Goal: Communication & Community: Answer question/provide support

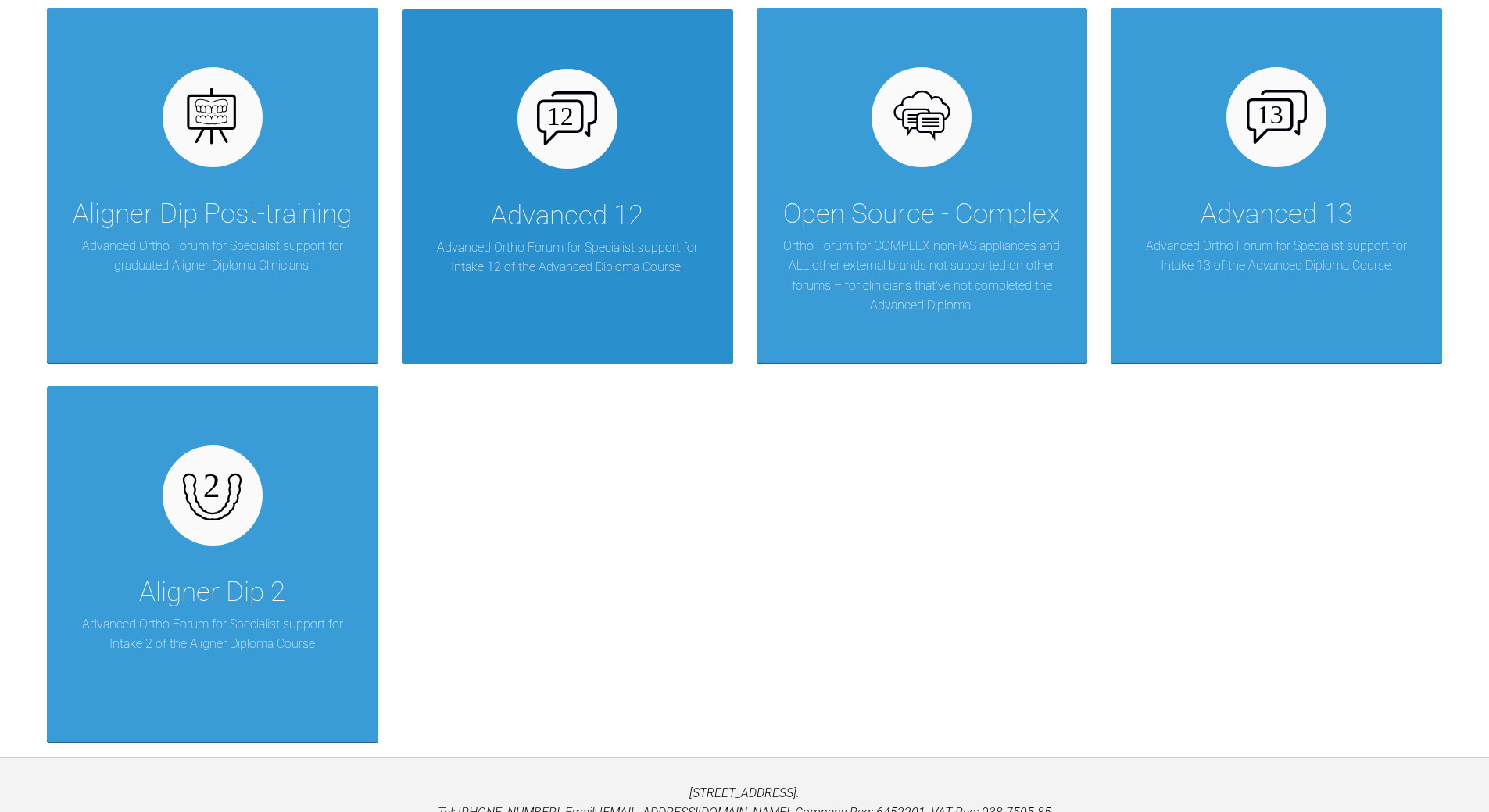
click at [602, 256] on p "Advanced Ortho Forum for Specialist support for Intake 12 of the Advanced Diplo…" at bounding box center [567, 257] width 285 height 40
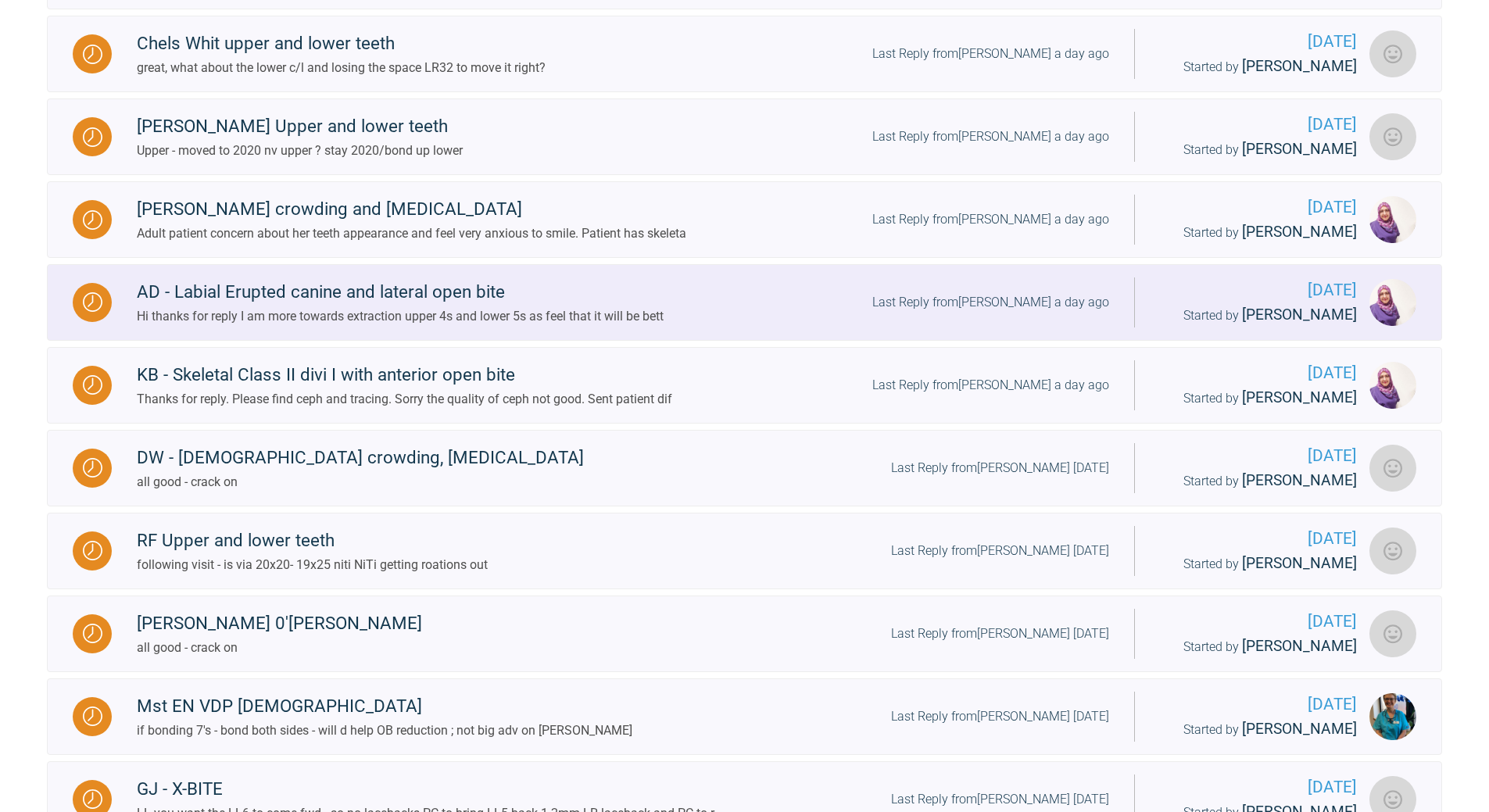
click at [1024, 313] on div "Last Reply from [PERSON_NAME] a day ago" at bounding box center [991, 302] width 236 height 20
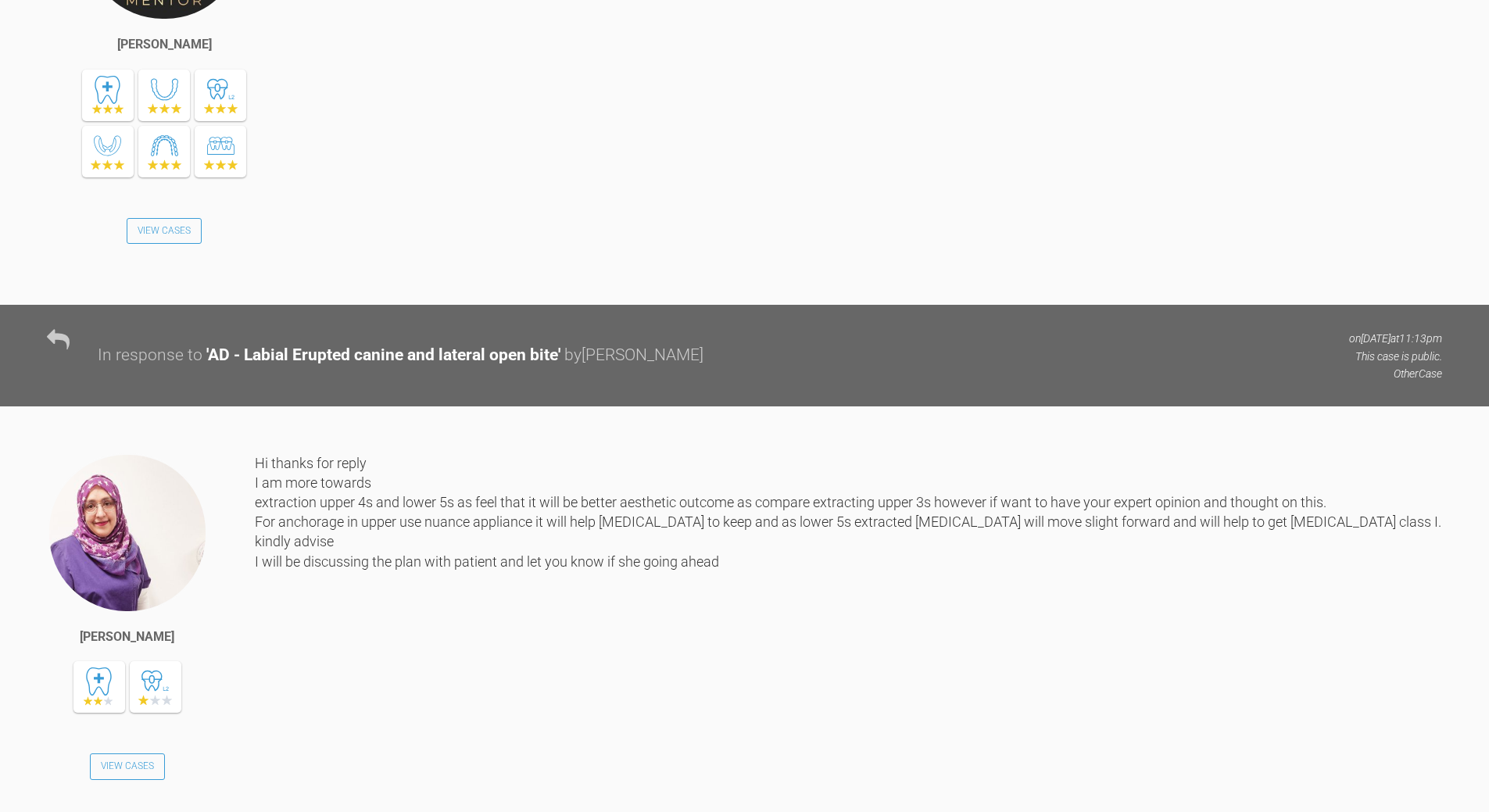
scroll to position [1625, 0]
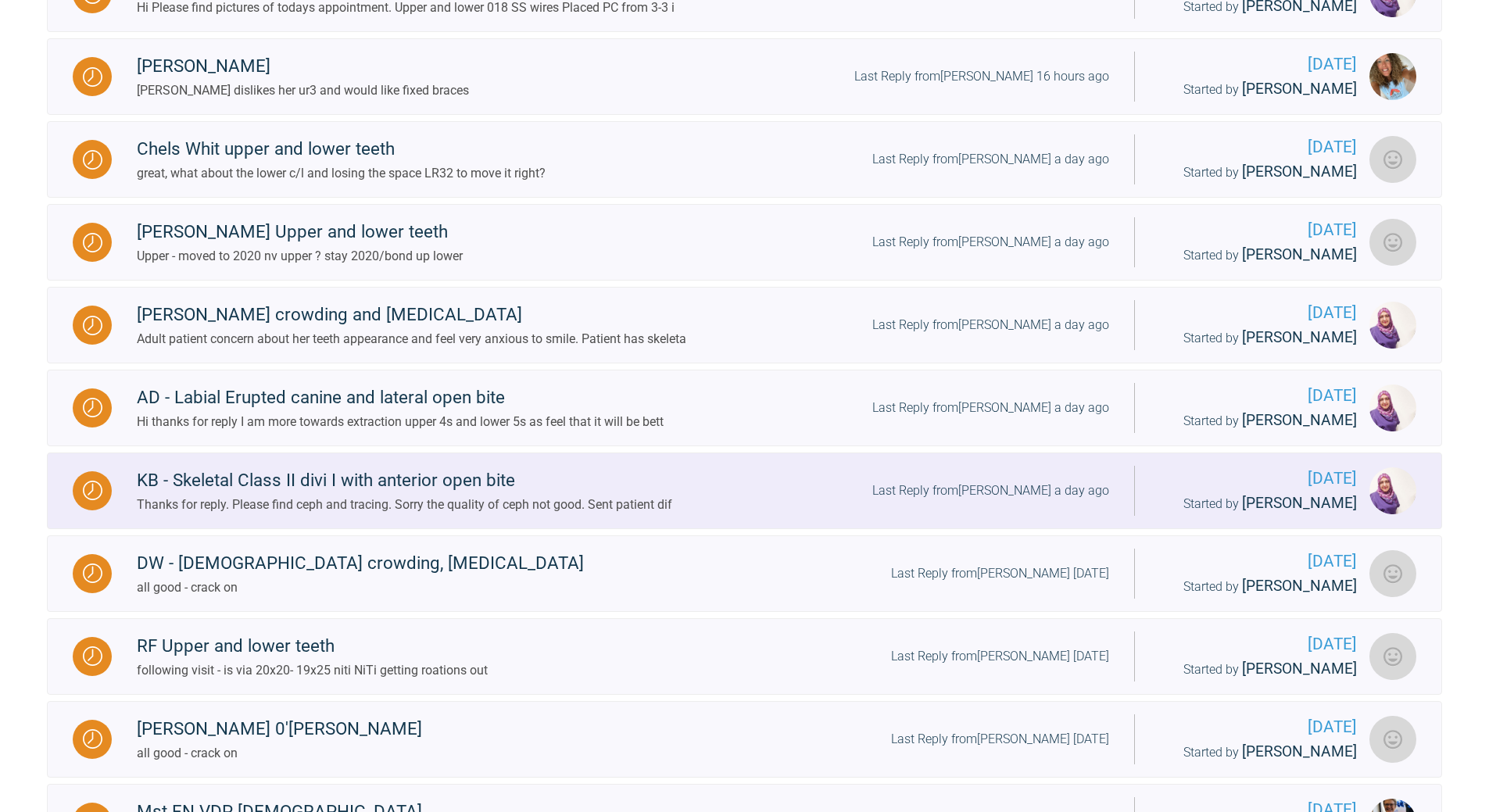
scroll to position [687, 0]
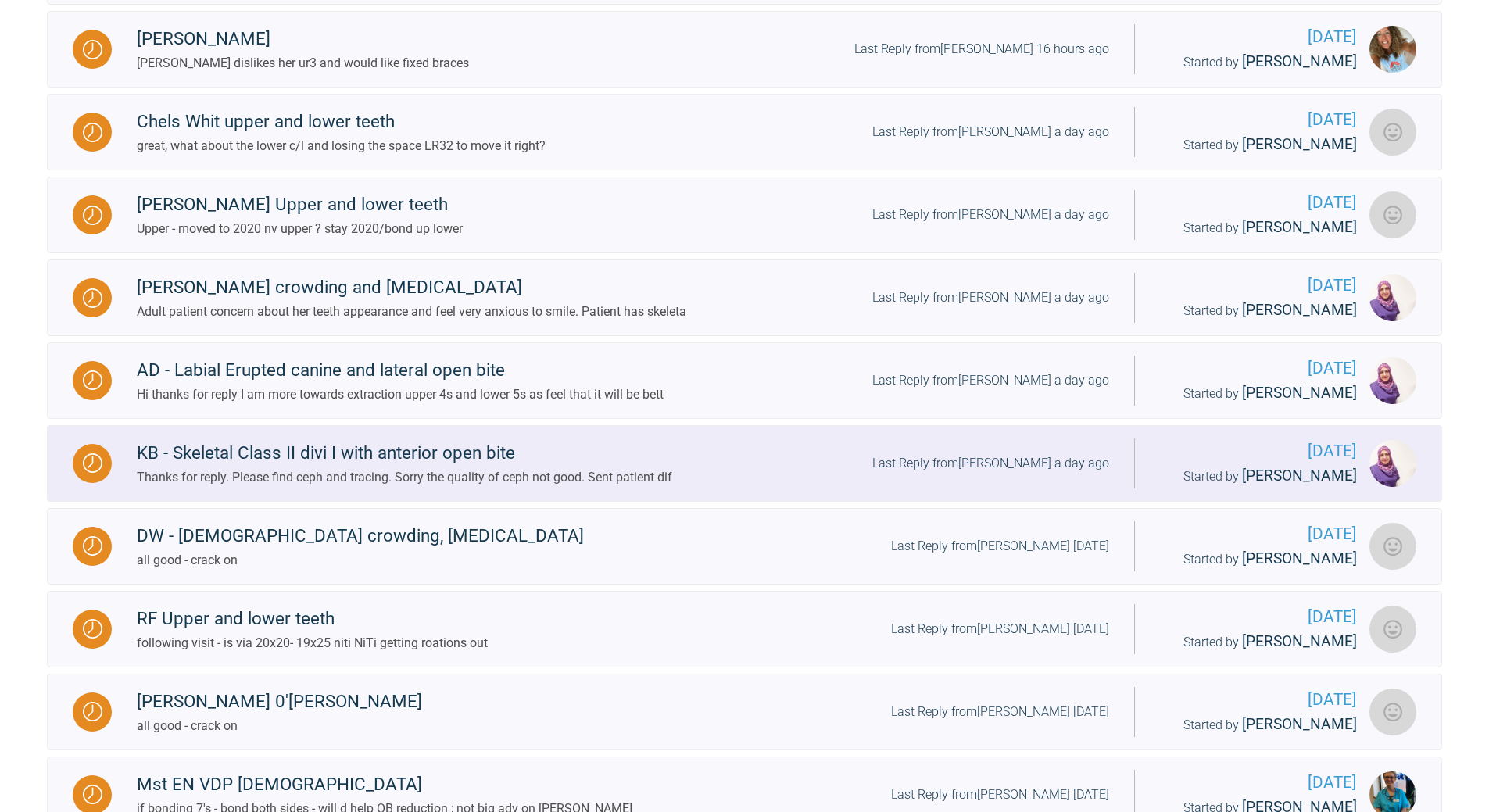
click at [1024, 474] on div "Last Reply from [PERSON_NAME] a day ago" at bounding box center [991, 463] width 236 height 20
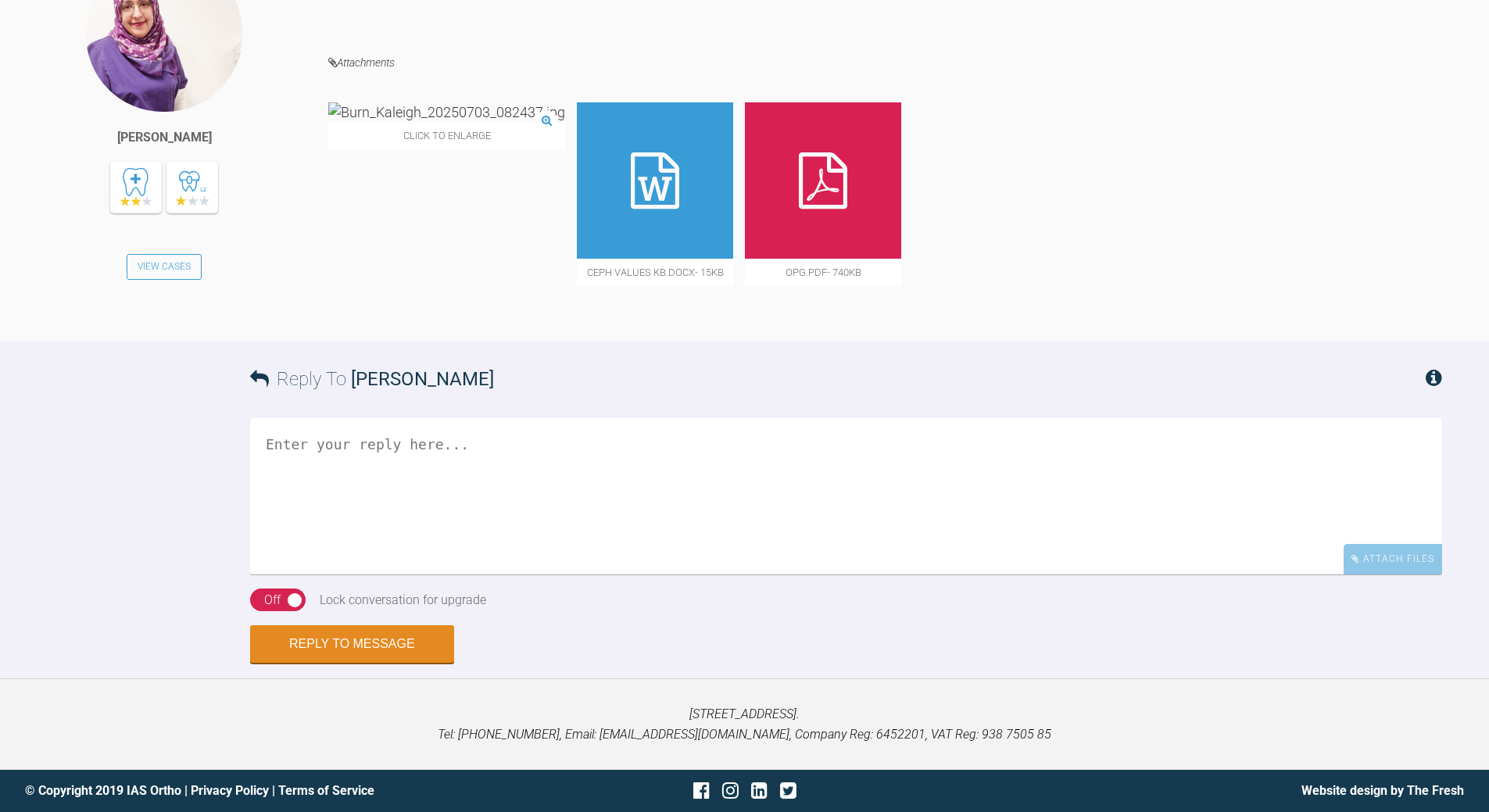
scroll to position [1657, 0]
click at [524, 469] on textarea at bounding box center [846, 496] width 1192 height 156
type textarea "l"
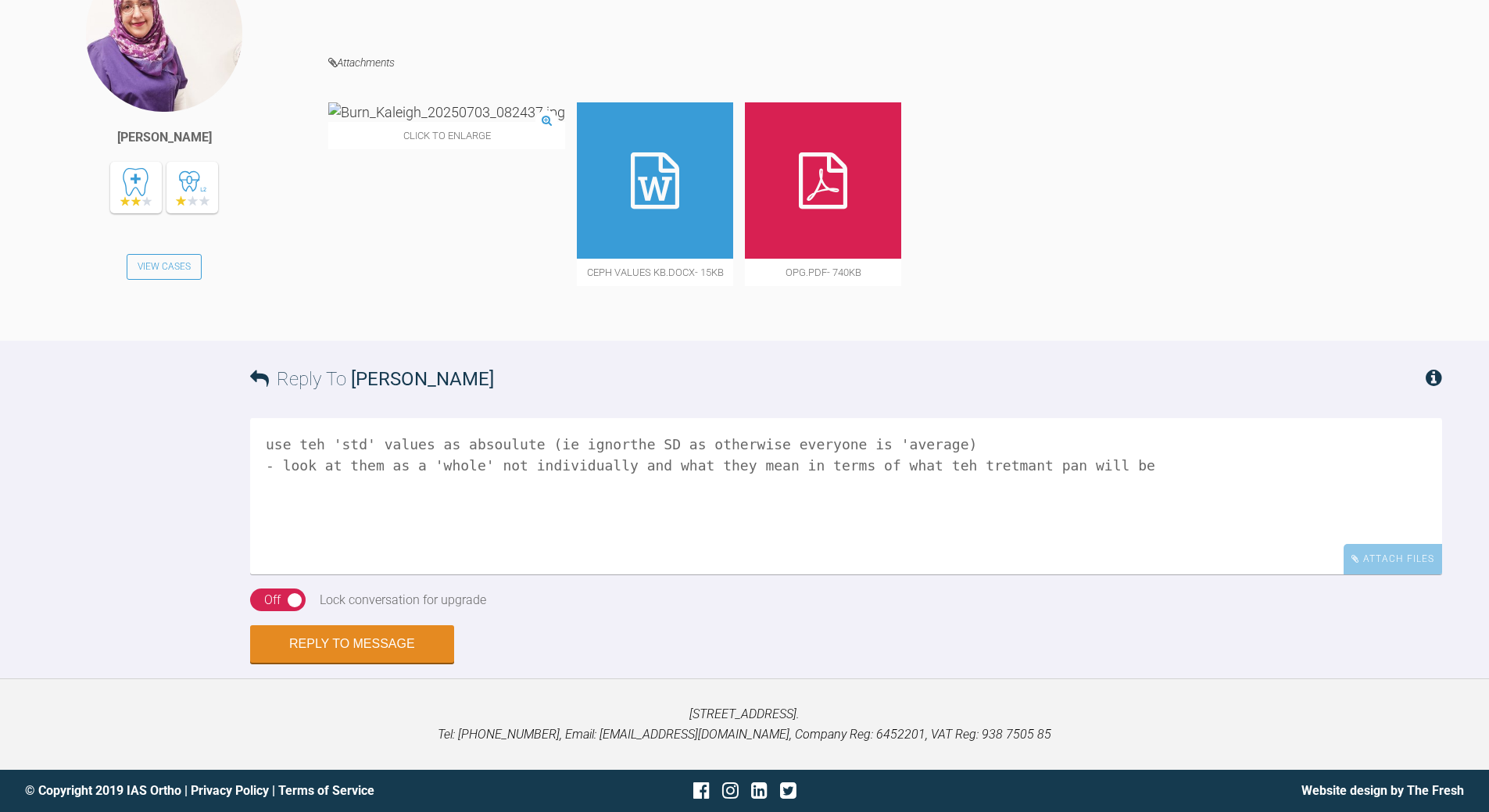
click at [999, 460] on textarea "use teh 'std' values as absoulute (ie ignorthe SD as otherwise everyone is 'ave…" at bounding box center [846, 496] width 1192 height 156
click at [866, 464] on textarea "use teh 'std' values as absoulute (ie ignorthe SD as otherwise everyone is 'ave…" at bounding box center [846, 496] width 1192 height 156
click at [867, 464] on textarea "use teh 'std' values as absoulute (ie ignorthe SD as otherwise everyone is 'ave…" at bounding box center [846, 496] width 1192 height 156
click at [987, 467] on textarea "use teh 'std' values as absoulute (ie ignorthe SD as otherwise everyone is 'ave…" at bounding box center [846, 496] width 1192 height 156
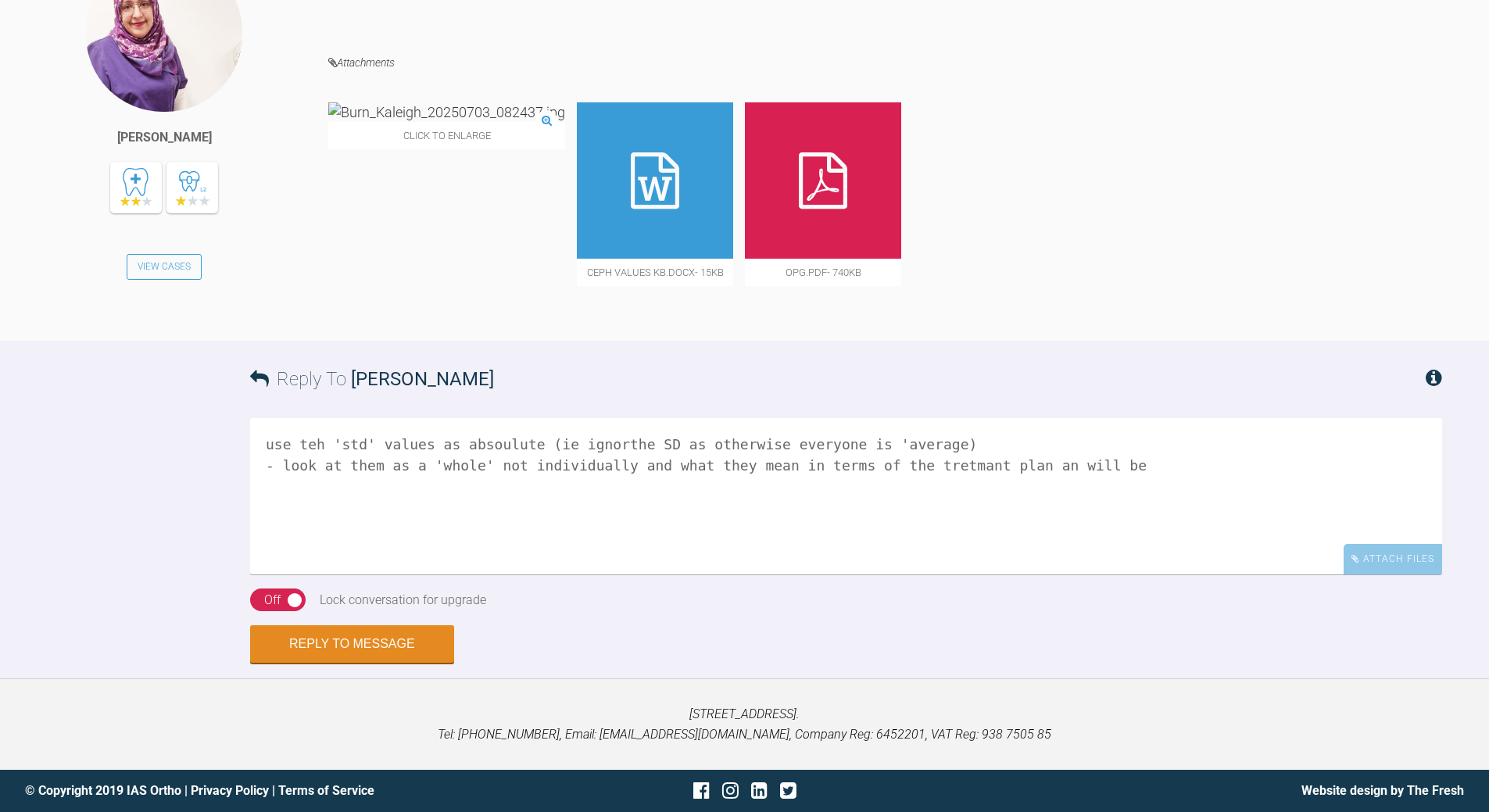
drag, startPoint x: 1018, startPoint y: 458, endPoint x: 1080, endPoint y: 467, distance: 62.6
click at [1024, 467] on textarea "use teh 'std' values as absoulute (ie ignorthe SD as otherwise everyone is 'ave…" at bounding box center [846, 496] width 1192 height 156
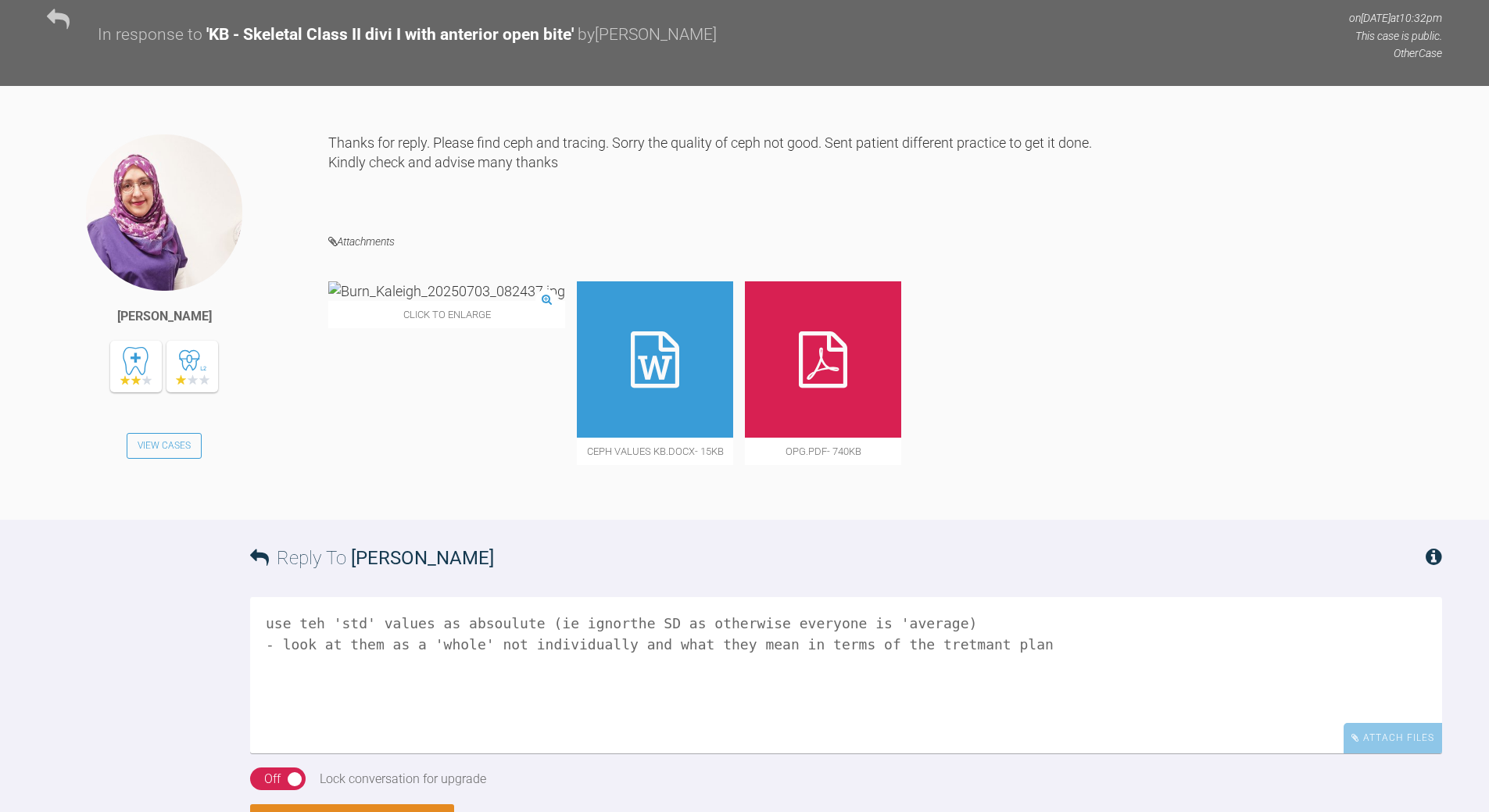
scroll to position [1422, 0]
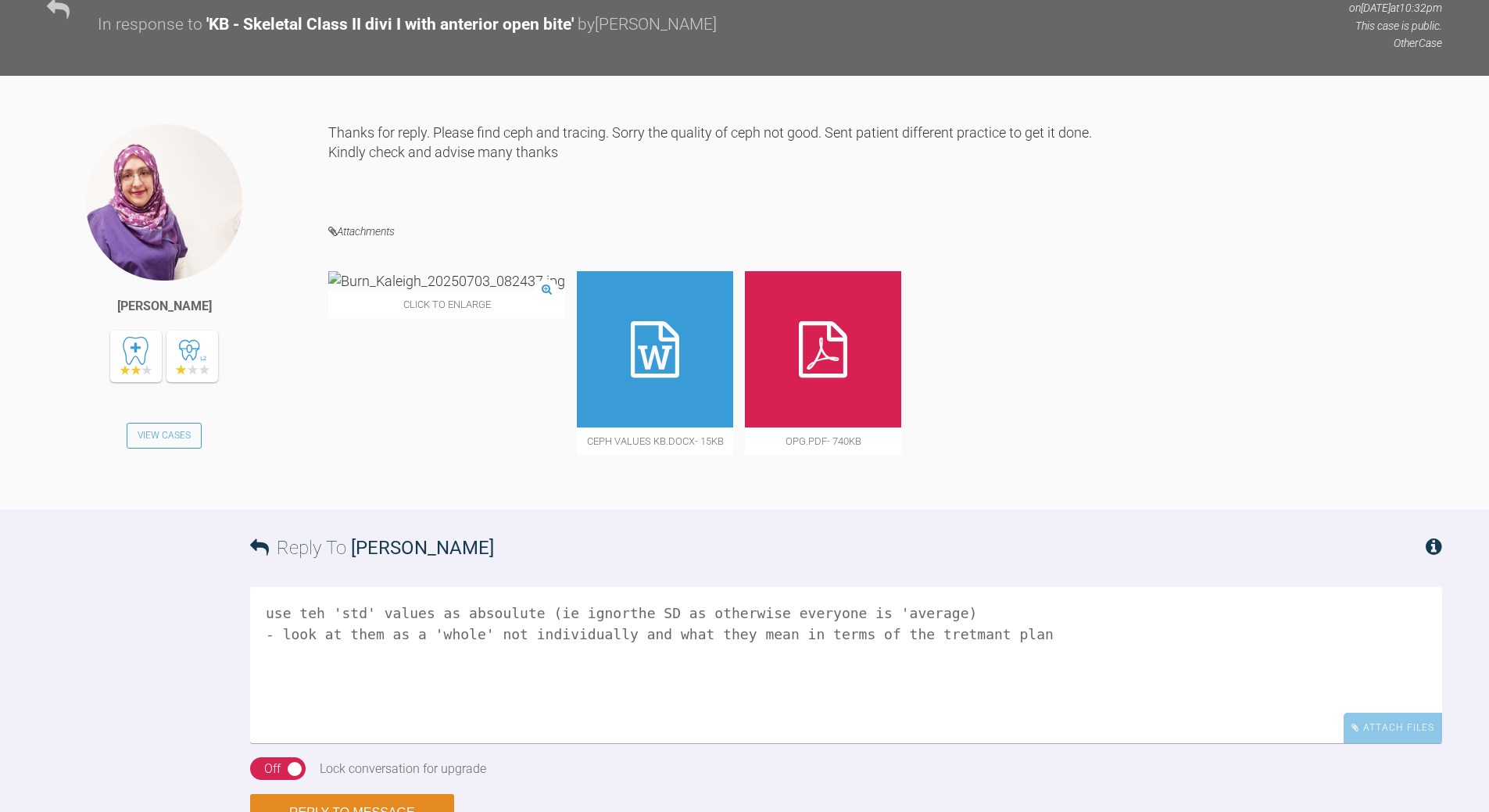
click at [442, 291] on img at bounding box center [447, 280] width 236 height 19
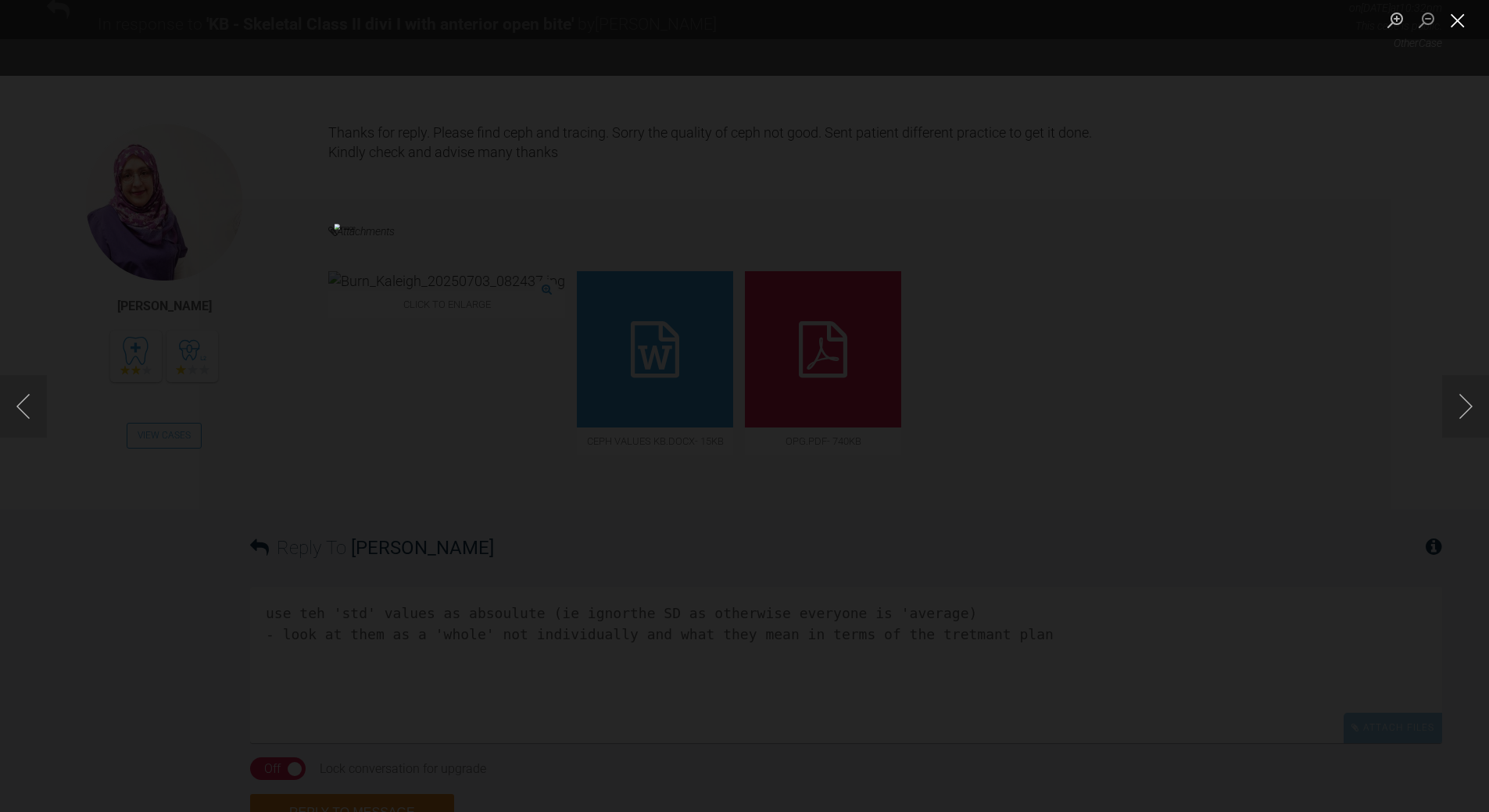
click at [1024, 25] on button "Close lightbox" at bounding box center [1458, 20] width 31 height 27
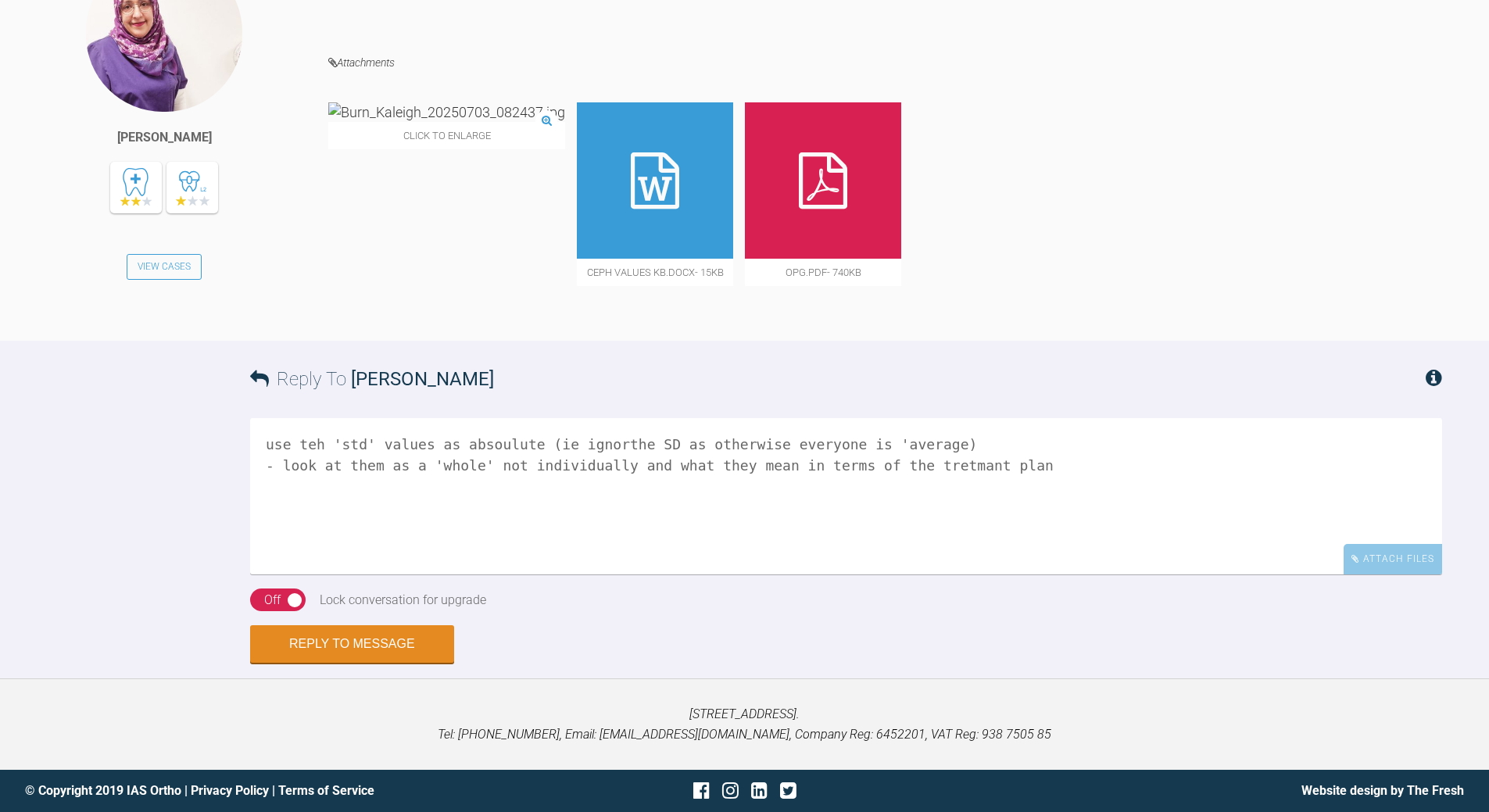
scroll to position [1657, 0]
drag, startPoint x: 294, startPoint y: 525, endPoint x: 301, endPoint y: 518, distance: 9.9
click at [295, 522] on textarea "use teh 'std' values as absoulute (ie ignorthe SD as otherwise everyone is 'ave…" at bounding box center [846, 496] width 1192 height 156
click at [1024, 471] on textarea "use teh 'std' values as absoulute (ie ignorthe SD as otherwise everyone is 'ave…" at bounding box center [846, 496] width 1192 height 156
click at [385, 122] on img at bounding box center [447, 112] width 236 height 19
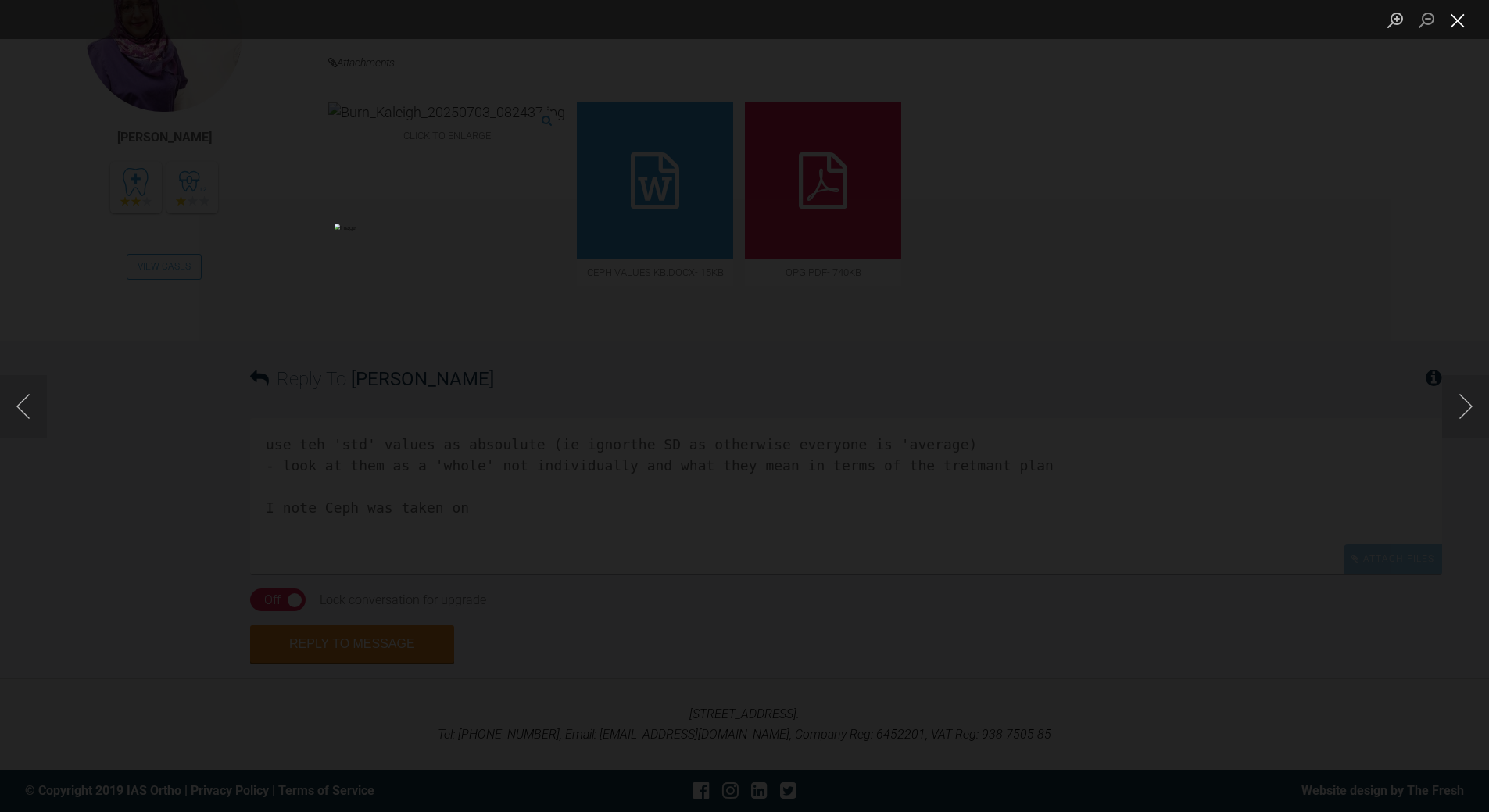
click at [1024, 14] on button "Close lightbox" at bounding box center [1458, 20] width 31 height 27
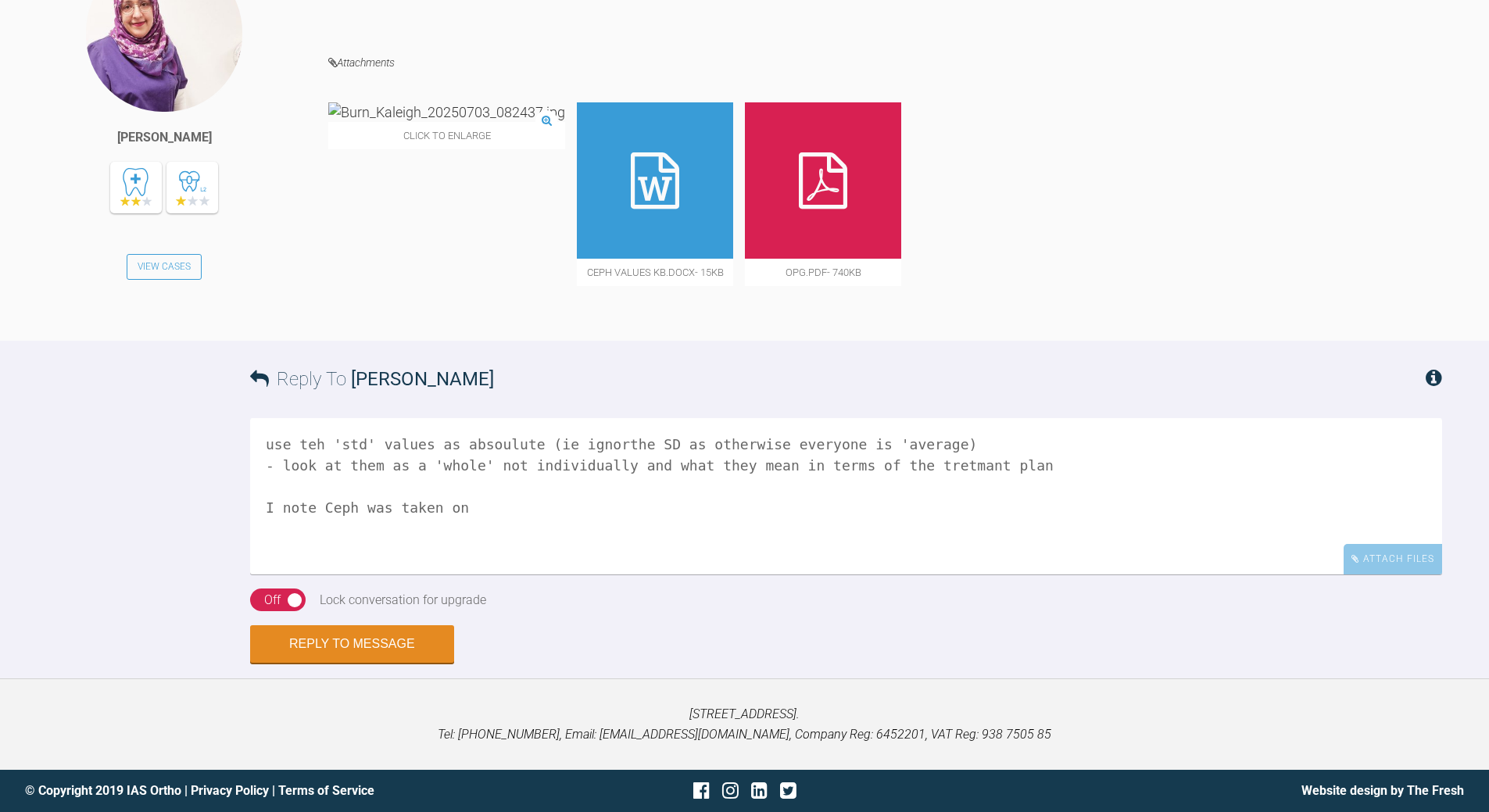
click at [466, 505] on textarea "use teh 'std' values as absoulute (ie ignorthe SD as otherwise everyone is 'ave…" at bounding box center [846, 496] width 1192 height 156
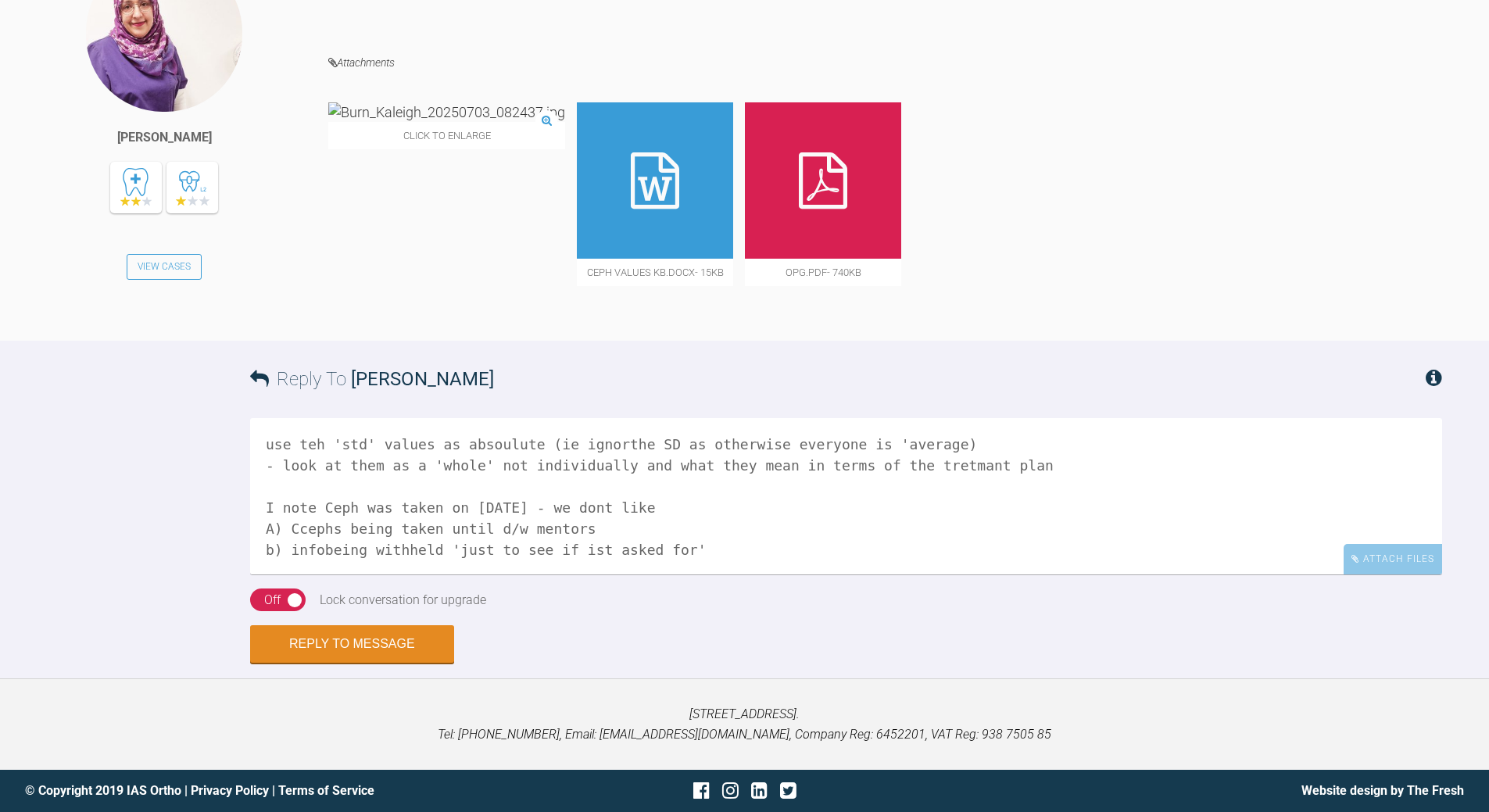
scroll to position [5, 0]
click at [332, 547] on textarea "use teh 'std' values as absoulute (ie ignorthe SD as otherwise everyone is 'ave…" at bounding box center [846, 496] width 1192 height 156
drag, startPoint x: 573, startPoint y: 542, endPoint x: 587, endPoint y: 533, distance: 16.6
click at [578, 539] on textarea "use teh 'std' values as absoulute (ie ignorthe SD as otherwise everyone is 'ave…" at bounding box center [846, 496] width 1192 height 156
click at [692, 542] on textarea "use teh 'std' values as absoulute (ie ignorthe SD as otherwise everyone is 'ave…" at bounding box center [846, 496] width 1192 height 156
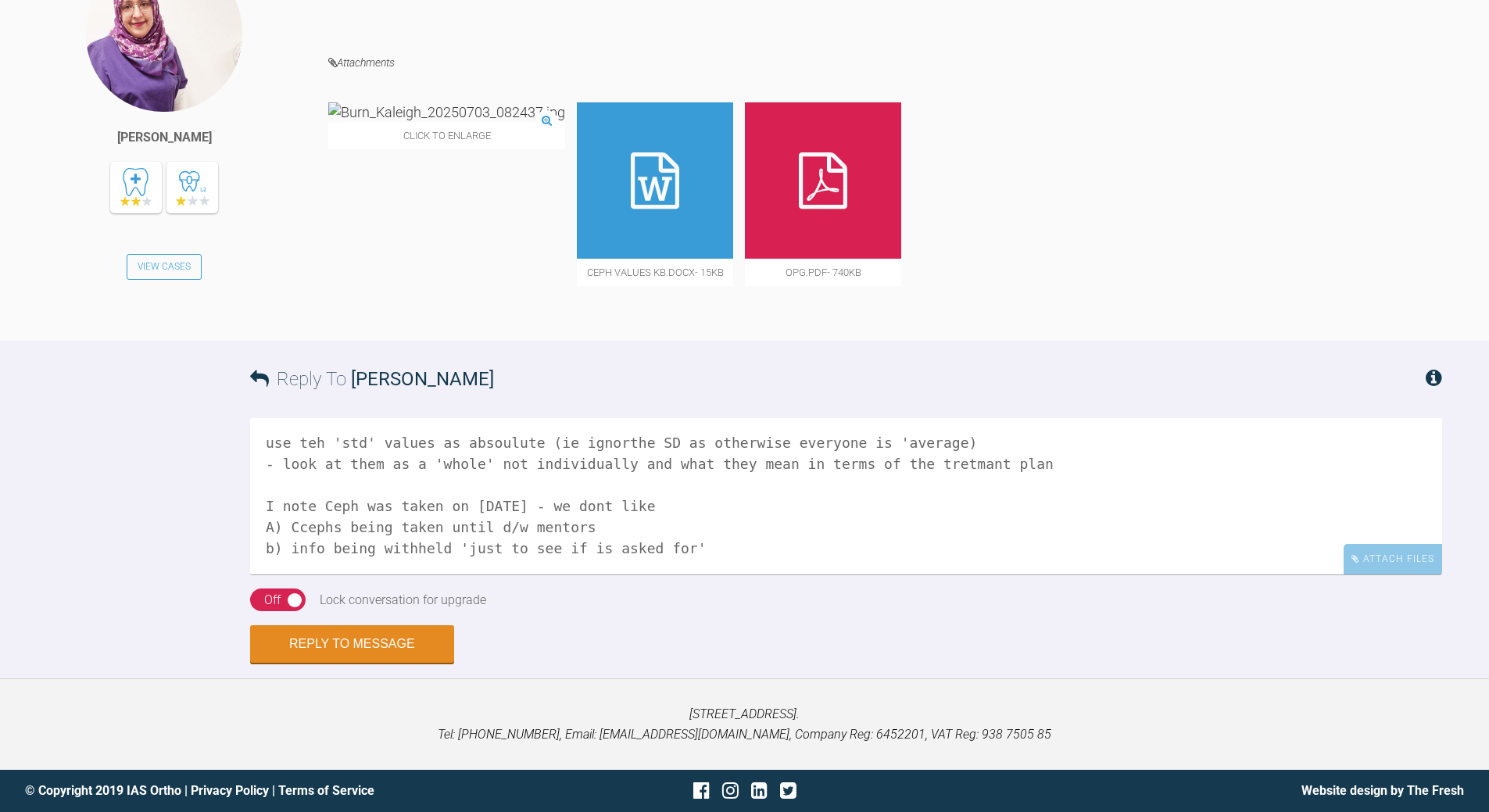
scroll to position [25, 0]
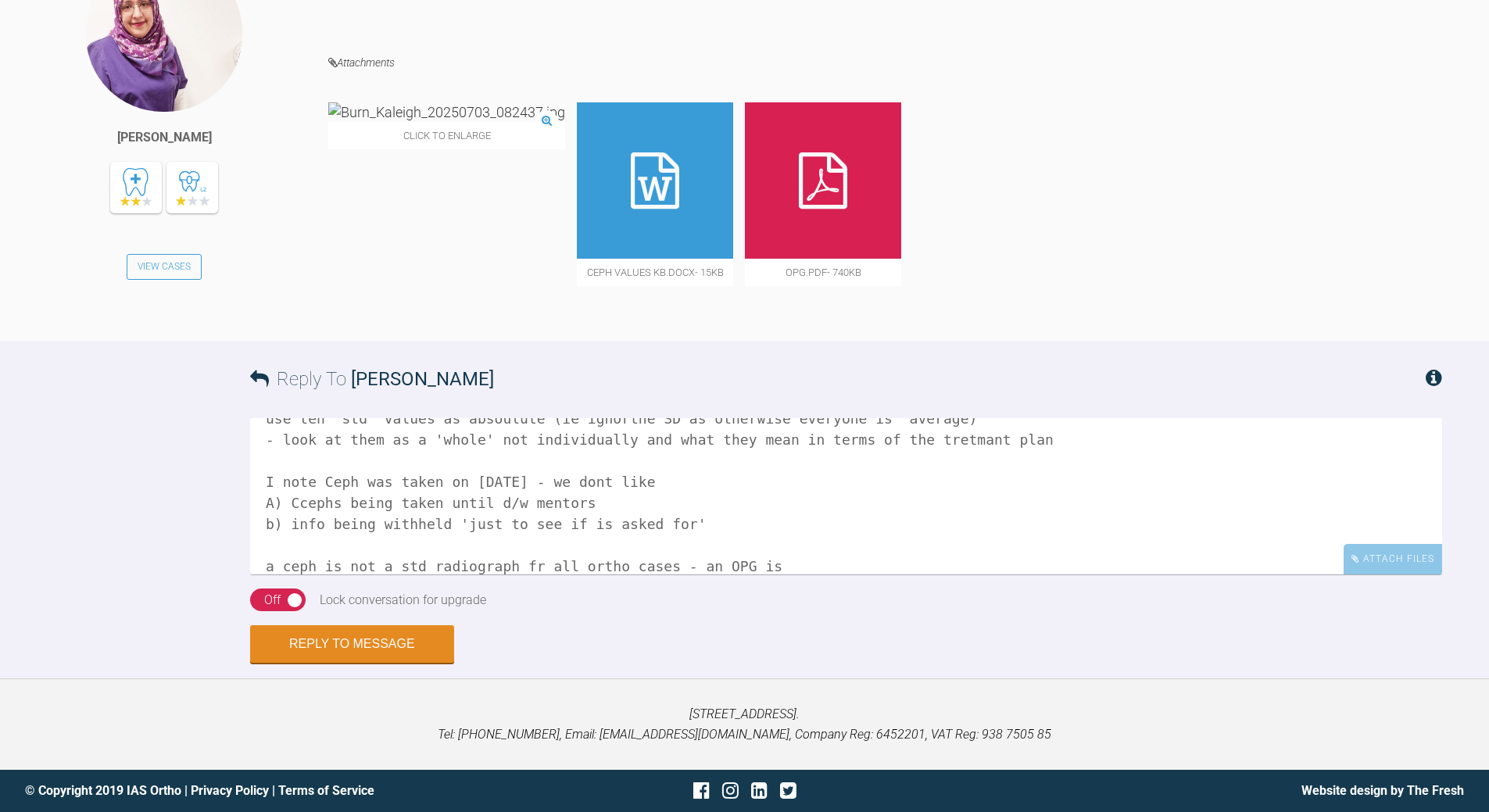
click at [514, 558] on textarea "use teh 'std' values as absoulute (ie ignorthe SD as otherwise everyone is 'ave…" at bounding box center [846, 496] width 1192 height 156
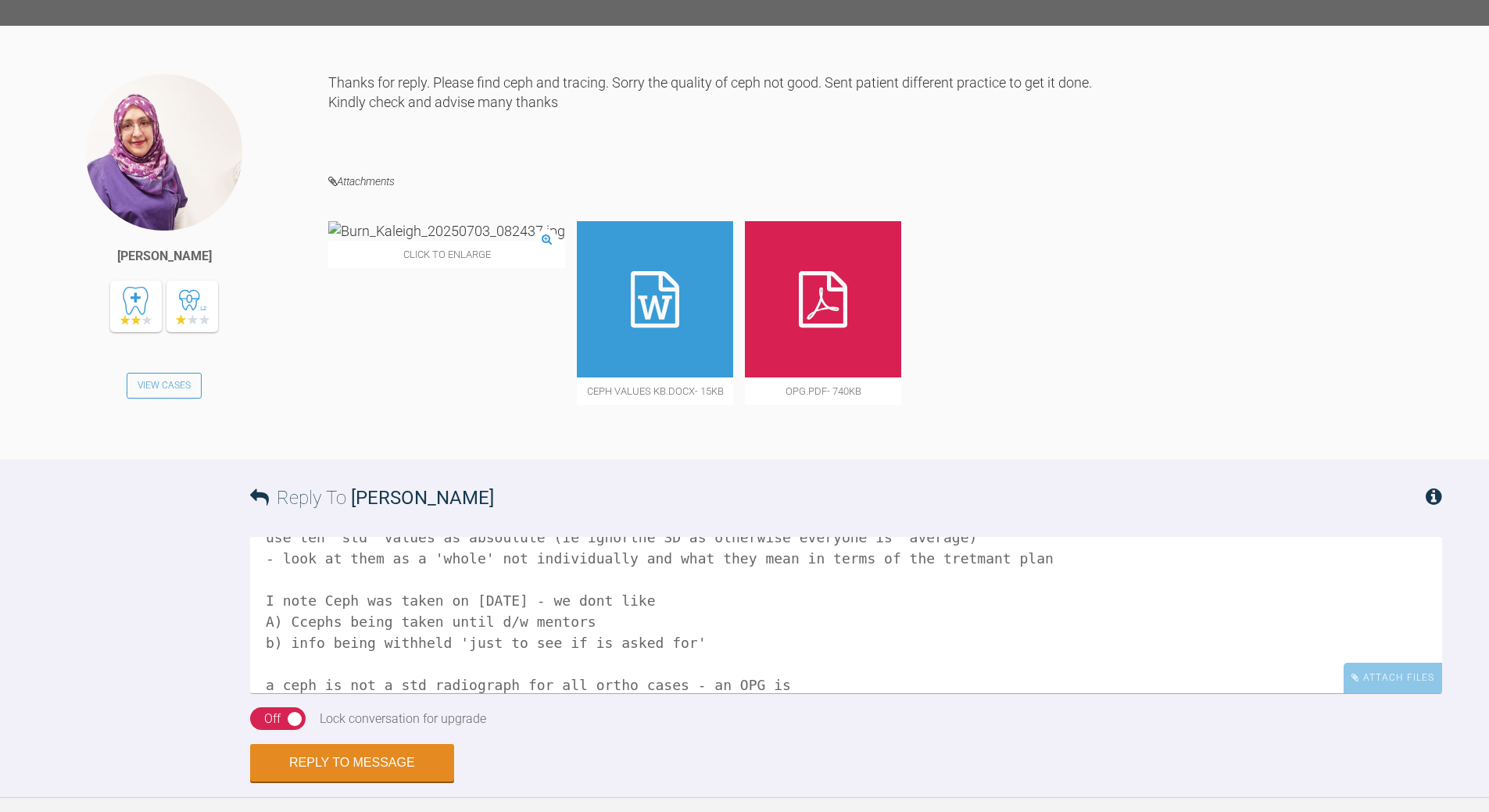
scroll to position [1494, 0]
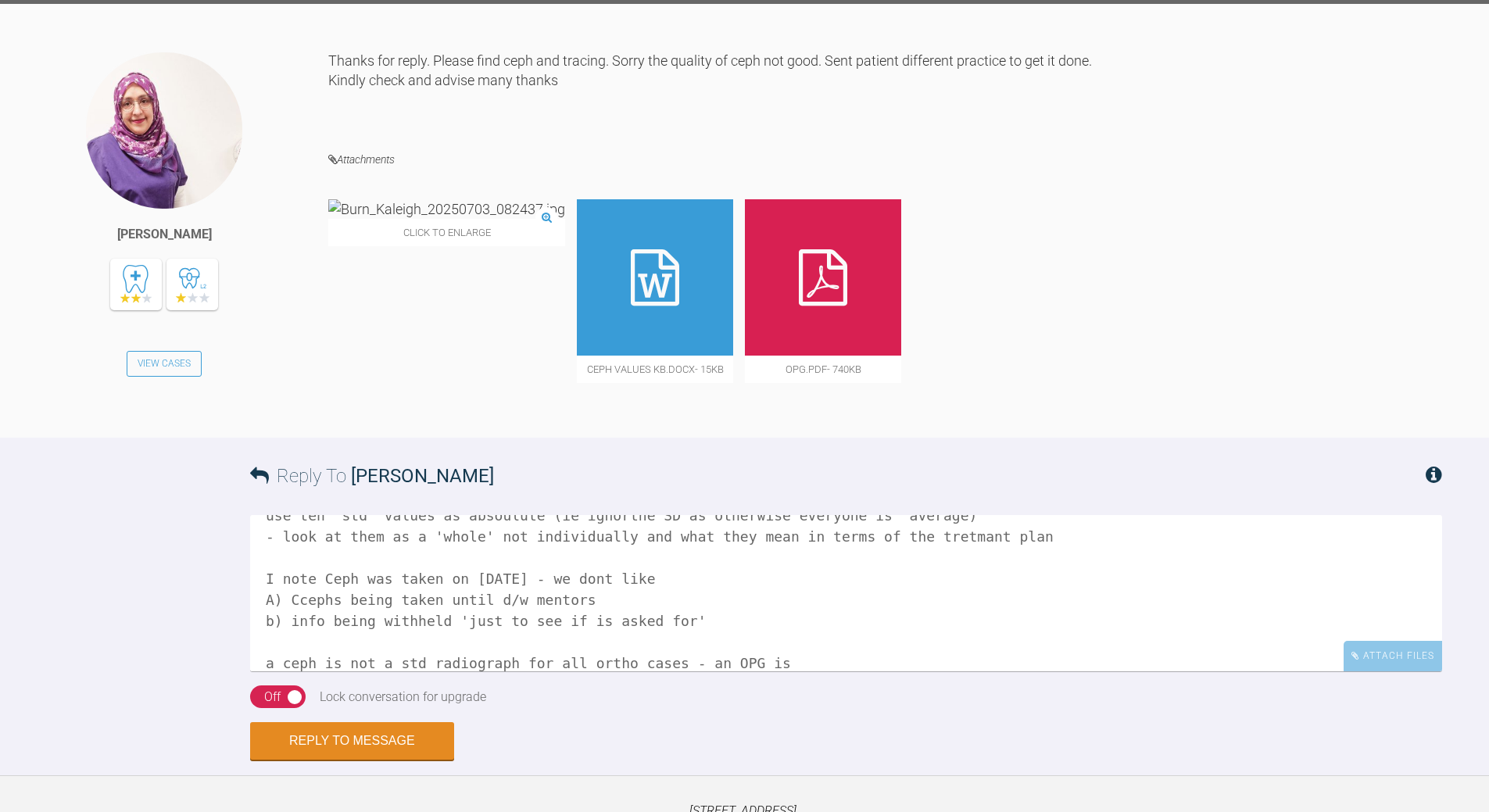
click at [298, 586] on textarea "use teh 'std' values as absoulute (ie ignorthe SD as otherwise everyone is 'ave…" at bounding box center [846, 593] width 1192 height 156
click at [612, 586] on textarea "use teh 'std' values as absoulute (ie ignorthe SD as otherwise everyone is 'ave…" at bounding box center [846, 593] width 1192 height 156
click at [553, 586] on textarea "use teh 'std' values as absoulute (ie ignorthe SD as otherwise everyone is 'ave…" at bounding box center [846, 593] width 1192 height 156
click at [776, 586] on textarea "use teh 'std' values as absoulute (ie ignorthe SD as otherwise everyone is 'ave…" at bounding box center [846, 593] width 1192 height 156
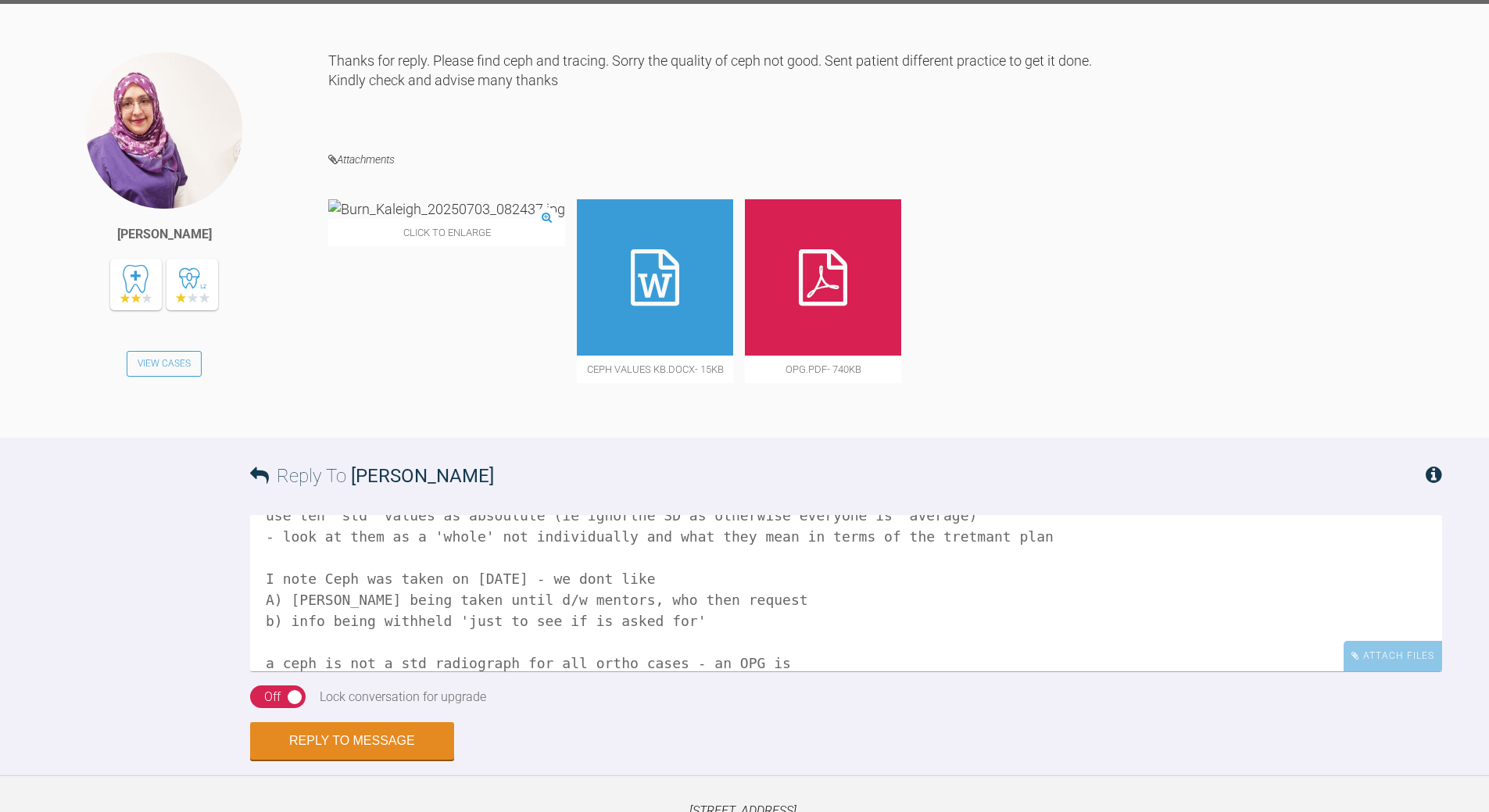
scroll to position [65, 0]
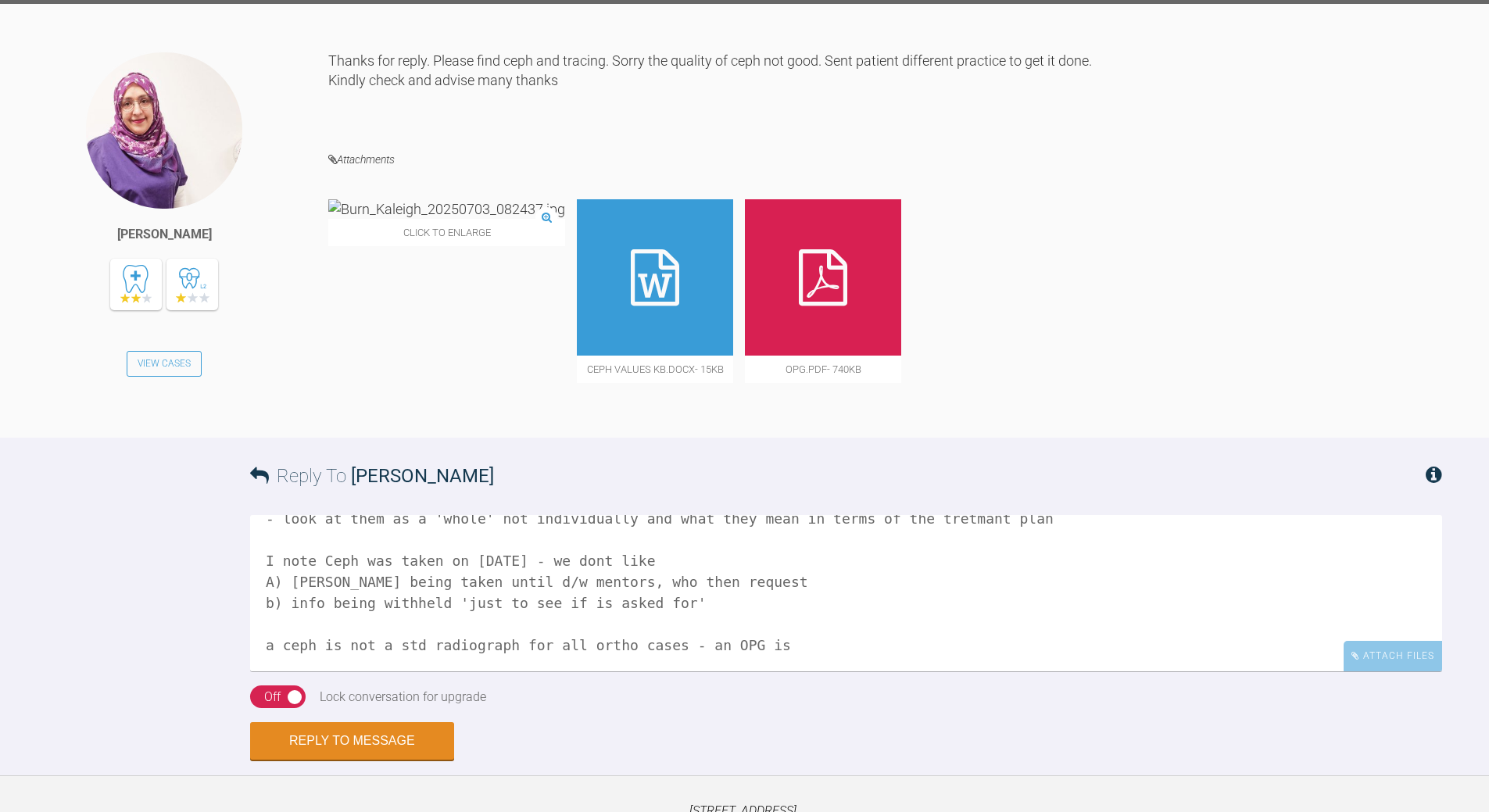
click at [722, 586] on textarea "use teh 'std' values as absoulute (ie ignorthe SD as otherwise everyone is 'ave…" at bounding box center [846, 593] width 1192 height 156
click at [638, 586] on textarea "use teh 'std' values as absoulute (ie ignorthe SD as otherwise everyone is 'ave…" at bounding box center [846, 593] width 1192 height 156
click at [269, 586] on textarea "use teh 'std' values as absoulute (ie ignorthe SD as otherwise everyone is 'ave…" at bounding box center [846, 593] width 1192 height 156
click at [257, 586] on textarea "use teh 'std' values as absoulute (ie ignorthe SD as otherwise everyone is 'ave…" at bounding box center [846, 593] width 1192 height 156
click at [442, 586] on textarea "use teh 'std' values as absoulute (ie ignorthe SD as otherwise everyone is 'ave…" at bounding box center [846, 593] width 1192 height 156
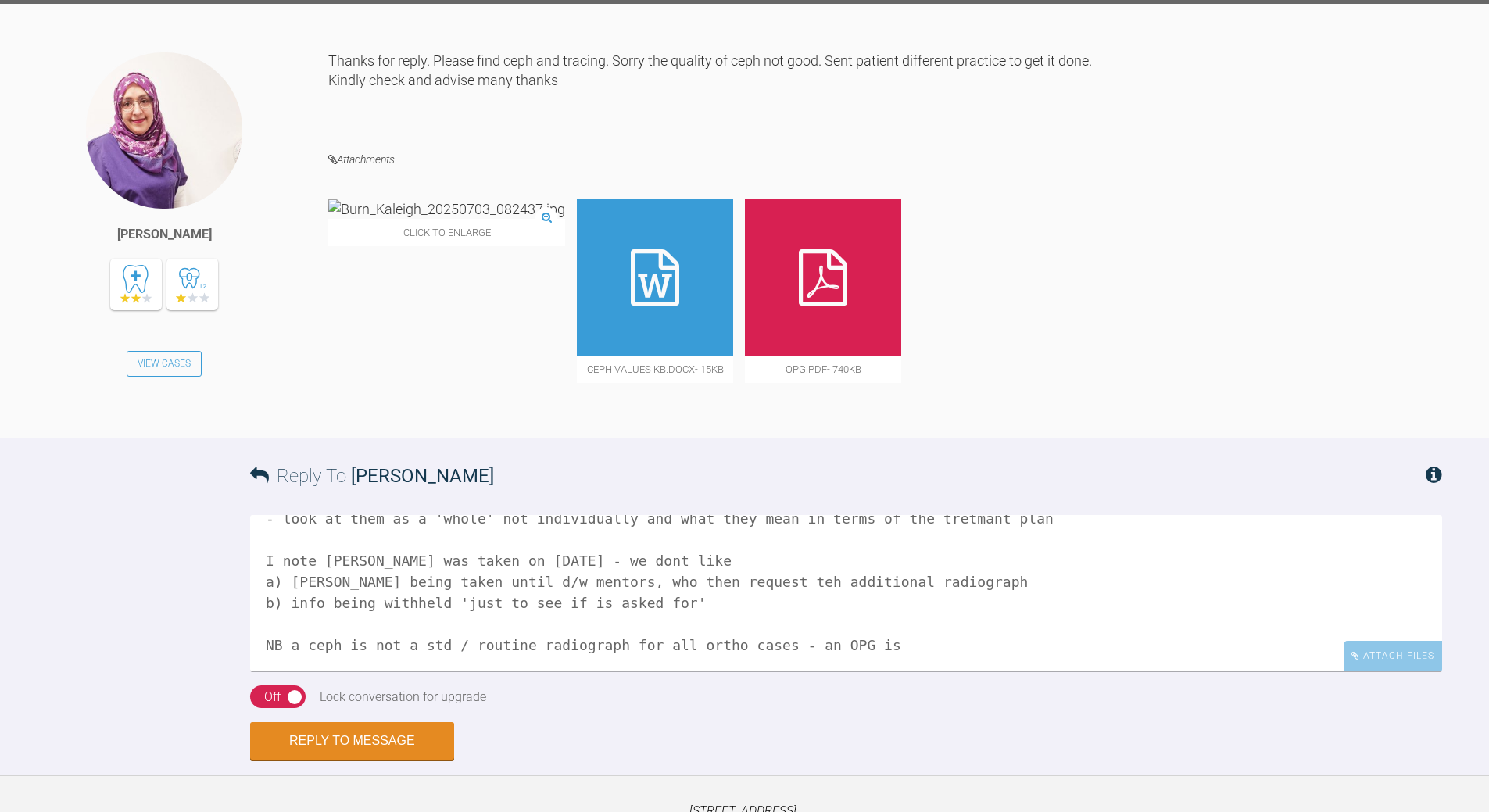
drag, startPoint x: 748, startPoint y: 692, endPoint x: 761, endPoint y: 677, distance: 19.8
click at [753, 586] on textarea "use teh 'std' values as absoulute (ie ignorthe SD as otherwise everyone is 'ave…" at bounding box center [846, 593] width 1192 height 156
click at [765, 586] on textarea "use teh 'std' values as absoulute (ie ignorthe SD as otherwise everyone is 'ave…" at bounding box center [846, 593] width 1192 height 156
drag, startPoint x: 645, startPoint y: 608, endPoint x: 657, endPoint y: 599, distance: 15.0
click at [649, 586] on textarea "use teh 'std' values as absoulute (ie ignorthe SD as otherwise everyone is 'ave…" at bounding box center [846, 593] width 1192 height 156
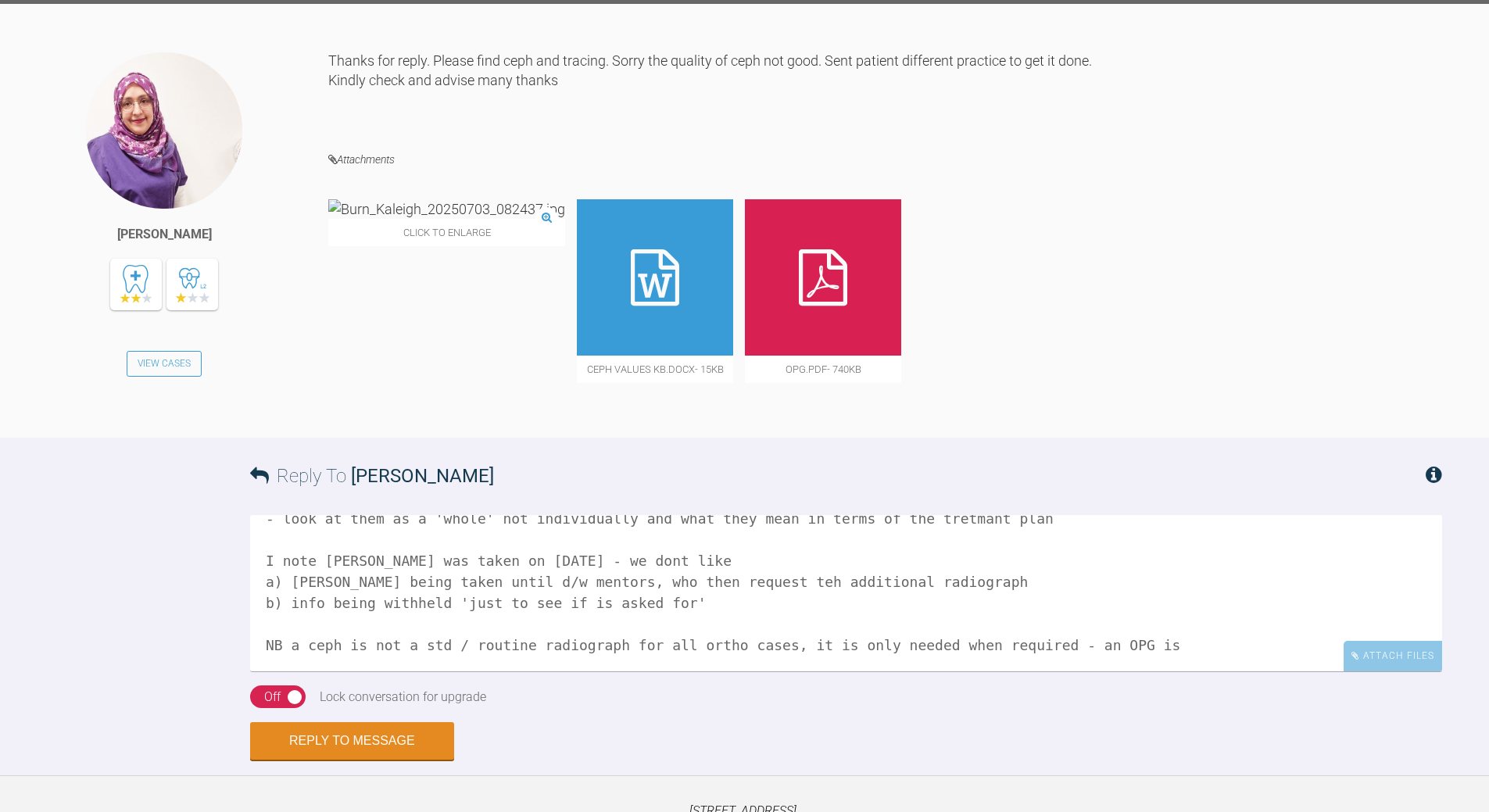
type textarea "use teh 'std' values as absoulute (ie ignorthe SD as otherwise everyone is 'ave…"
click at [279, 586] on div "Off" at bounding box center [272, 697] width 16 height 20
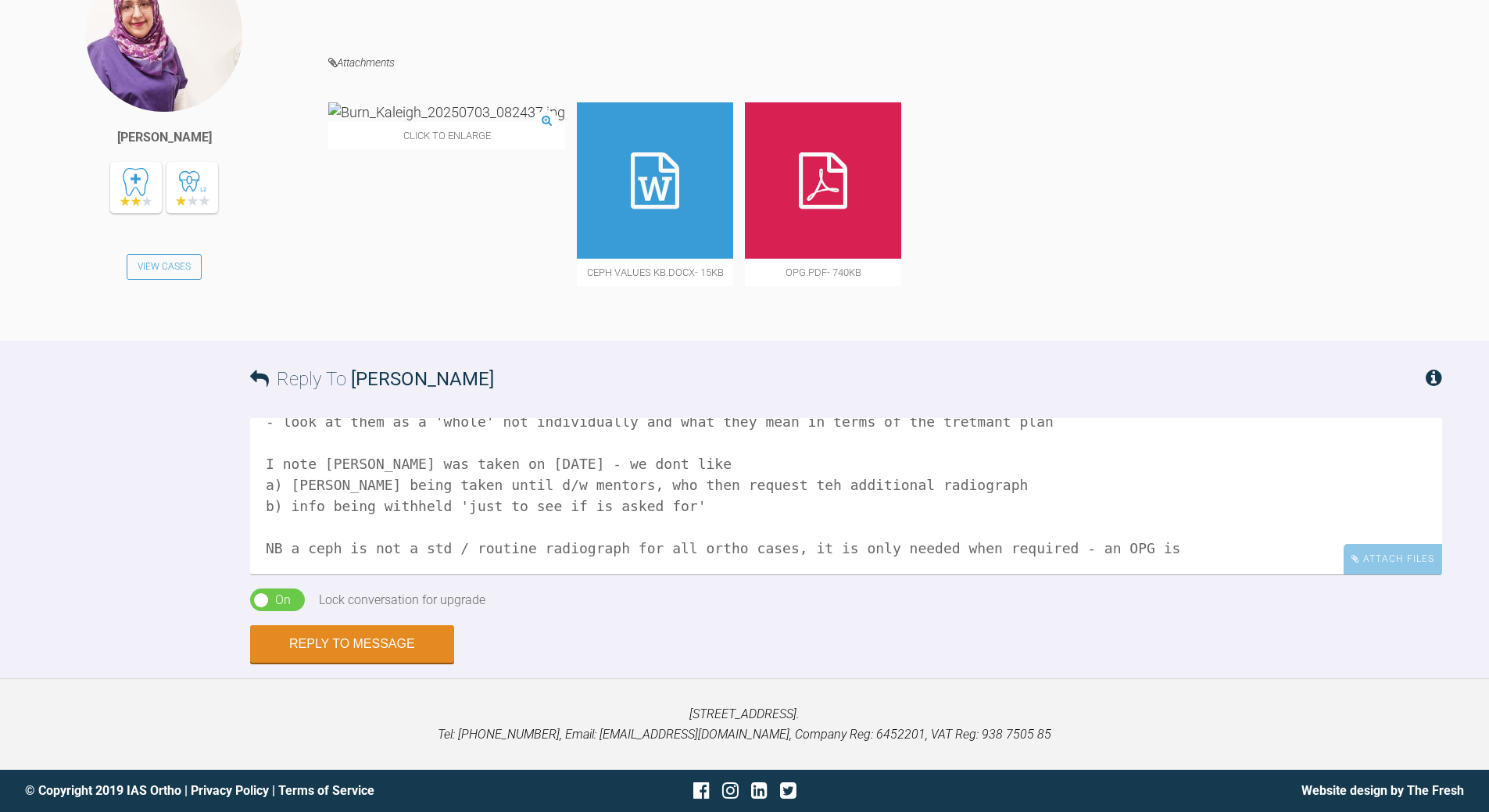
scroll to position [0, 0]
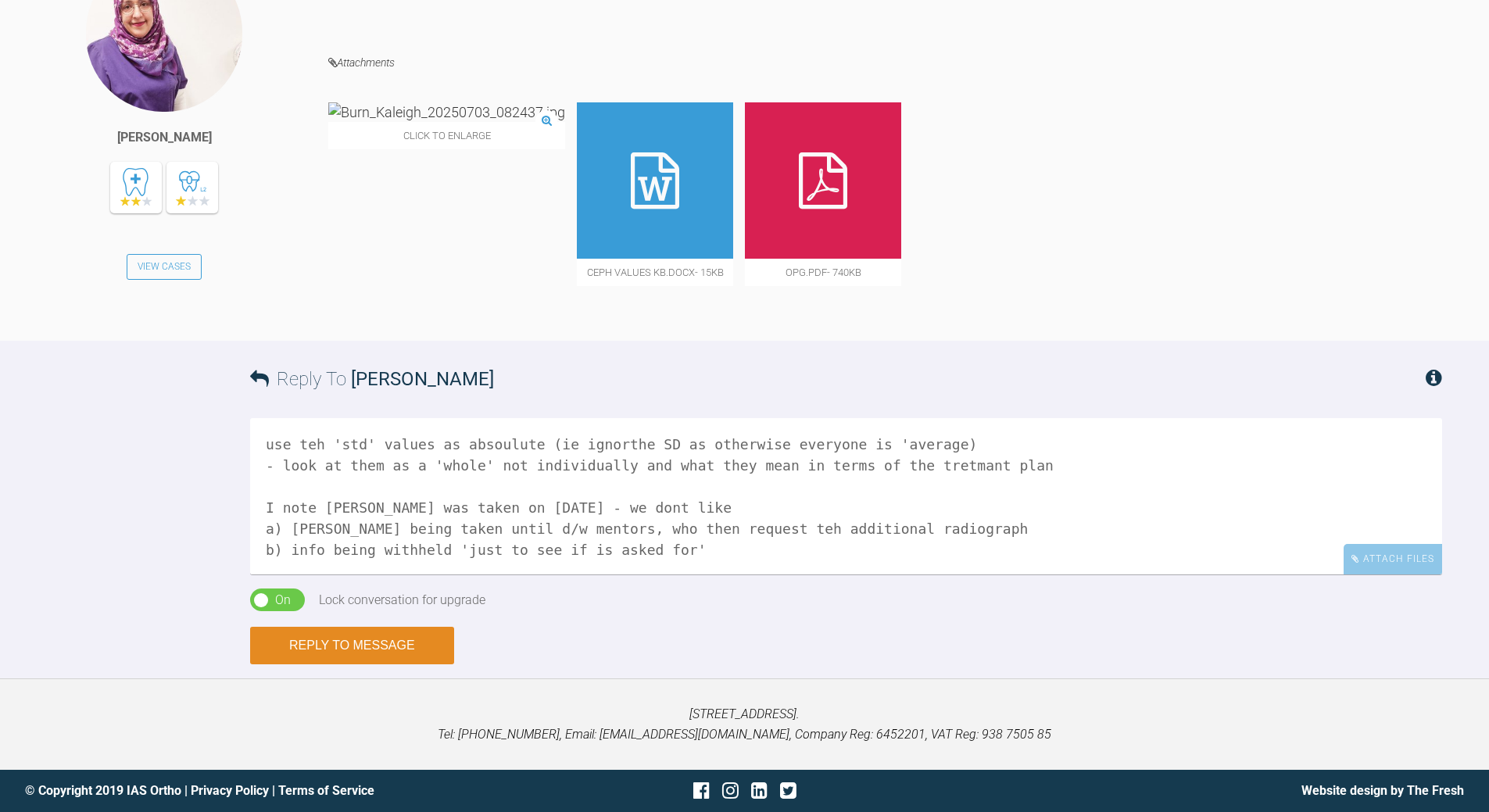
click at [378, 586] on button "Reply to Message" at bounding box center [352, 645] width 204 height 37
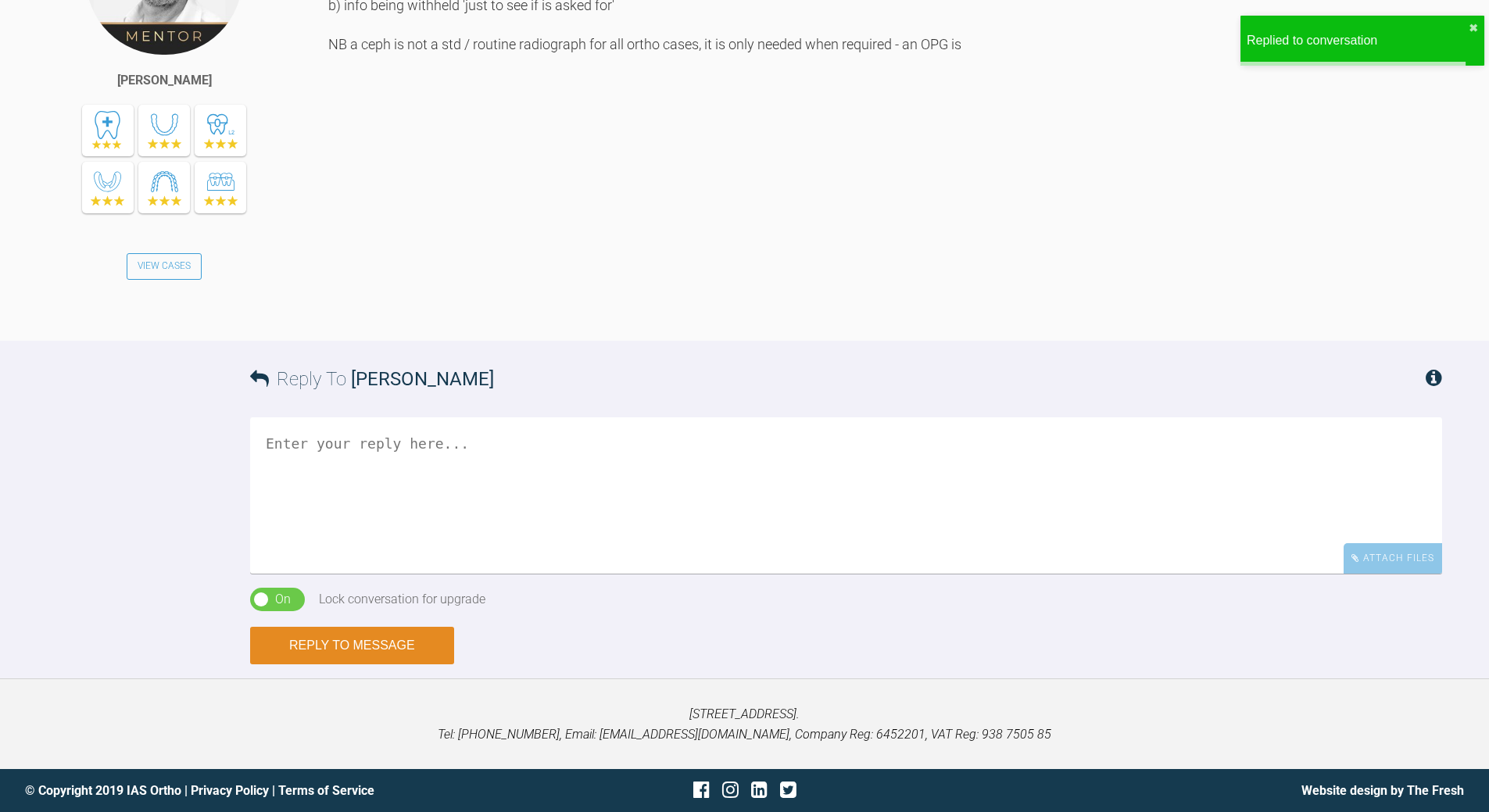
scroll to position [2251, 0]
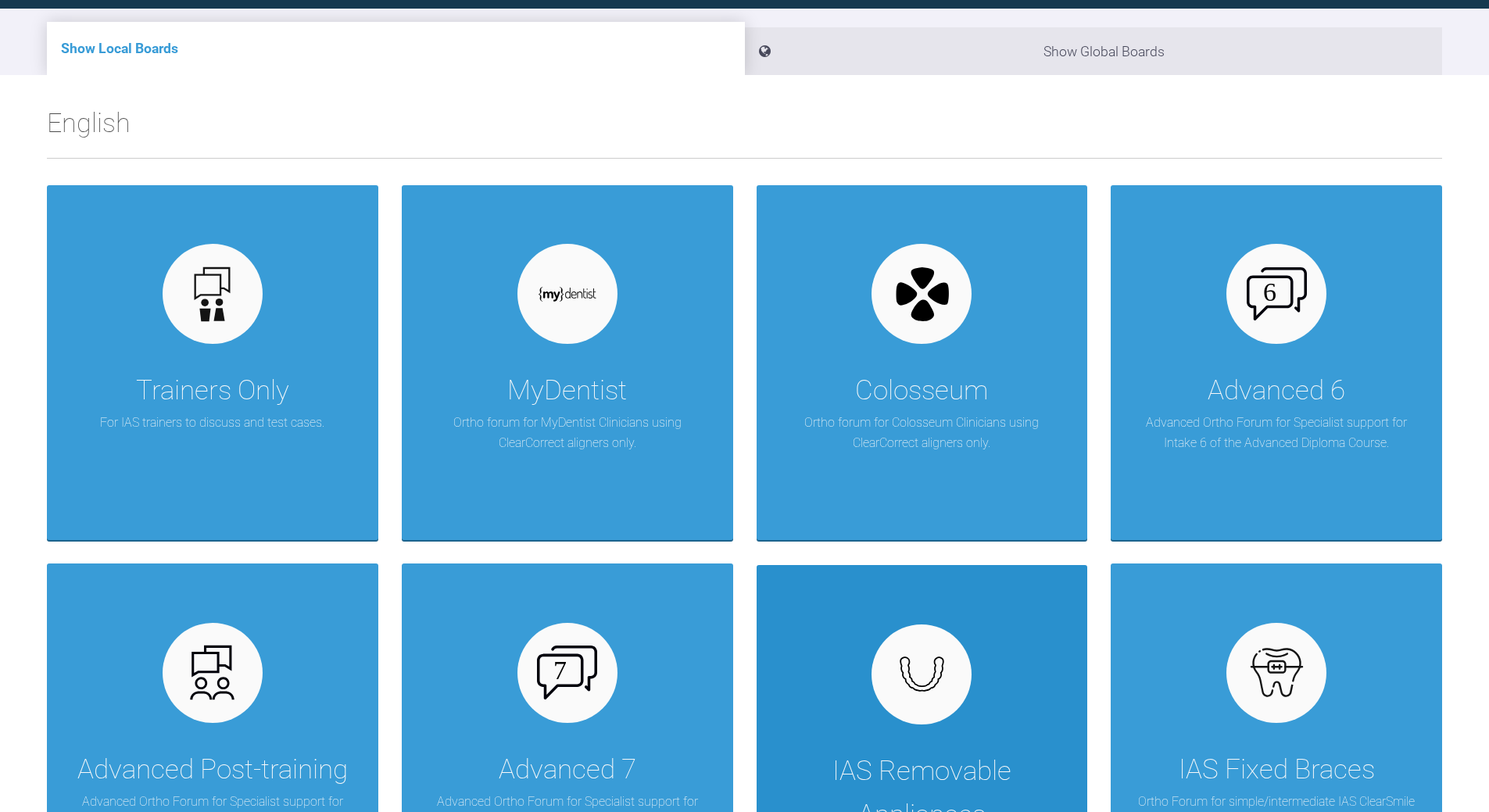
scroll to position [391, 0]
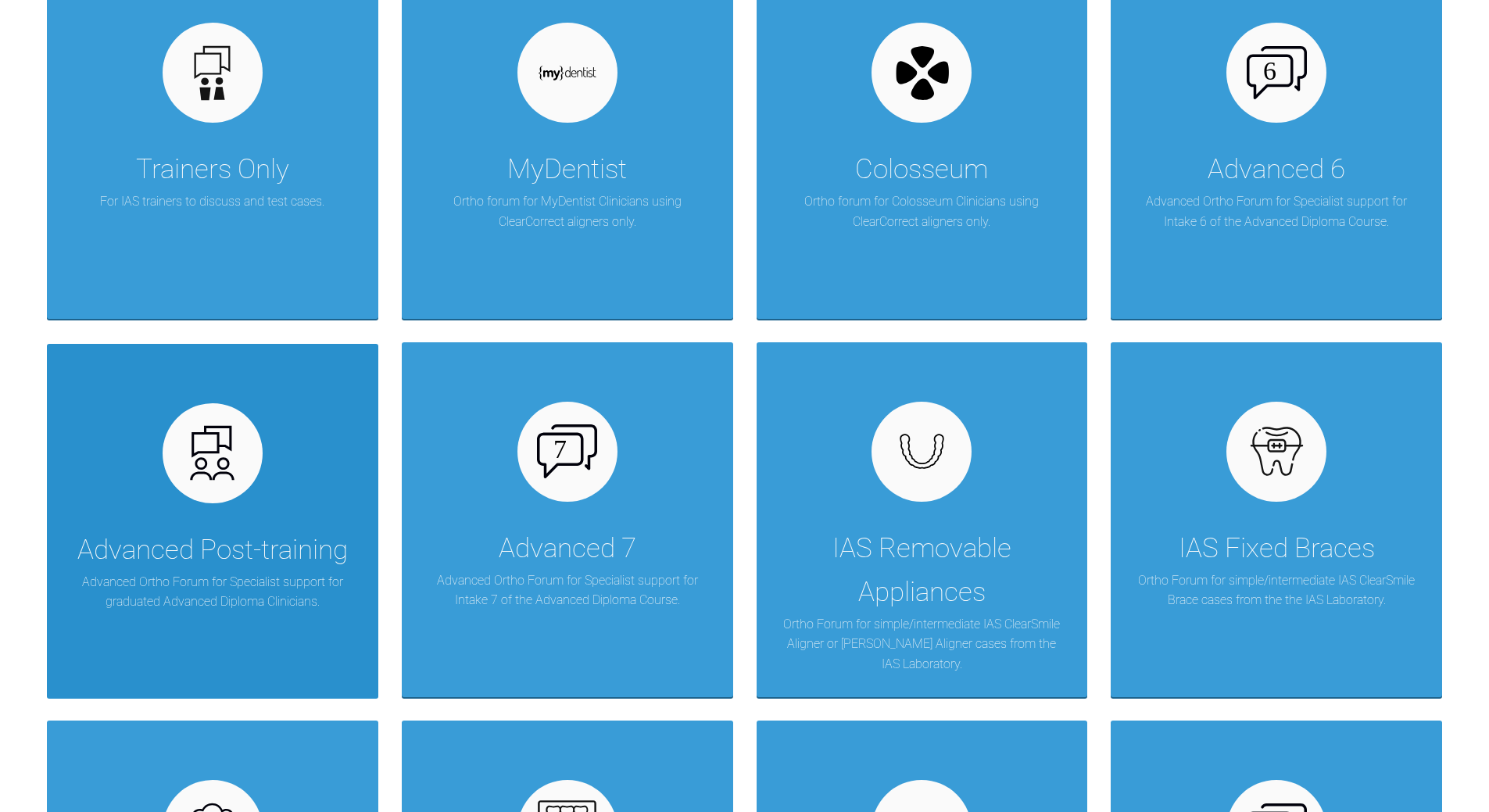
click at [245, 464] on div at bounding box center [213, 453] width 100 height 100
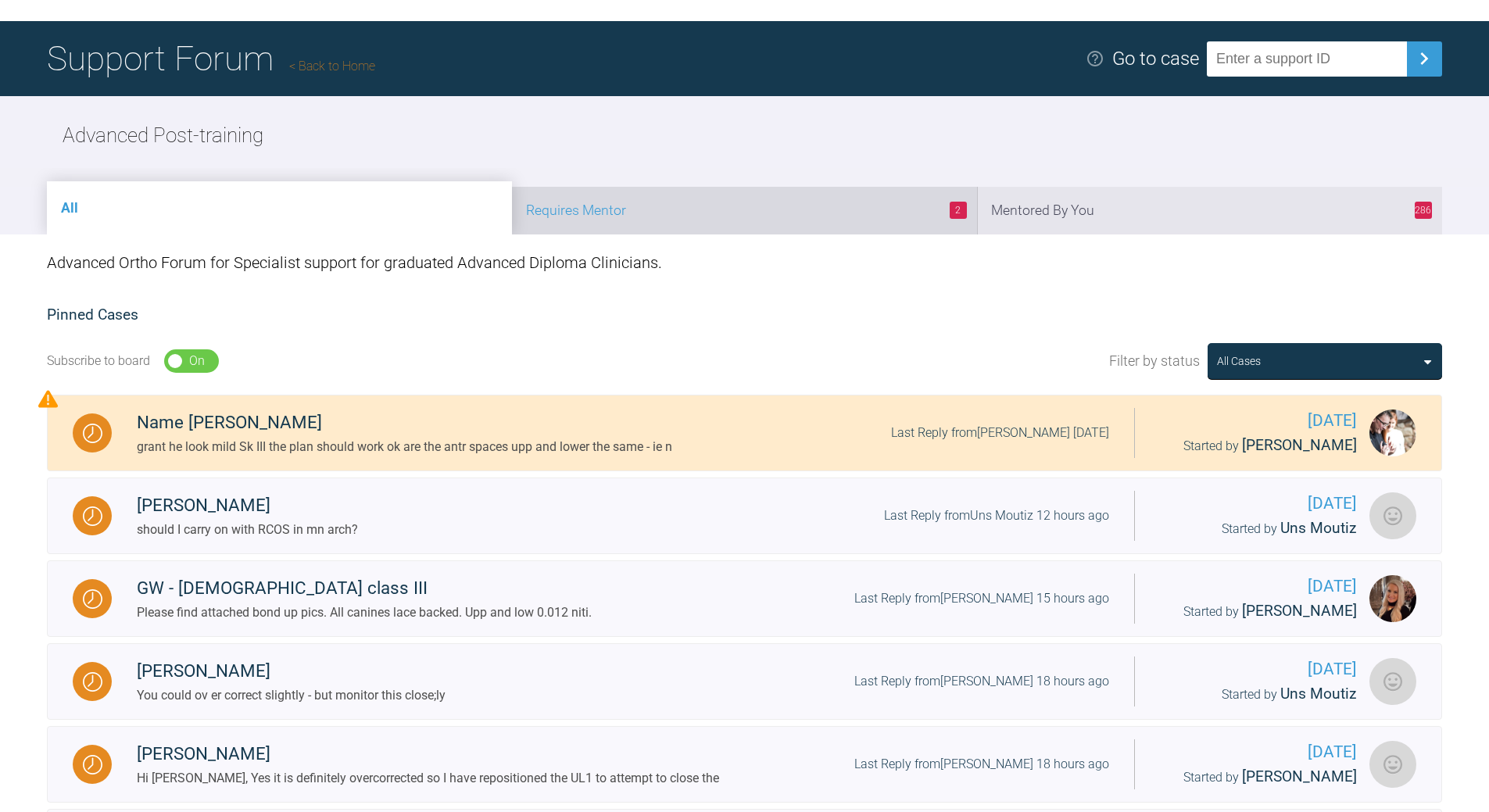
scroll to position [78, 0]
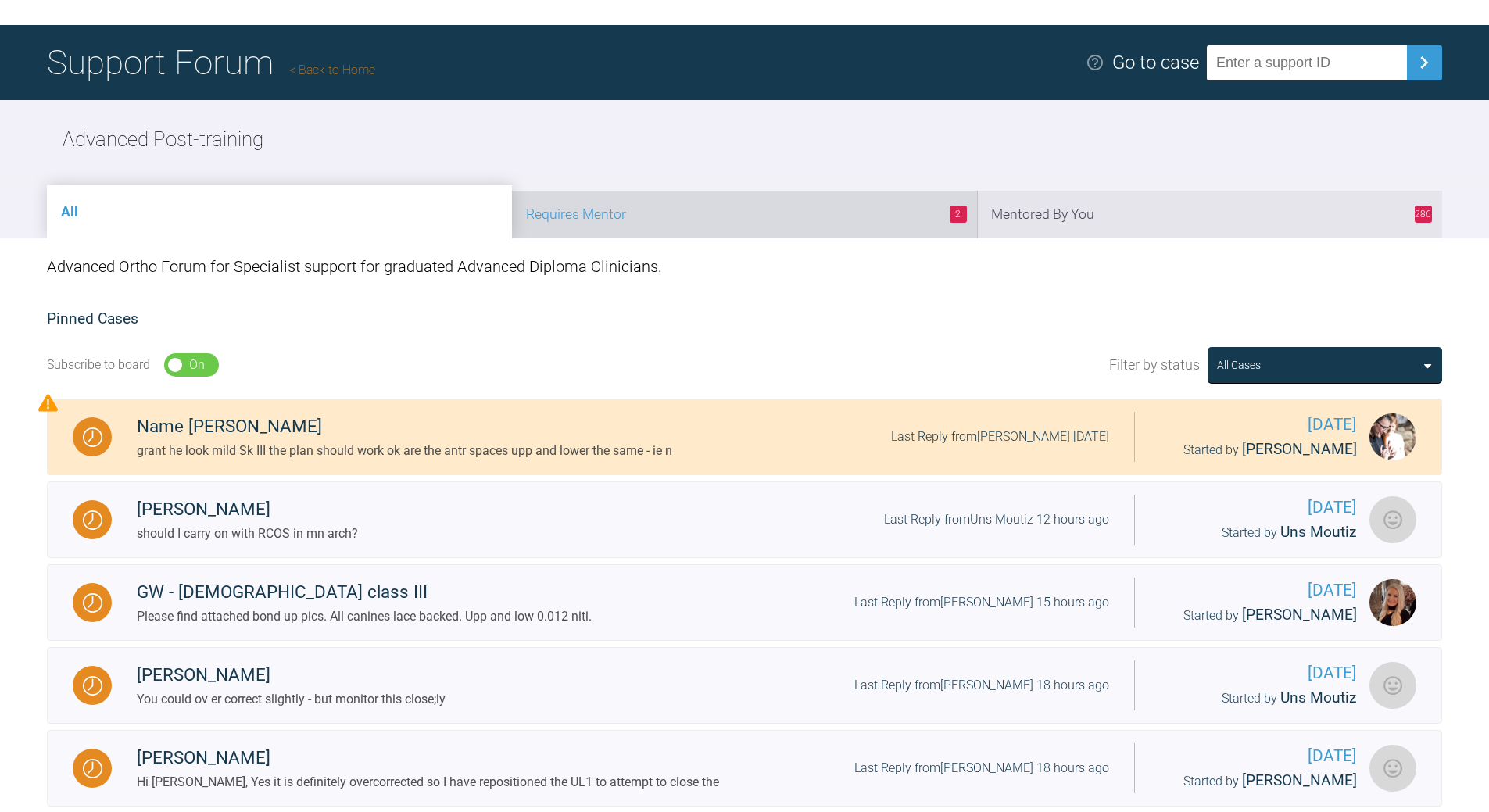
click at [809, 217] on li "2 Requires Mentor" at bounding box center [744, 215] width 465 height 47
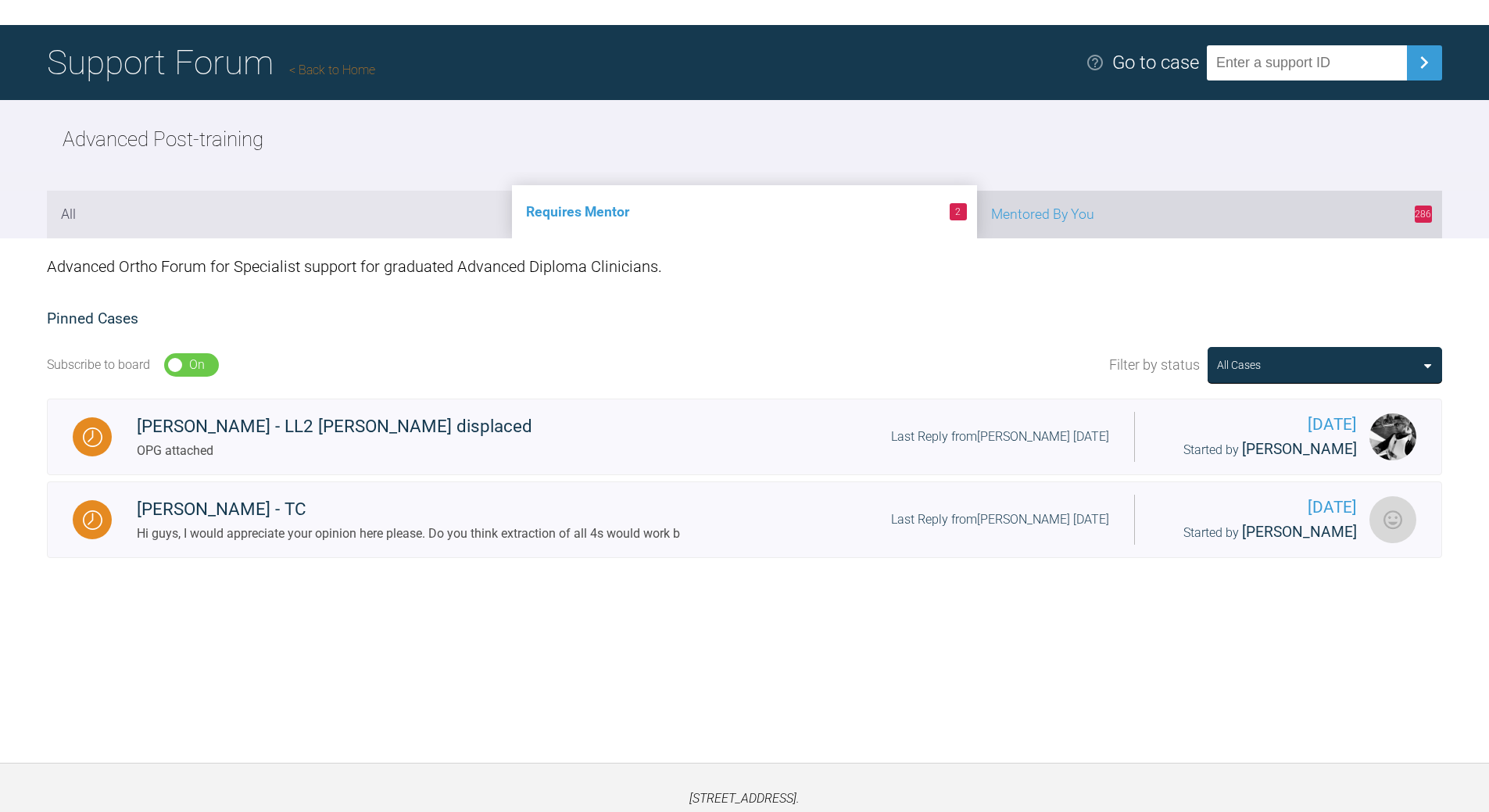
click at [1125, 210] on li "286 Mentored By You" at bounding box center [1209, 215] width 465 height 47
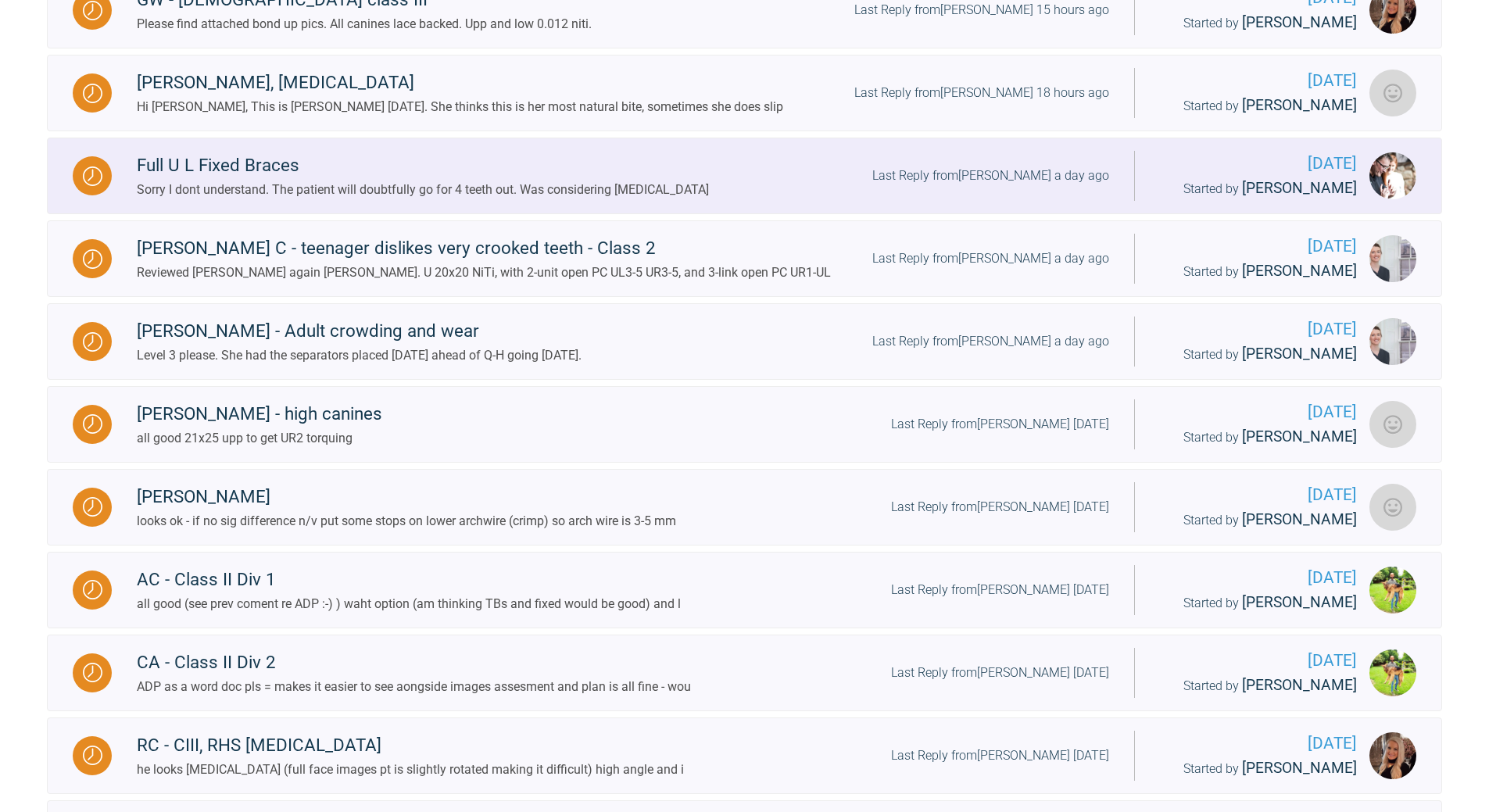
scroll to position [625, 0]
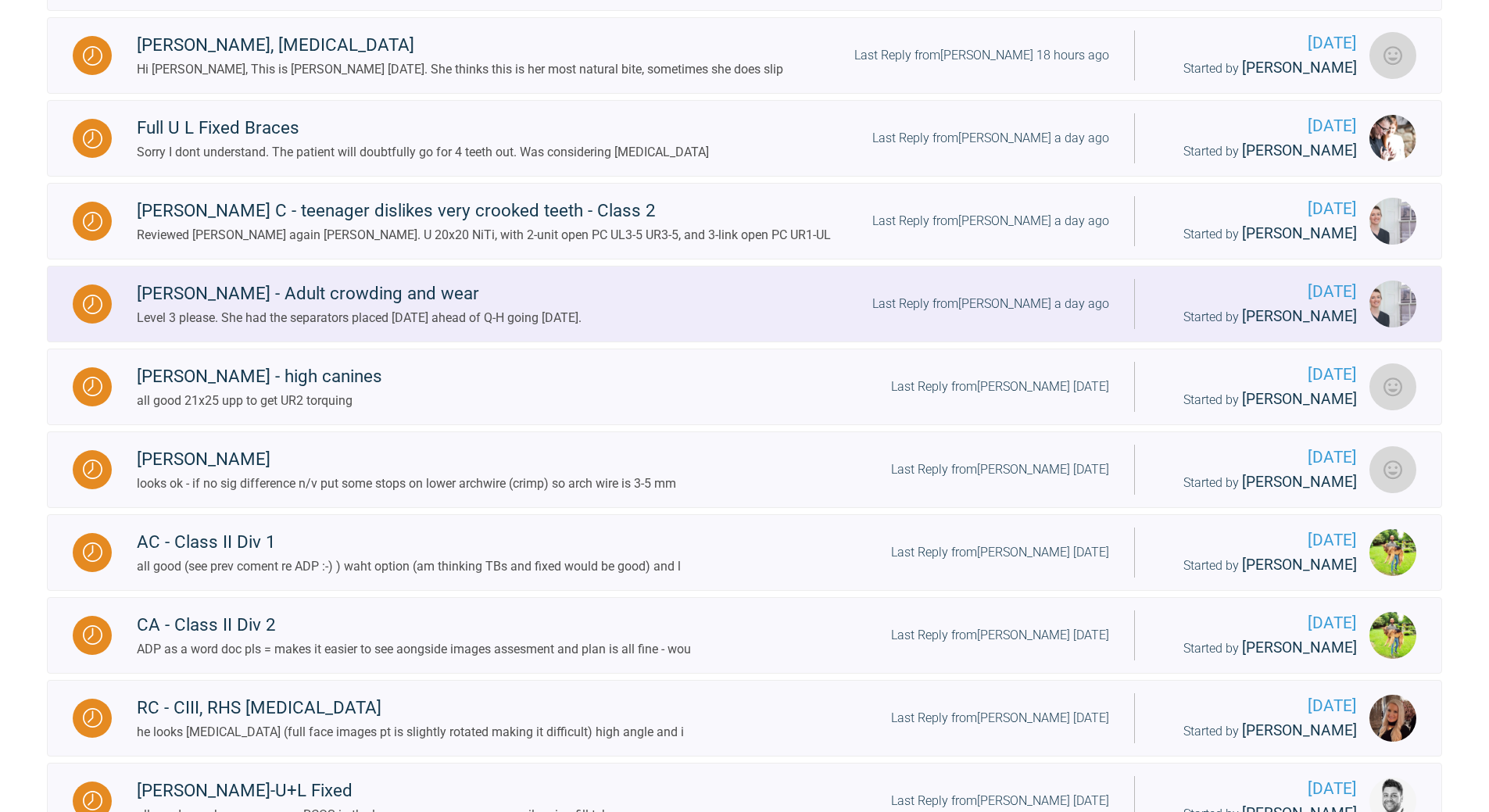
click at [1021, 299] on div "Last Reply from [PERSON_NAME] a day ago" at bounding box center [991, 304] width 236 height 20
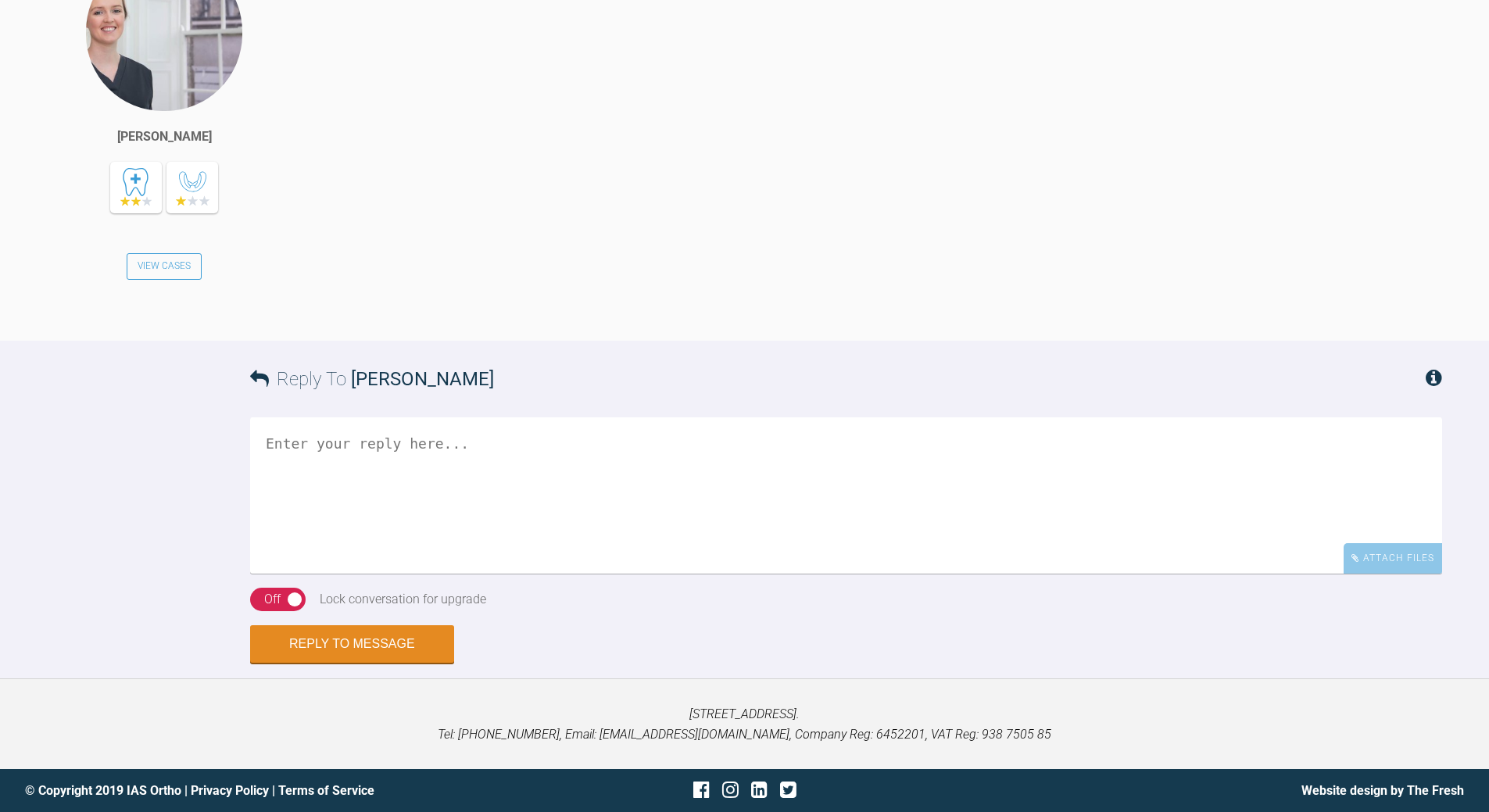
scroll to position [8042, 0]
drag, startPoint x: 448, startPoint y: 631, endPoint x: 447, endPoint y: 643, distance: 12.0
click at [448, 574] on textarea at bounding box center [846, 496] width 1192 height 156
type textarea "O"
type textarea "all good - images at each stage 'as usual' pls"
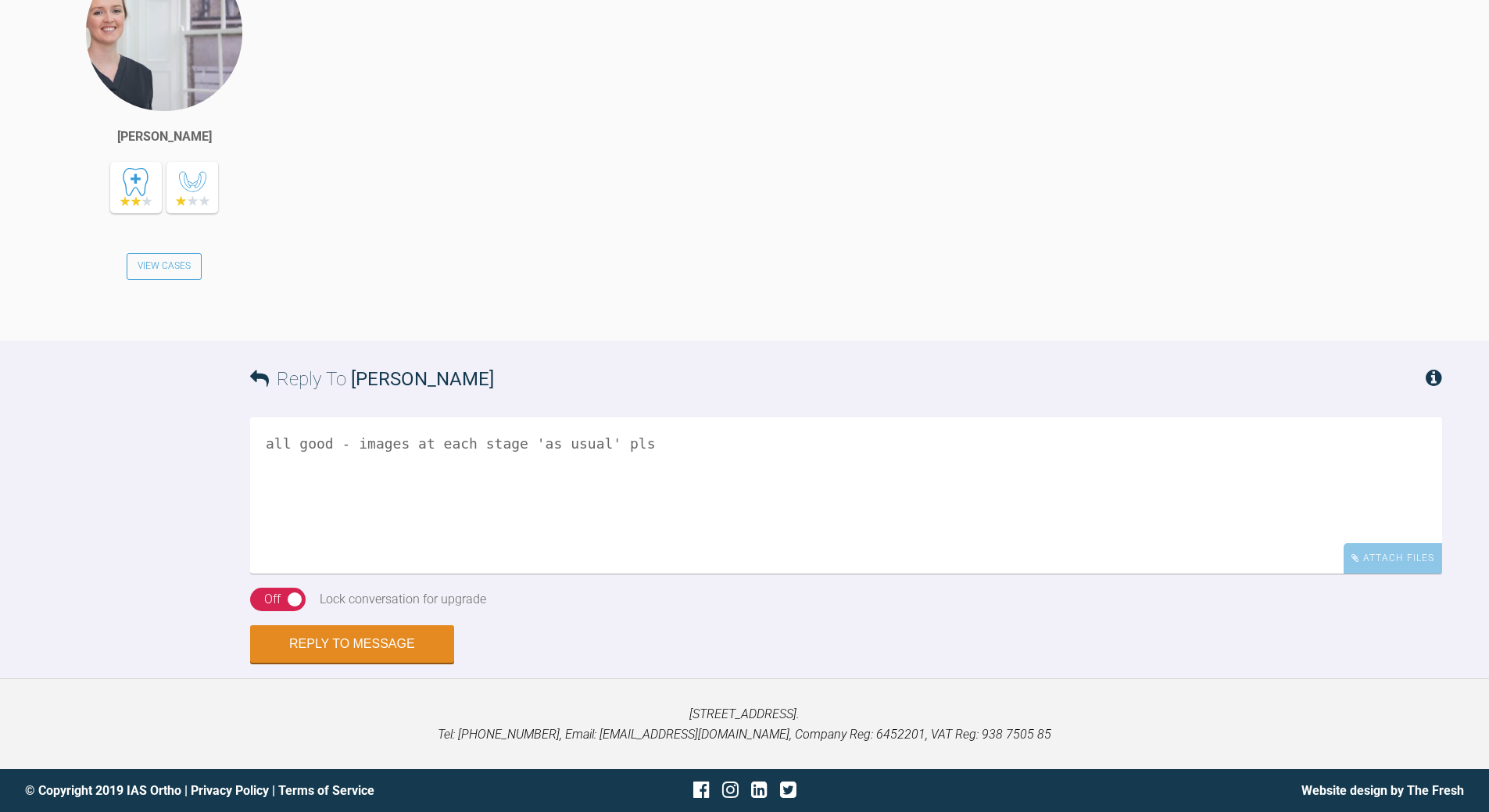
click at [277, 609] on div "Off" at bounding box center [272, 599] width 16 height 20
click at [356, 648] on button "Reply to Message" at bounding box center [352, 645] width 204 height 37
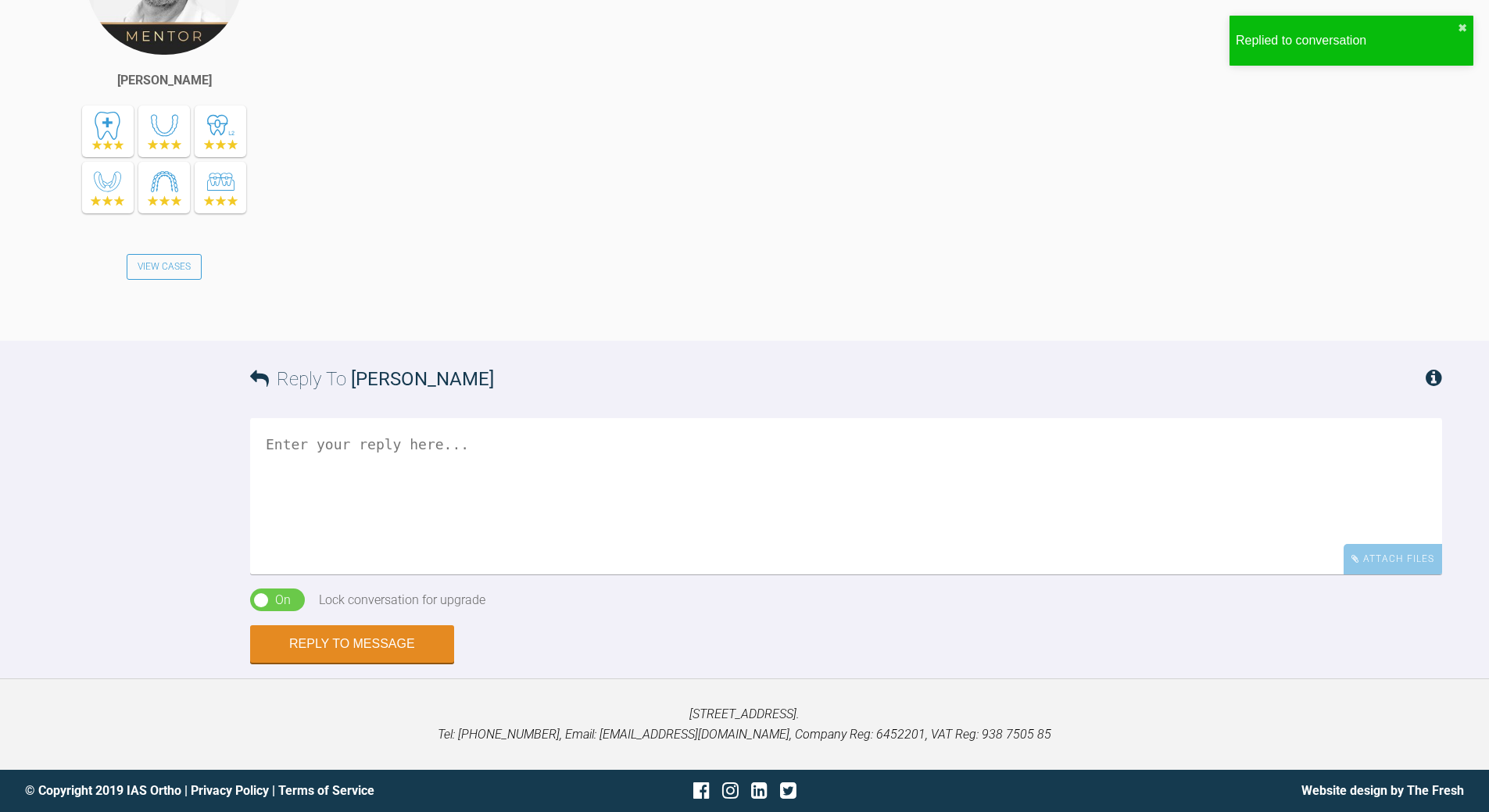
scroll to position [8825, 0]
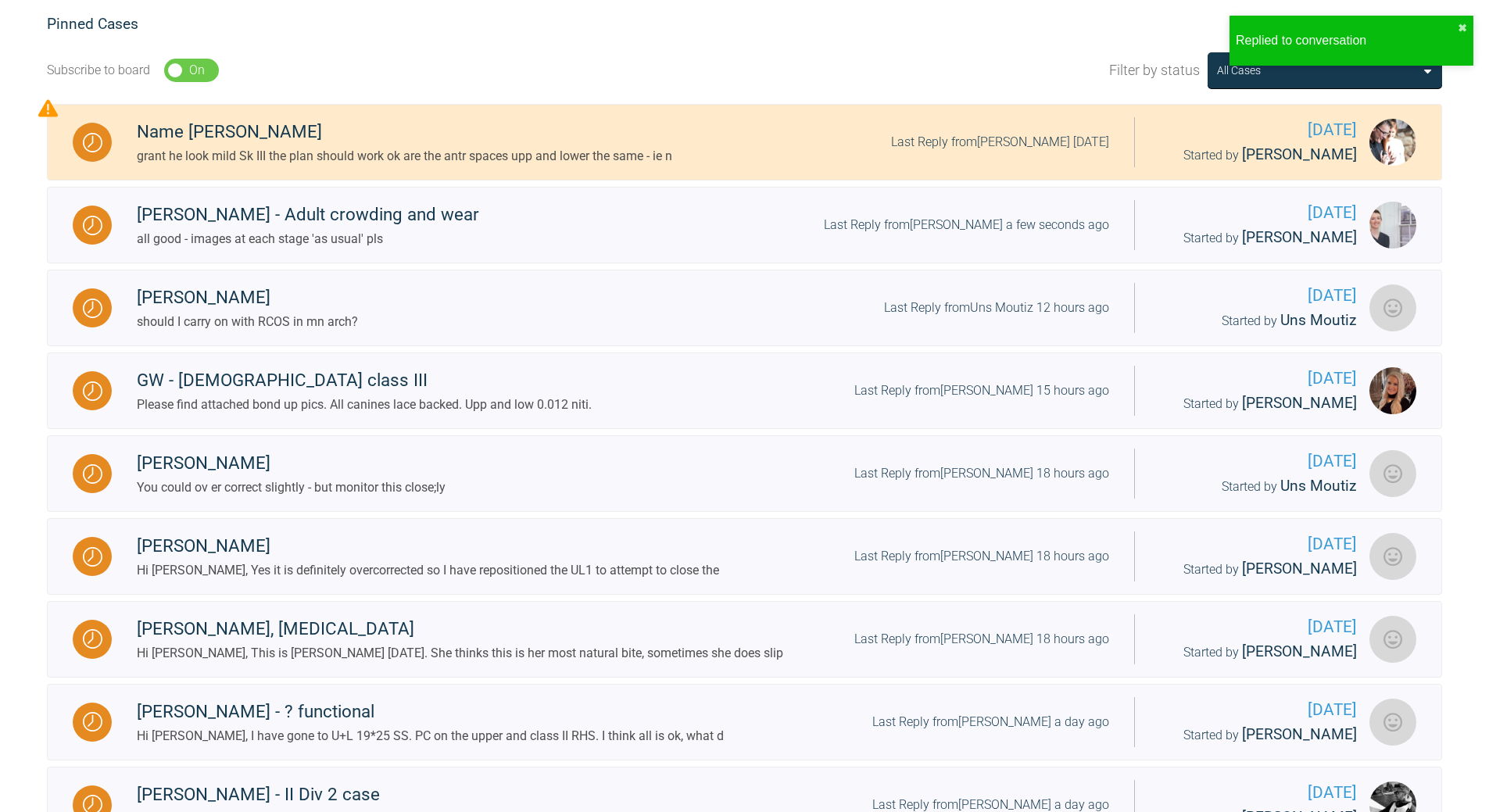
scroll to position [121, 0]
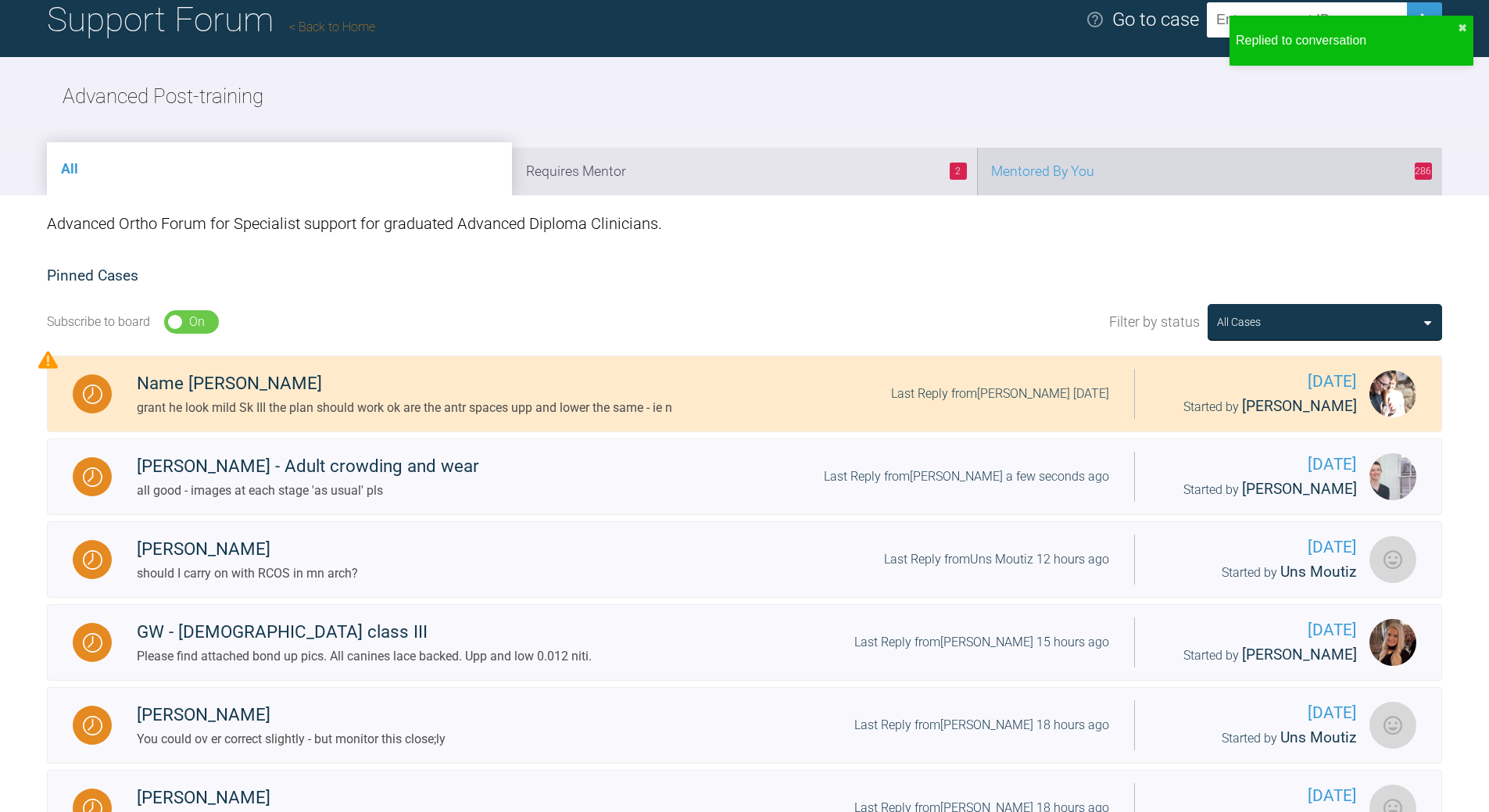
click at [1199, 170] on li "286 Mentored By You" at bounding box center [1209, 171] width 465 height 47
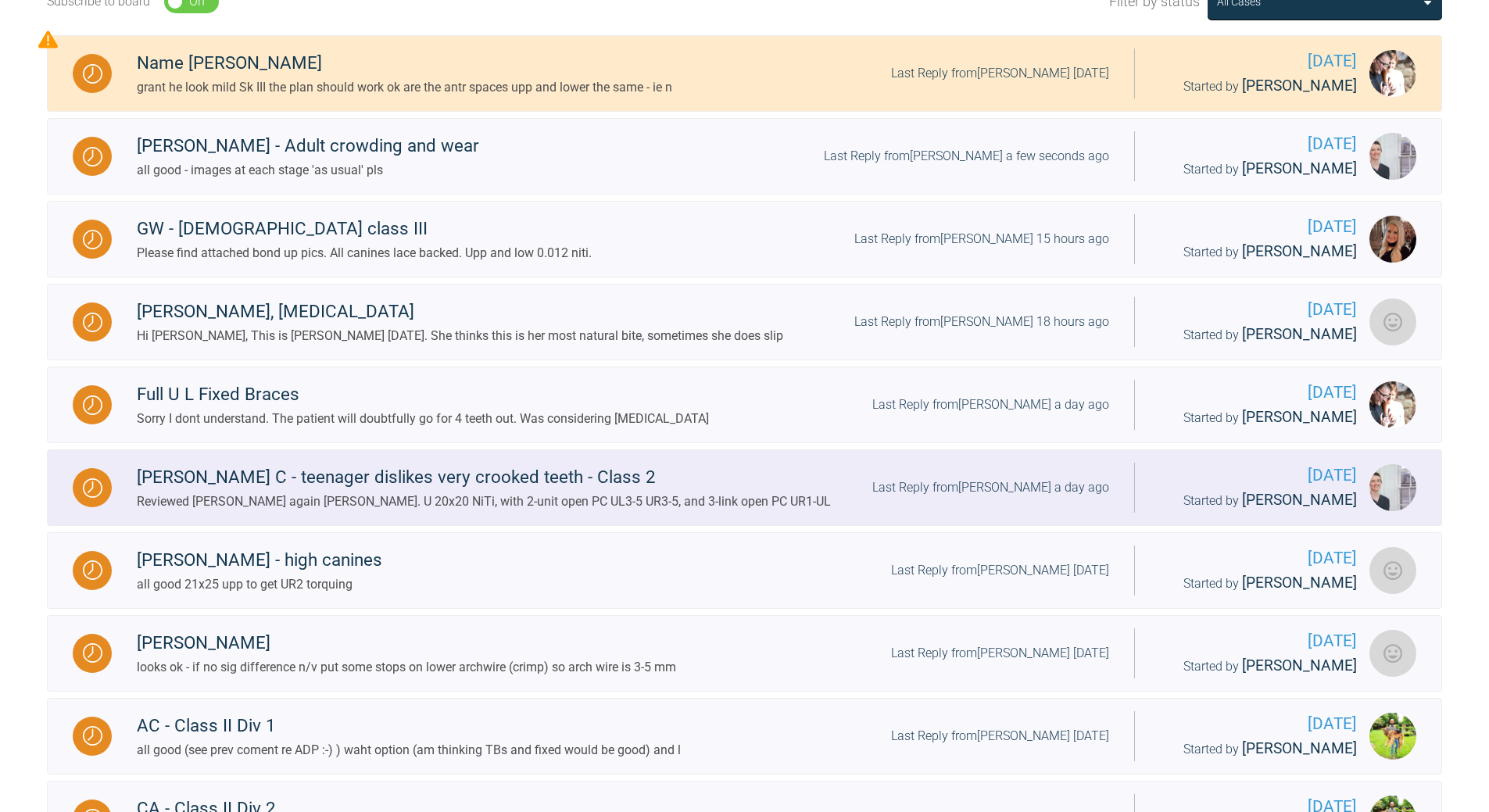
scroll to position [512, 0]
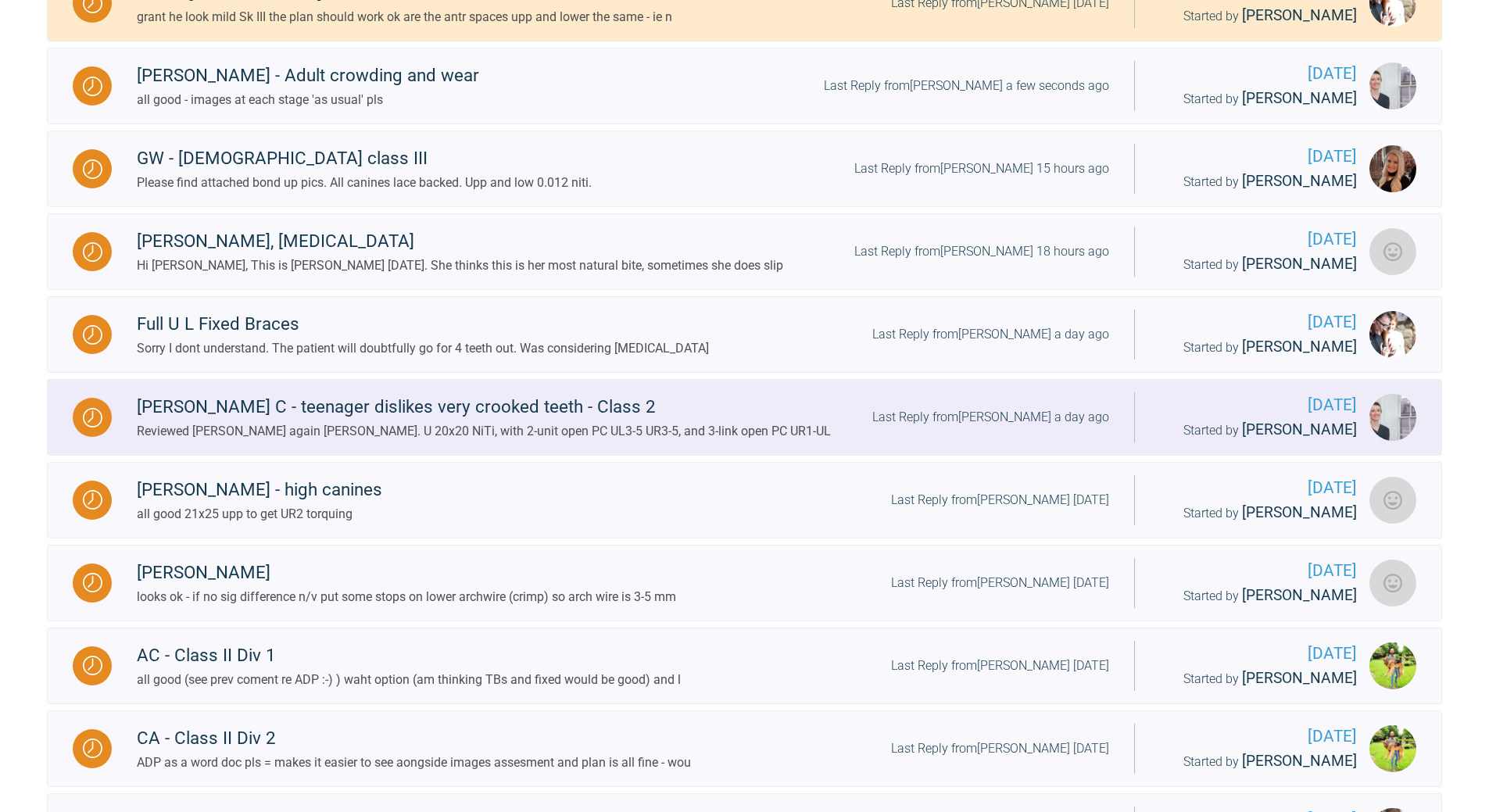
click at [1021, 419] on div "Last Reply from [PERSON_NAME] a day ago" at bounding box center [991, 417] width 236 height 20
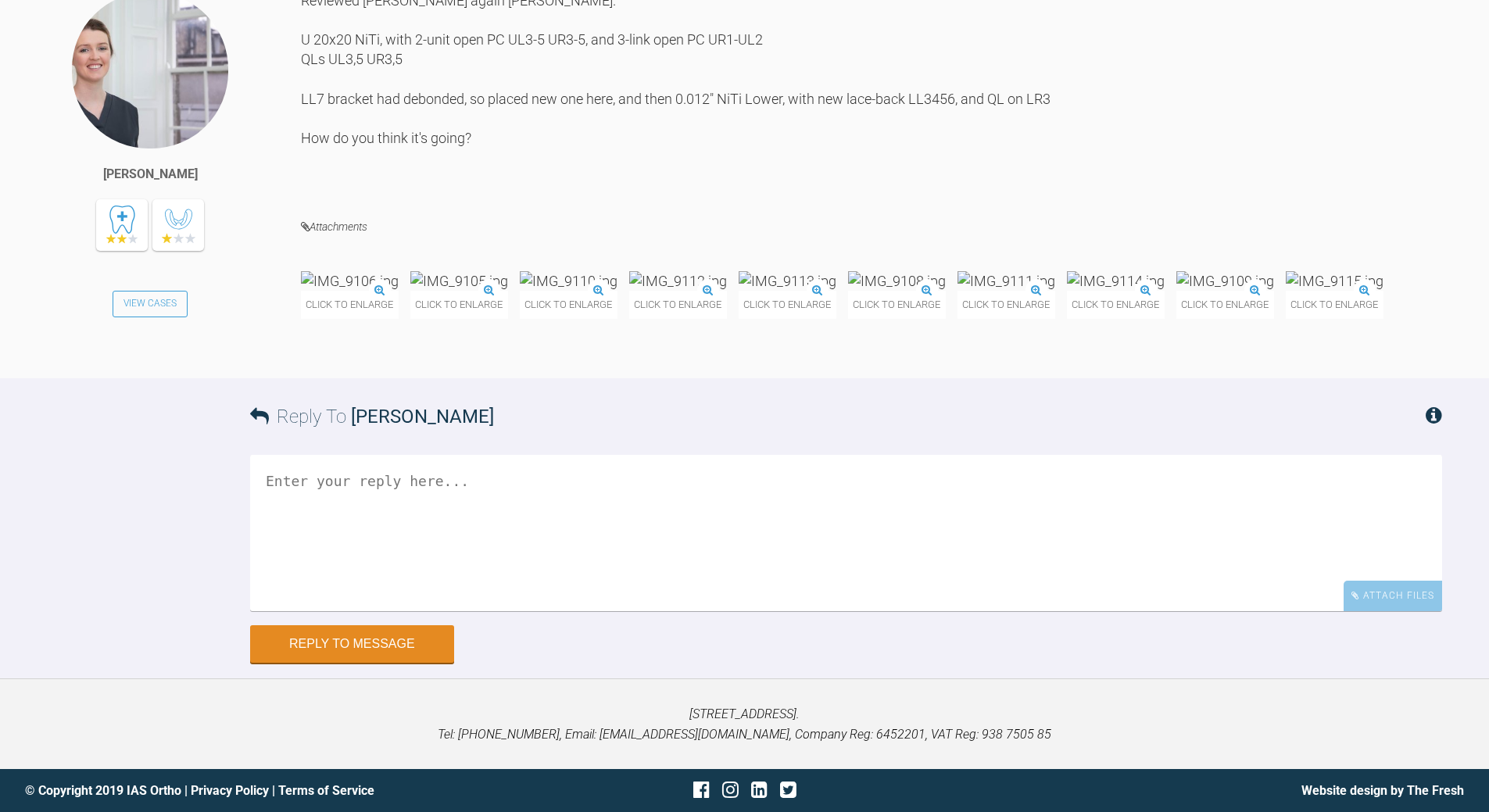
scroll to position [7312, 0]
drag, startPoint x: 447, startPoint y: 681, endPoint x: 417, endPoint y: 677, distance: 30.3
click at [446, 611] on textarea at bounding box center [846, 533] width 1192 height 156
click at [1286, 291] on img at bounding box center [1334, 280] width 97 height 19
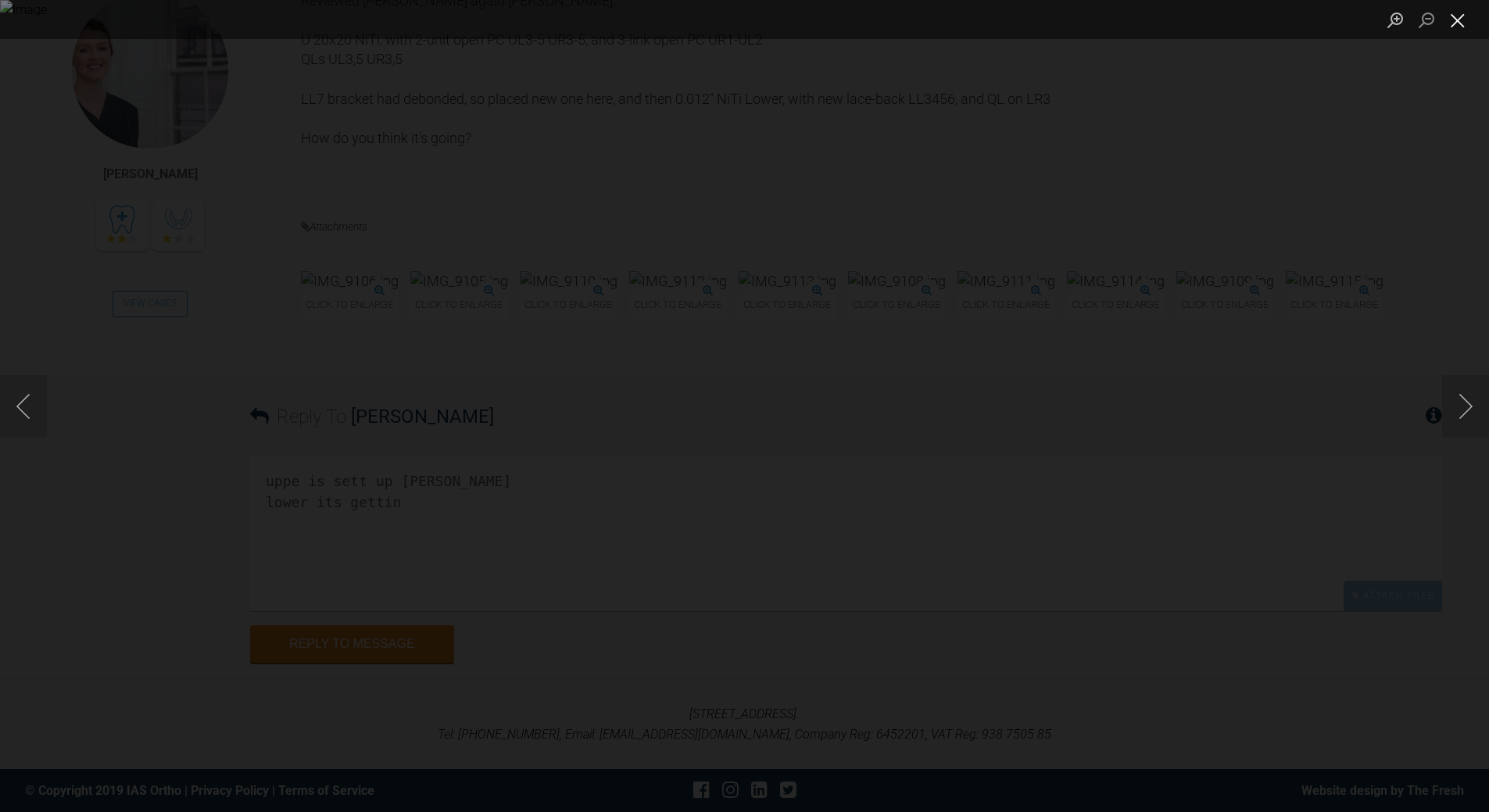
click at [1447, 16] on button "Close lightbox" at bounding box center [1458, 20] width 31 height 27
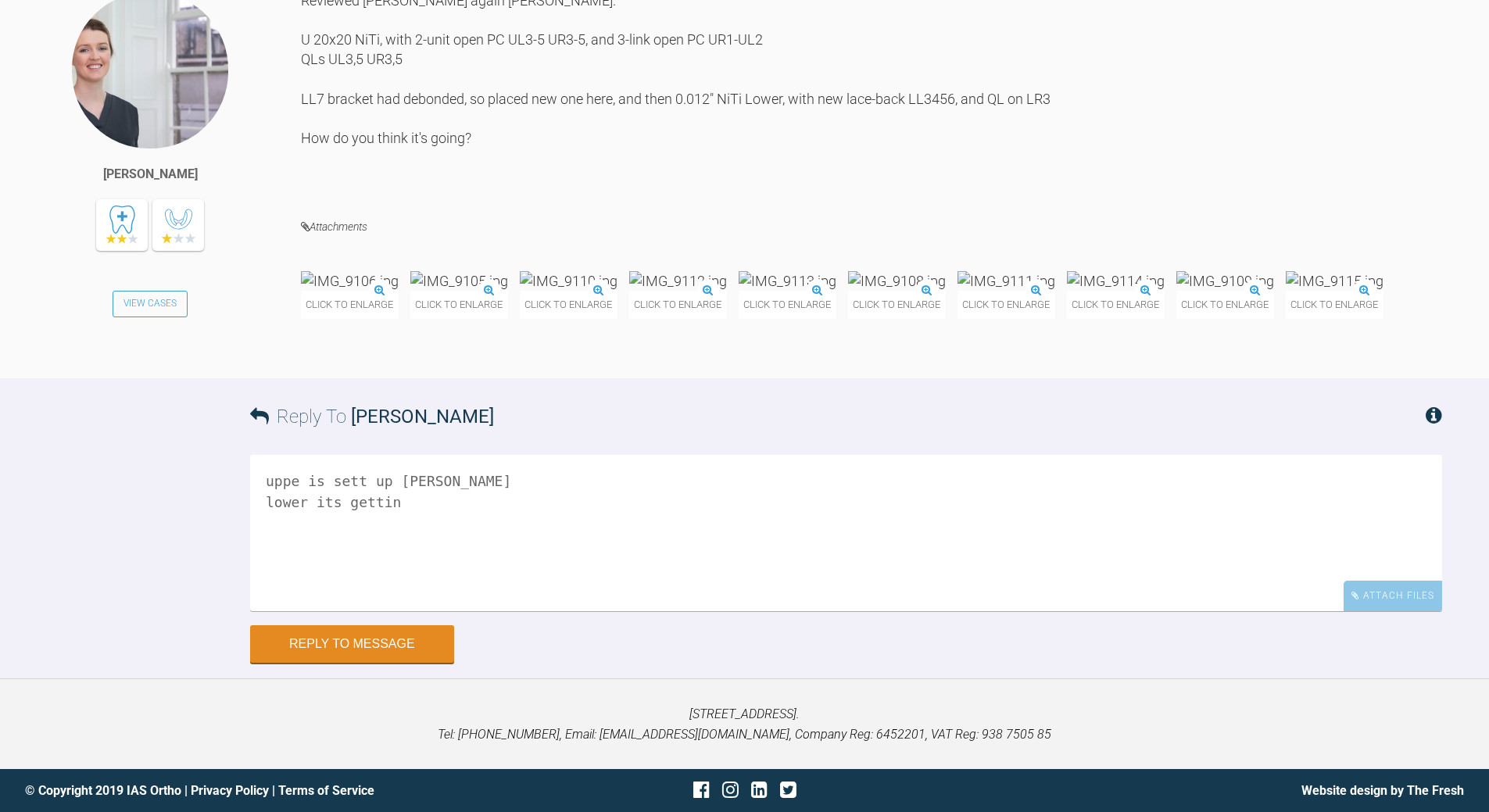
click at [454, 611] on textarea "uppe is sett up [PERSON_NAME] lower its gettin" at bounding box center [846, 533] width 1192 height 156
click at [282, 611] on textarea "uppe is sett up [PERSON_NAME] lower its getting there fine ince work ups to 19x…" at bounding box center [846, 533] width 1192 height 156
click at [412, 611] on textarea "uppe is sett up [PERSON_NAME] lower its getting there fine onced you have work …" at bounding box center [846, 533] width 1192 height 156
click at [453, 611] on textarea "uppe is sett up [PERSON_NAME] lower its getting there fine onced you have worke…" at bounding box center [846, 533] width 1192 height 156
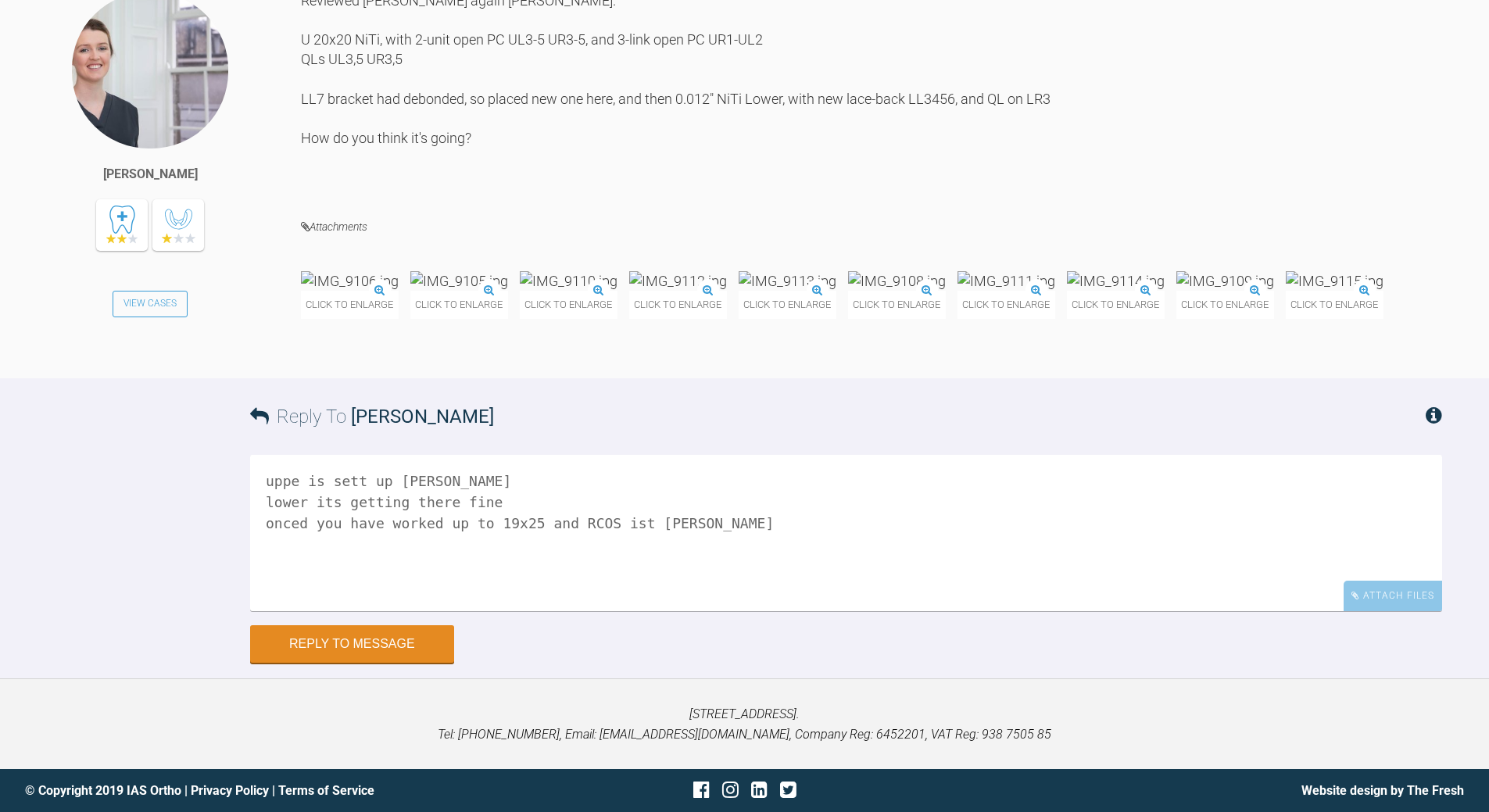
click at [594, 611] on textarea "uppe is sett up [PERSON_NAME] lower its getting there fine onced you have worke…" at bounding box center [846, 533] width 1192 height 156
click at [727, 291] on img at bounding box center [678, 280] width 97 height 19
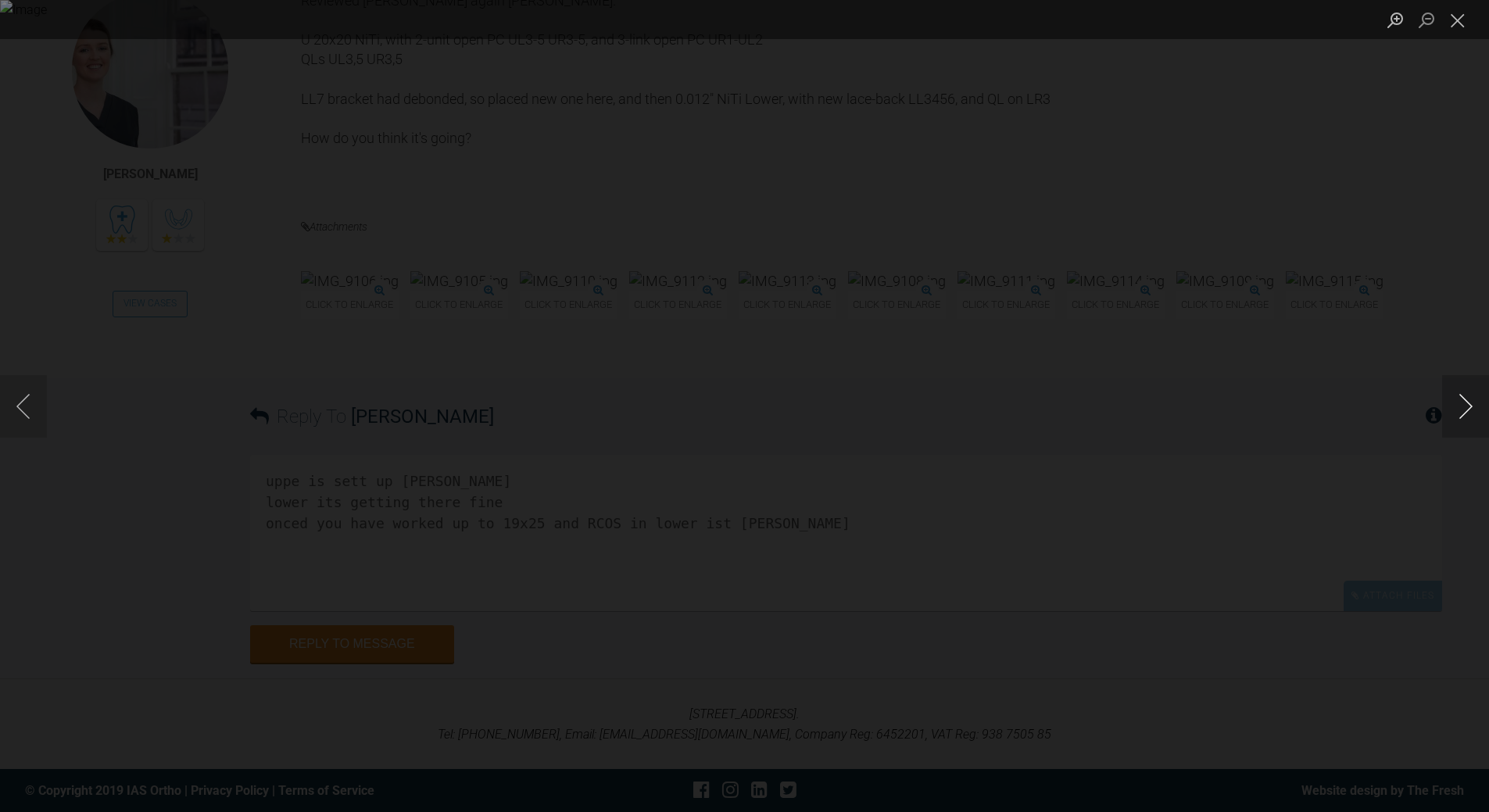
click at [1462, 397] on button "Next image" at bounding box center [1466, 406] width 47 height 63
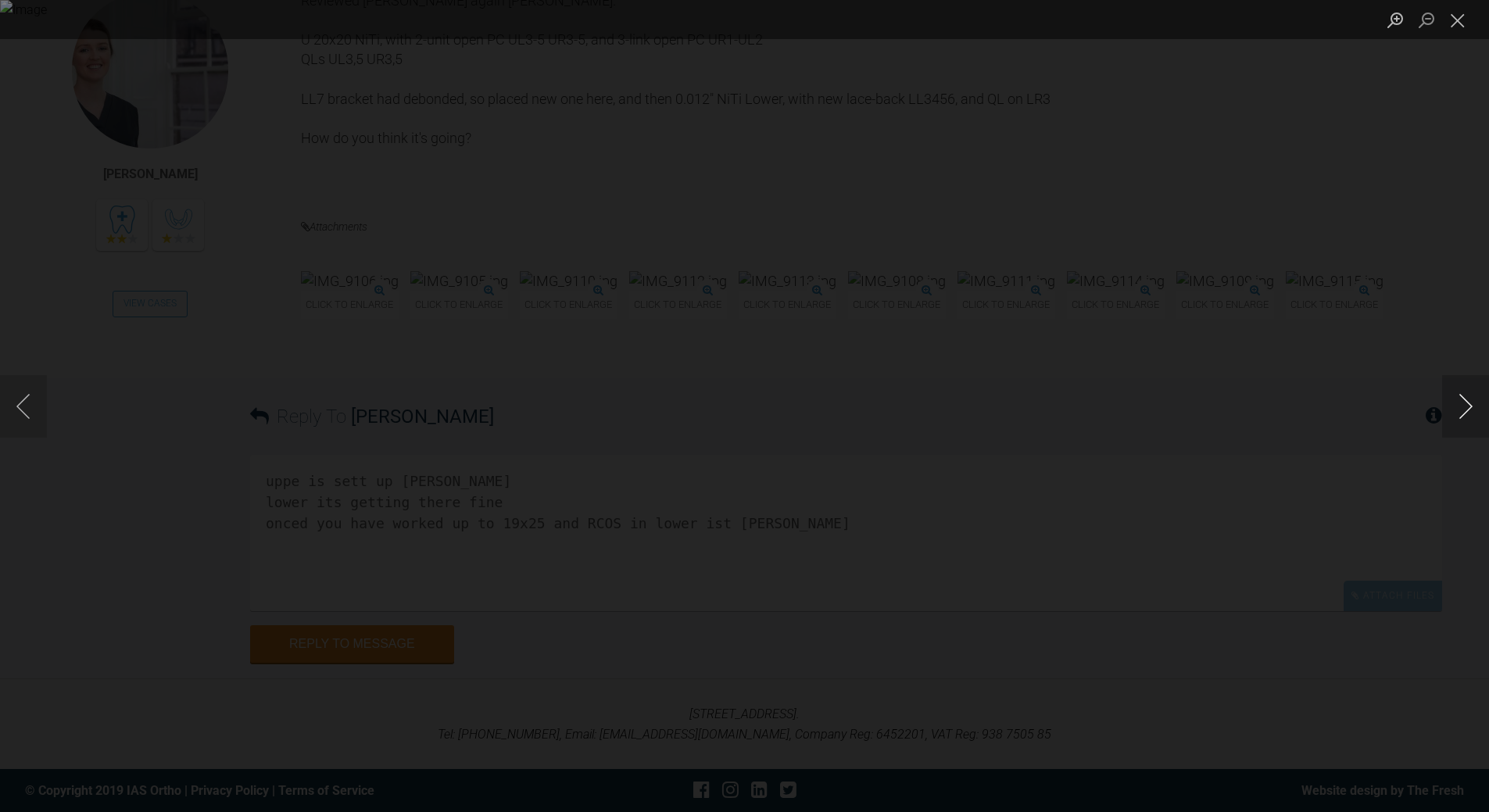
click at [1462, 397] on button "Next image" at bounding box center [1466, 406] width 47 height 63
click at [1462, 30] on button "Close lightbox" at bounding box center [1458, 20] width 31 height 27
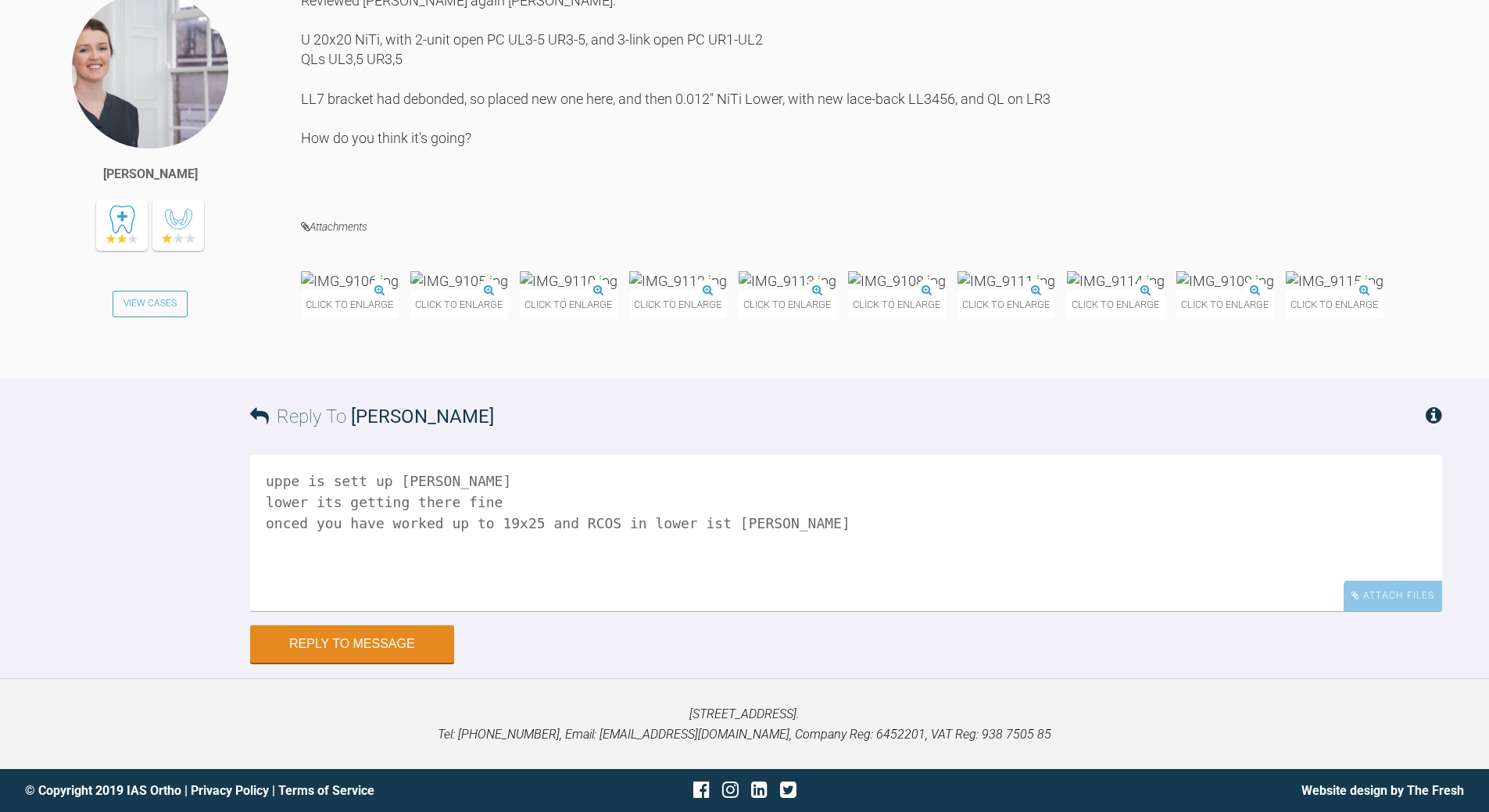
click at [498, 611] on textarea "uppe is sett up [PERSON_NAME] lower its getting there fine onced you have worke…" at bounding box center [846, 533] width 1192 height 156
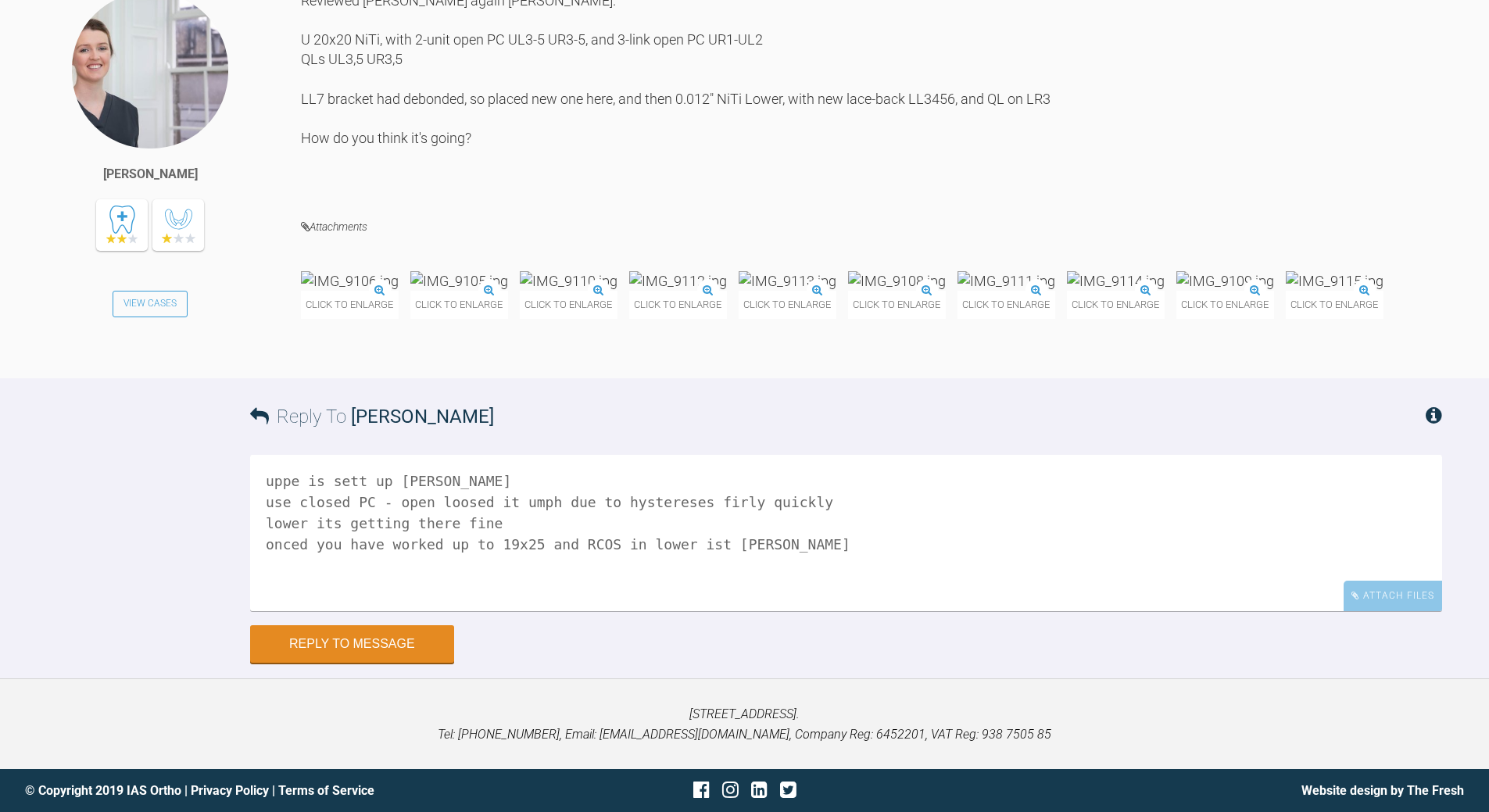
click at [659, 611] on textarea "uppe is sett up [PERSON_NAME] use closed PC - open loosed it umph due to hyster…" at bounding box center [846, 533] width 1192 height 156
click at [798, 497] on textarea "uppe is sett up [PERSON_NAME] use closed PC - open loosed it umph due to hyster…" at bounding box center [846, 533] width 1192 height 156
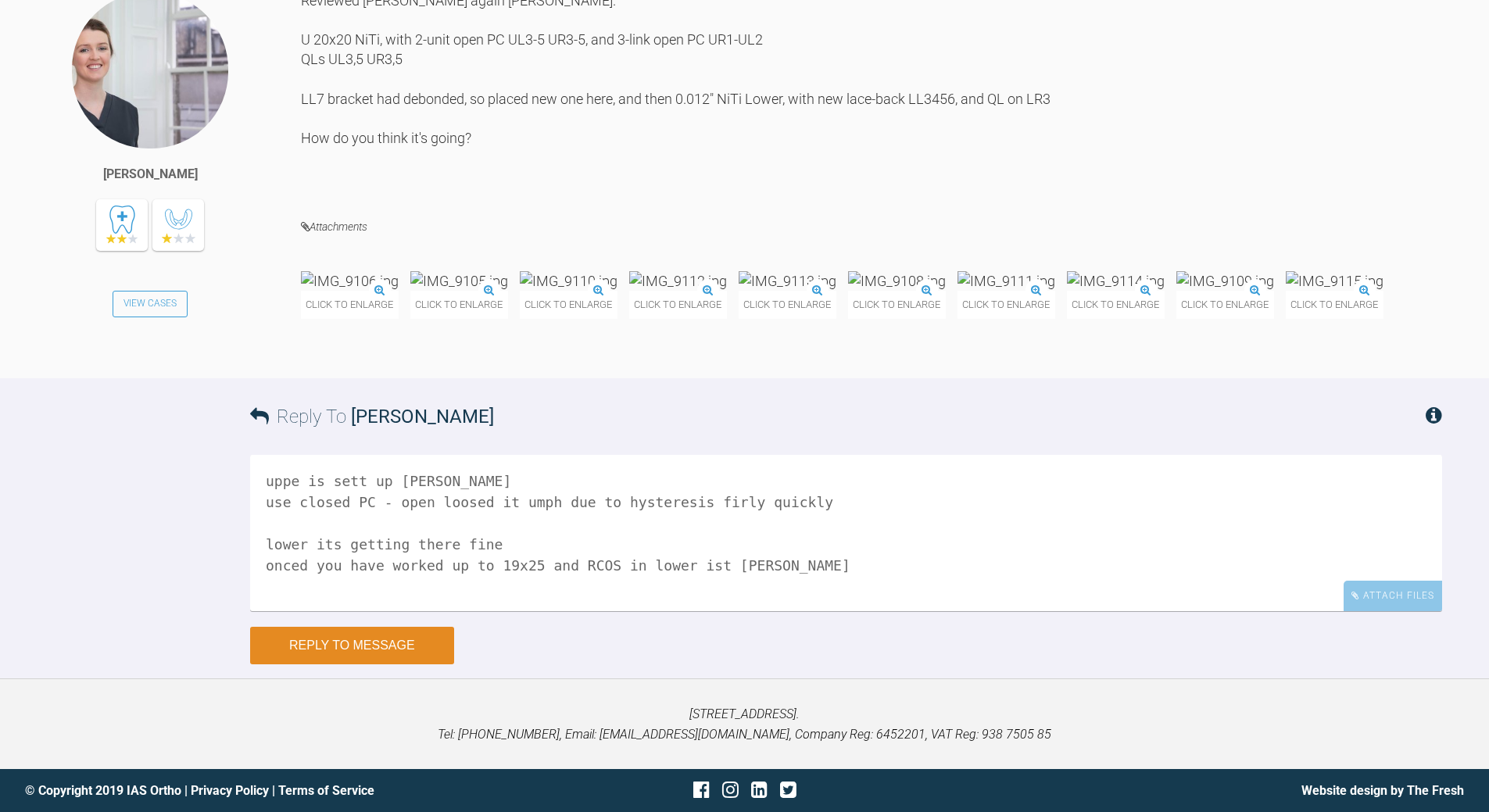
type textarea "uppe is sett up [PERSON_NAME] use closed PC - open loosed it umph due to hyster…"
click at [397, 638] on button "Reply to Message" at bounding box center [352, 645] width 204 height 37
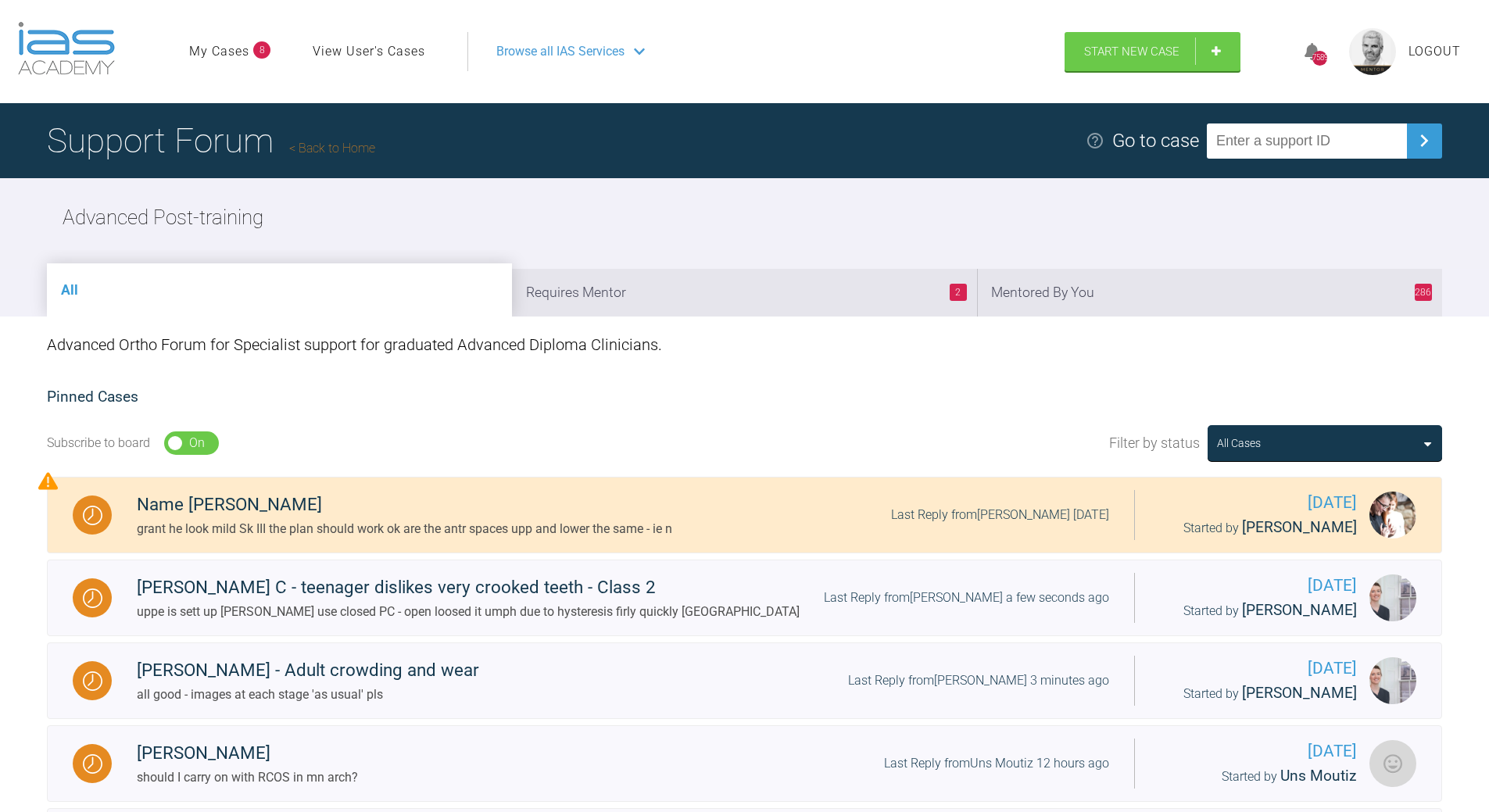
drag, startPoint x: 1159, startPoint y: 272, endPoint x: 1142, endPoint y: 286, distance: 22.0
click at [1159, 274] on li "286 Mentored By You" at bounding box center [1209, 293] width 465 height 47
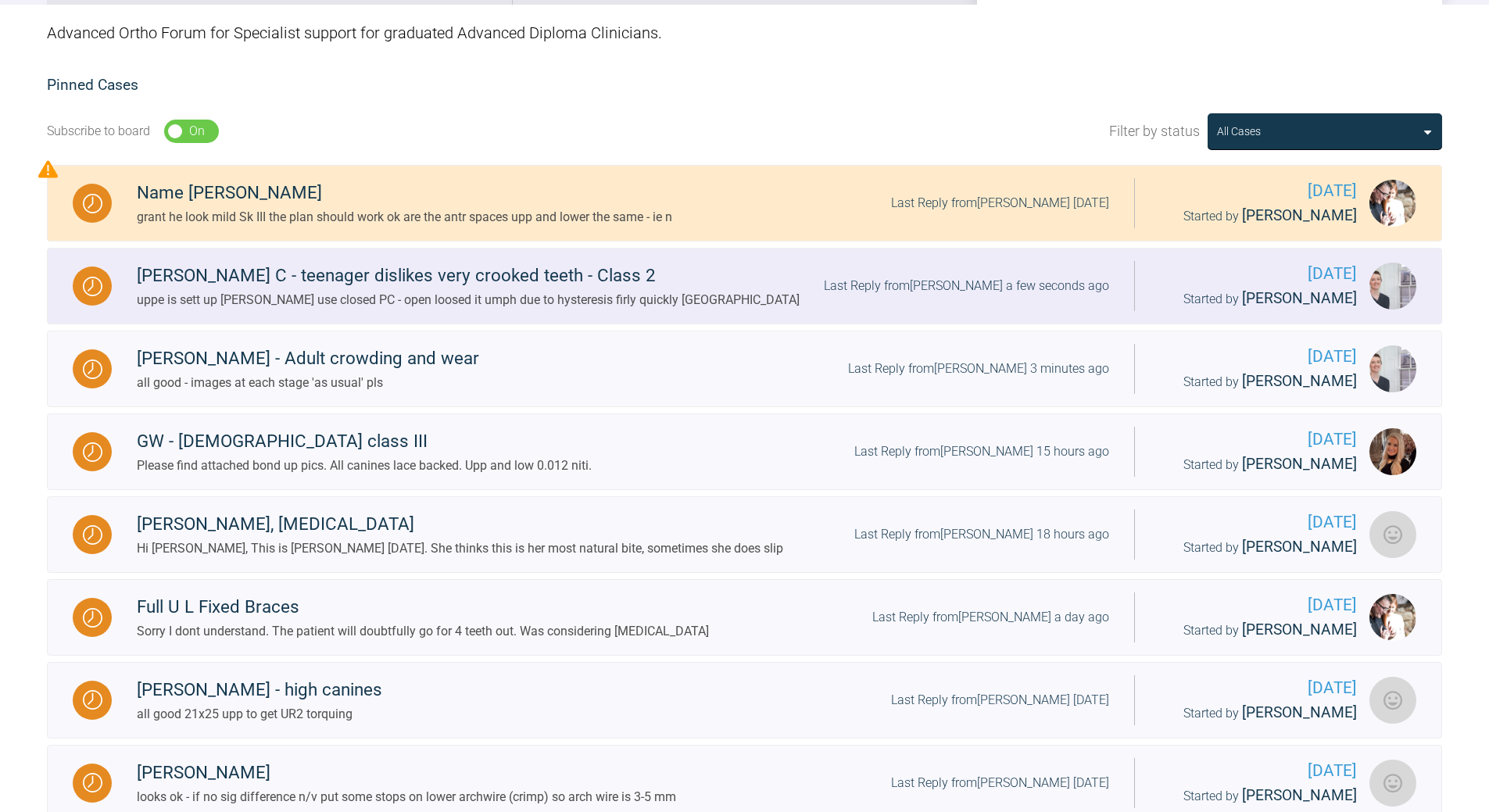
scroll to position [313, 0]
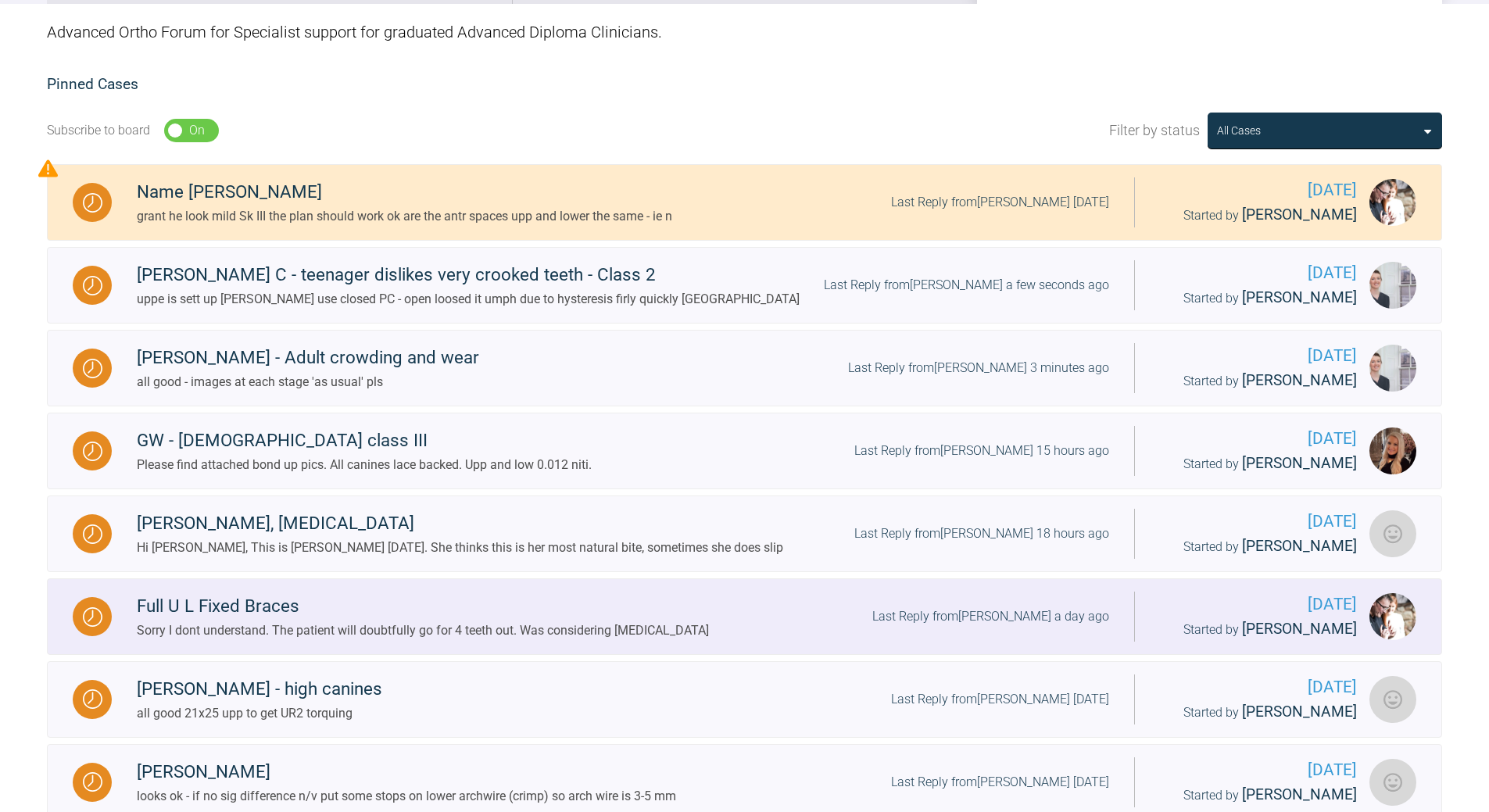
click at [1003, 608] on div "Last Reply from [PERSON_NAME] a day ago" at bounding box center [991, 617] width 236 height 20
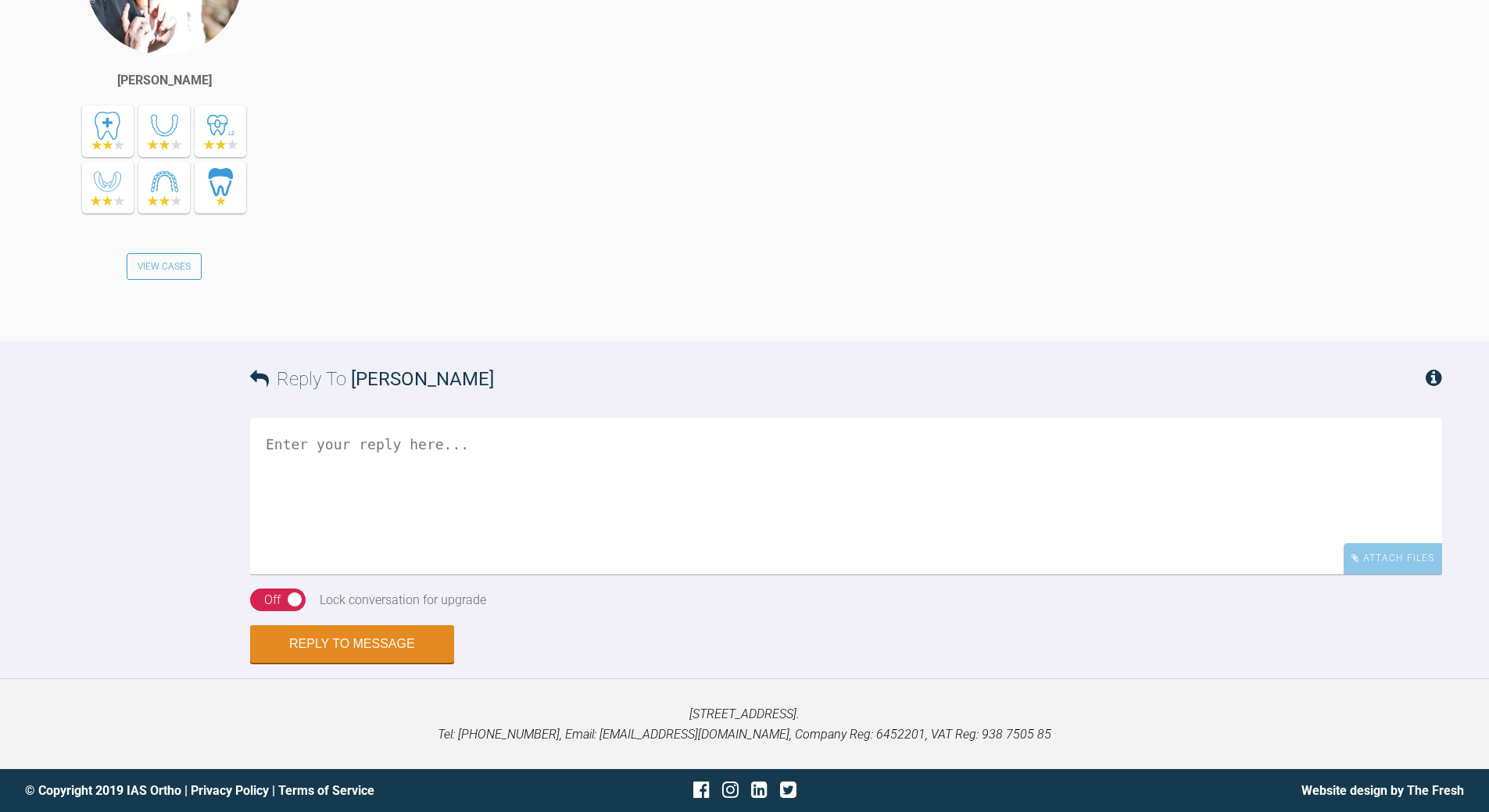
scroll to position [2945, 0]
click at [719, 575] on textarea at bounding box center [846, 496] width 1192 height 156
click at [459, 575] on textarea "if you procline to align an AOB will develop as upper will come forward in lowe…" at bounding box center [846, 496] width 1192 height 156
click at [636, 575] on textarea "if you procline to align an AOB will develop as upper will come forward in lowe…" at bounding box center [846, 496] width 1192 height 156
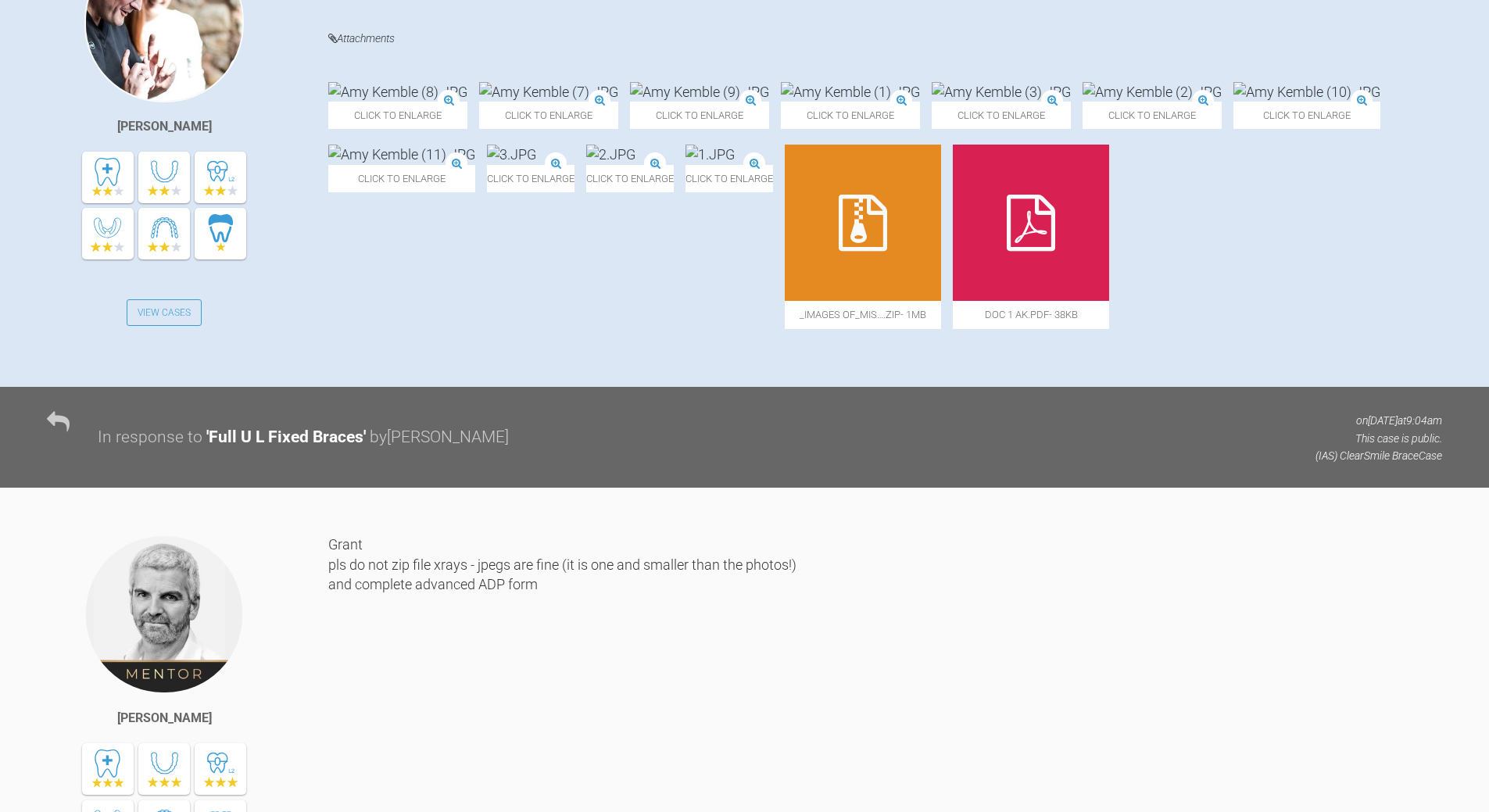
scroll to position [210, 0]
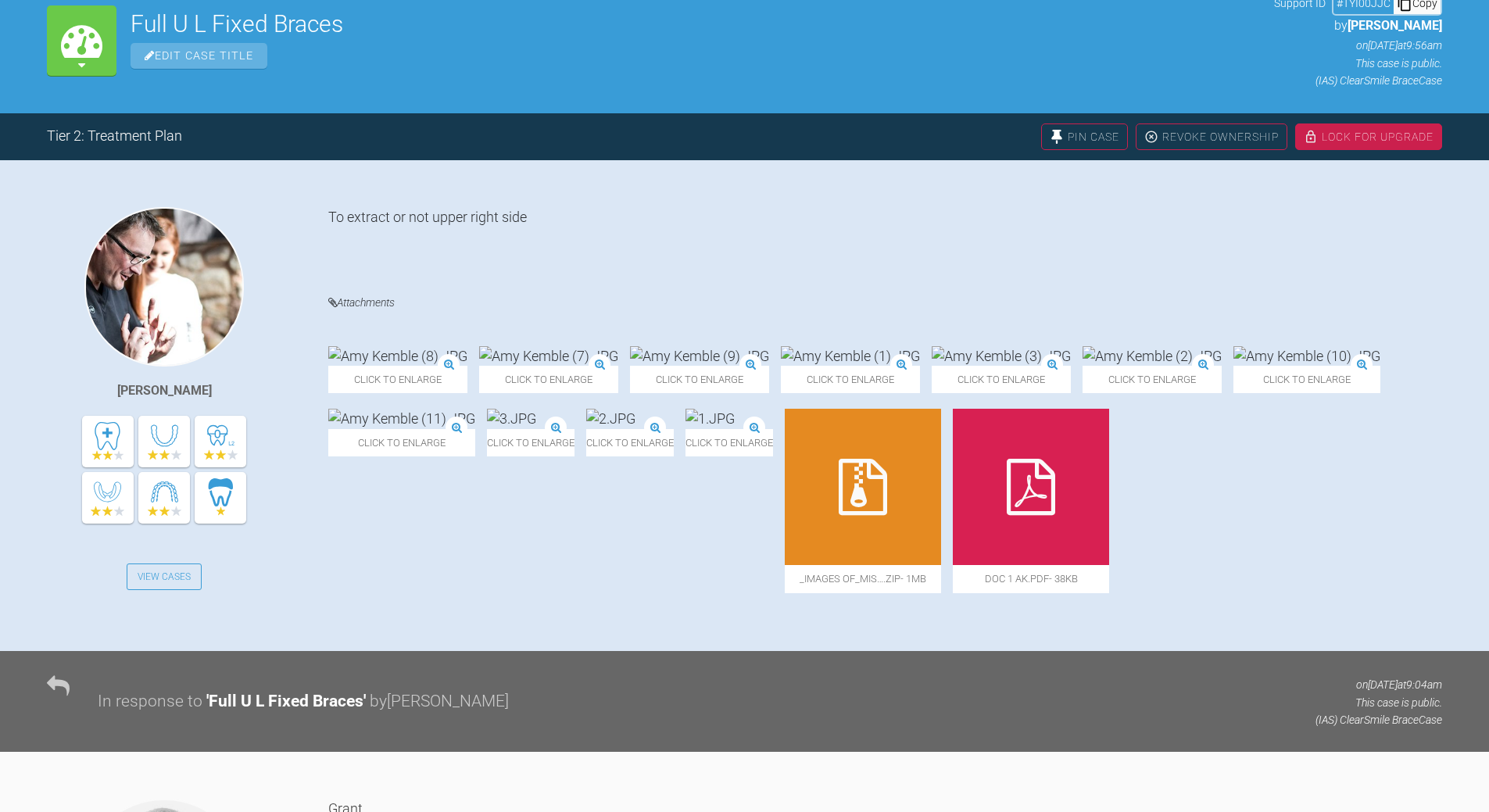
click at [537, 428] on img at bounding box center [511, 417] width 49 height 19
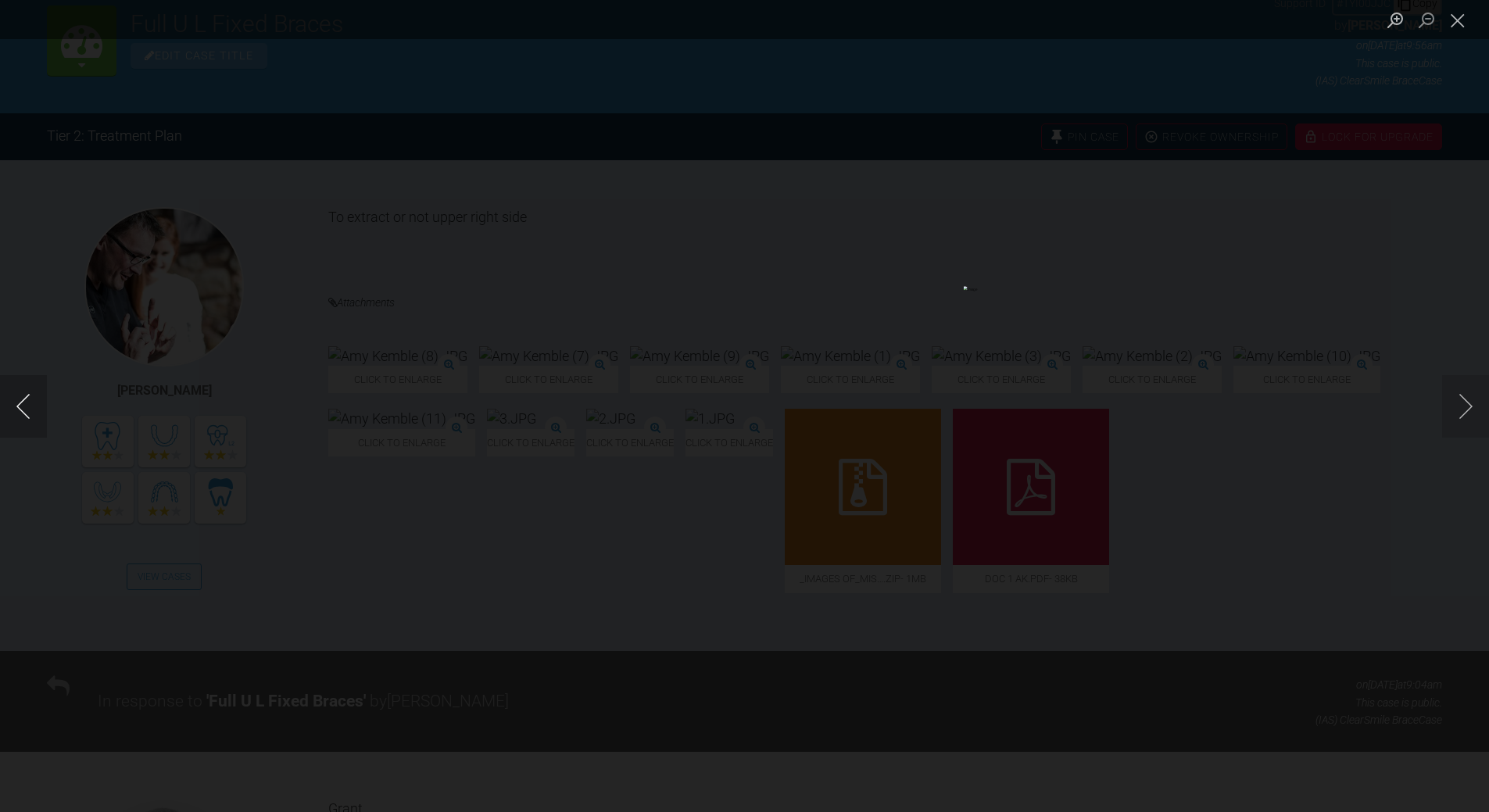
click at [22, 402] on button "Previous image" at bounding box center [24, 406] width 47 height 63
click at [1464, 19] on button "Close lightbox" at bounding box center [1458, 20] width 31 height 27
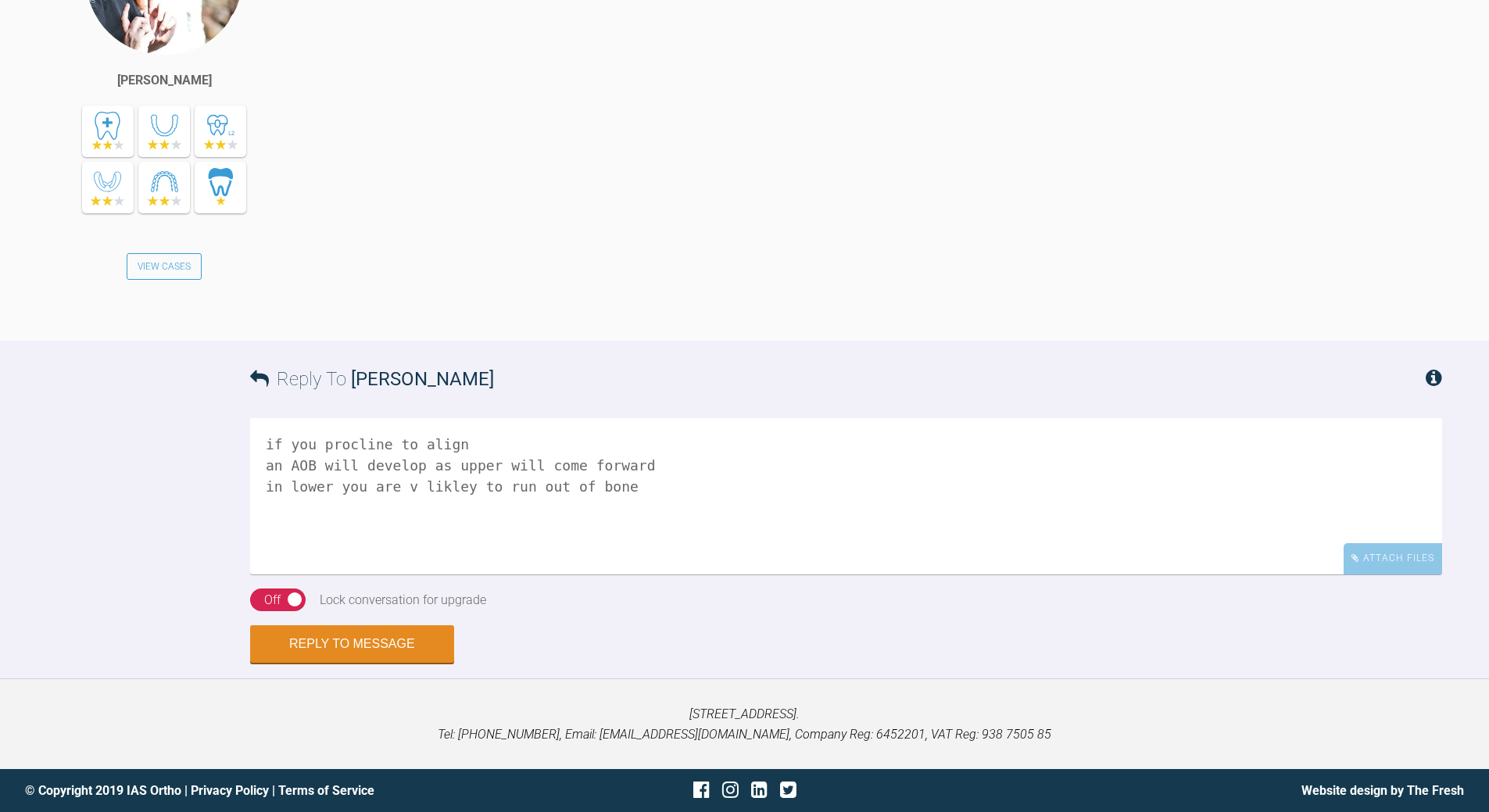
scroll to position [3099, 0]
click at [632, 491] on textarea "if you procline to align an AOB will develop as upper will come forward in lowe…" at bounding box center [846, 496] width 1192 height 156
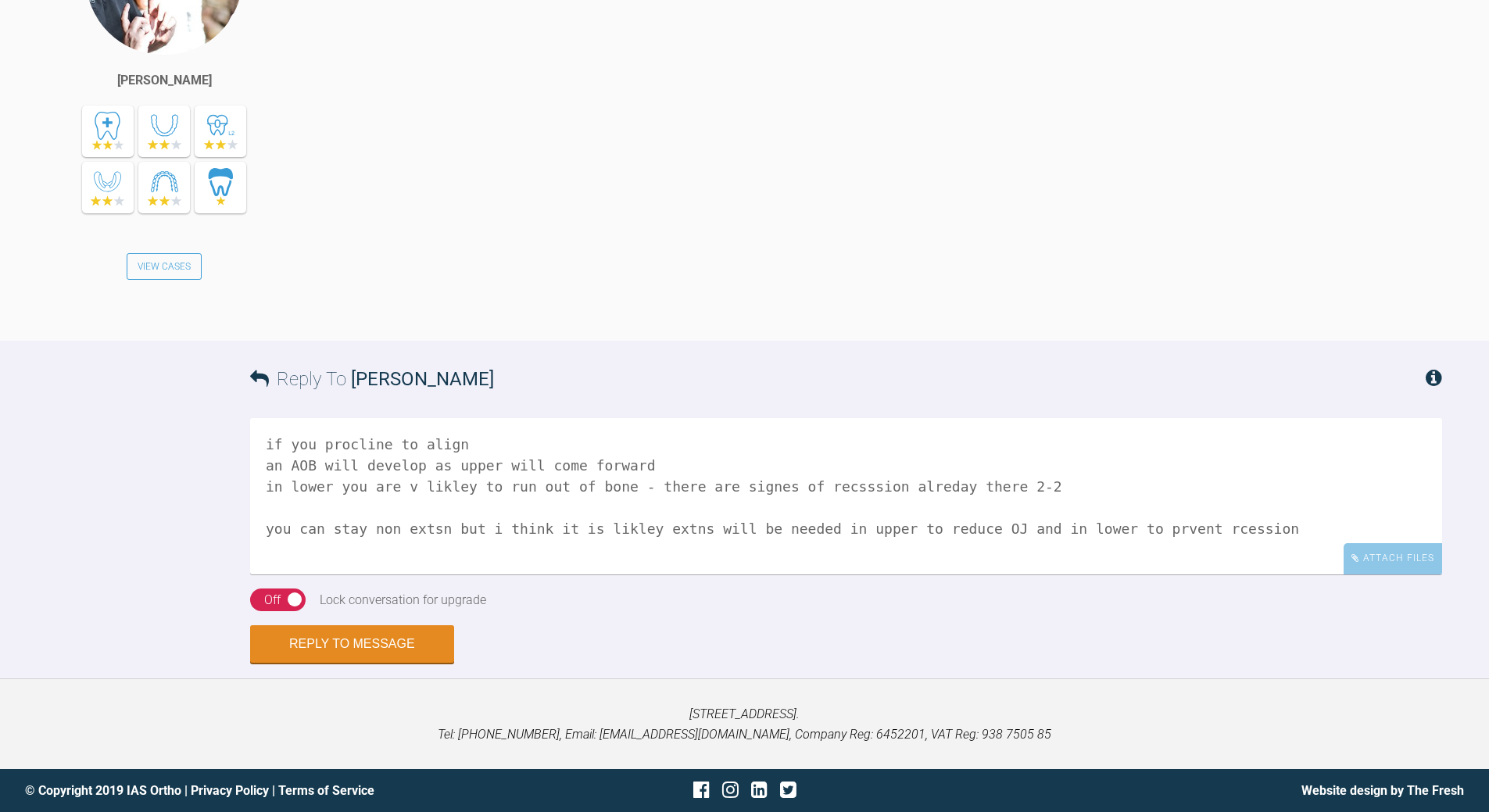
click at [860, 526] on textarea "if you procline to align an AOB will develop as upper will come forward in lowe…" at bounding box center [846, 496] width 1192 height 156
click at [1199, 523] on textarea "if you procline to align an AOB will develop as upper will come forward in lowe…" at bounding box center [846, 496] width 1192 height 156
click at [1196, 525] on textarea "if you procline to align an AOB will develop as upper will come forward in lowe…" at bounding box center [846, 496] width 1192 height 156
click at [1249, 520] on textarea "if you procline to align an AOB will develop as upper will come forward in lowe…" at bounding box center [846, 496] width 1192 height 156
click at [1314, 523] on textarea "if you procline to align an AOB will develop as upper will come forward in lowe…" at bounding box center [846, 496] width 1192 height 156
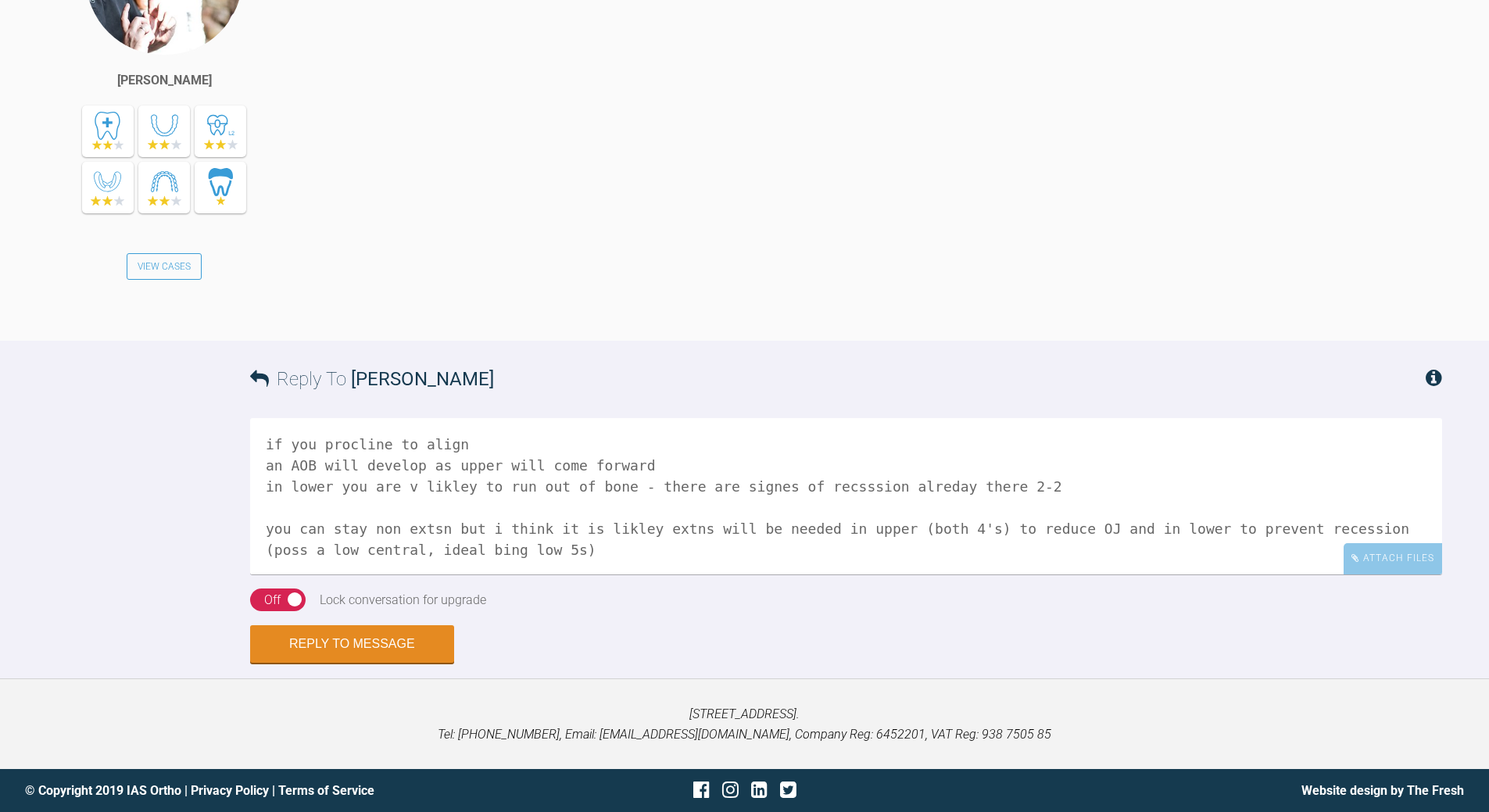
click at [390, 545] on textarea "if you procline to align an AOB will develop as upper will come forward in lowe…" at bounding box center [846, 496] width 1192 height 156
click at [501, 545] on textarea "if you procline to align an AOB will develop as upper will come forward in lowe…" at bounding box center [846, 496] width 1192 height 156
click at [743, 482] on textarea "if you procline to align an AOB will develop as upper will come forward in lowe…" at bounding box center [846, 496] width 1192 height 156
click at [800, 485] on textarea "if you procline to align an AOB will develop as upper will come forward in lowe…" at bounding box center [846, 496] width 1192 height 156
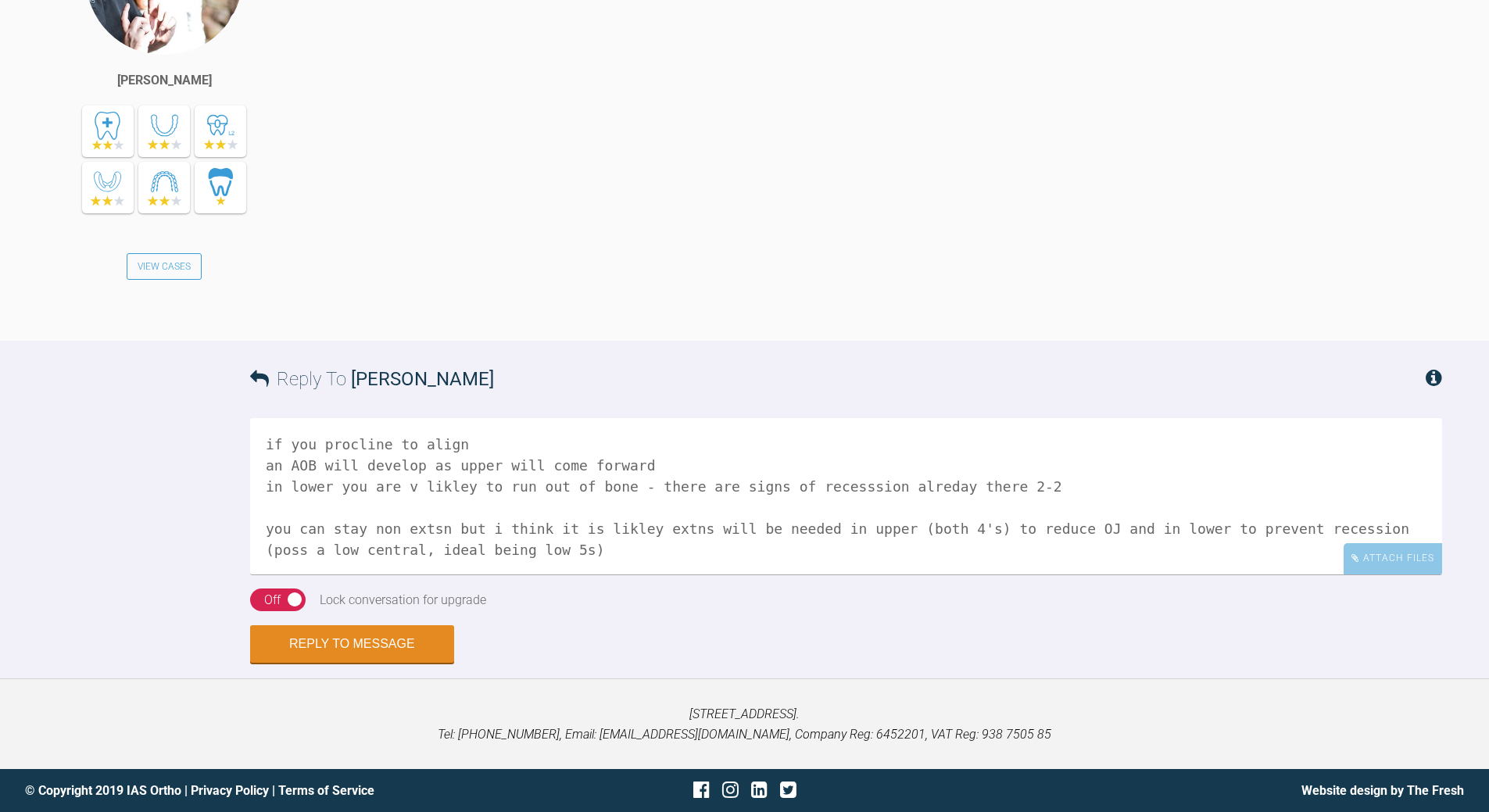
click at [821, 480] on textarea "if you procline to align an AOB will develop as upper will come forward in lowe…" at bounding box center [846, 496] width 1192 height 156
click at [963, 481] on textarea "if you procline to align an AOB will develop as upper will come forward in lowe…" at bounding box center [846, 496] width 1192 height 156
click at [355, 528] on textarea "if you procline to align an AOB will develop as upper will come forward in lowe…" at bounding box center [846, 496] width 1192 height 156
click at [593, 527] on textarea "if you procline to align an AOB will develop as upper will come forward in lowe…" at bounding box center [846, 496] width 1192 height 156
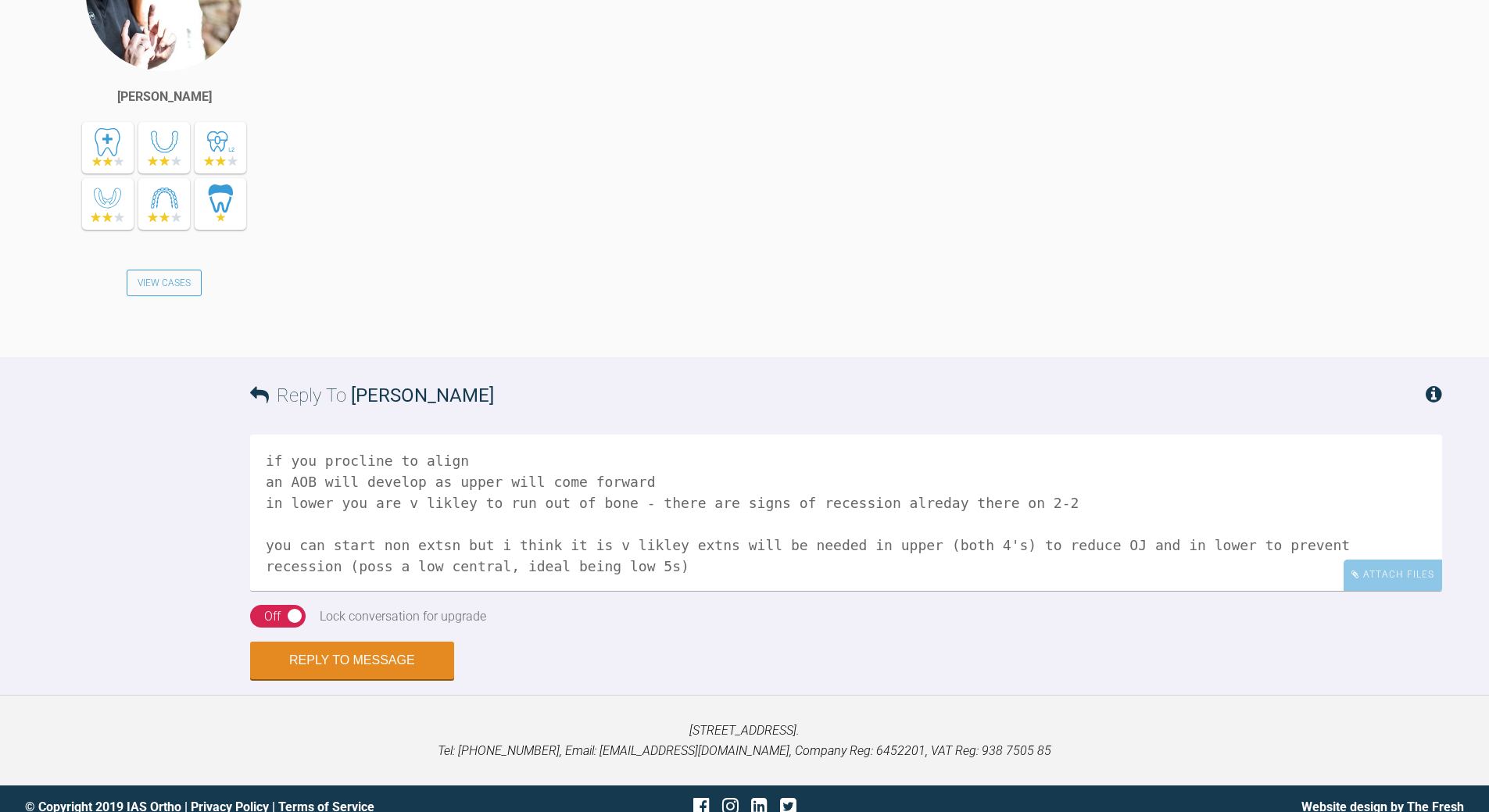
scroll to position [3099, 0]
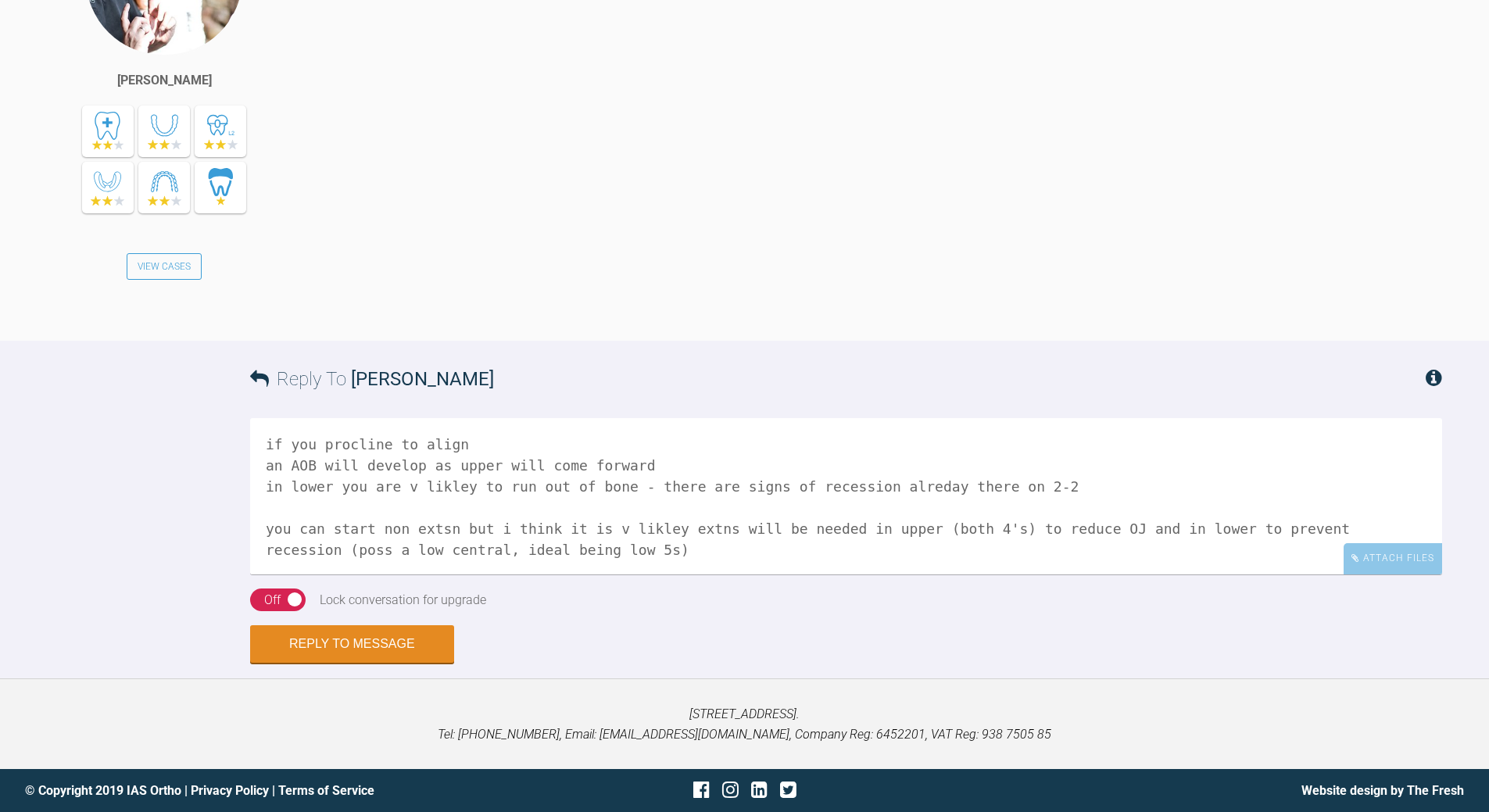
click at [521, 545] on textarea "if you procline to align an AOB will develop as upper will come forward in lowe…" at bounding box center [846, 496] width 1192 height 156
click at [792, 530] on textarea "if you procline to align an AOB will develop as upper will come forward in lowe…" at bounding box center [846, 496] width 1192 height 156
drag, startPoint x: 792, startPoint y: 529, endPoint x: 827, endPoint y: 508, distance: 40.8
click at [792, 526] on textarea "if you procline to align an AOB will develop as upper will come forward in lowe…" at bounding box center [846, 496] width 1192 height 156
click at [542, 550] on textarea "if you procline to align an AOB will develop as upper will come forward in lowe…" at bounding box center [846, 496] width 1192 height 156
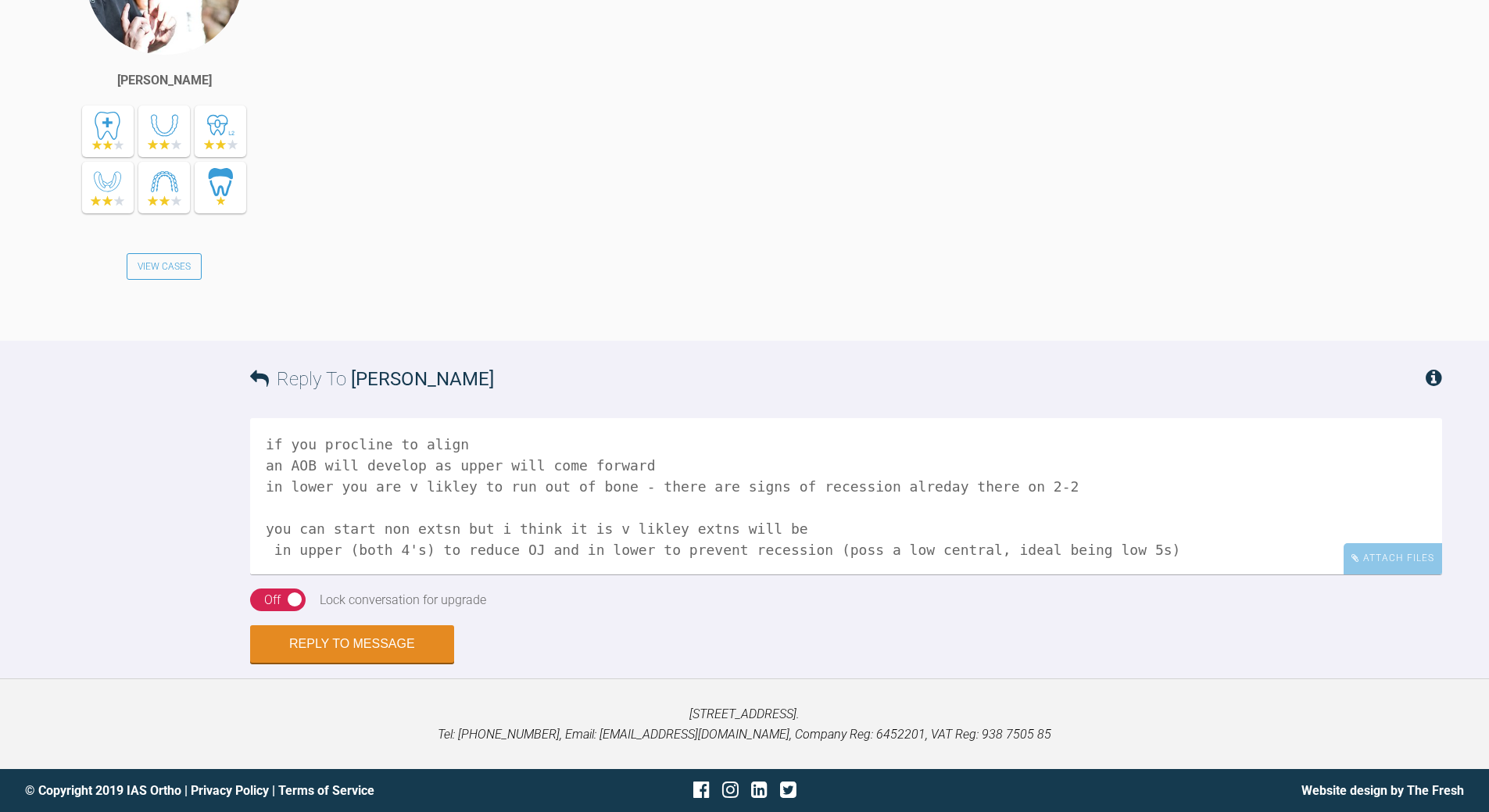
click at [542, 549] on textarea "if you procline to align an AOB will develop as upper will come forward in lowe…" at bounding box center [846, 496] width 1192 height 156
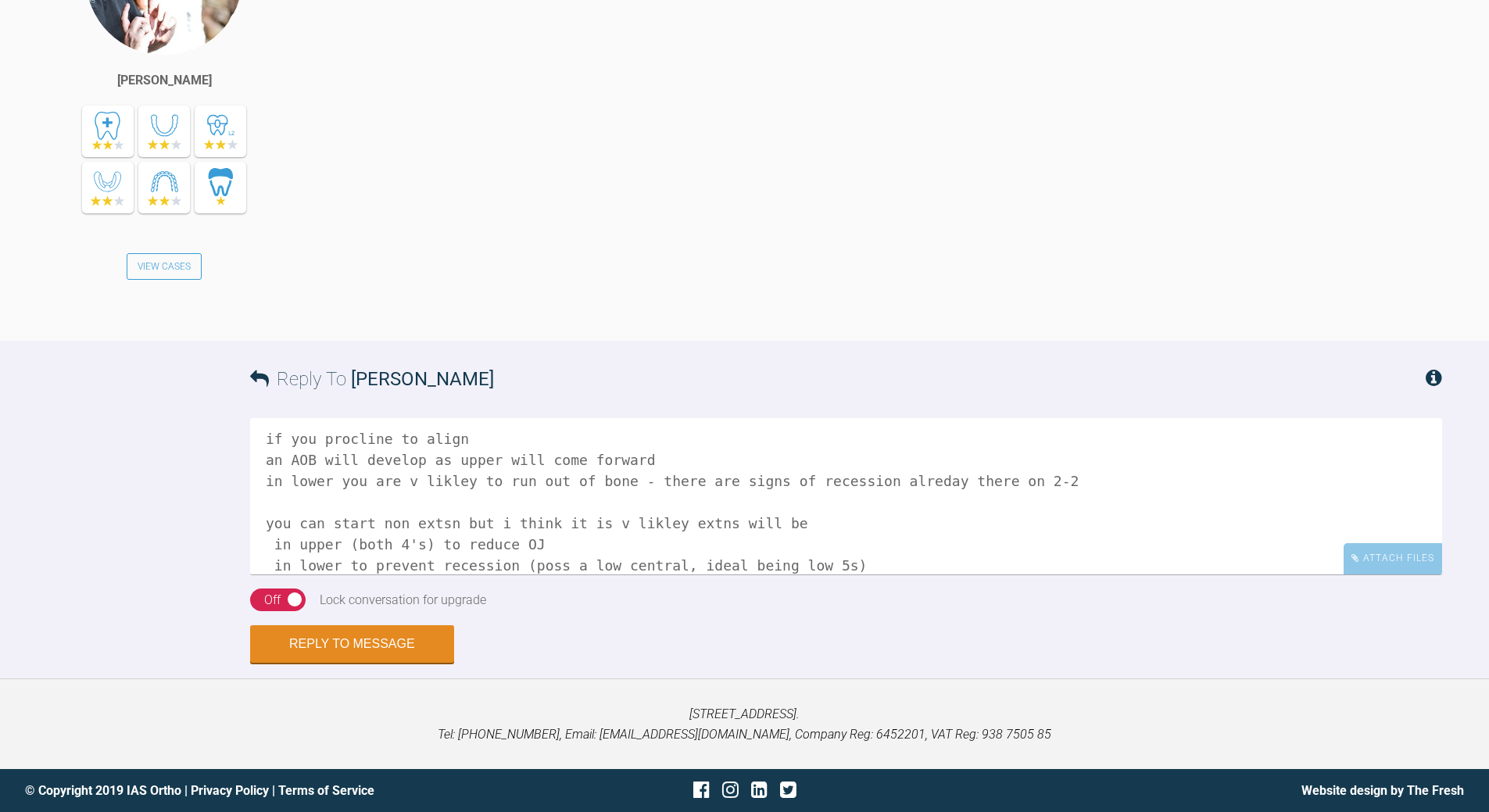
click at [844, 555] on textarea "if you procline to align an AOB will develop as upper will come forward in lowe…" at bounding box center [846, 496] width 1192 height 156
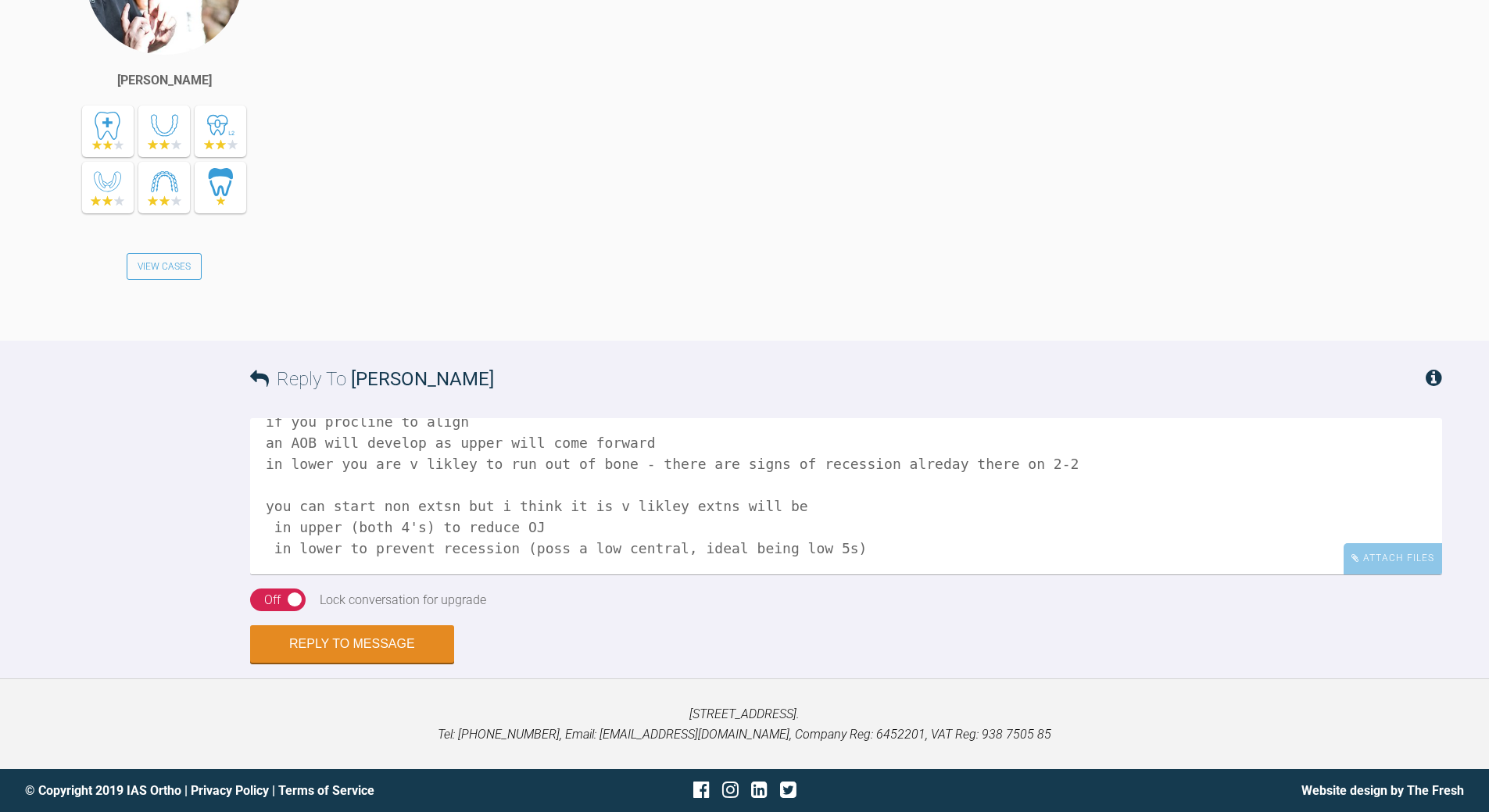
scroll to position [65, 0]
click at [827, 503] on textarea "if you procline to align an AOB will develop as upper will come forward in lowe…" at bounding box center [846, 496] width 1192 height 156
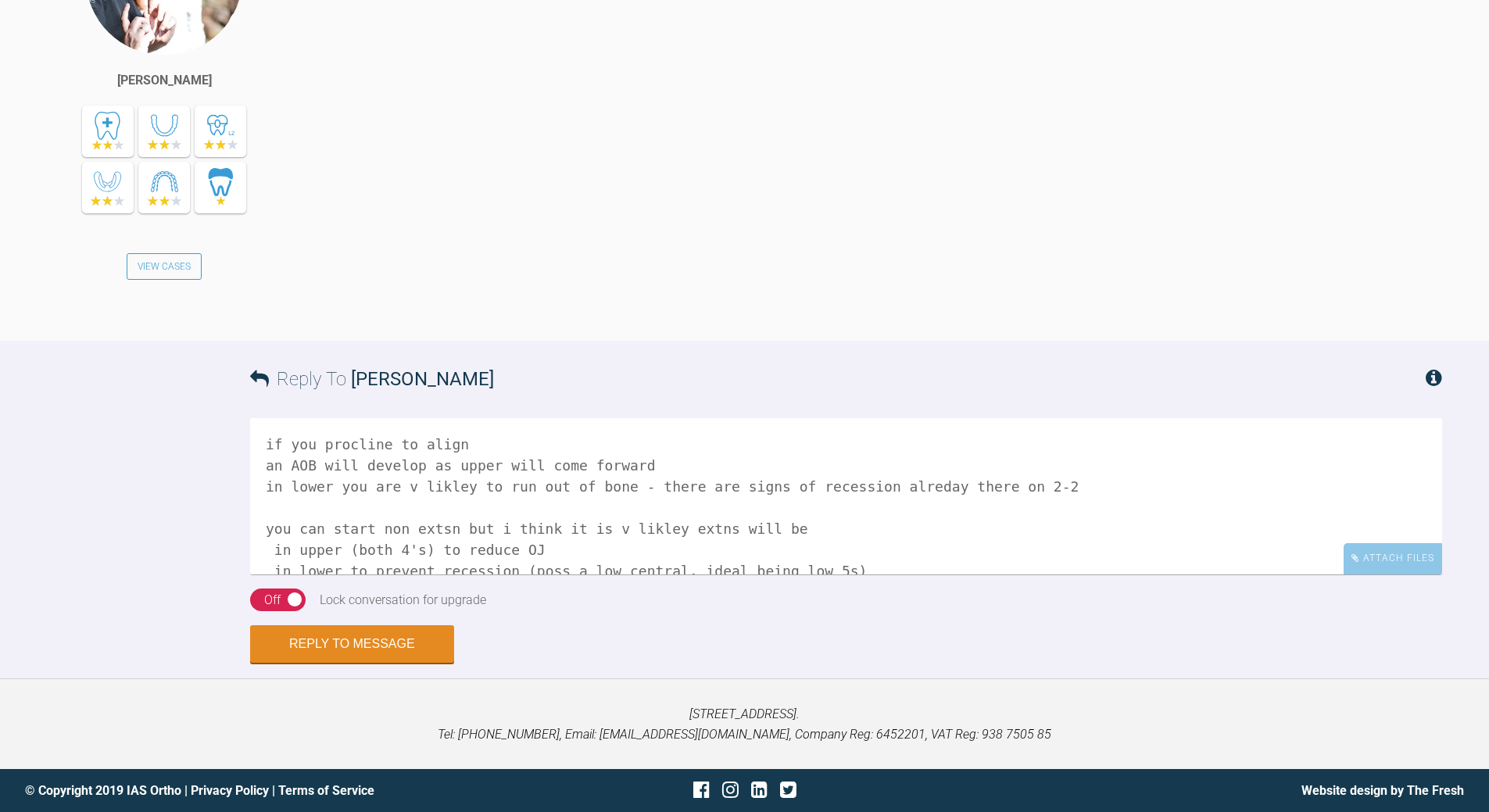
scroll to position [78, 0]
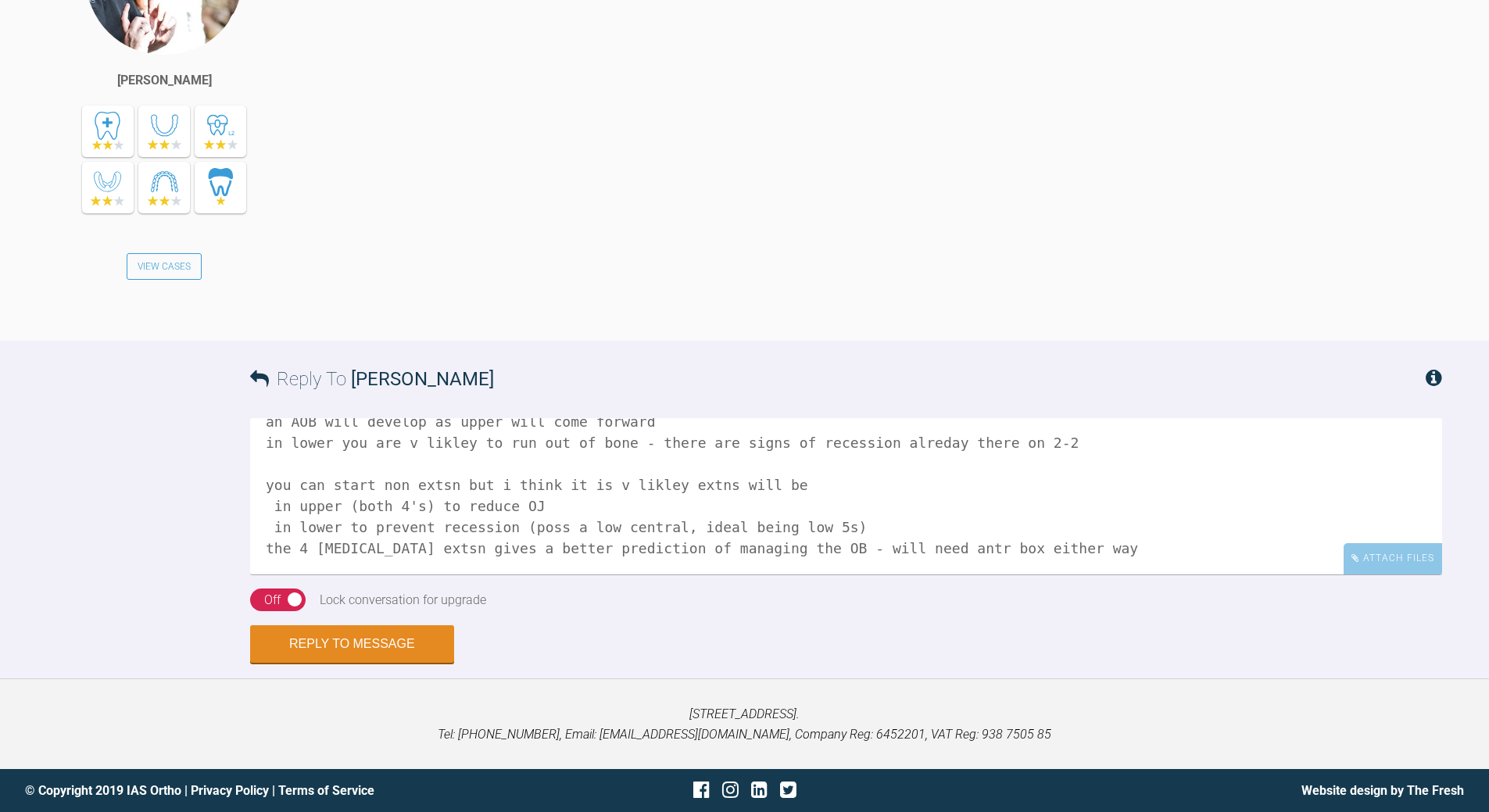
click at [846, 490] on textarea "if you procline to align an AOB will develop as upper will come forward in lowe…" at bounding box center [846, 496] width 1192 height 156
click at [778, 511] on textarea "if you procline to align an AOB will develop as upper will come forward in lowe…" at bounding box center [846, 496] width 1192 height 156
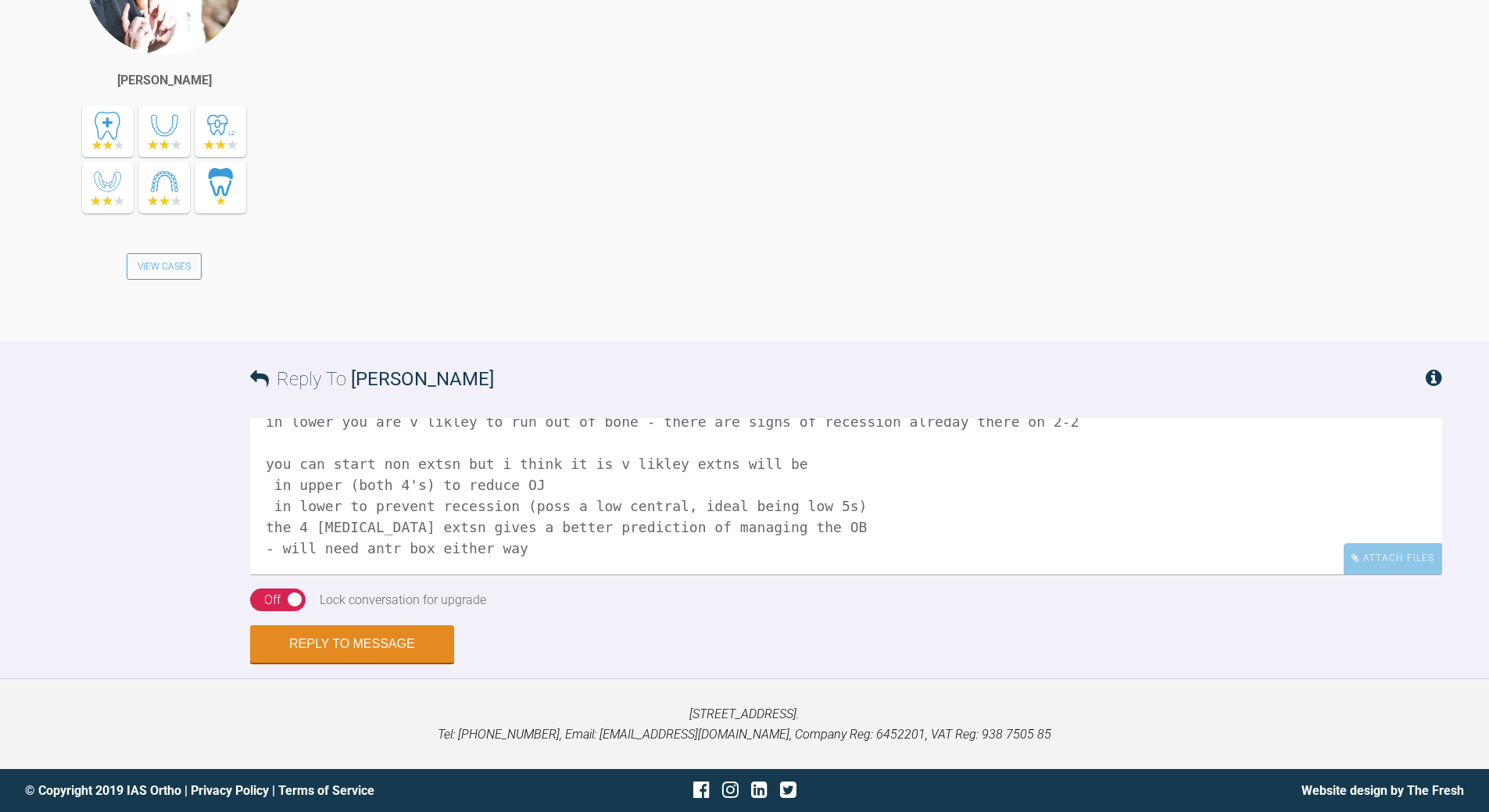
click at [427, 445] on textarea "if you procline to align an AOB will develop as upper will come forward in lowe…" at bounding box center [846, 496] width 1192 height 156
drag, startPoint x: 756, startPoint y: 447, endPoint x: 771, endPoint y: 446, distance: 15.0
click at [762, 446] on textarea "if you procline to align an AOB will develop as upper will come forward in lowe…" at bounding box center [846, 496] width 1192 height 156
click at [860, 491] on textarea "if you procline to align an AOB will develop as upper will come forward in lowe…" at bounding box center [846, 496] width 1192 height 156
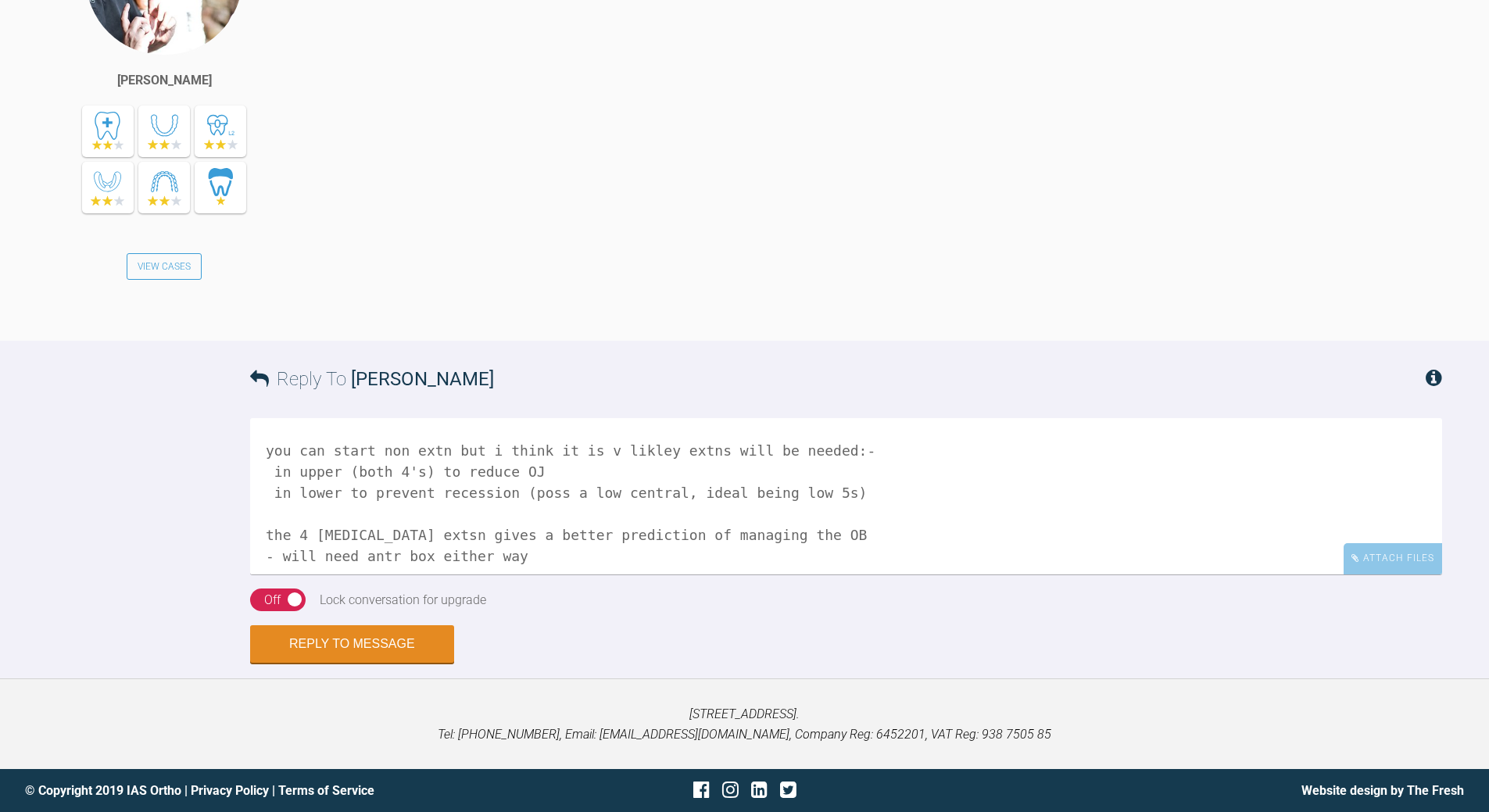
click at [796, 531] on textarea "if you procline to align an AOB will develop as upper will come forward in lowe…" at bounding box center [846, 496] width 1192 height 156
type textarea "if you procline to align an AOB will develop as upper will come forward in lowe…"
click at [350, 639] on button "Reply to Message" at bounding box center [352, 645] width 204 height 37
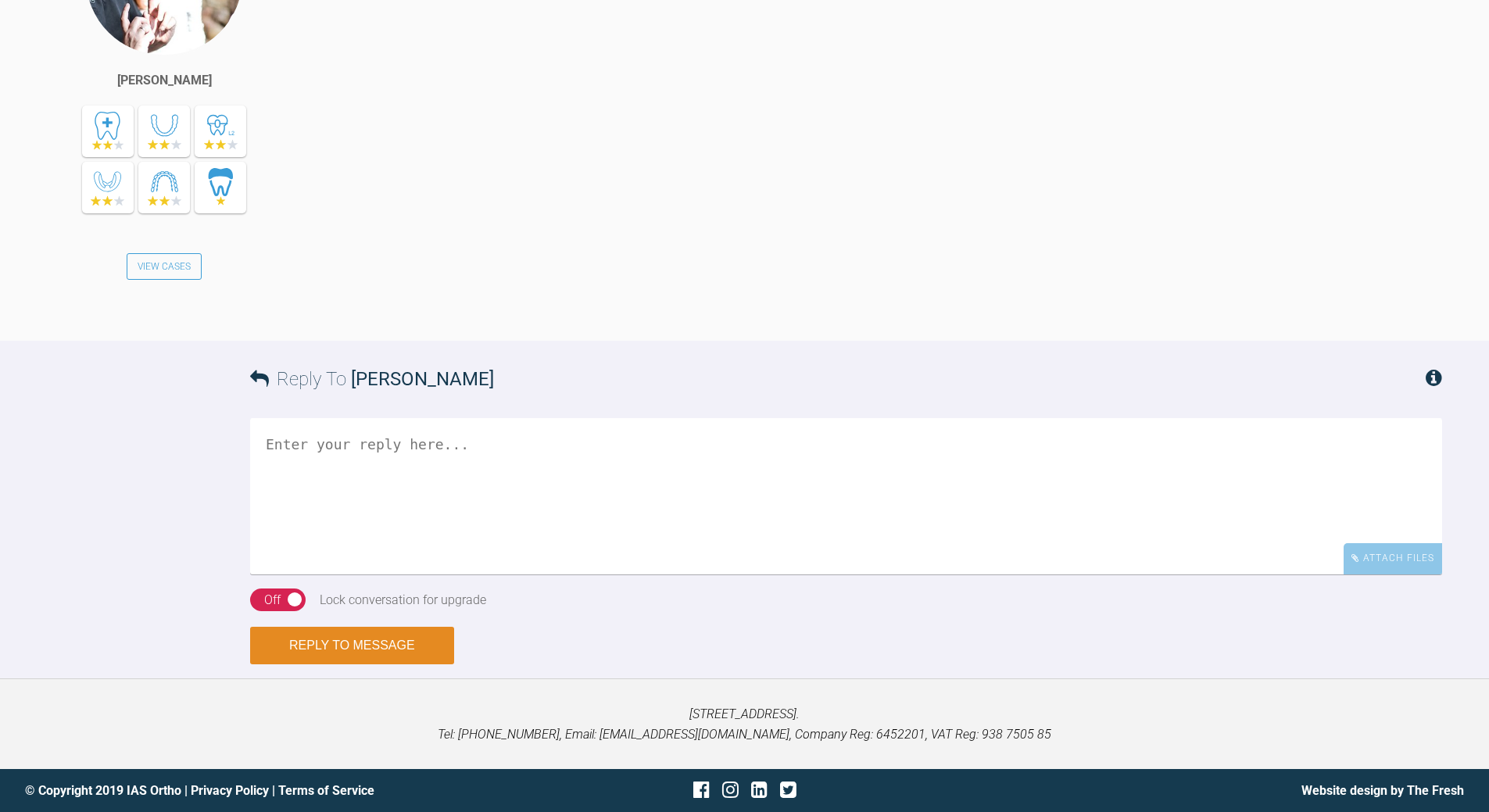
scroll to position [0, 0]
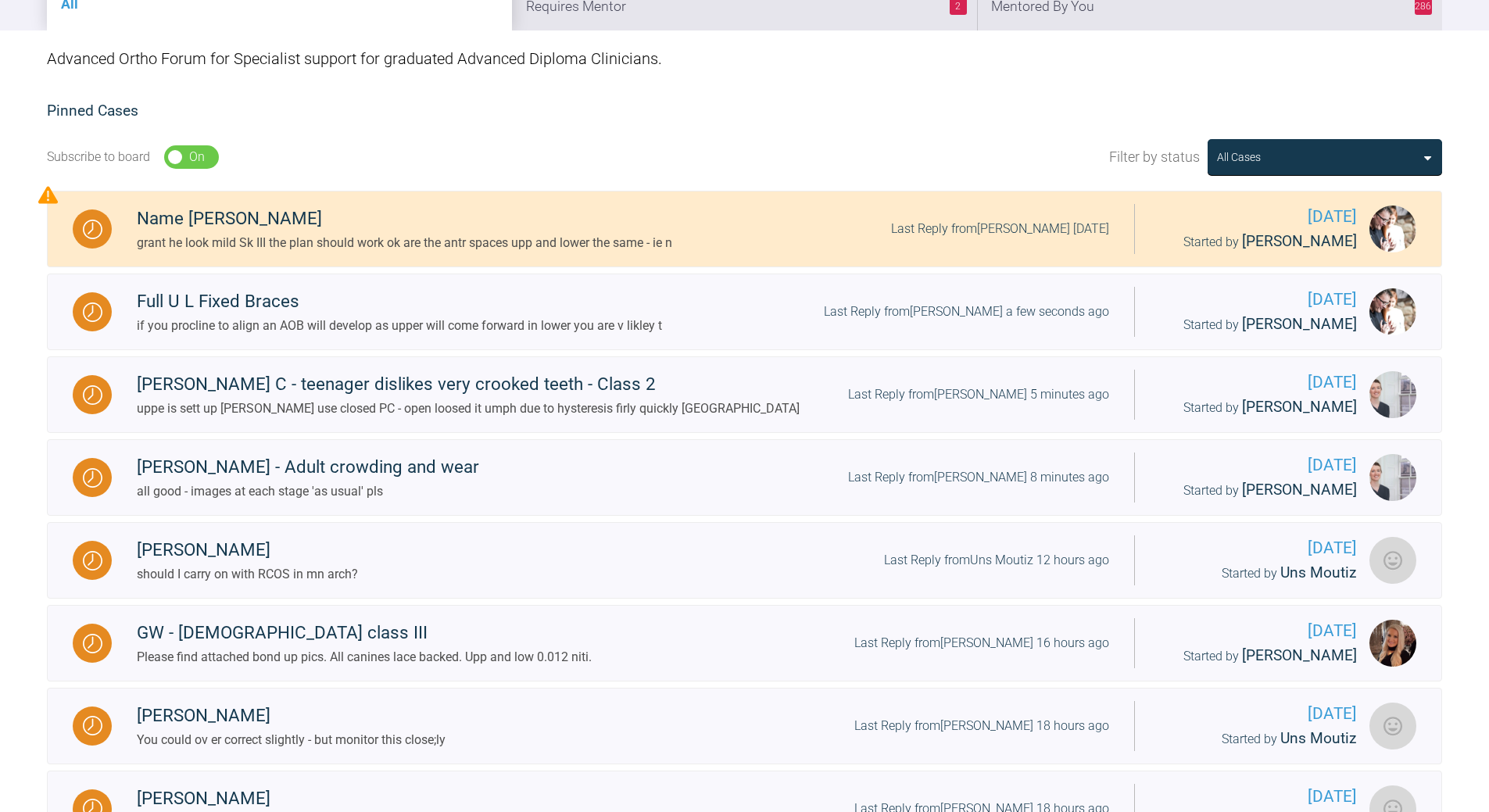
scroll to position [313, 0]
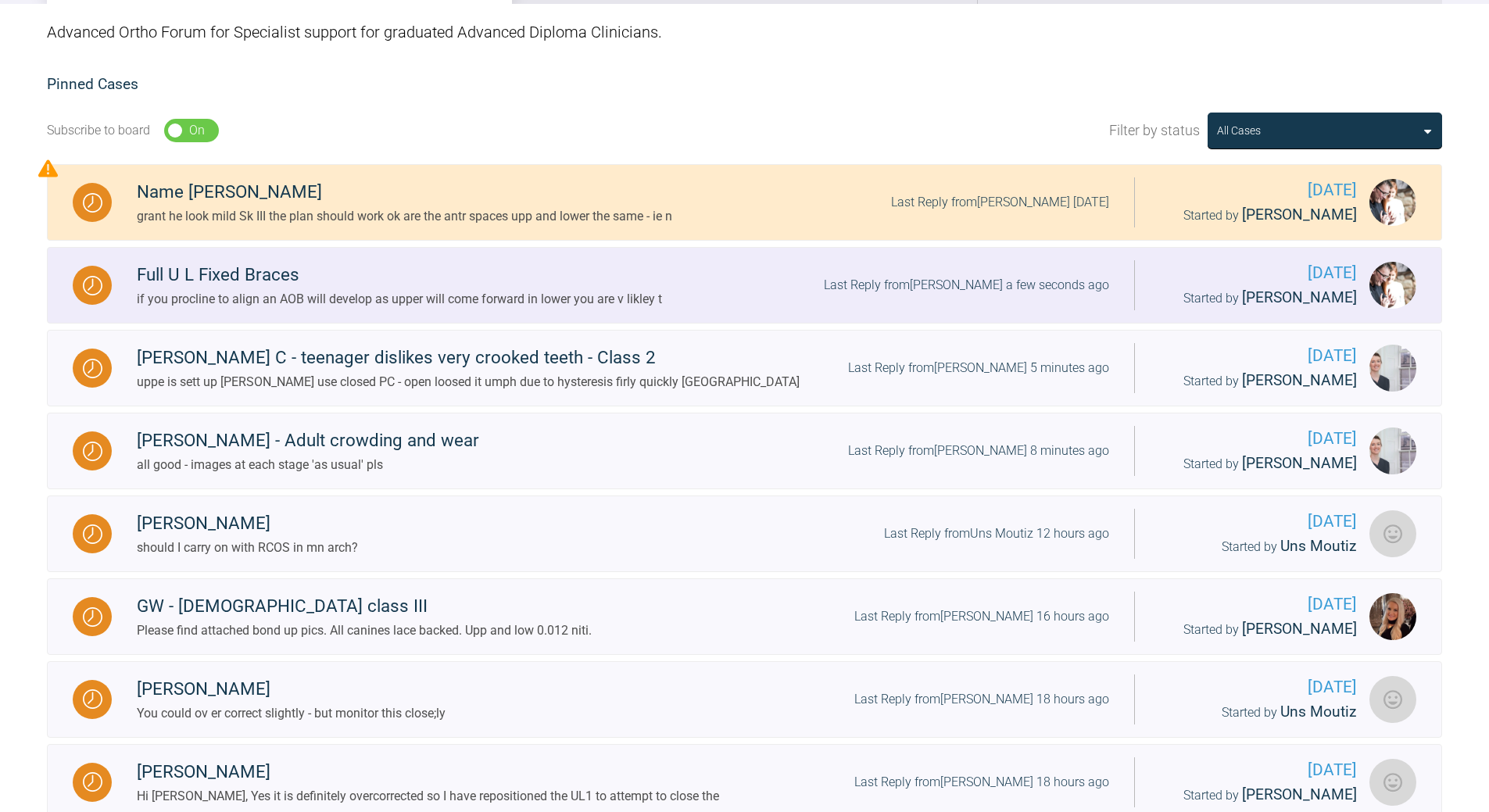
click at [998, 293] on div "Last Reply from [PERSON_NAME] a few seconds ago" at bounding box center [967, 285] width 286 height 20
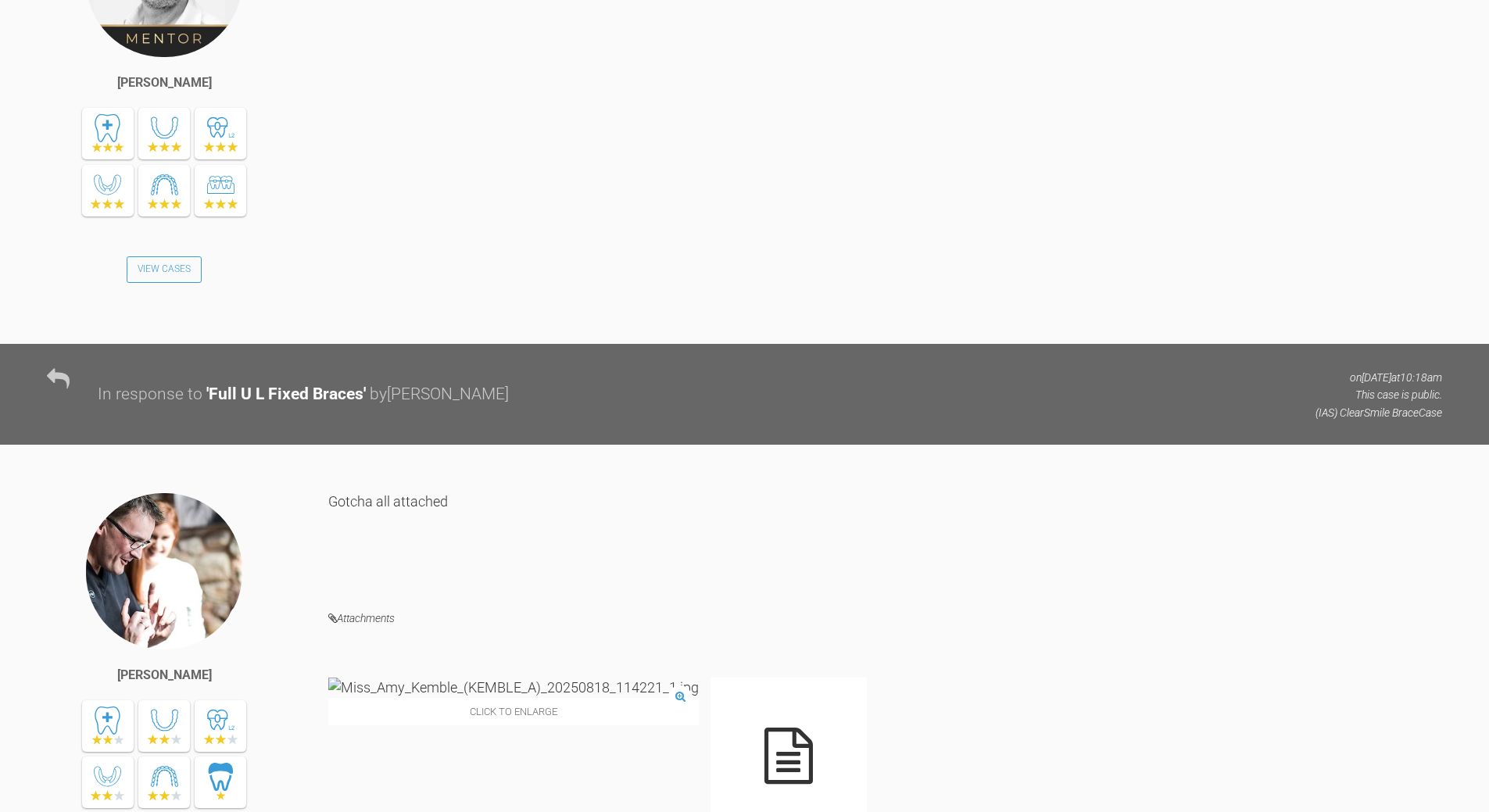
scroll to position [3534, 0]
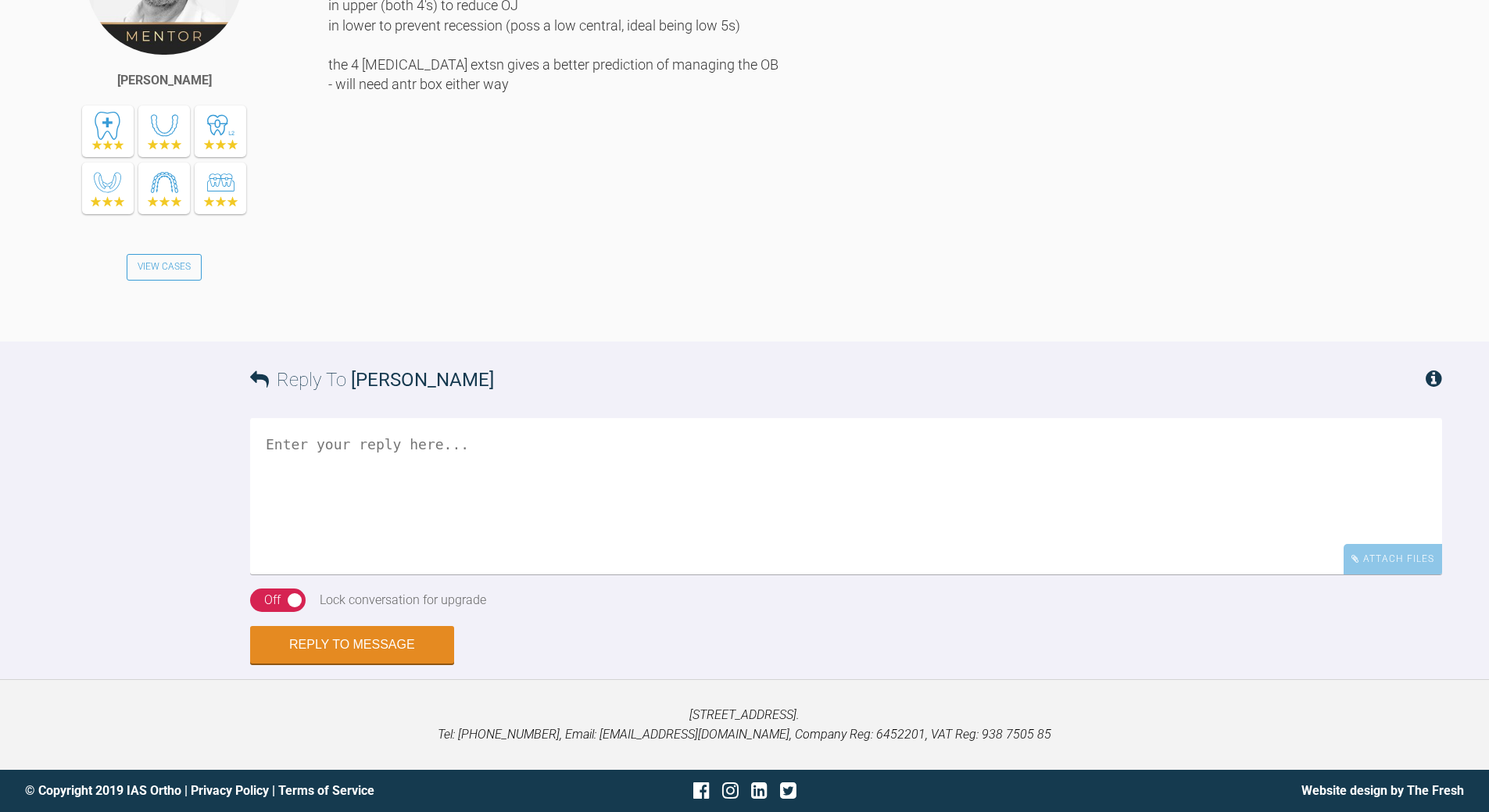
click at [304, 575] on textarea at bounding box center [846, 496] width 1192 height 156
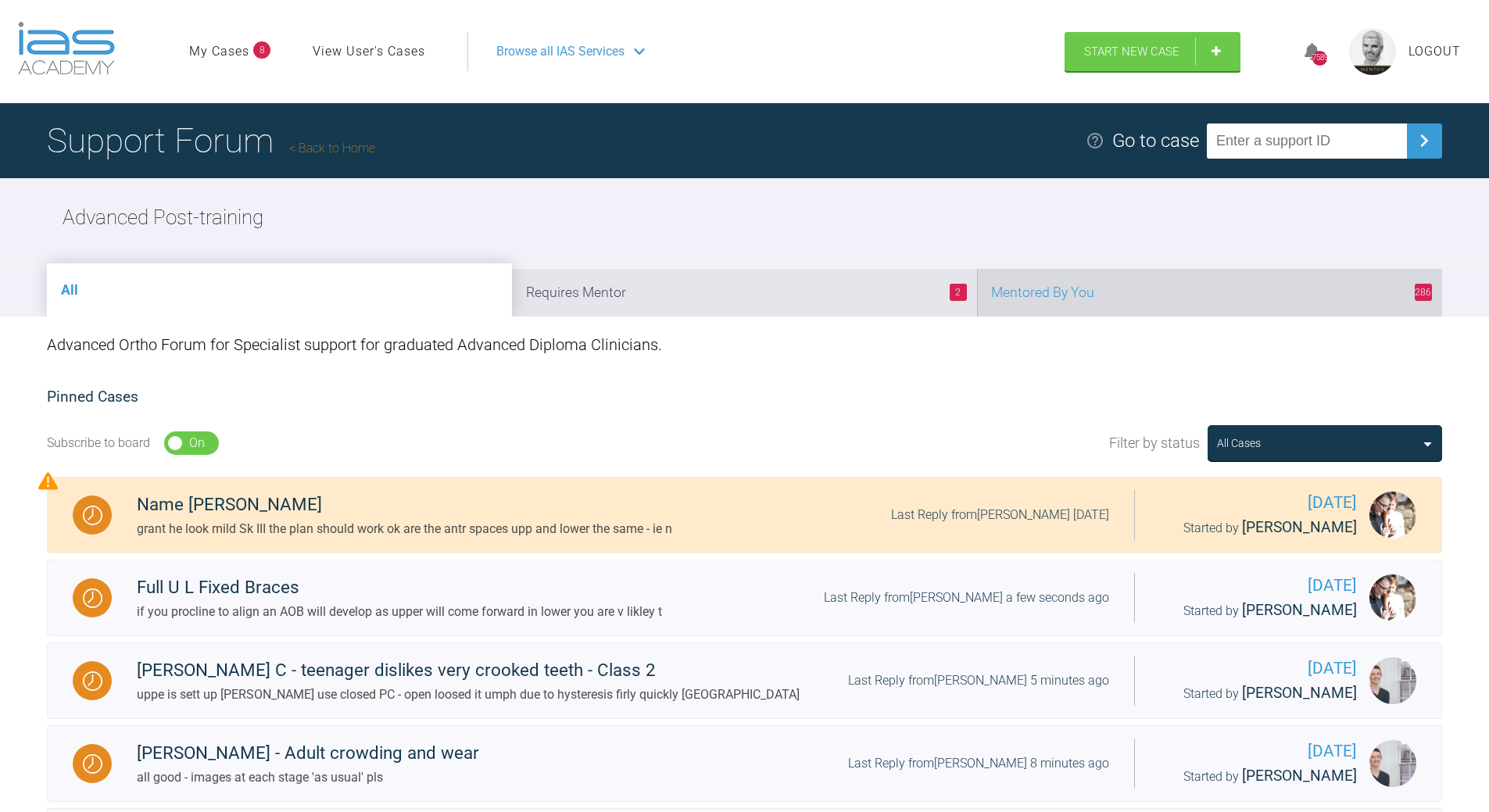
click at [1187, 285] on li "286 Mentored By You" at bounding box center [1209, 293] width 465 height 47
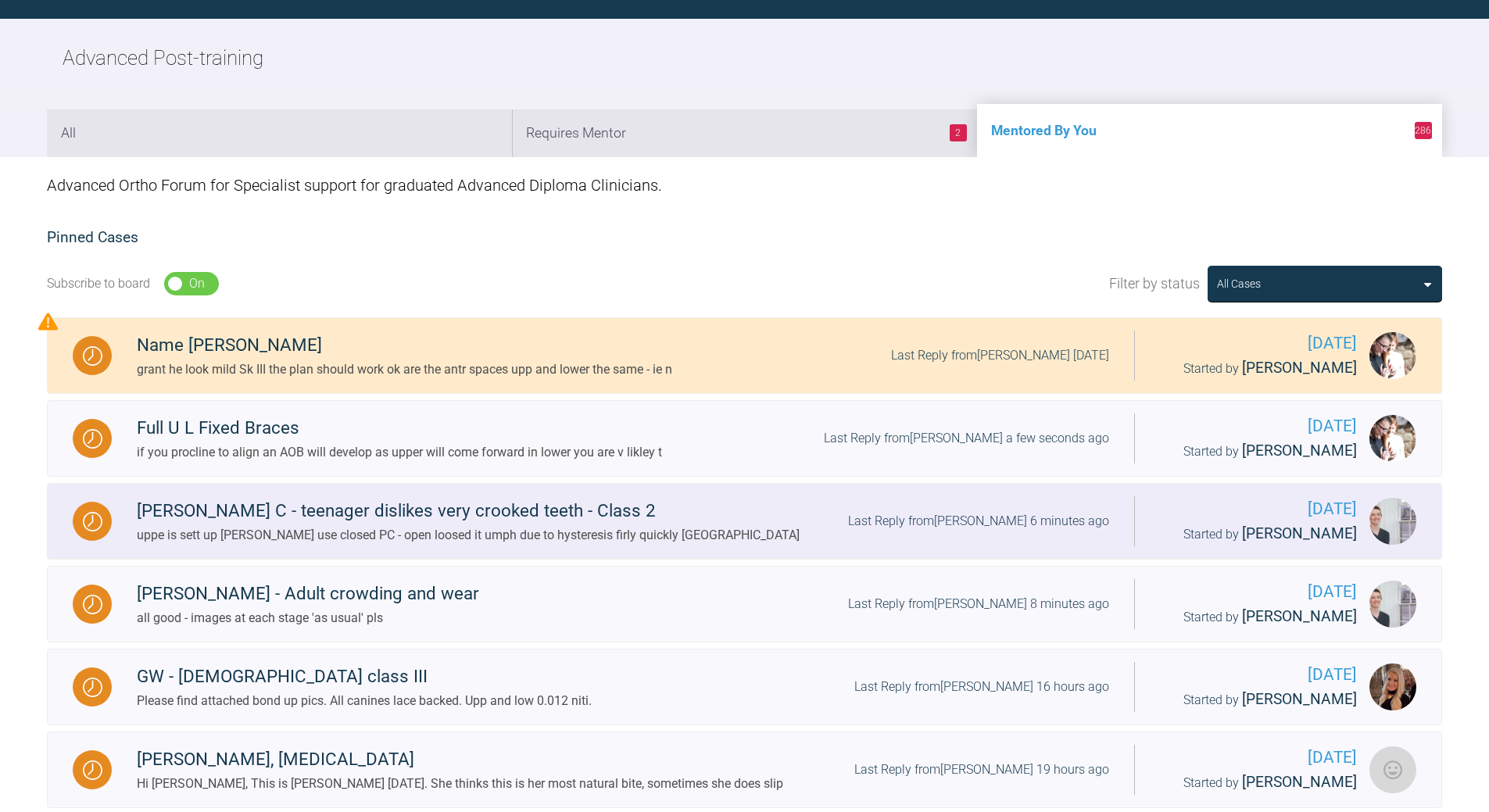
scroll to position [391, 0]
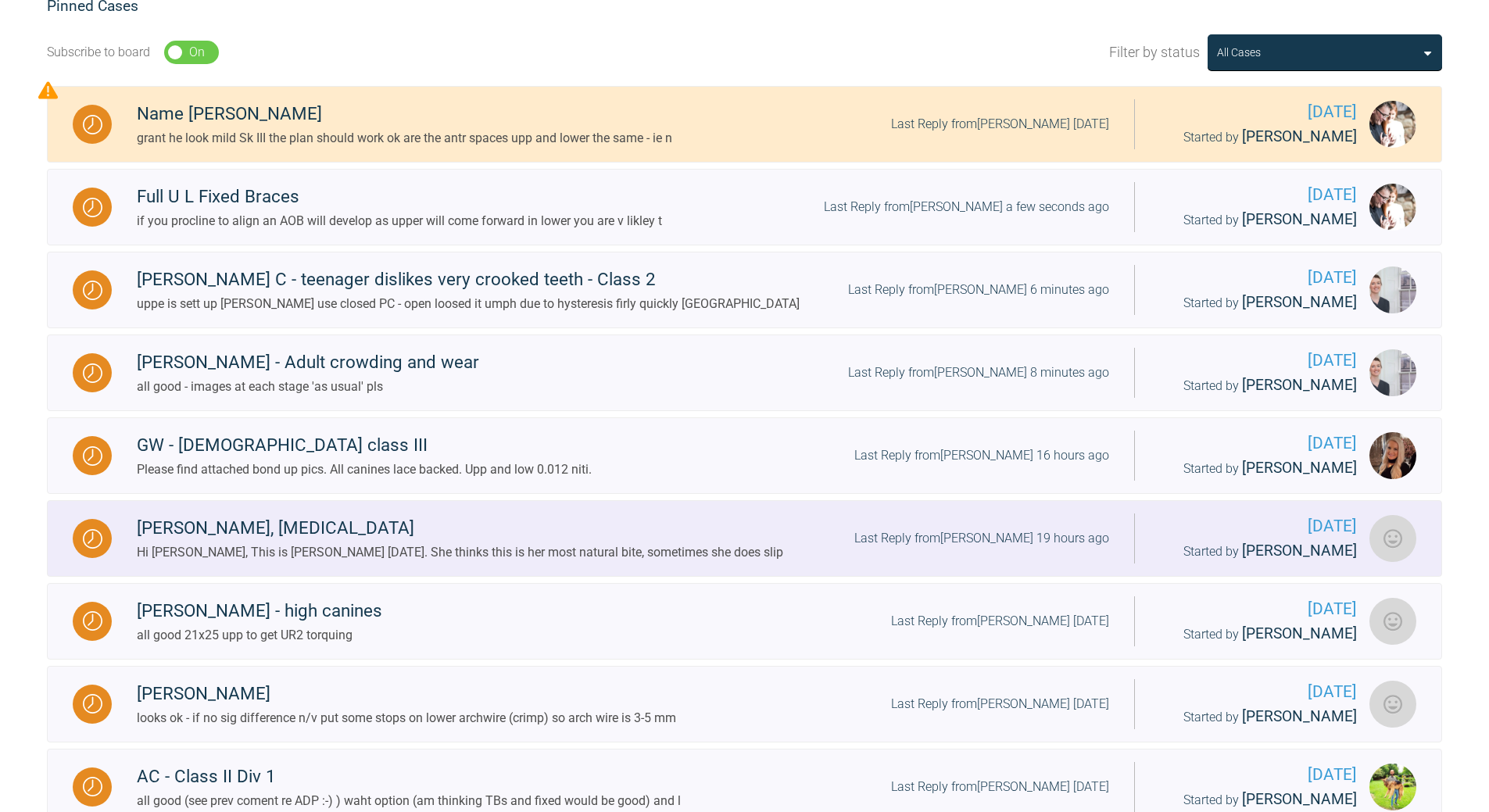
click at [987, 531] on div "Last Reply from [PERSON_NAME] 19 hours ago" at bounding box center [981, 538] width 255 height 20
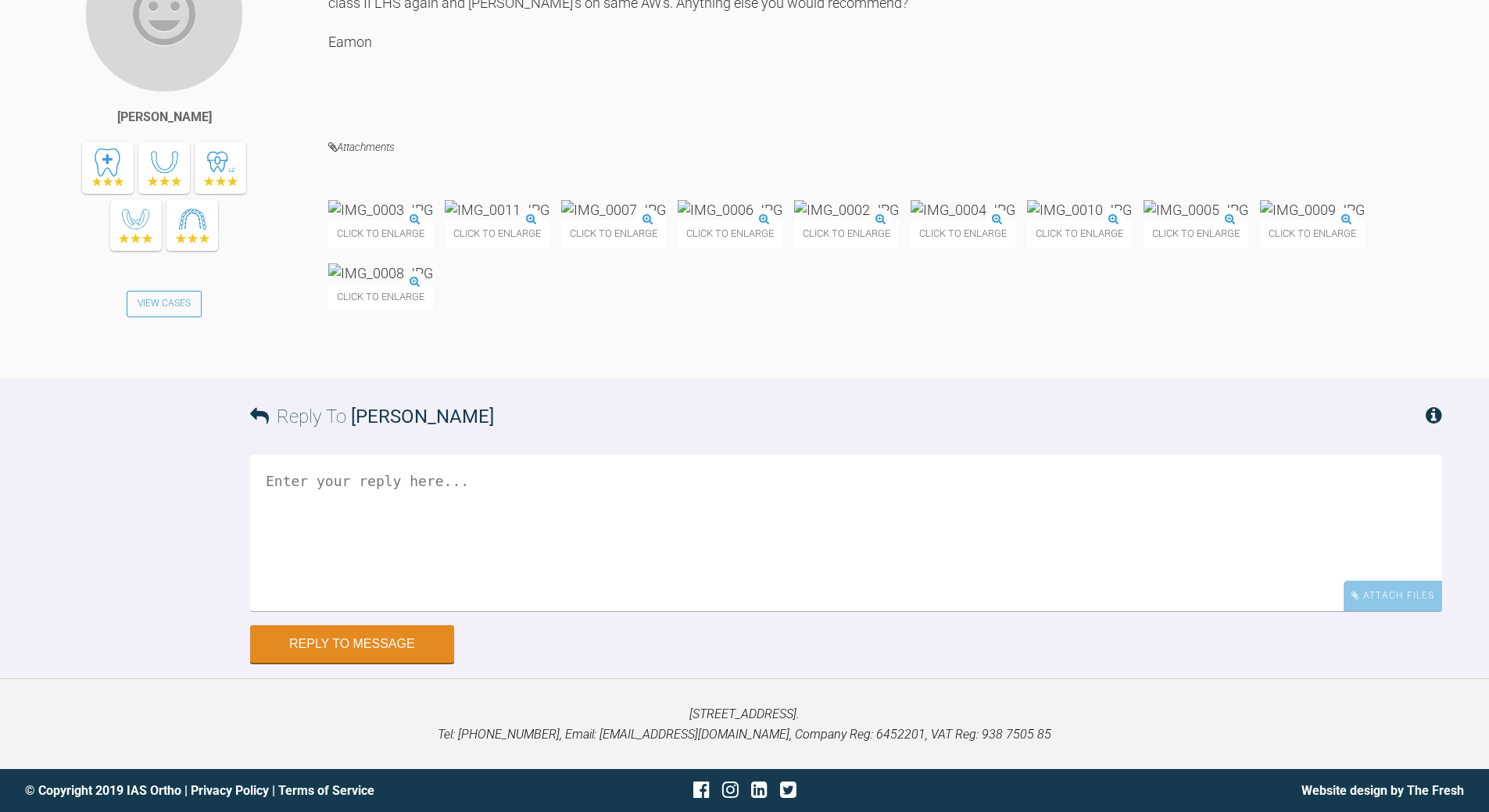
scroll to position [13437, 0]
click at [428, 611] on textarea at bounding box center [846, 533] width 1192 height 156
type textarea "looking nice - once you have (iedally 20%+ OB) everyone happy look to debond"
click at [403, 649] on button "Reply to Message" at bounding box center [352, 645] width 204 height 37
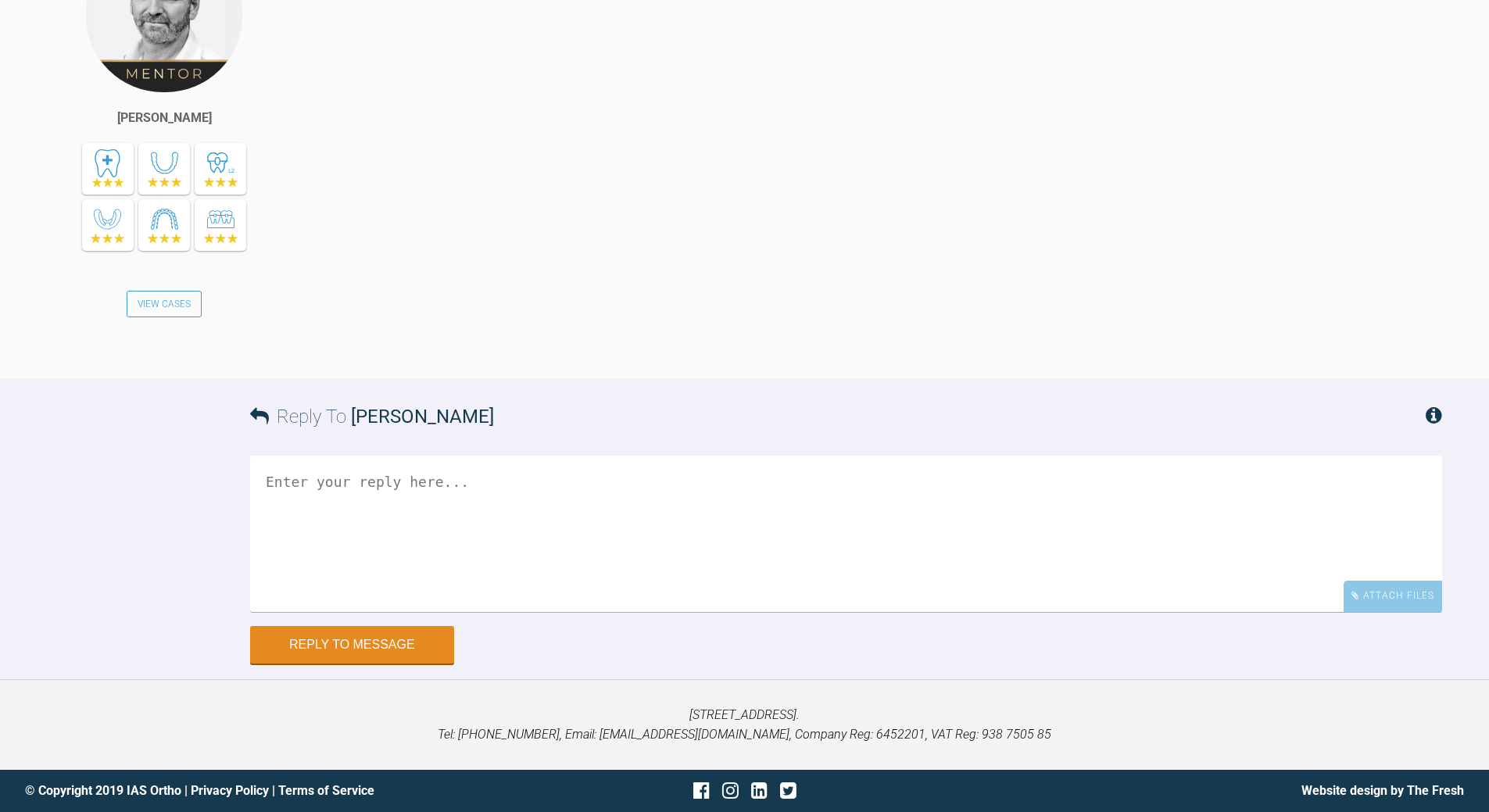
scroll to position [14253, 0]
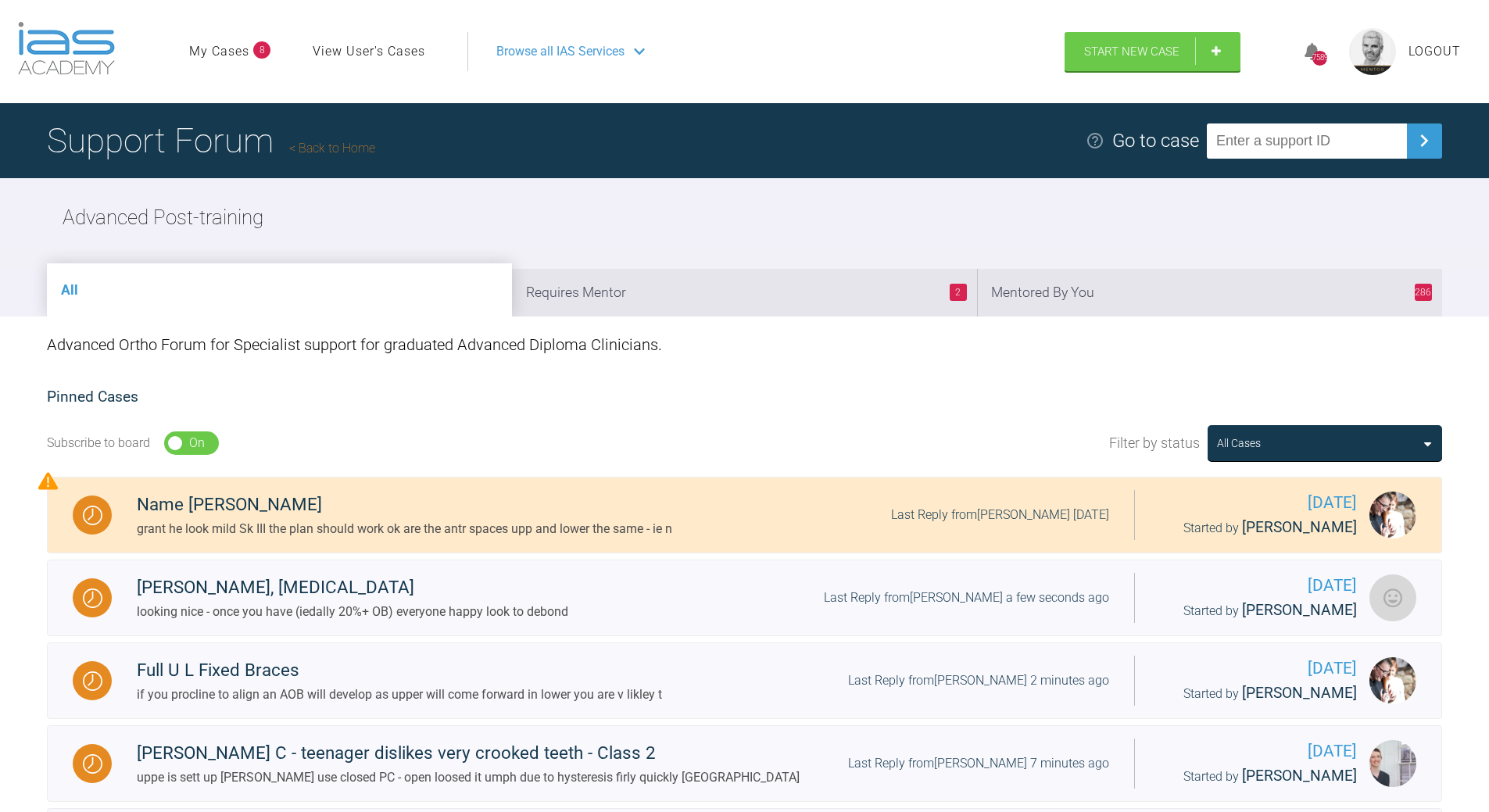
click at [1230, 299] on li "286 Mentored By You" at bounding box center [1209, 293] width 465 height 47
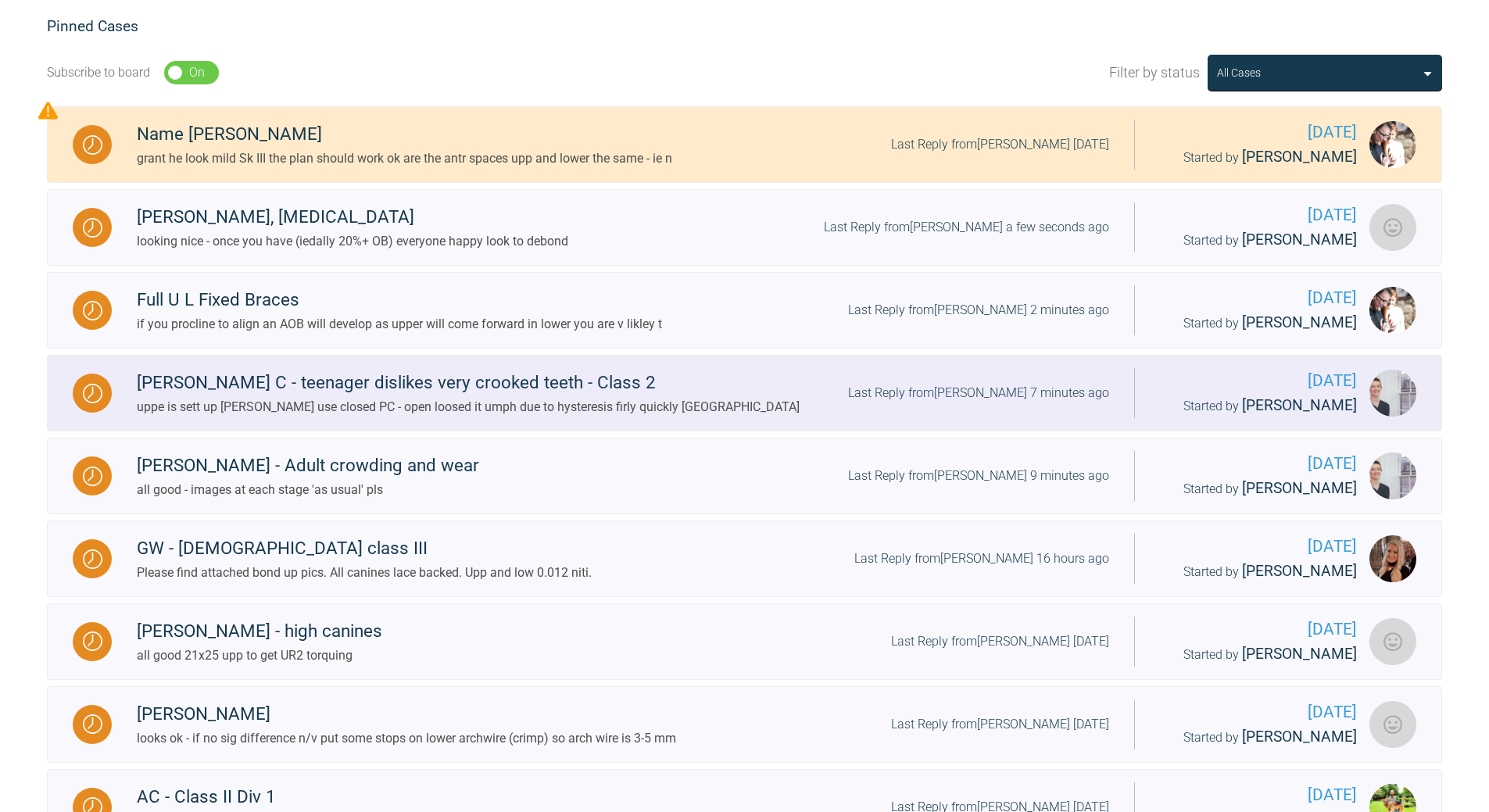
scroll to position [547, 0]
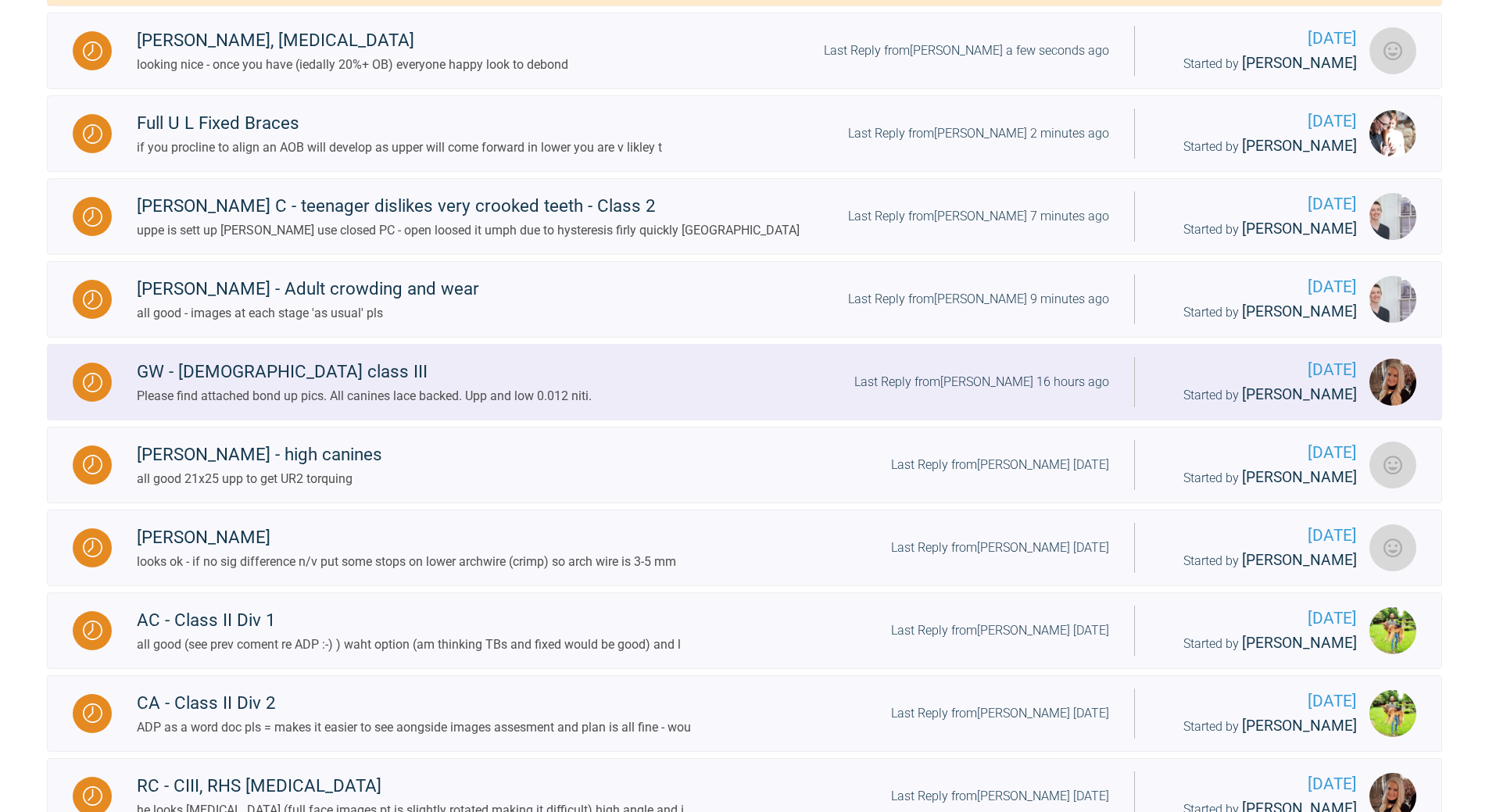
click at [1018, 383] on div "Last Reply from [PERSON_NAME] 16 hours ago" at bounding box center [981, 382] width 255 height 20
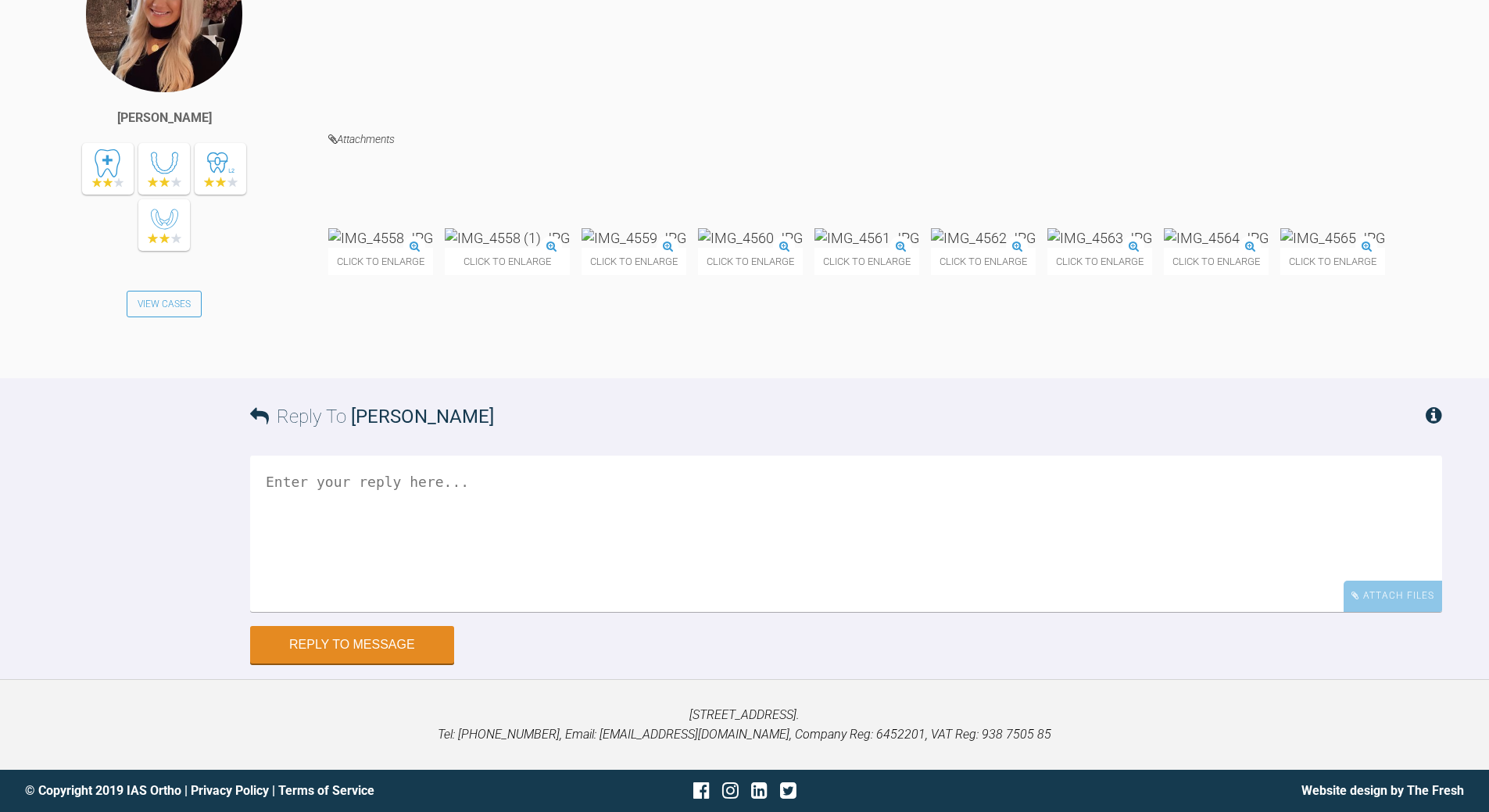
scroll to position [4292, 0]
click at [573, 612] on textarea at bounding box center [846, 534] width 1192 height 156
drag, startPoint x: 505, startPoint y: 492, endPoint x: 505, endPoint y: 483, distance: 9.0
click at [505, 485] on textarea "work yp the aw/s now" at bounding box center [846, 534] width 1192 height 156
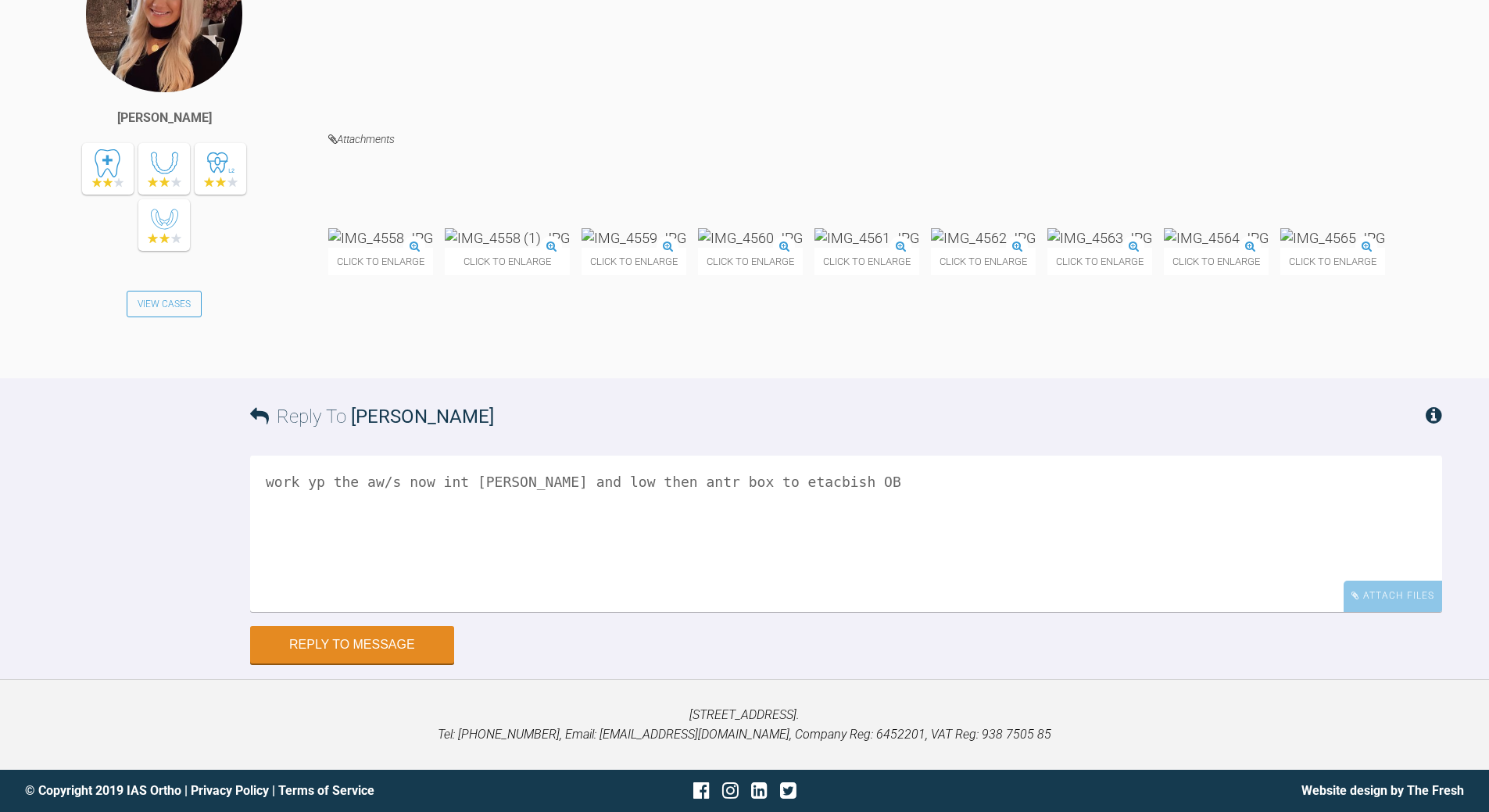
click at [734, 481] on textarea "work yp the aw/s now int [PERSON_NAME] and low then antr box to etacbish OB" at bounding box center [846, 534] width 1192 height 156
click at [753, 480] on textarea "work yp the aw/s now int [PERSON_NAME] and low then antr box to esacbish OB" at bounding box center [846, 534] width 1192 height 156
click at [753, 481] on textarea "work yp the aw/s now int [PERSON_NAME] and low then antr box to esacbish OB" at bounding box center [846, 534] width 1192 height 156
click at [438, 626] on div "Reply to Message" at bounding box center [846, 644] width 1192 height 37
drag, startPoint x: 454, startPoint y: 478, endPoint x: 498, endPoint y: 459, distance: 47.9
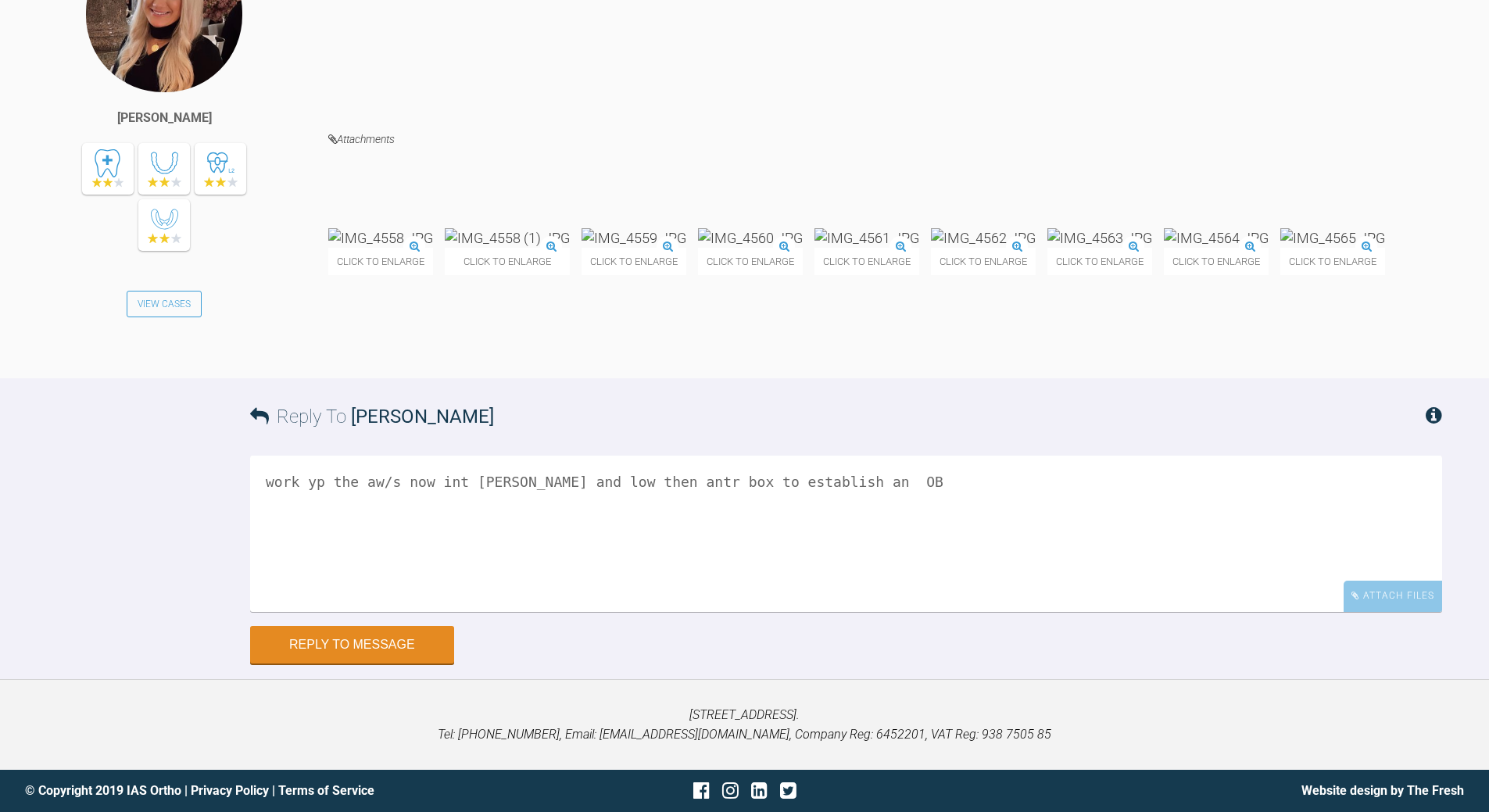
click at [460, 475] on textarea "work yp the aw/s now int [PERSON_NAME] and low then antr box to establish an OB" at bounding box center [846, 534] width 1192 height 156
type textarea "work yp the aw/s now int 9x25 [PERSON_NAME] and low then antr box to establish …"
click at [387, 645] on button "Reply to Message" at bounding box center [352, 646] width 204 height 37
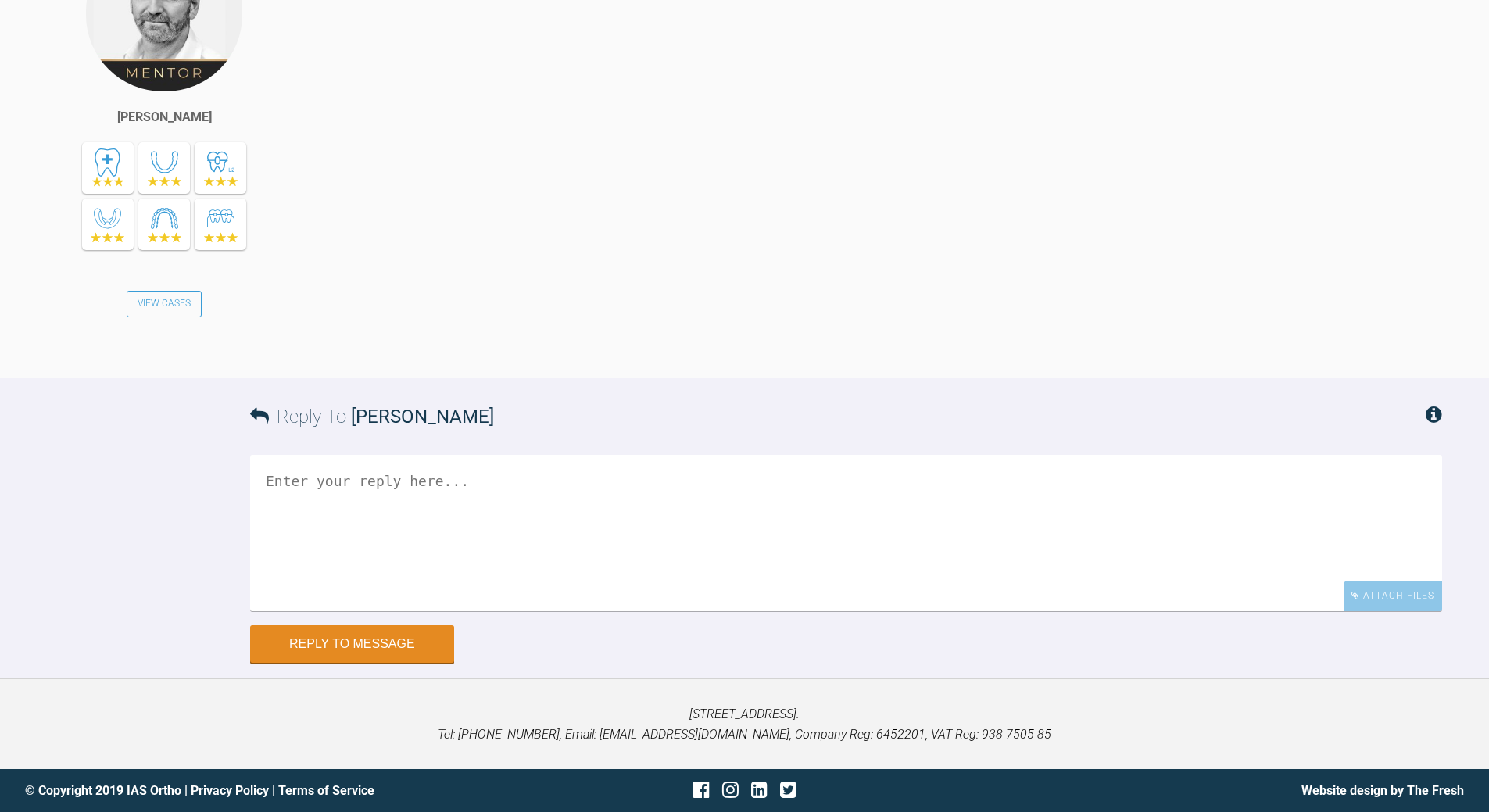
scroll to position [5100, 0]
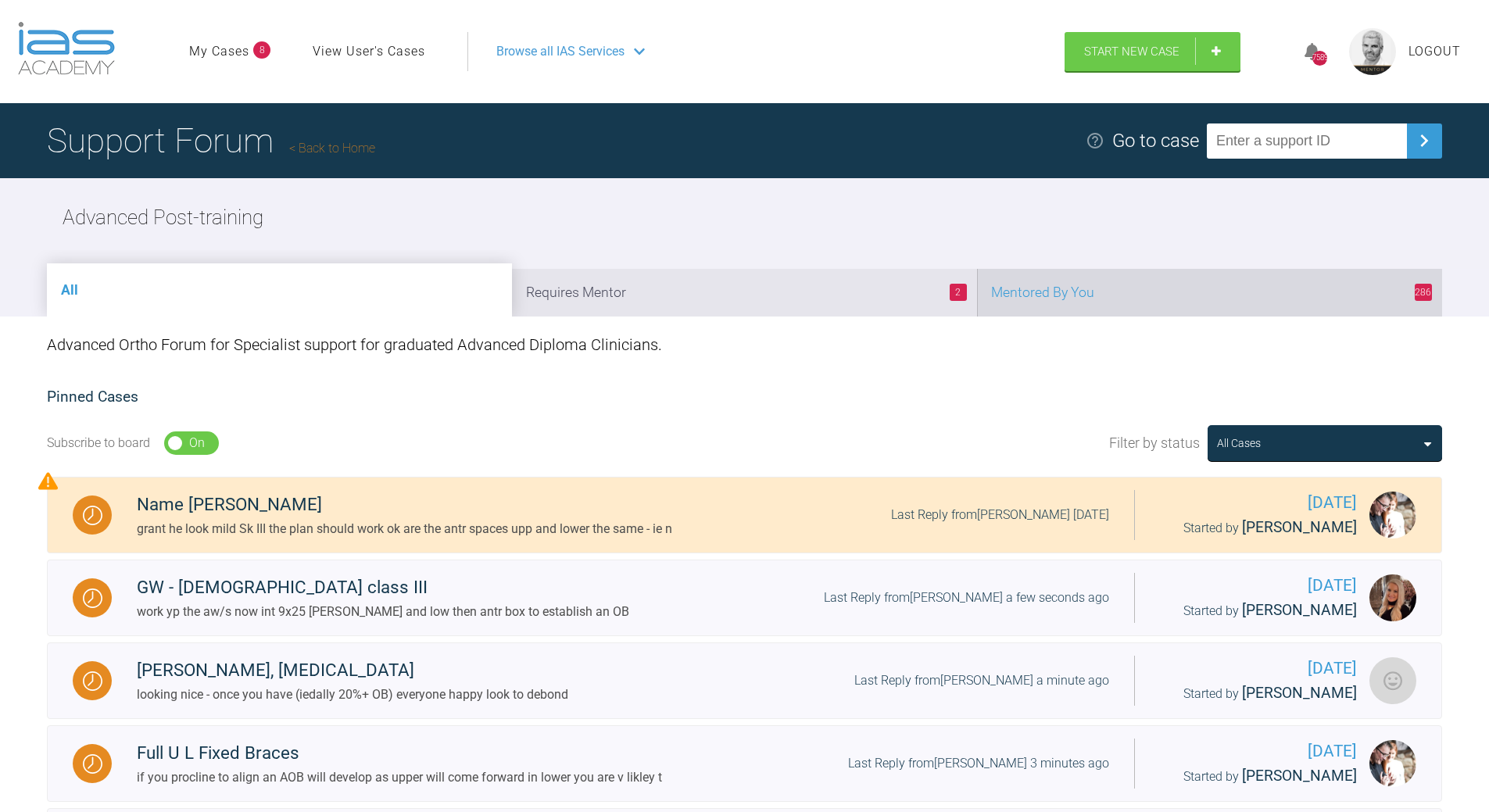
click at [1152, 285] on li "286 Mentored By You" at bounding box center [1209, 293] width 465 height 47
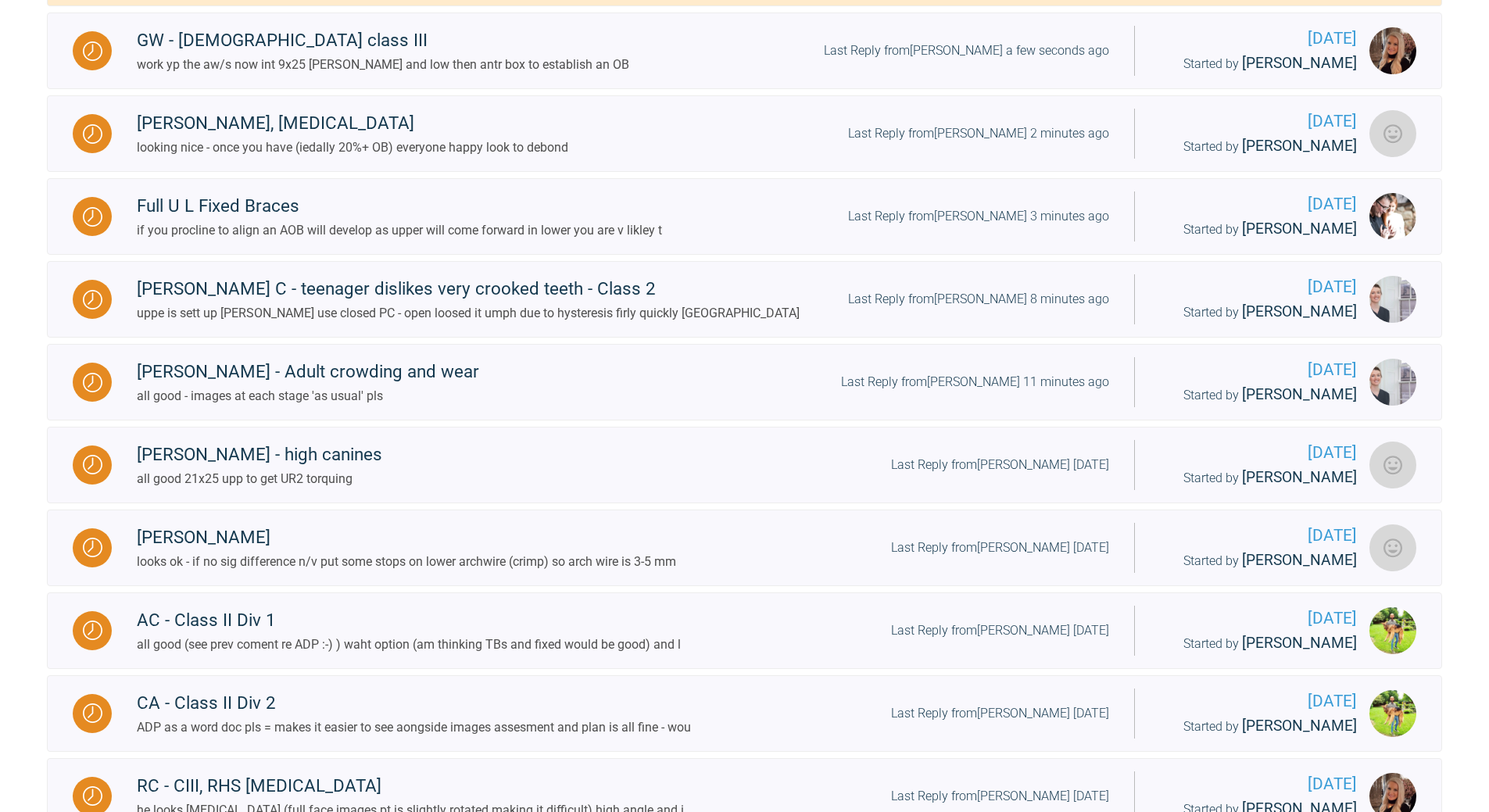
scroll to position [78, 0]
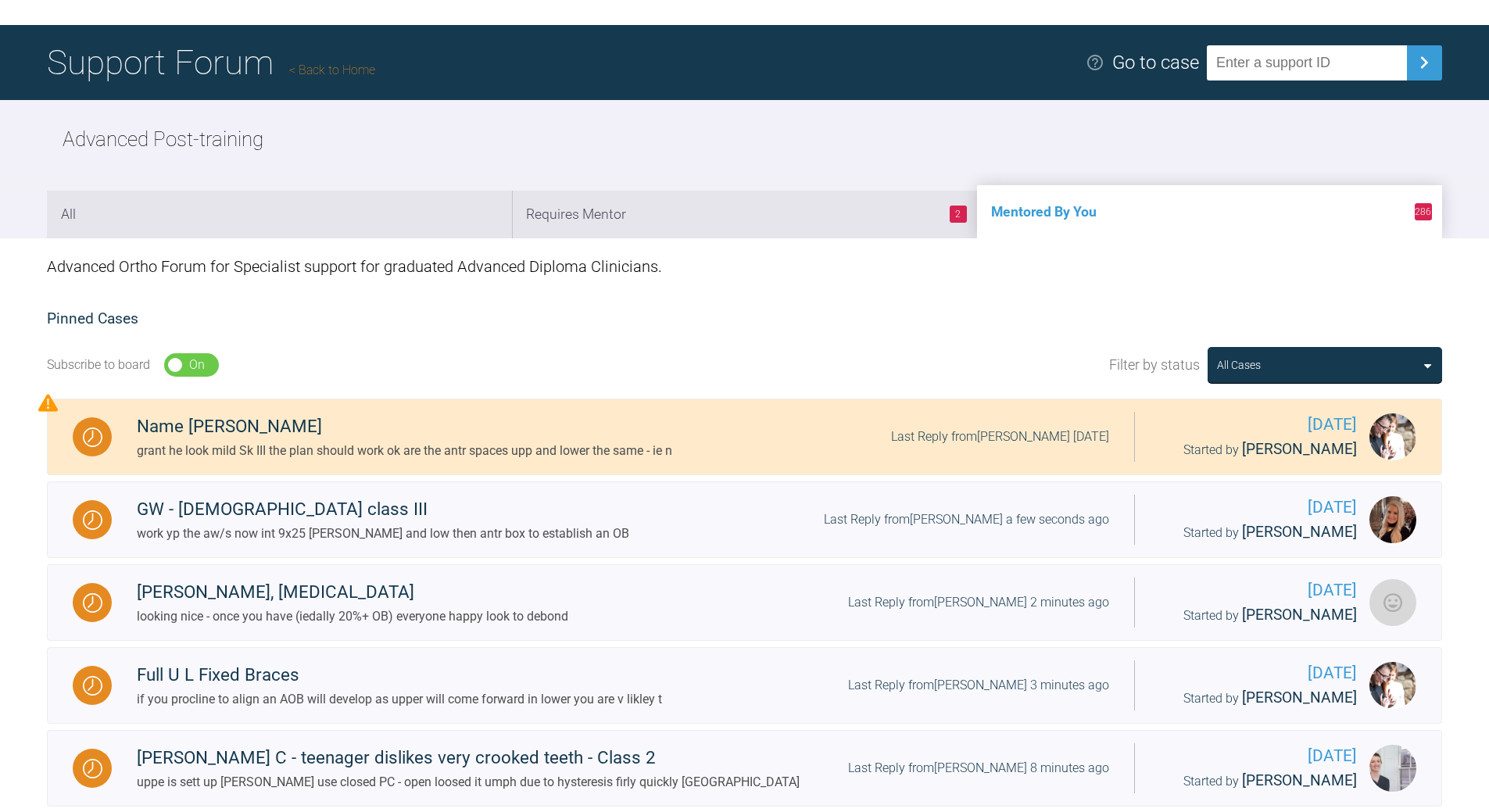
click at [344, 63] on link "Back to Home" at bounding box center [332, 70] width 86 height 15
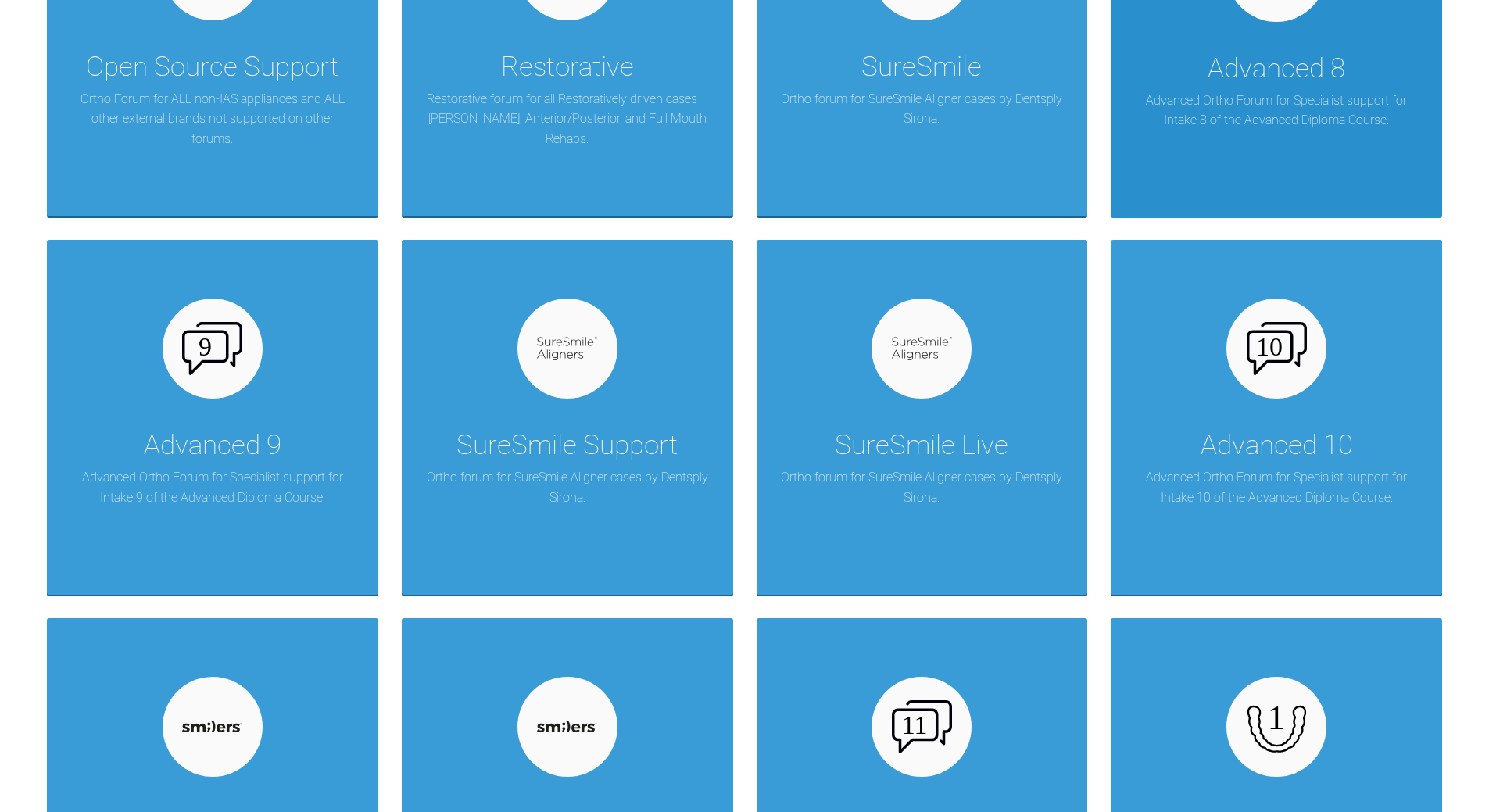
click at [1313, 48] on div "Advanced 8" at bounding box center [1276, 69] width 137 height 44
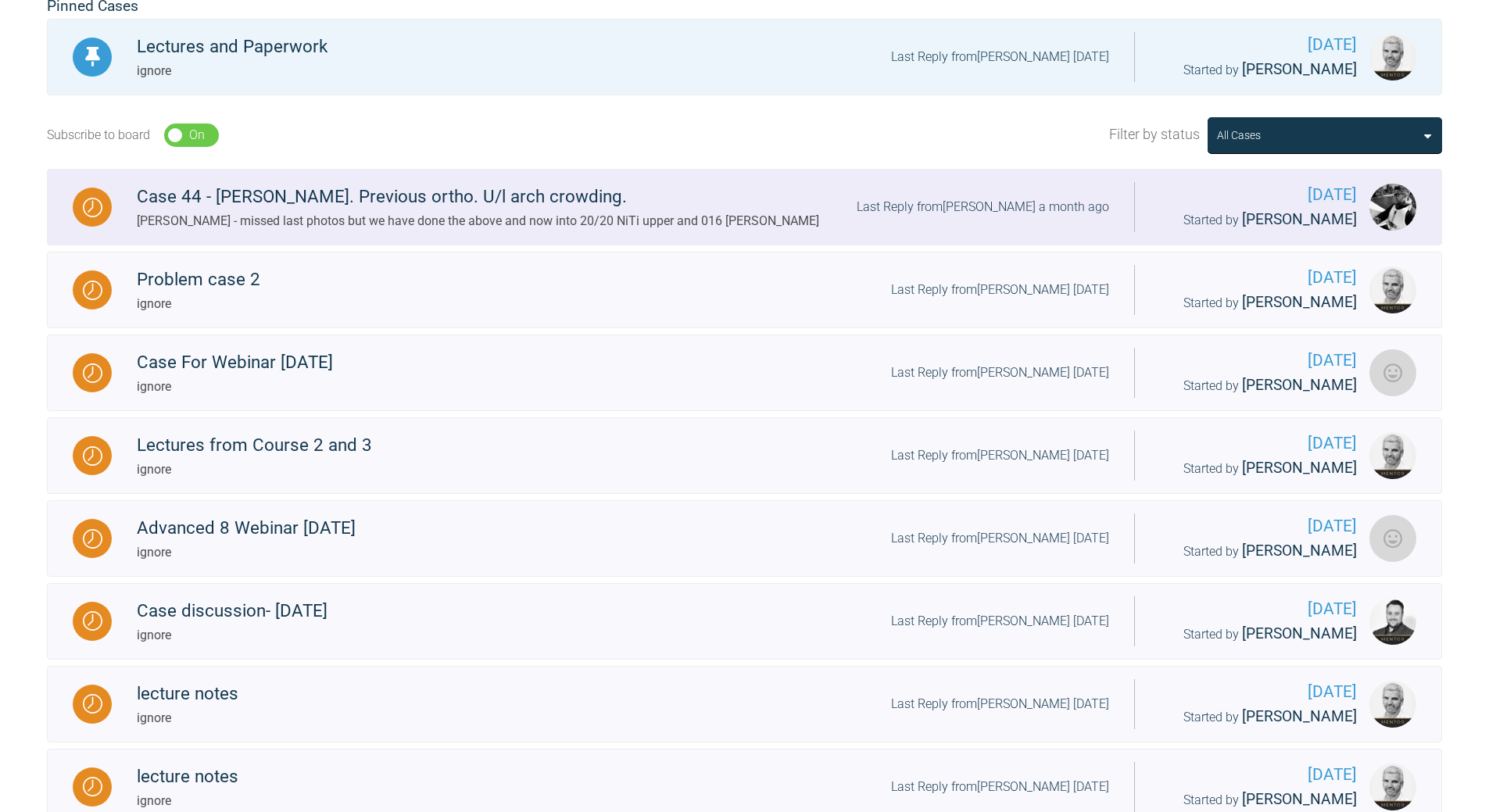
scroll to position [313, 0]
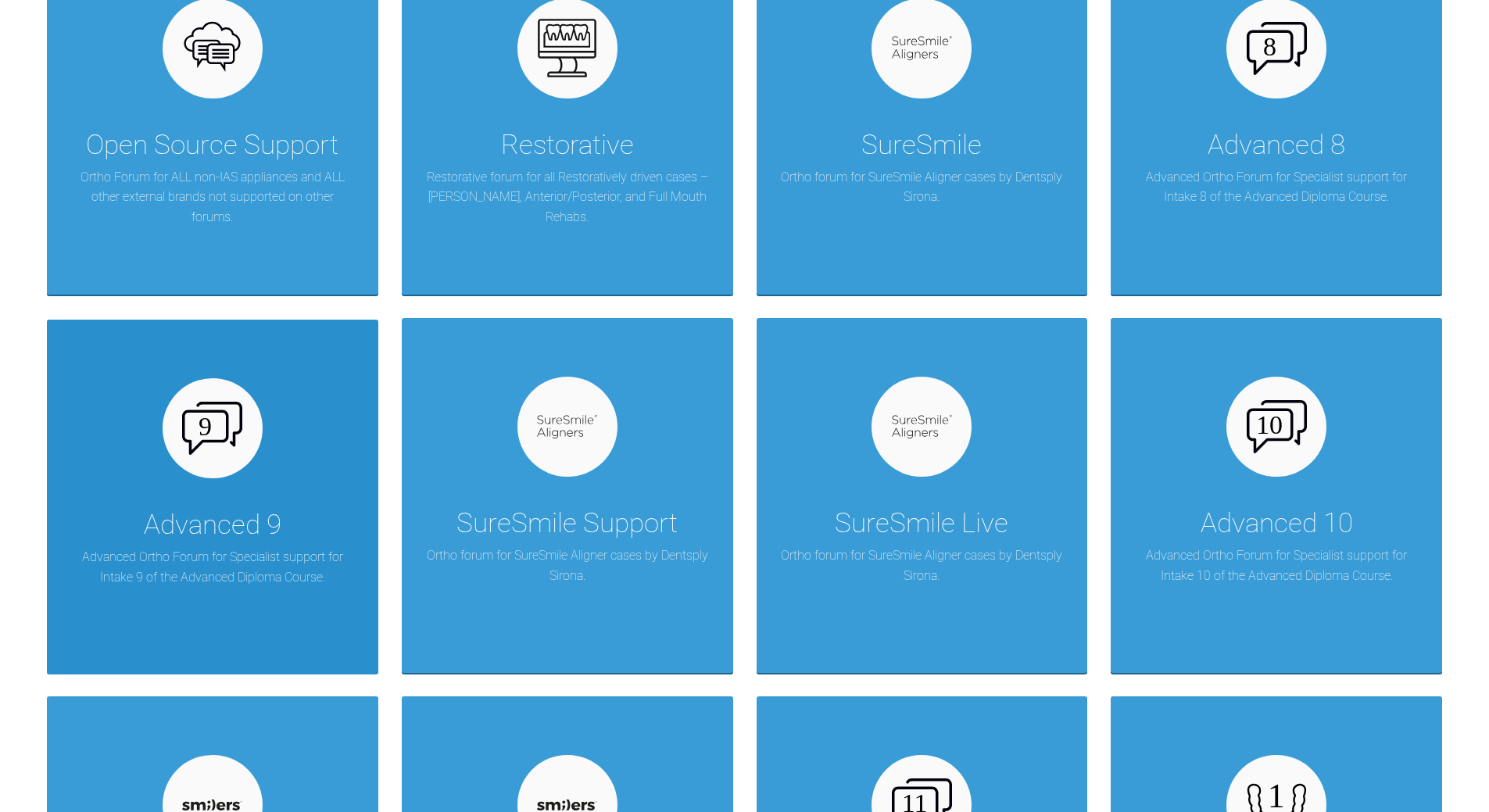
click at [281, 481] on div "Advanced 9 Advanced Ortho Forum for Specialist support for Intake 9 of the Adva…" at bounding box center [213, 496] width 331 height 355
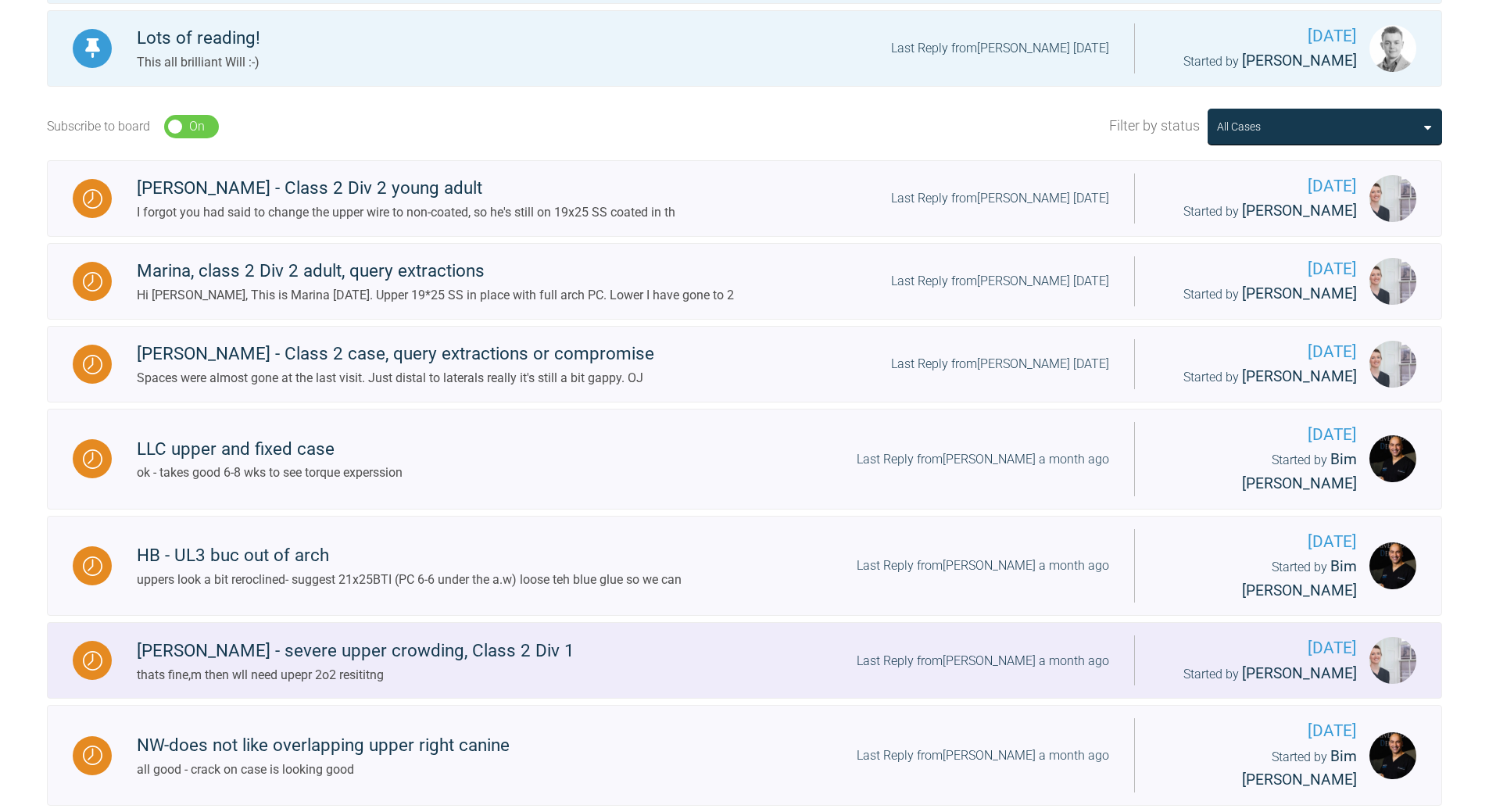
scroll to position [313, 0]
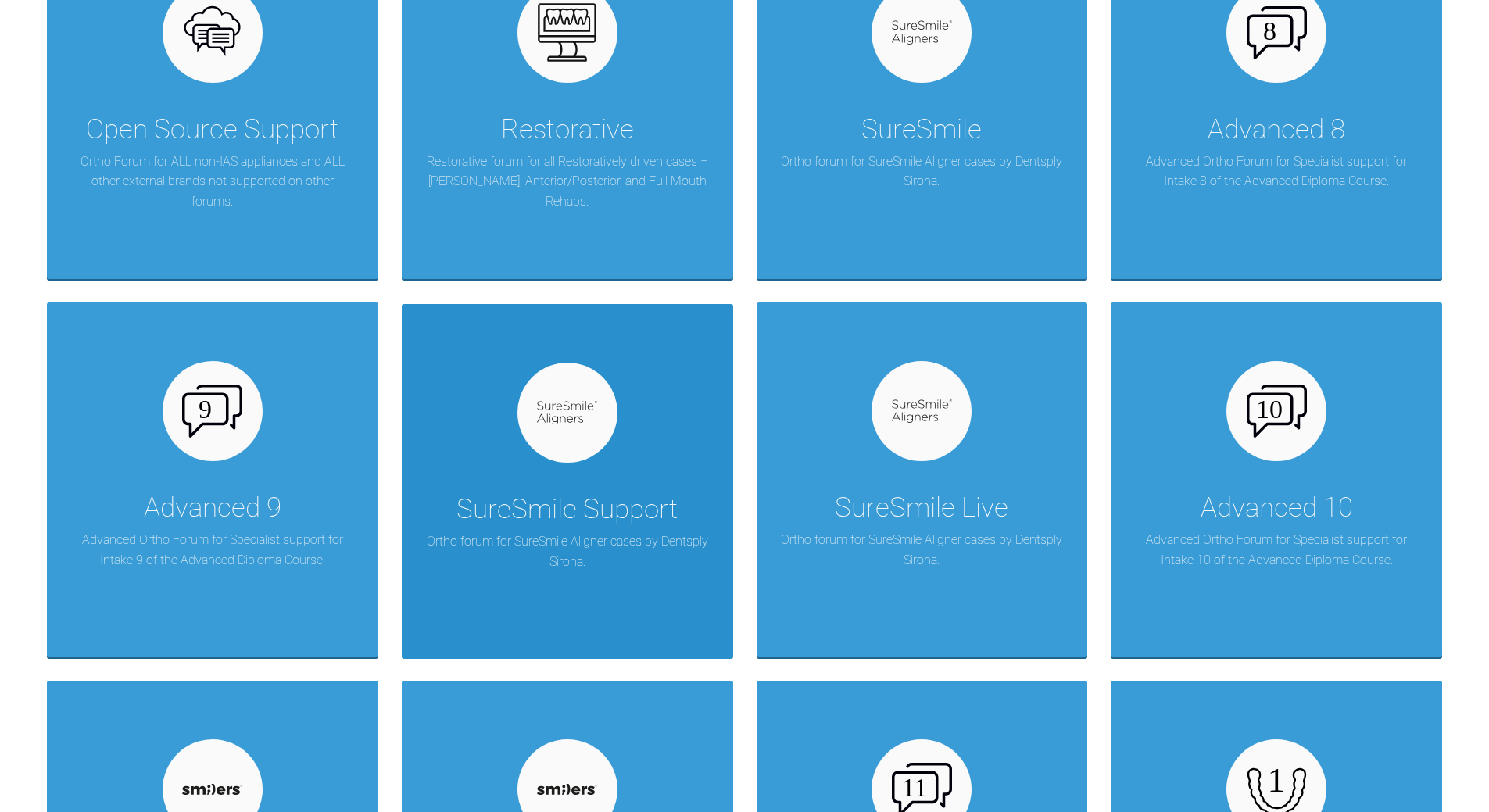
scroll to position [1407, 0]
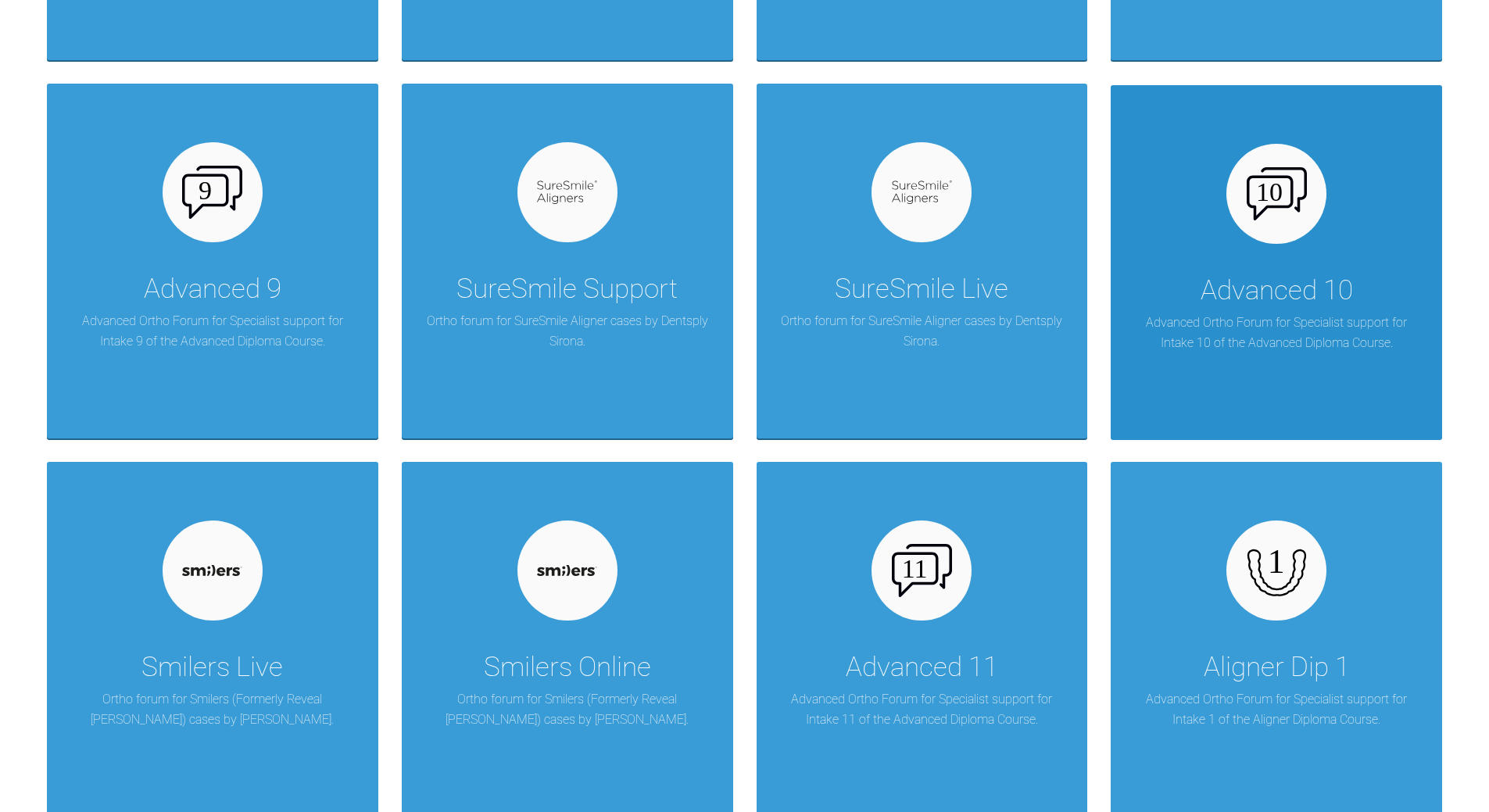
click at [1269, 254] on div "Advanced 10 Advanced Ortho Forum for Specialist support for Intake 10 of the Ad…" at bounding box center [1276, 263] width 331 height 355
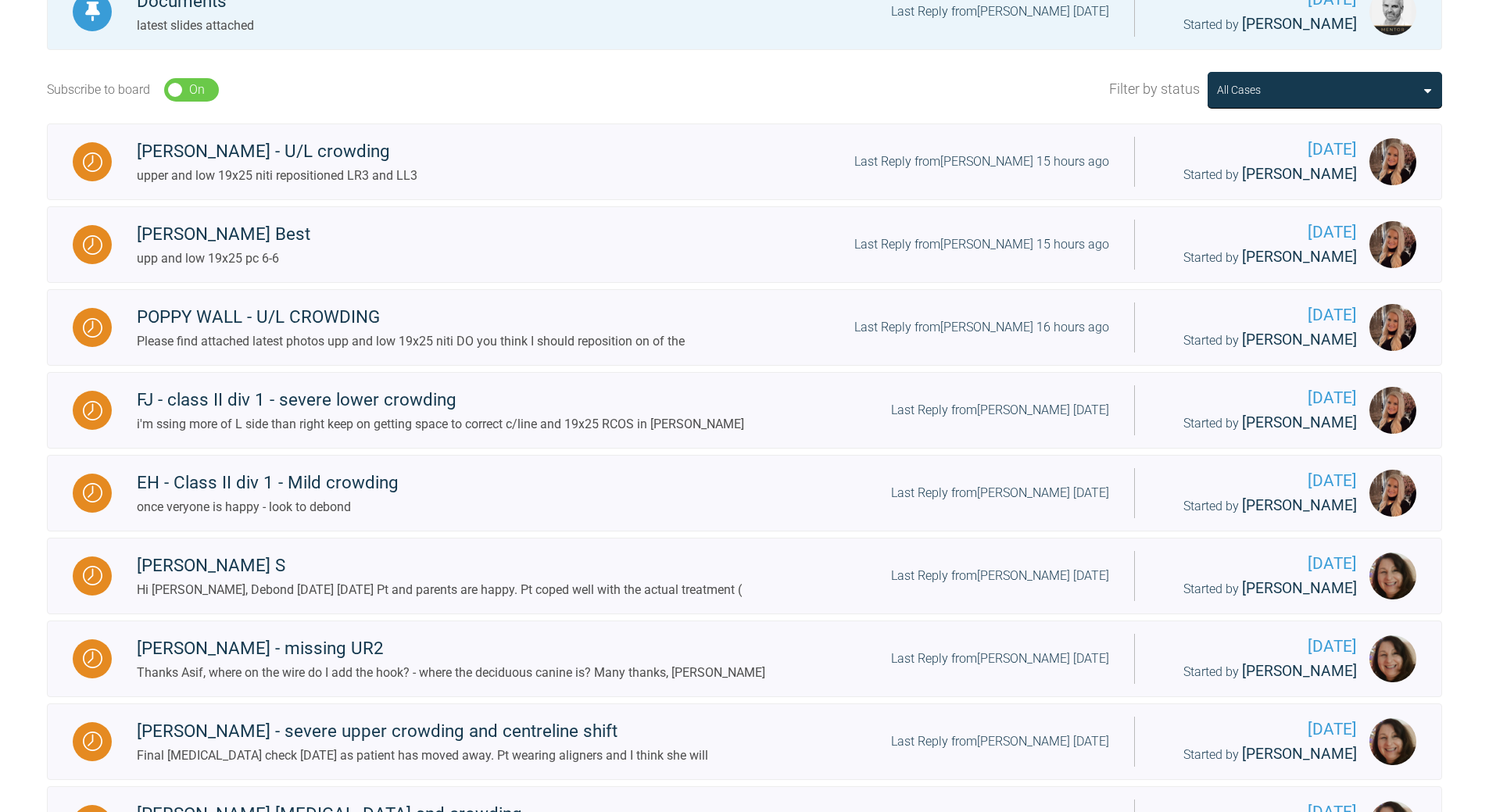
scroll to position [547, 0]
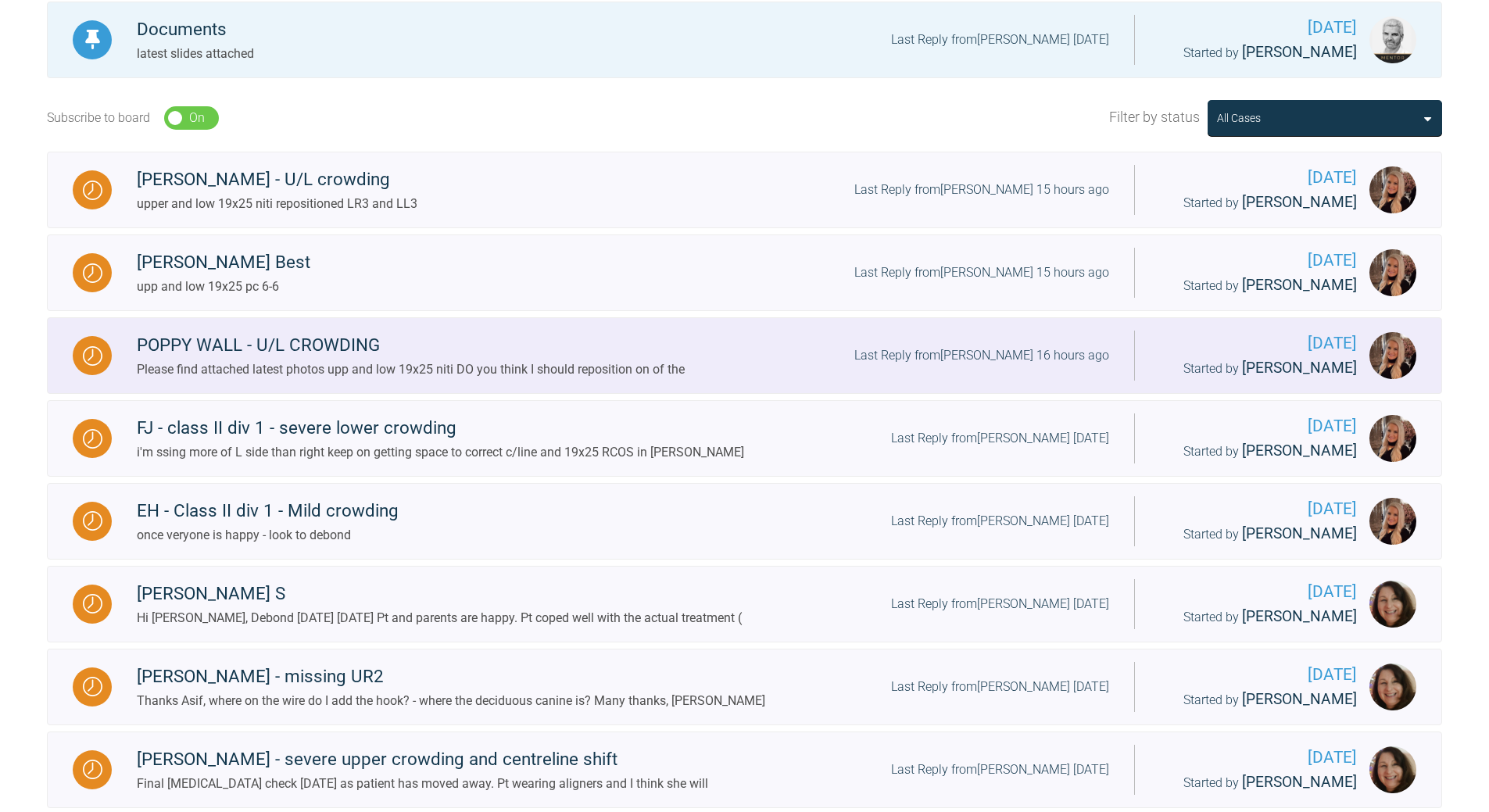
click at [1001, 355] on div "Last Reply from [PERSON_NAME] 16 hours ago" at bounding box center [981, 356] width 255 height 20
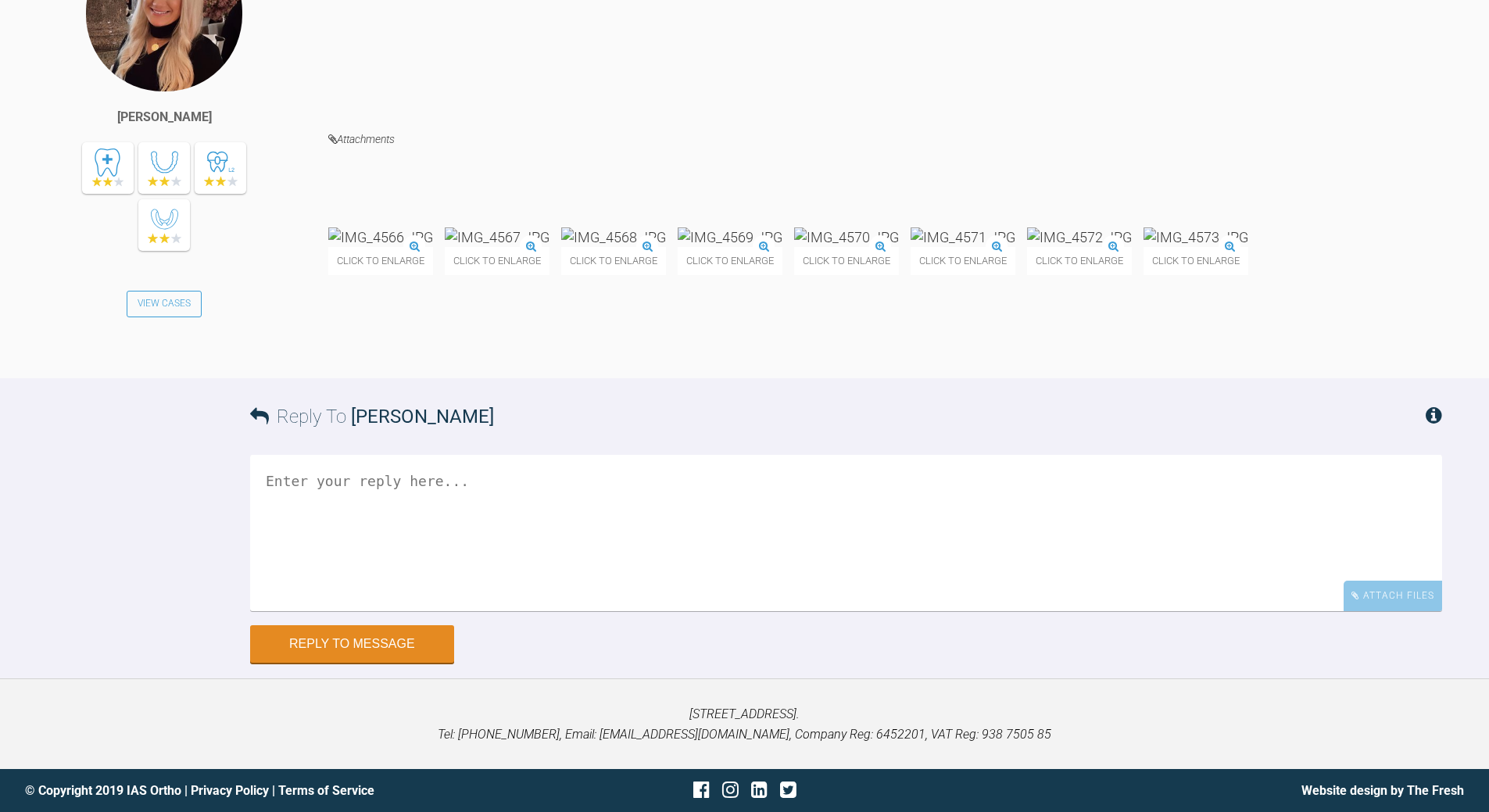
scroll to position [22116, 0]
click at [529, 611] on textarea at bounding box center [846, 533] width 1192 height 156
click at [344, 494] on textarea "yeop - get incisal edge/ gingical margins aligne then whene everyone is happy -…" at bounding box center [846, 533] width 1192 height 156
click at [641, 484] on textarea "yeop - get incisal edge/ gingical margins aligne then when everyone is happy - …" at bounding box center [846, 533] width 1192 height 156
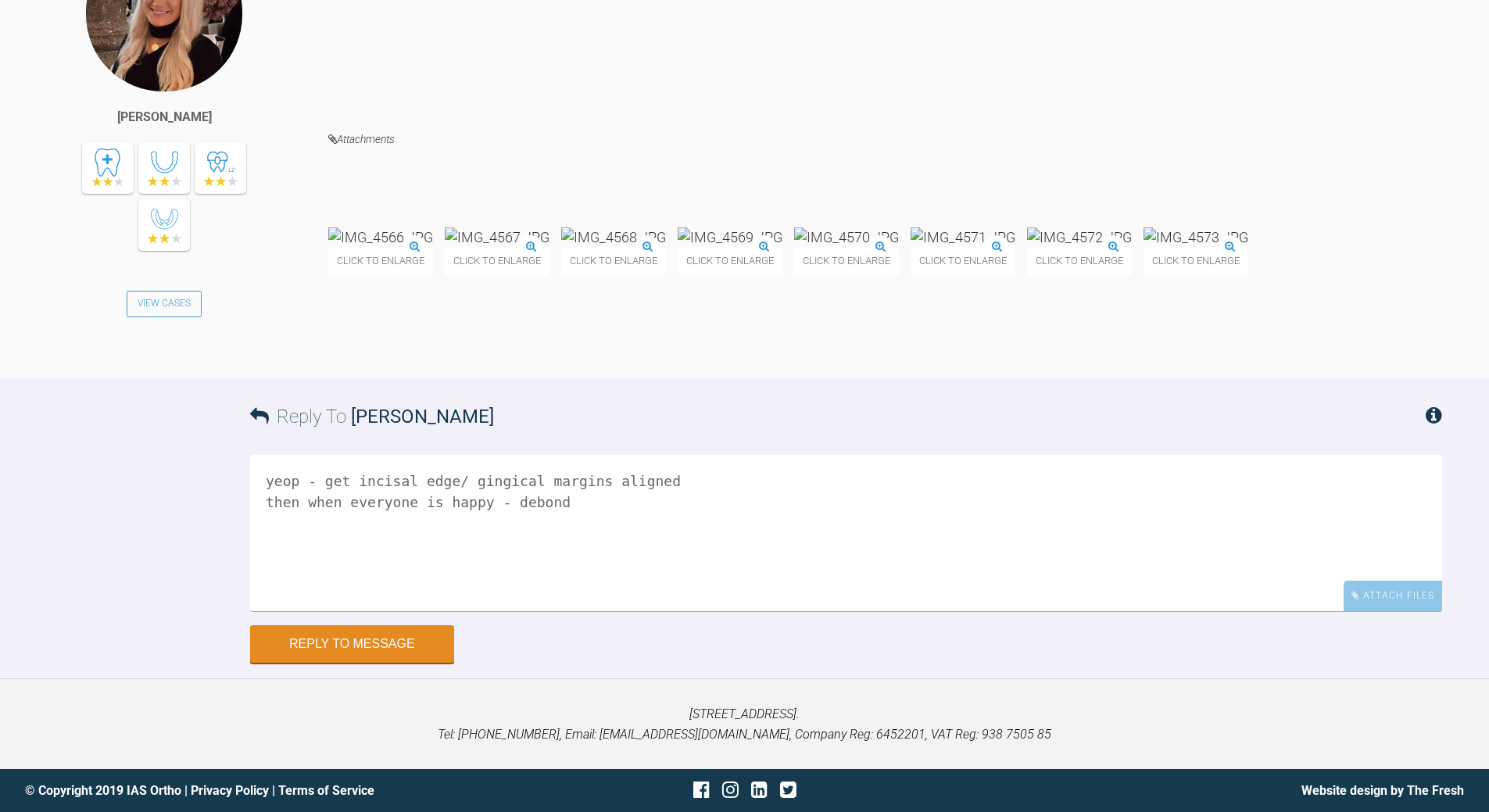
click at [498, 480] on textarea "yeop - get incisal edge/ gingical margins aligned then when everyone is happy -…" at bounding box center [846, 533] width 1192 height 156
drag, startPoint x: 279, startPoint y: 474, endPoint x: 309, endPoint y: 457, distance: 34.5
click at [286, 469] on textarea "yeop - get incisal edge/ gingival margins aligned then when everyone is happy -…" at bounding box center [846, 533] width 1192 height 156
type textarea "yep - get incisal edge/ gingival margins aligned then when everyone is happy - …"
click at [338, 644] on button "Reply to Message" at bounding box center [352, 645] width 204 height 37
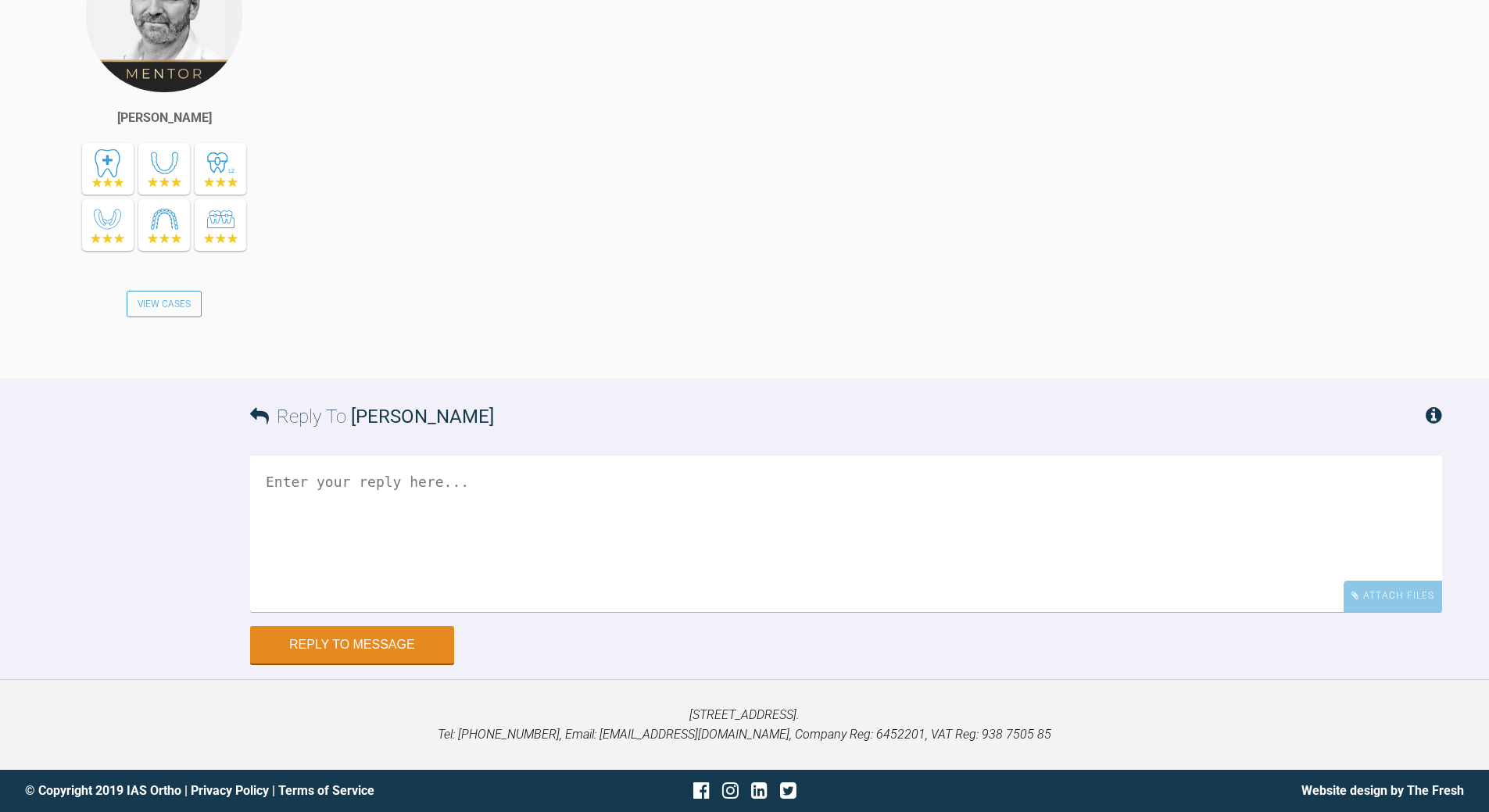
scroll to position [21847, 0]
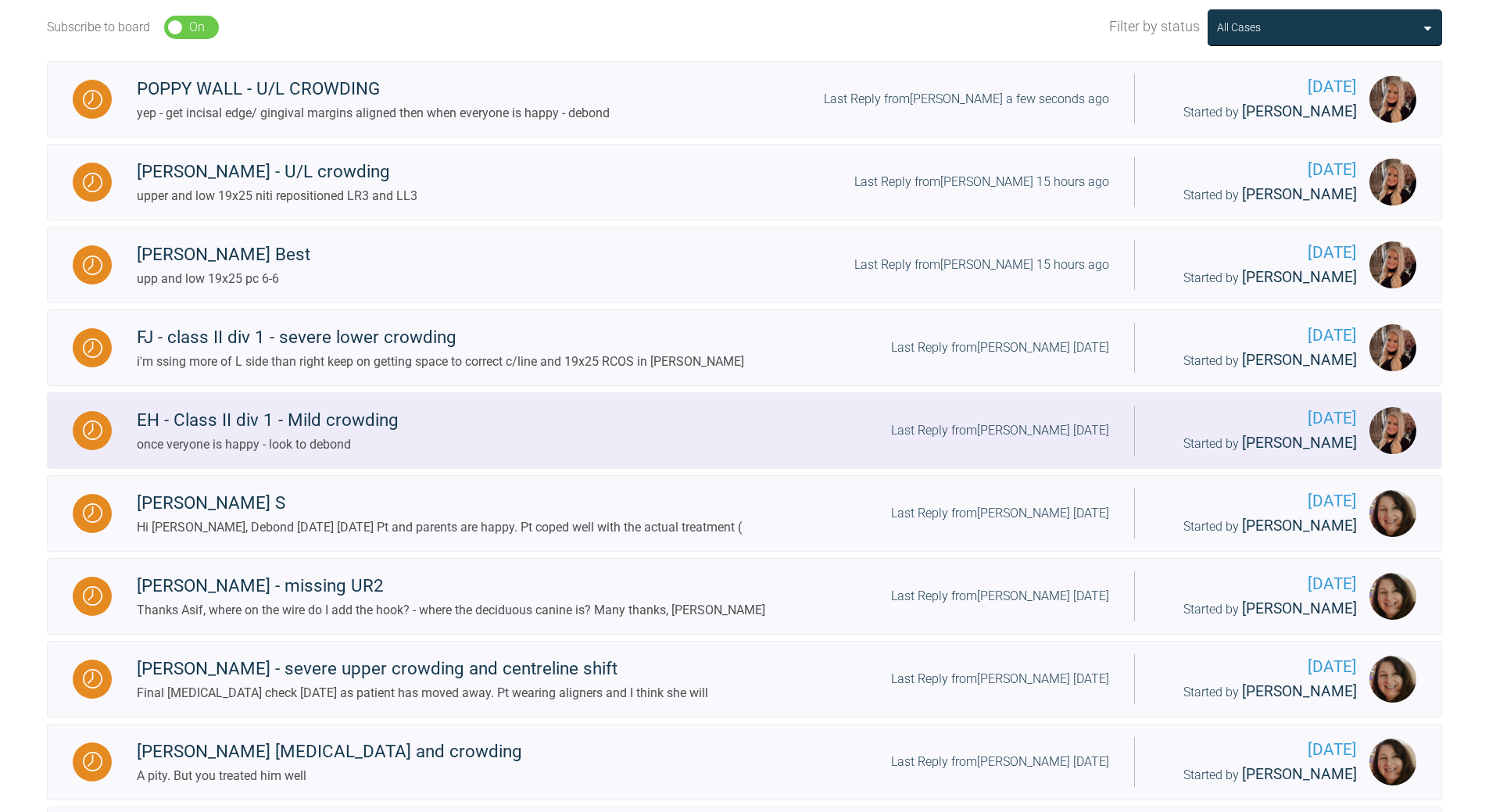
scroll to position [647, 0]
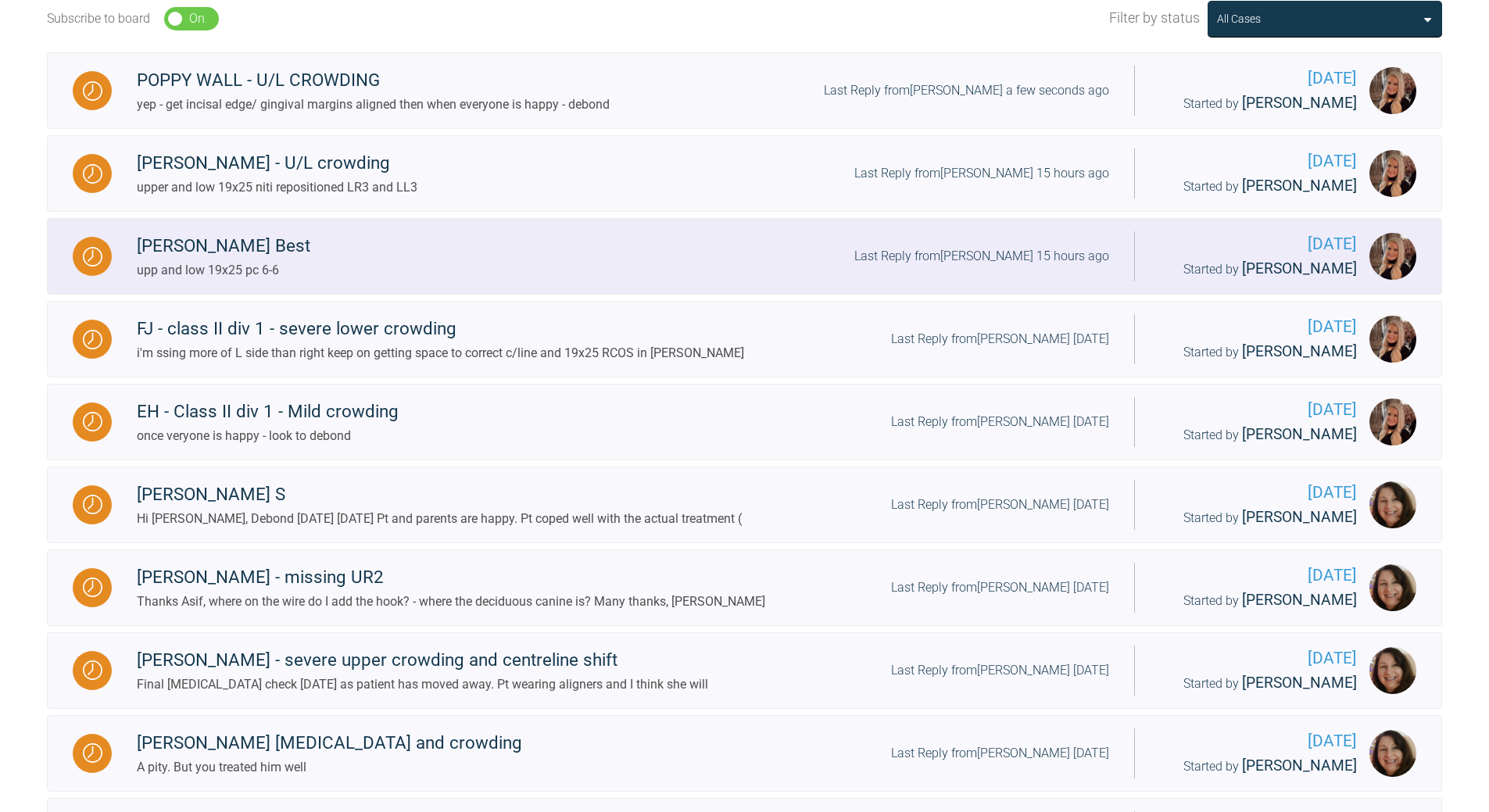
click at [1044, 252] on div "Last Reply from [PERSON_NAME] 15 hours ago" at bounding box center [981, 256] width 255 height 20
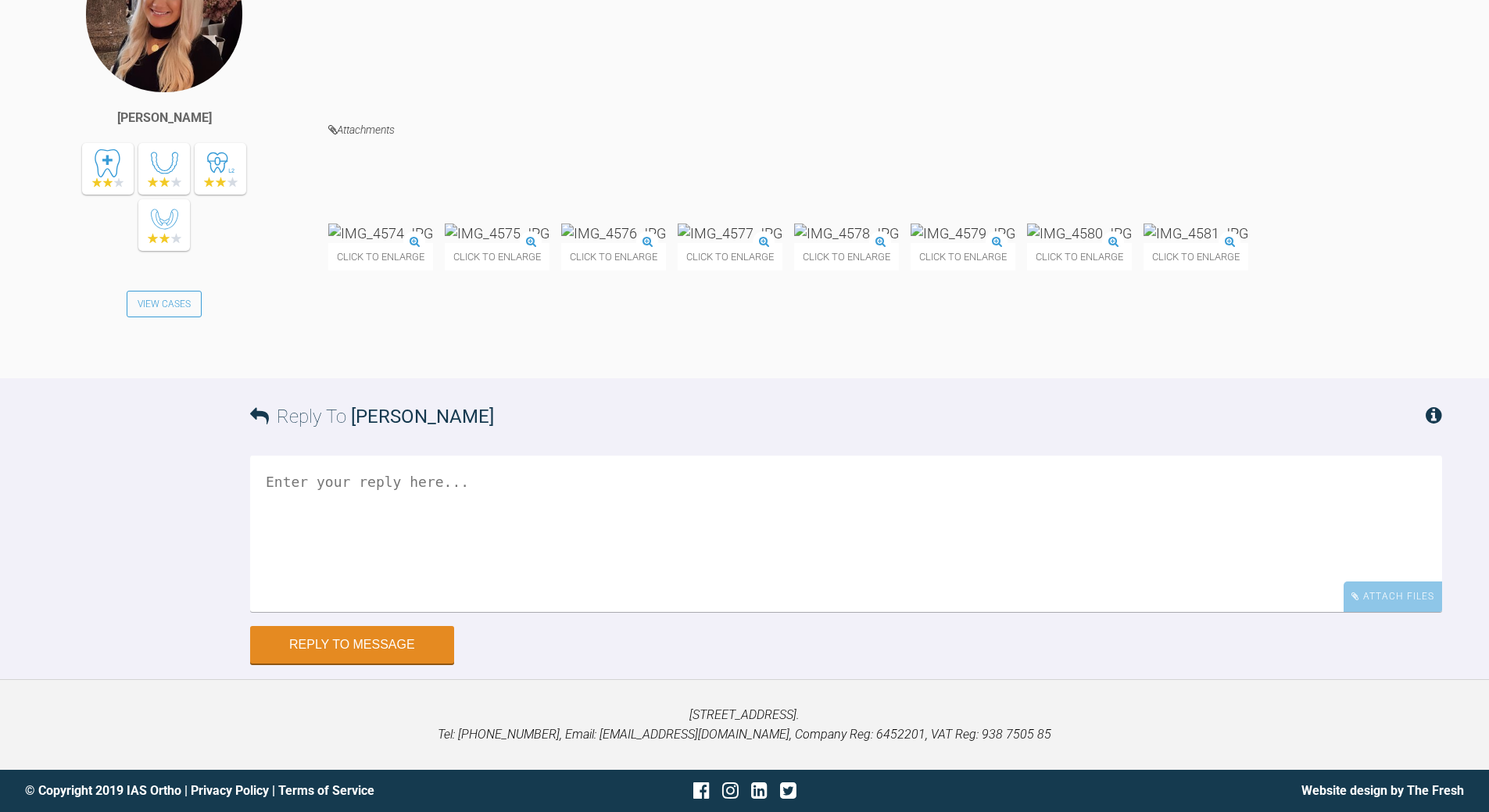
scroll to position [16897, 0]
click at [564, 612] on textarea at bounding box center [846, 534] width 1192 height 156
click at [411, 528] on textarea "? unialt [PERSON_NAME] on L to soctken - if c/line is off looking nice can thnk…" at bounding box center [846, 534] width 1192 height 156
type textarea "? unialt [PERSON_NAME] on L to soctken - if c/line is off looking nice can thin…"
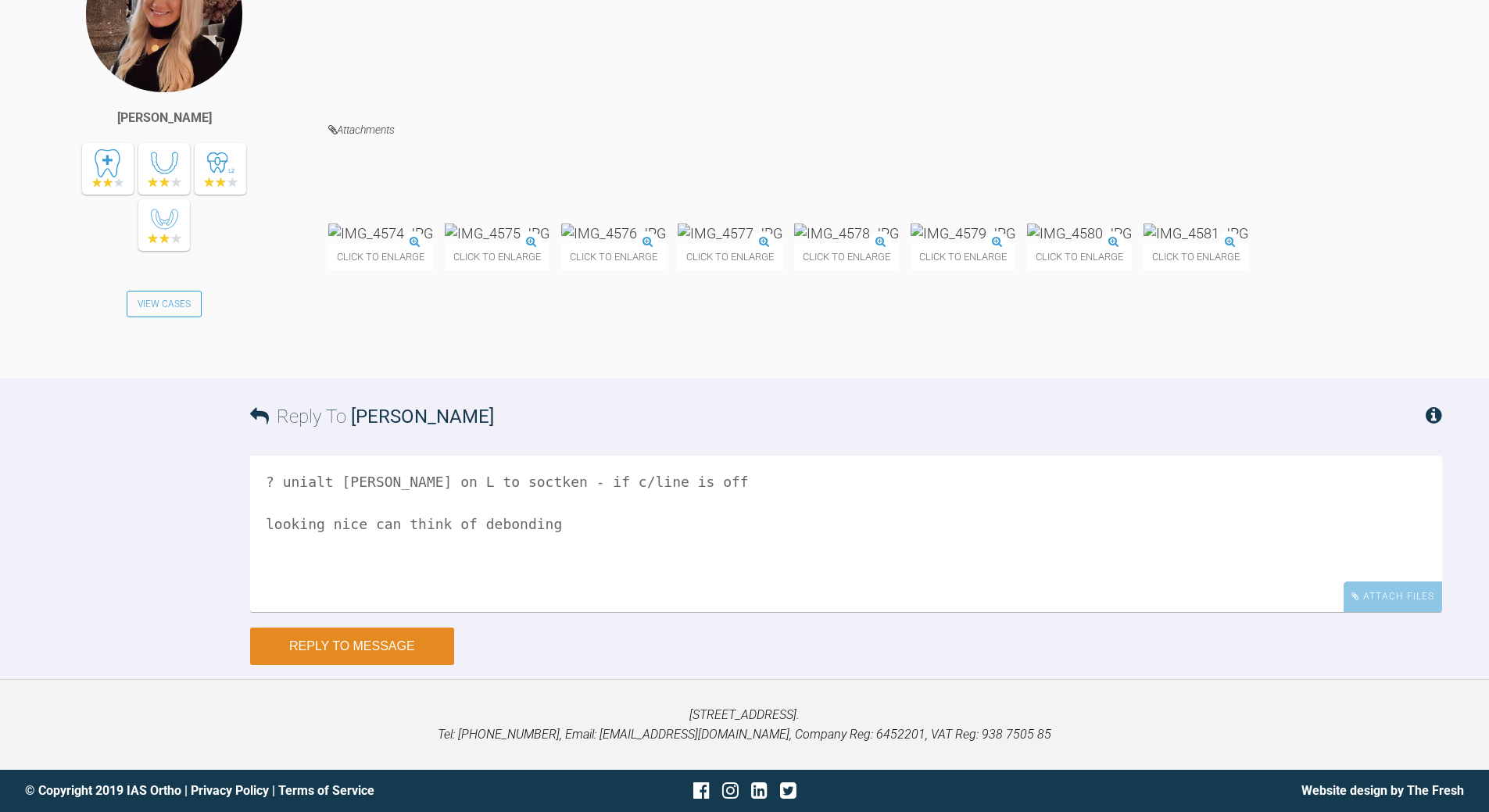
click at [397, 645] on button "Reply to Message" at bounding box center [352, 646] width 204 height 37
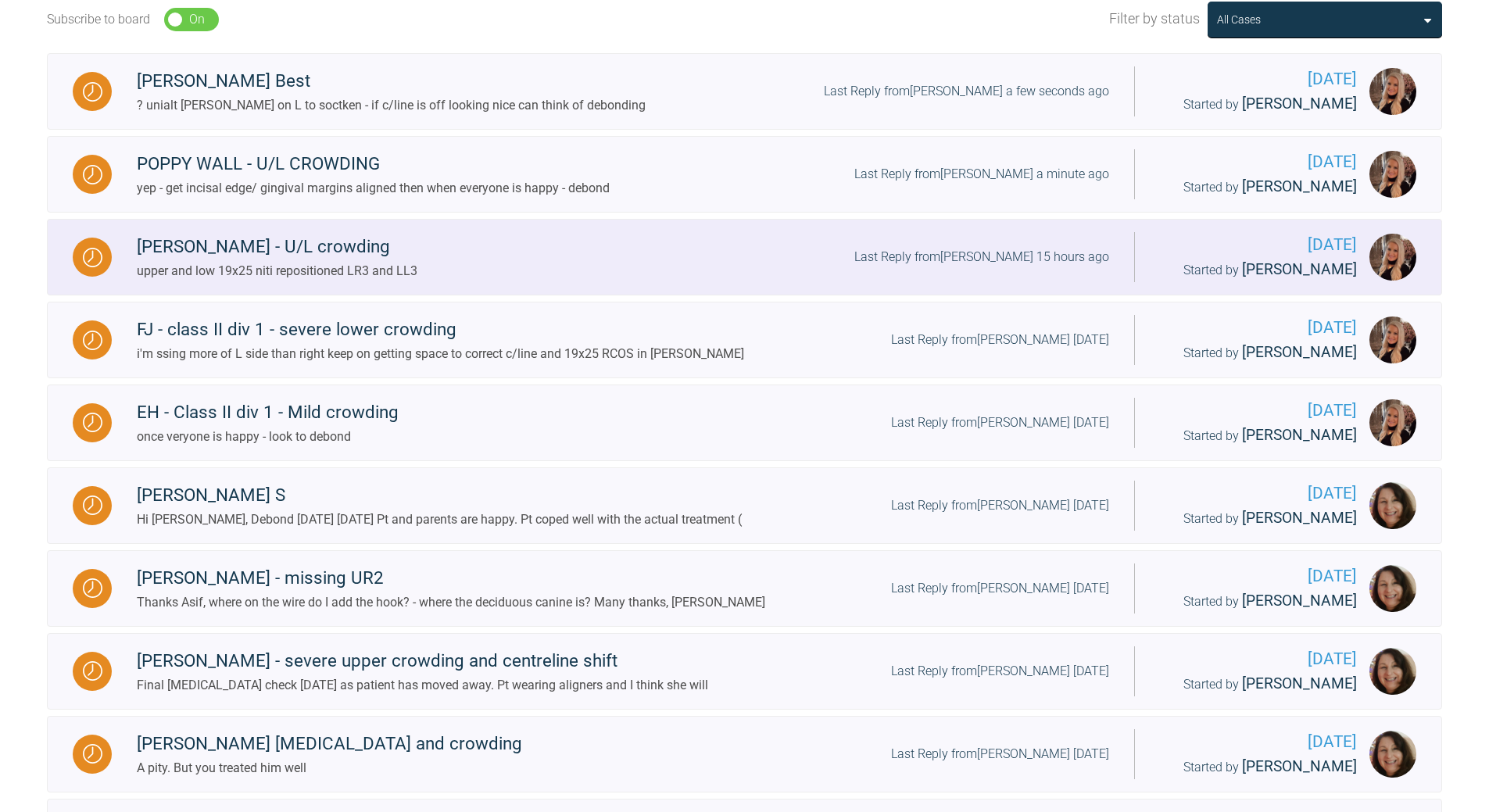
scroll to position [647, 0]
click at [1034, 261] on div "Last Reply from [PERSON_NAME] 15 hours ago" at bounding box center [981, 256] width 255 height 20
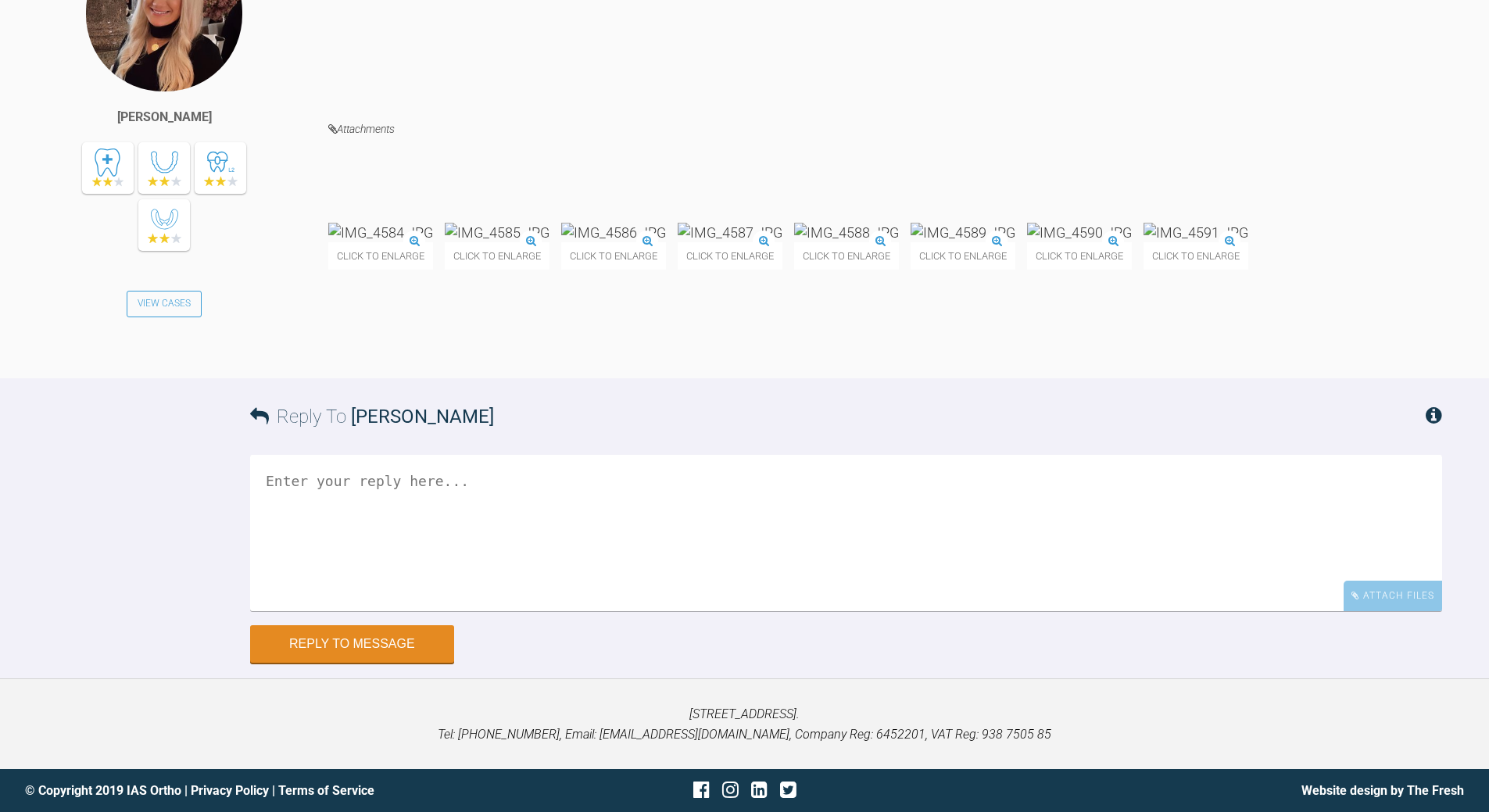
scroll to position [39727, 0]
click at [650, 553] on textarea at bounding box center [846, 533] width 1192 height 156
type textarea "all nice - once everyone is happy - look to debond"
click at [398, 642] on button "Reply to Message" at bounding box center [352, 645] width 204 height 37
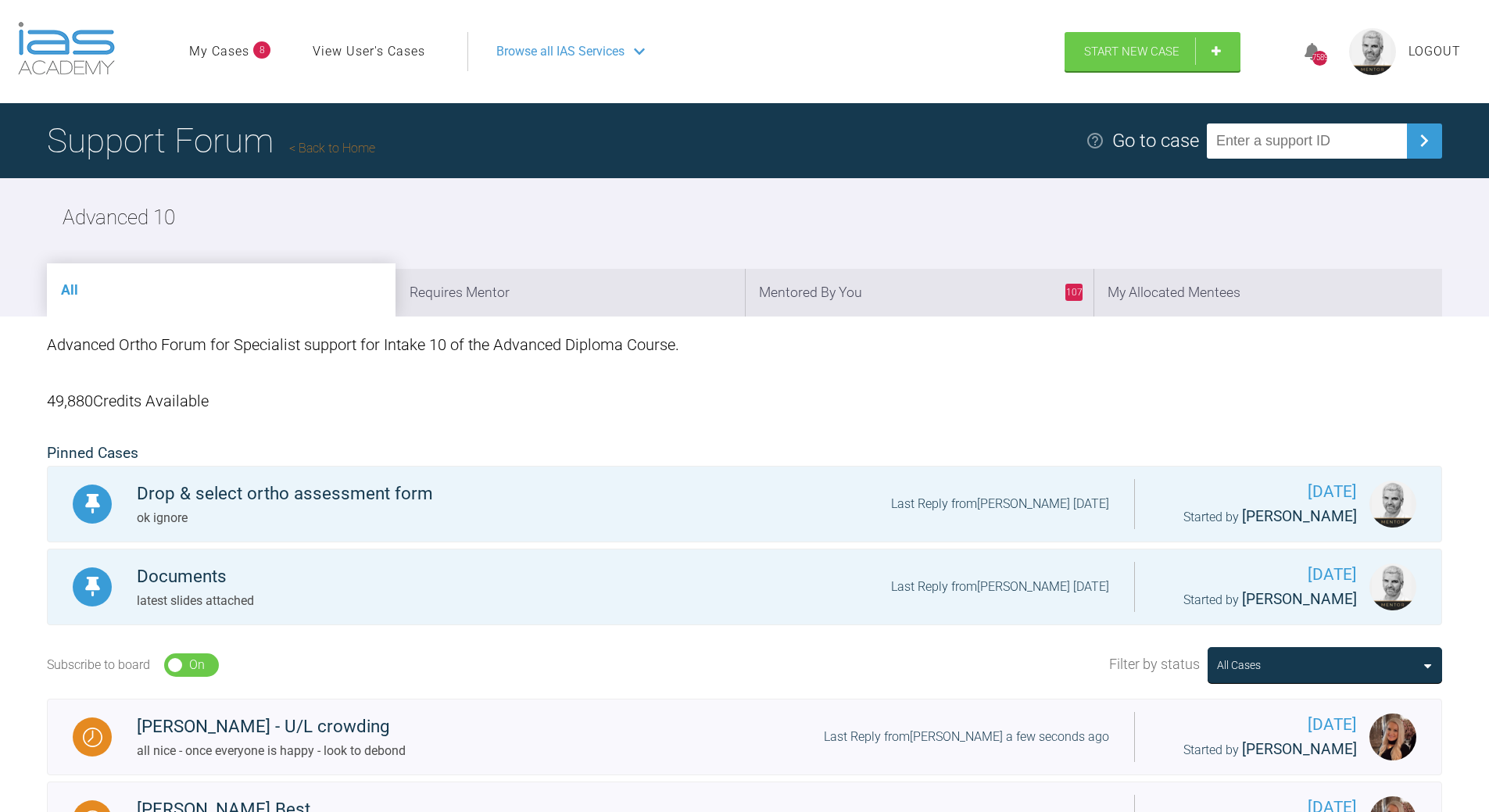
click at [337, 135] on h1 "Support Forum Back to Home" at bounding box center [211, 141] width 328 height 55
click at [340, 145] on link "Back to Home" at bounding box center [332, 148] width 86 height 15
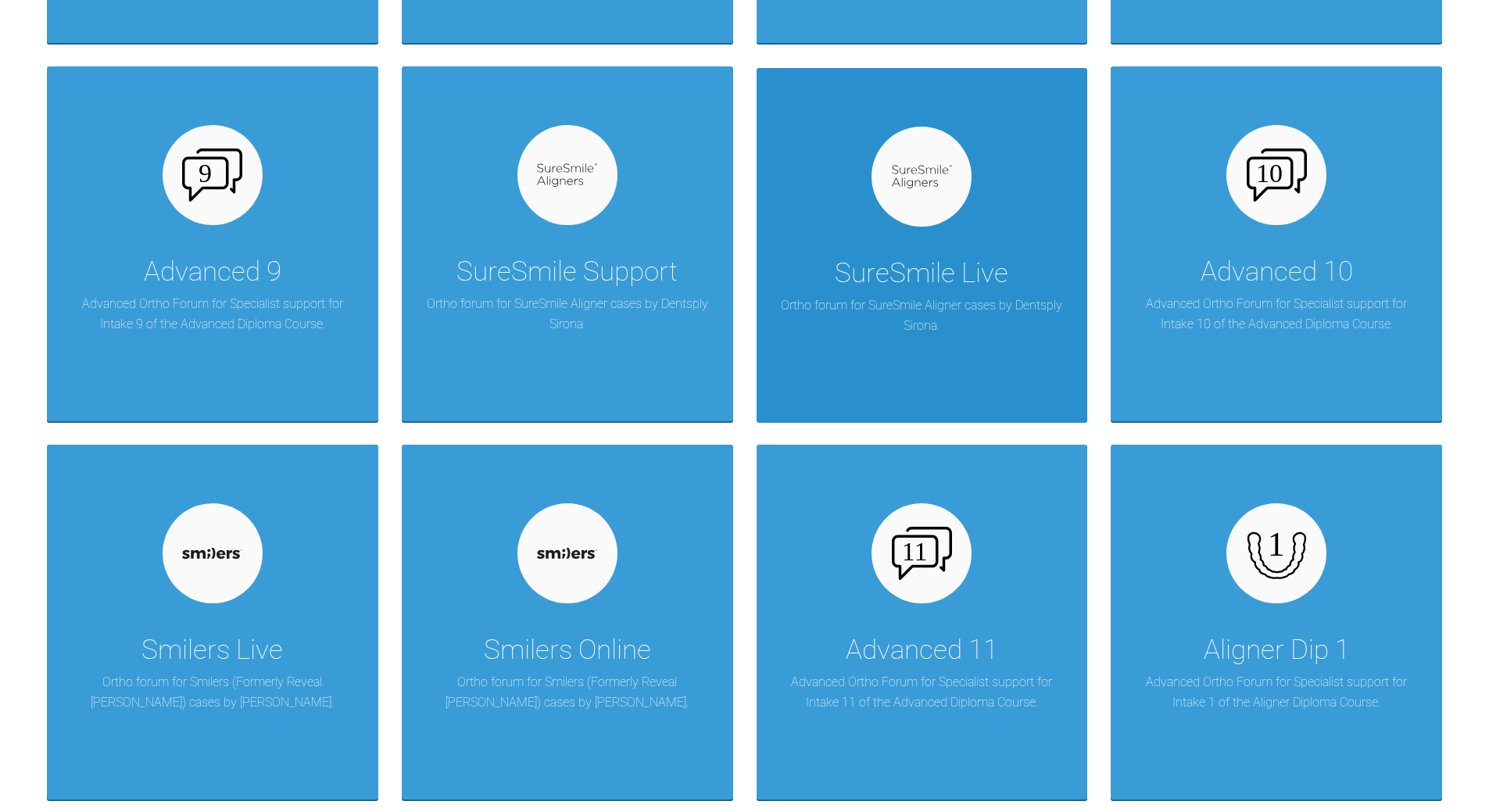
scroll to position [1641, 0]
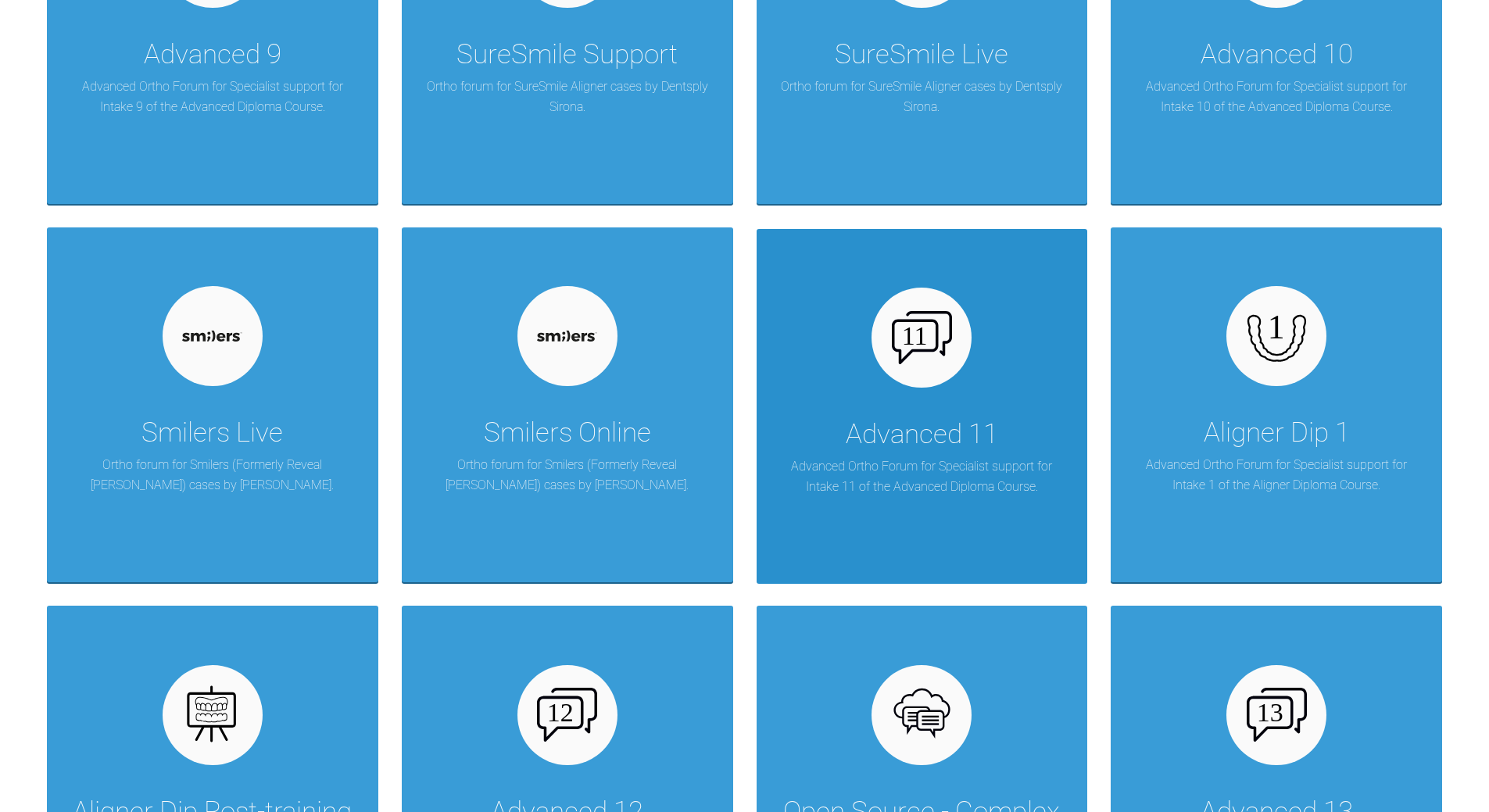
click at [921, 346] on img at bounding box center [922, 337] width 60 height 53
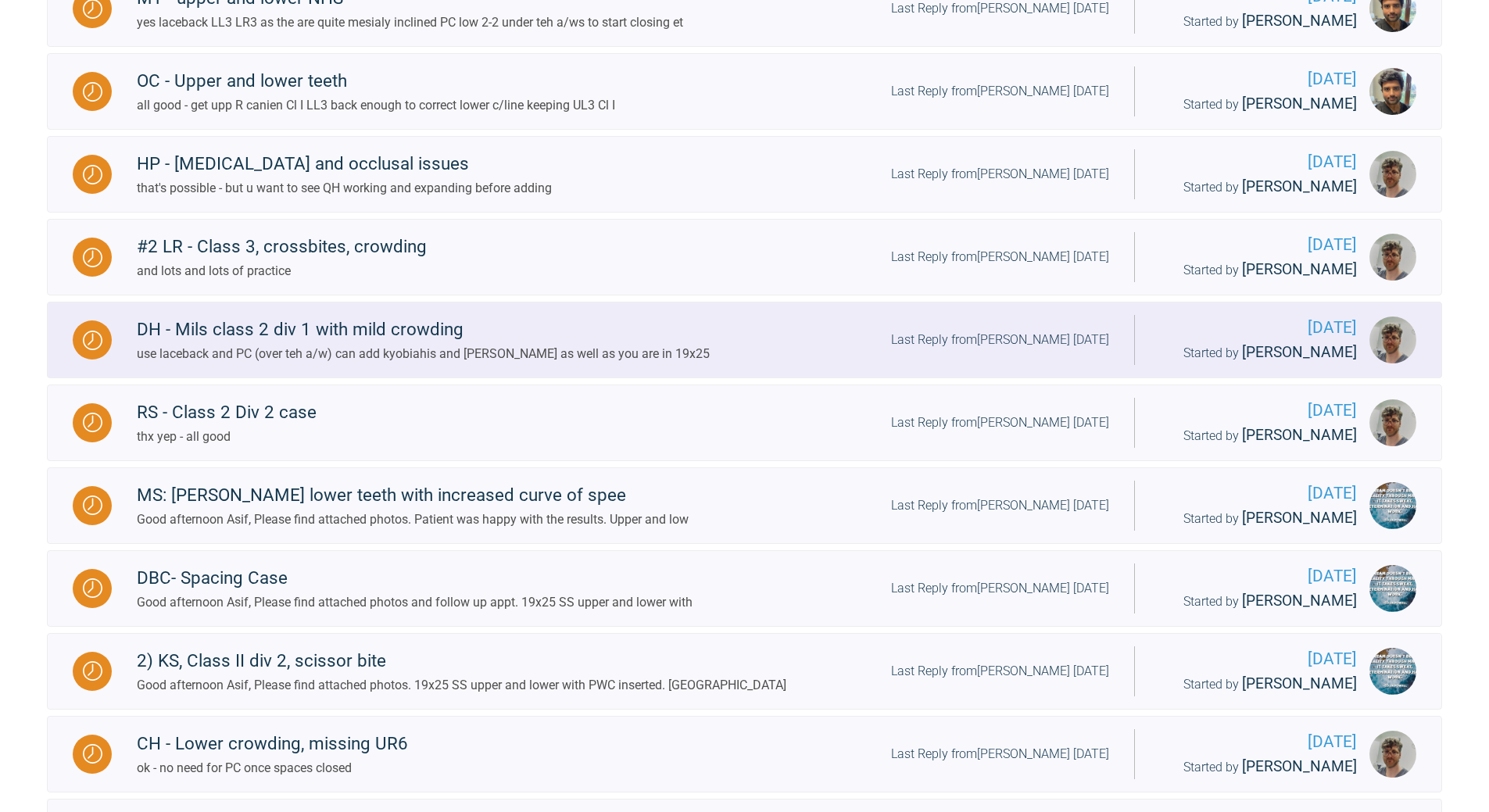
scroll to position [647, 0]
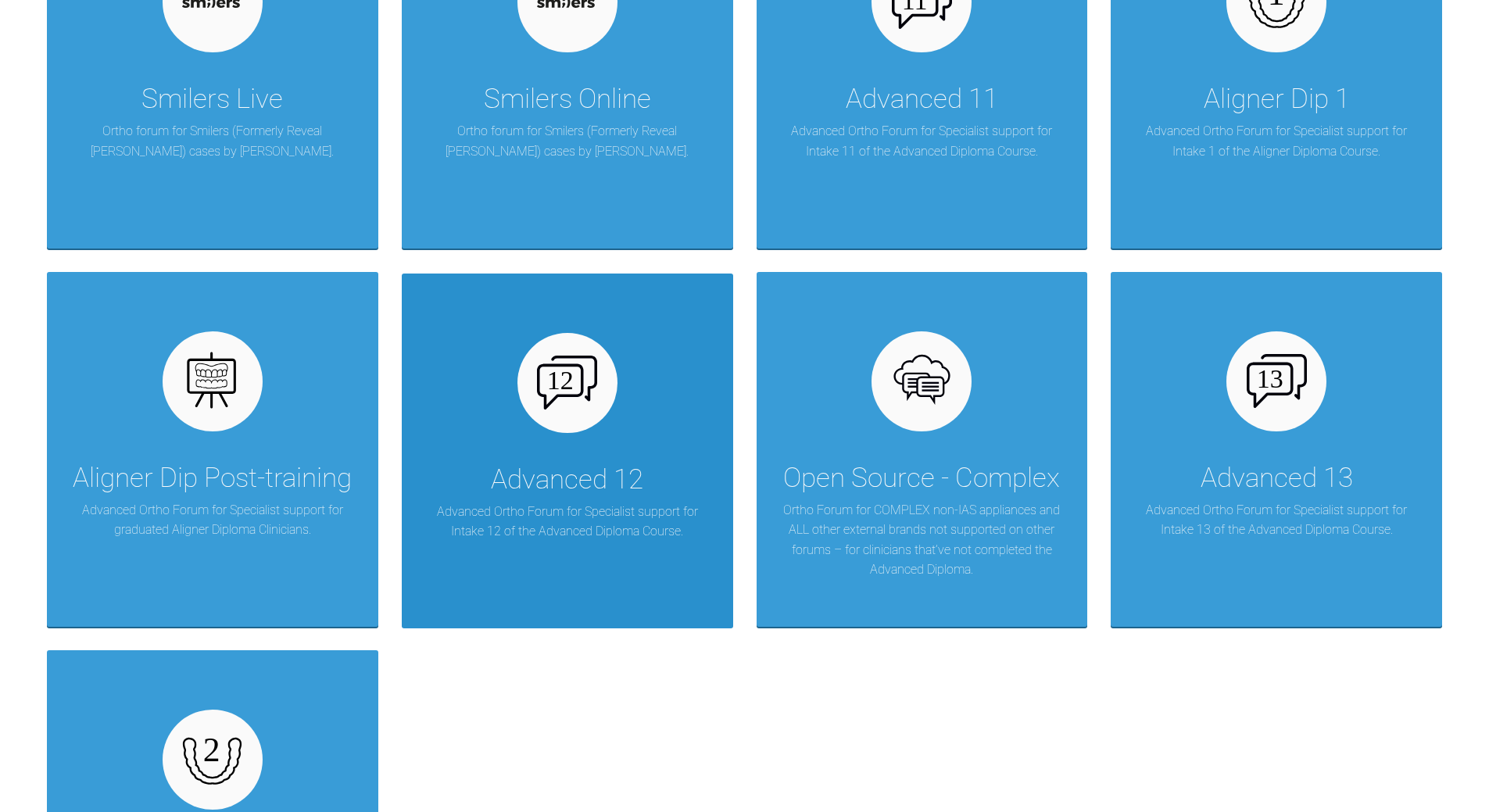
click at [595, 394] on img at bounding box center [567, 382] width 60 height 53
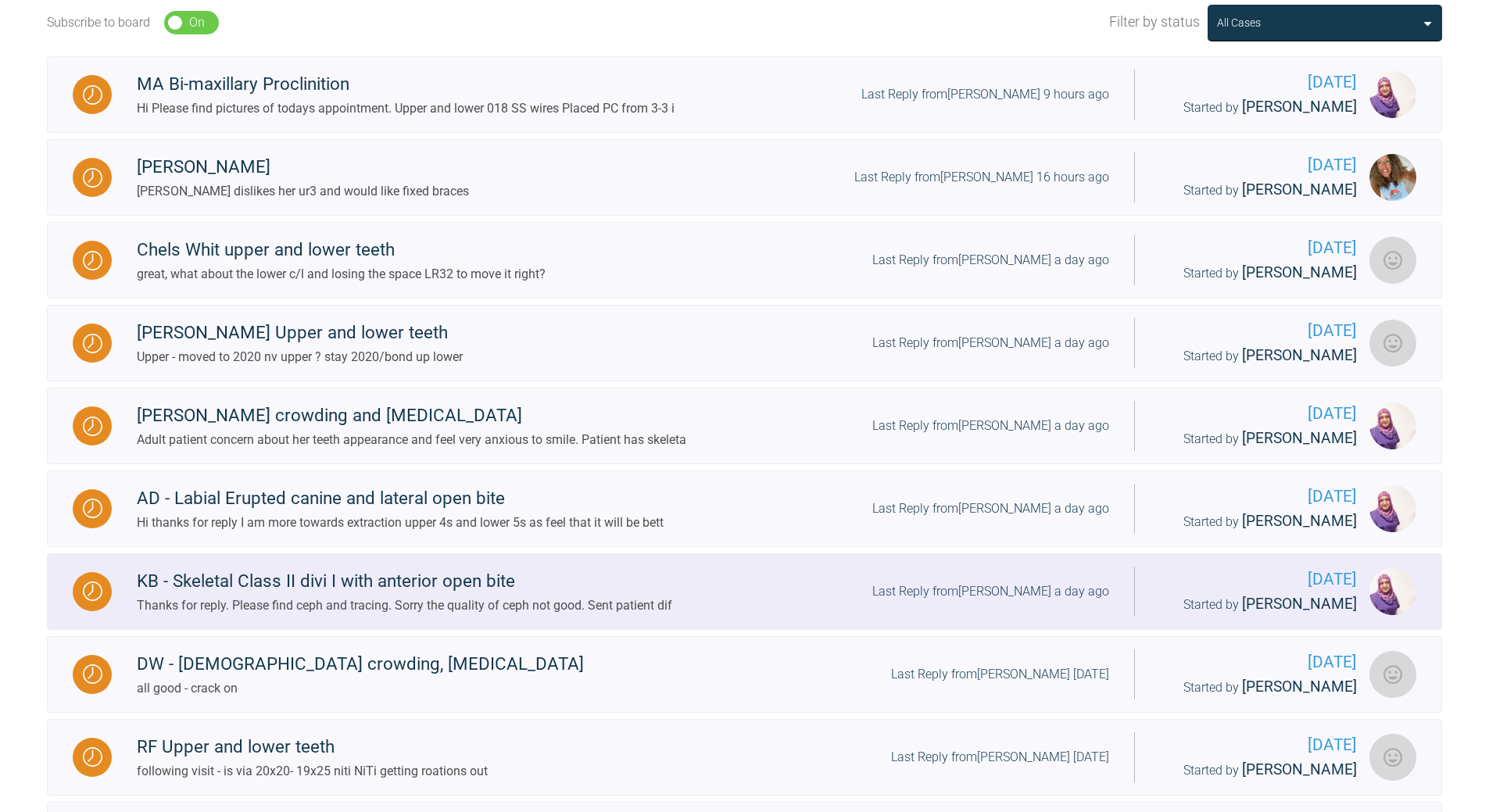
scroll to position [531, 0]
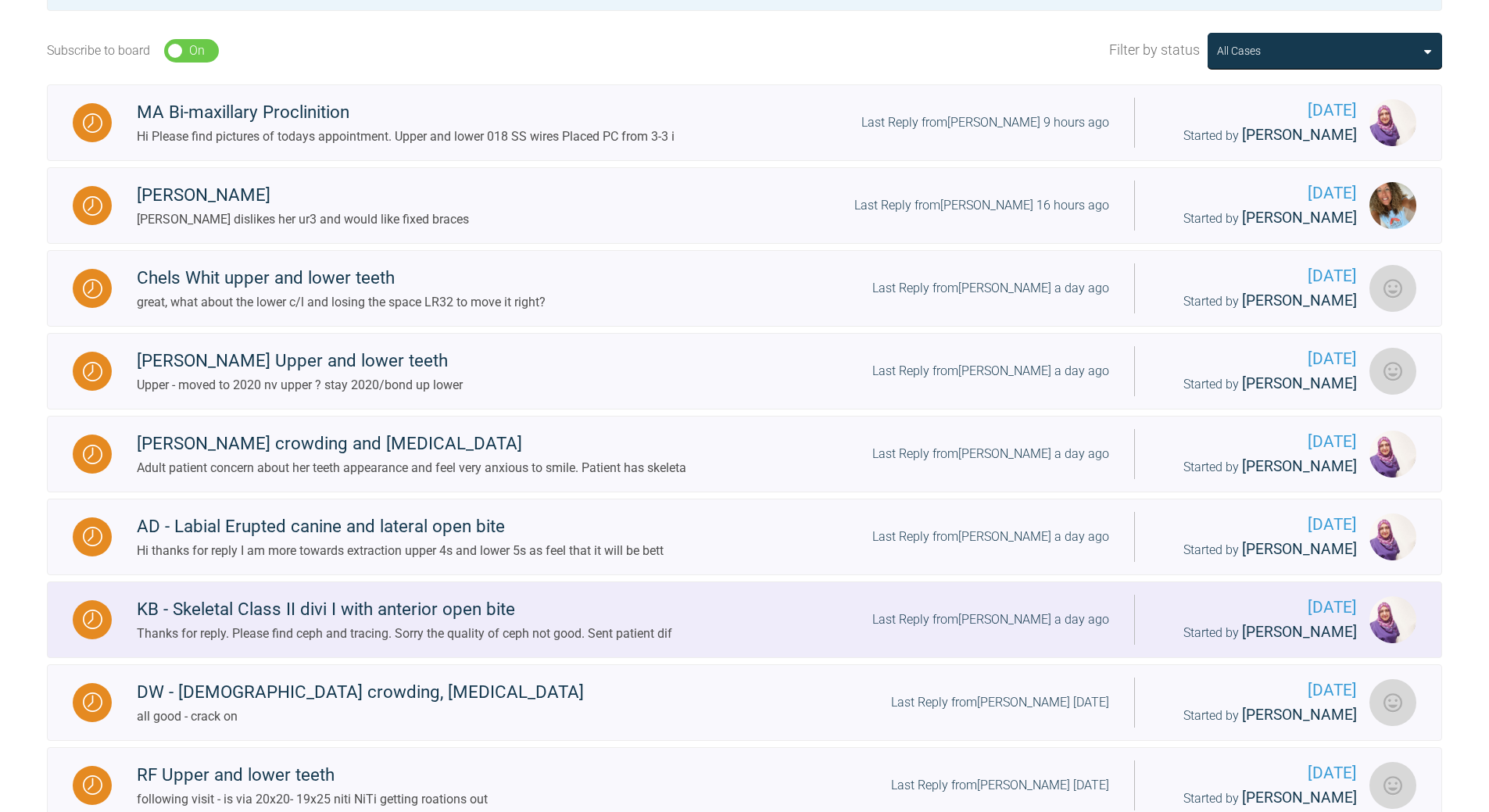
click at [982, 630] on div "Last Reply from [PERSON_NAME] a day ago" at bounding box center [991, 619] width 236 height 20
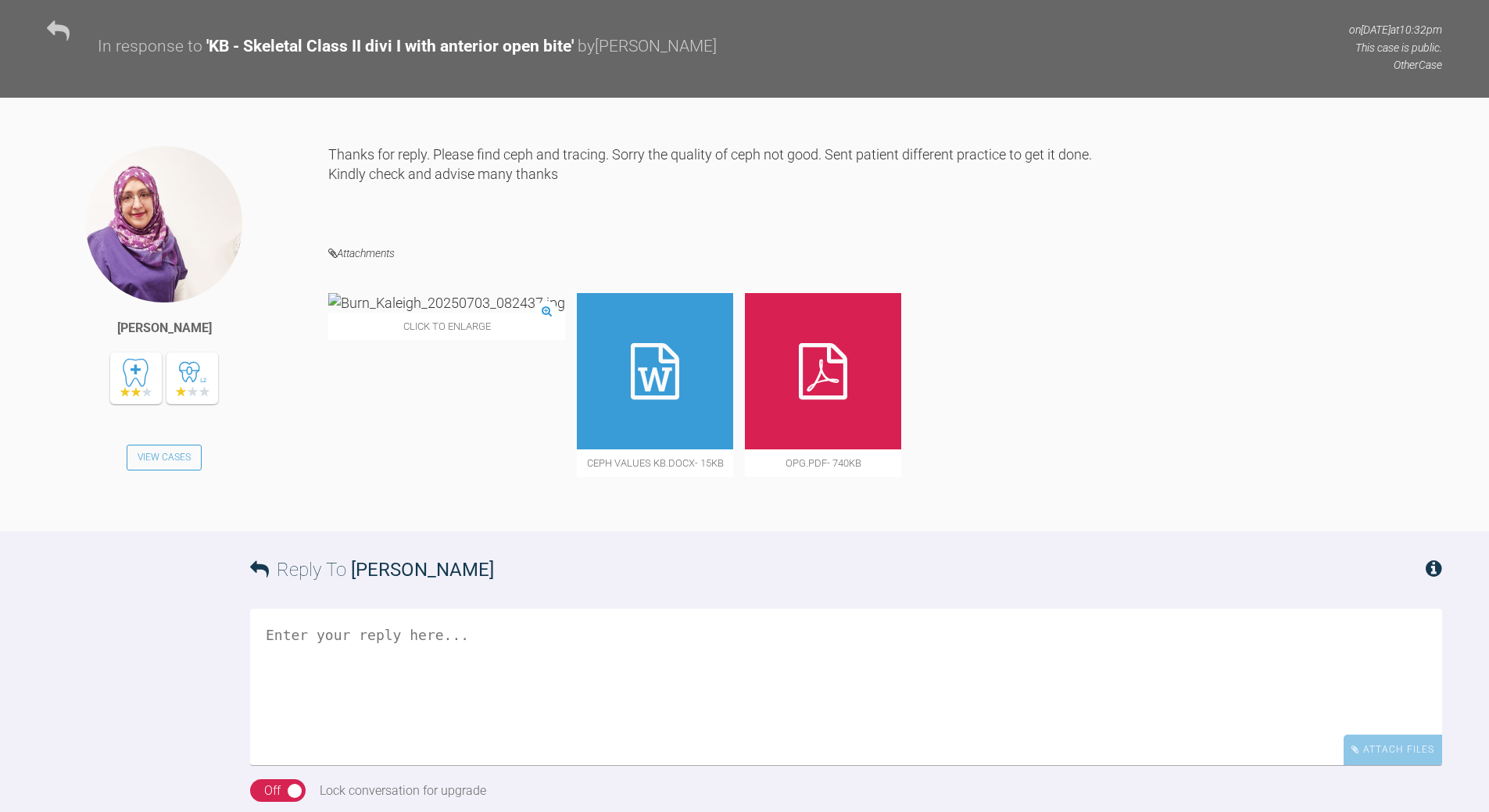
scroll to position [1405, 0]
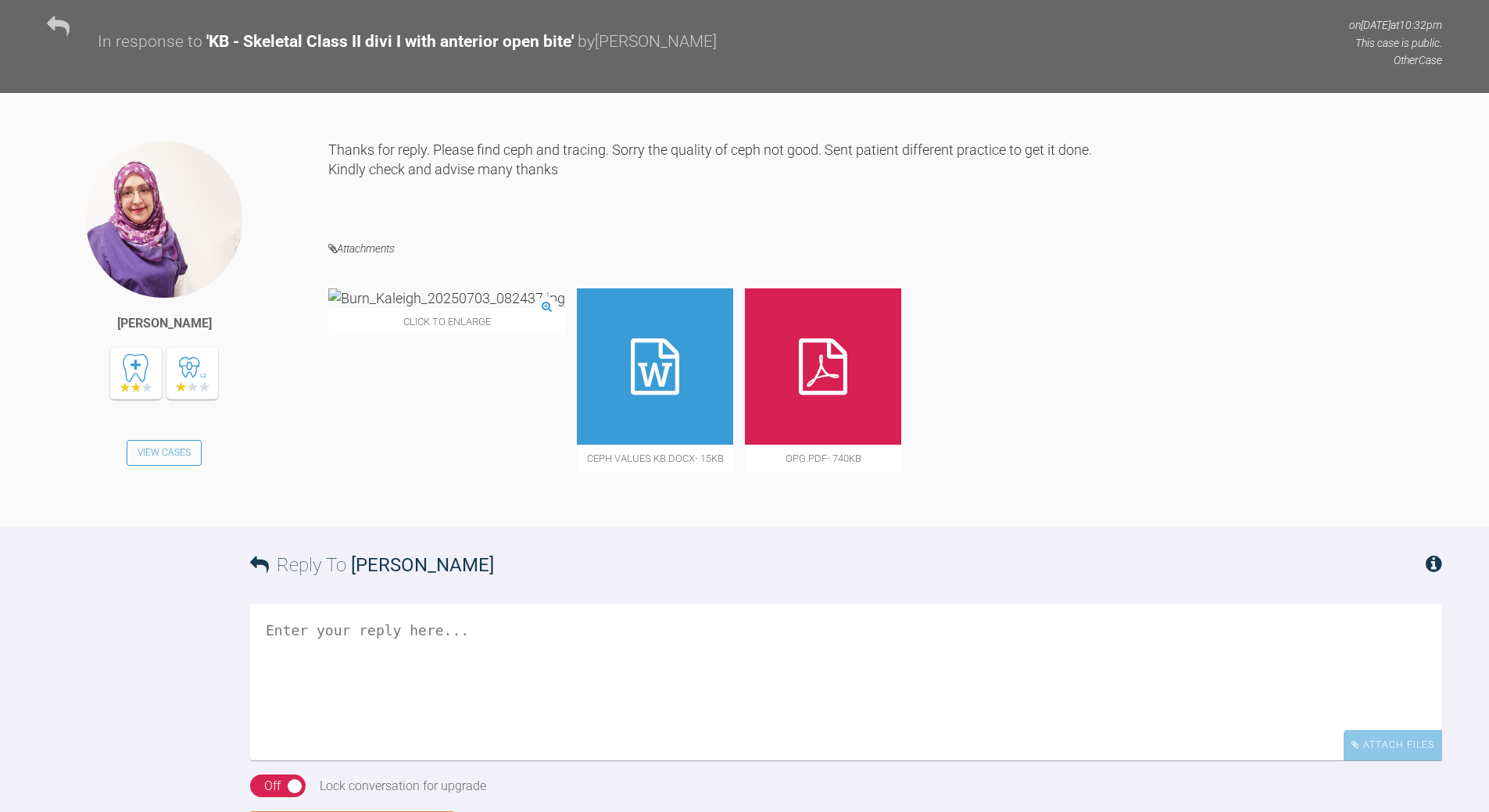
click at [431, 308] on img at bounding box center [447, 297] width 236 height 19
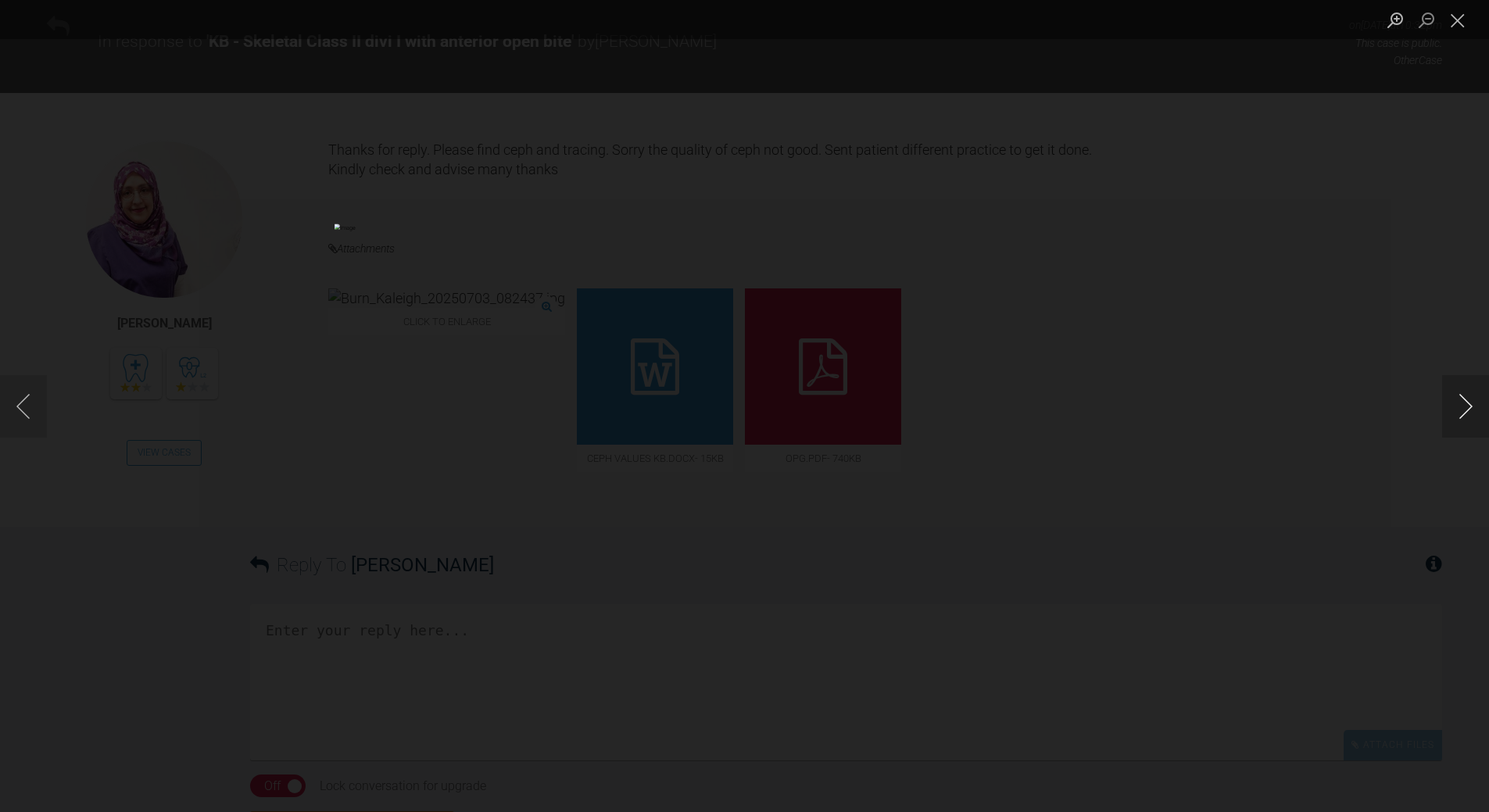
click at [1464, 395] on button "Next image" at bounding box center [1466, 406] width 47 height 63
click at [1454, 15] on button "Close lightbox" at bounding box center [1458, 20] width 31 height 27
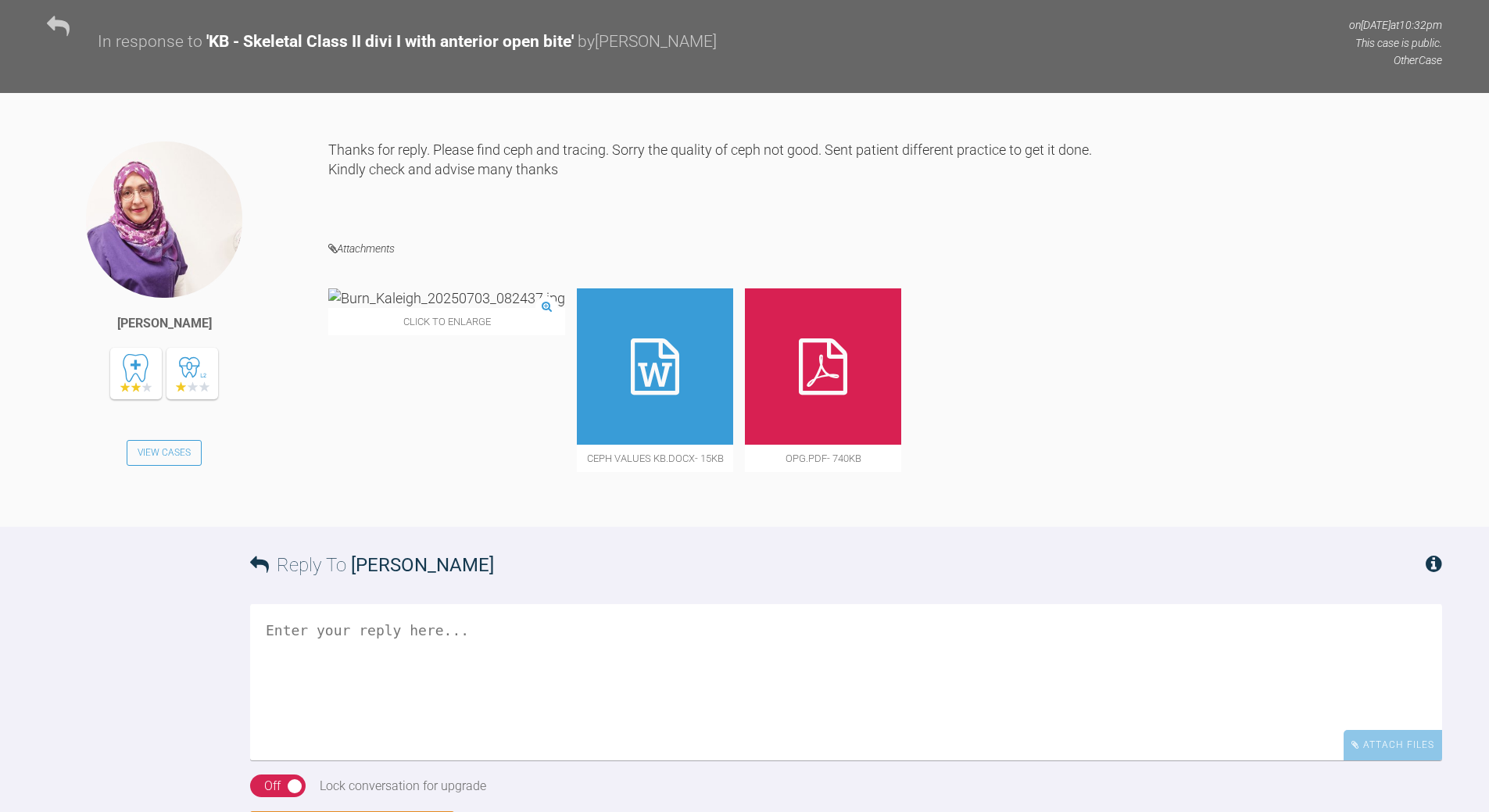
click at [631, 395] on icon at bounding box center [655, 366] width 48 height 56
click at [316, 682] on textarea at bounding box center [846, 682] width 1192 height 156
type textarea "revist what teh numbers mean 0 use ths 'stanrds as 'absoulte' and what doe they…"
click at [799, 395] on icon at bounding box center [822, 366] width 48 height 56
click at [367, 308] on img at bounding box center [447, 297] width 236 height 19
